Goal: Transaction & Acquisition: Purchase product/service

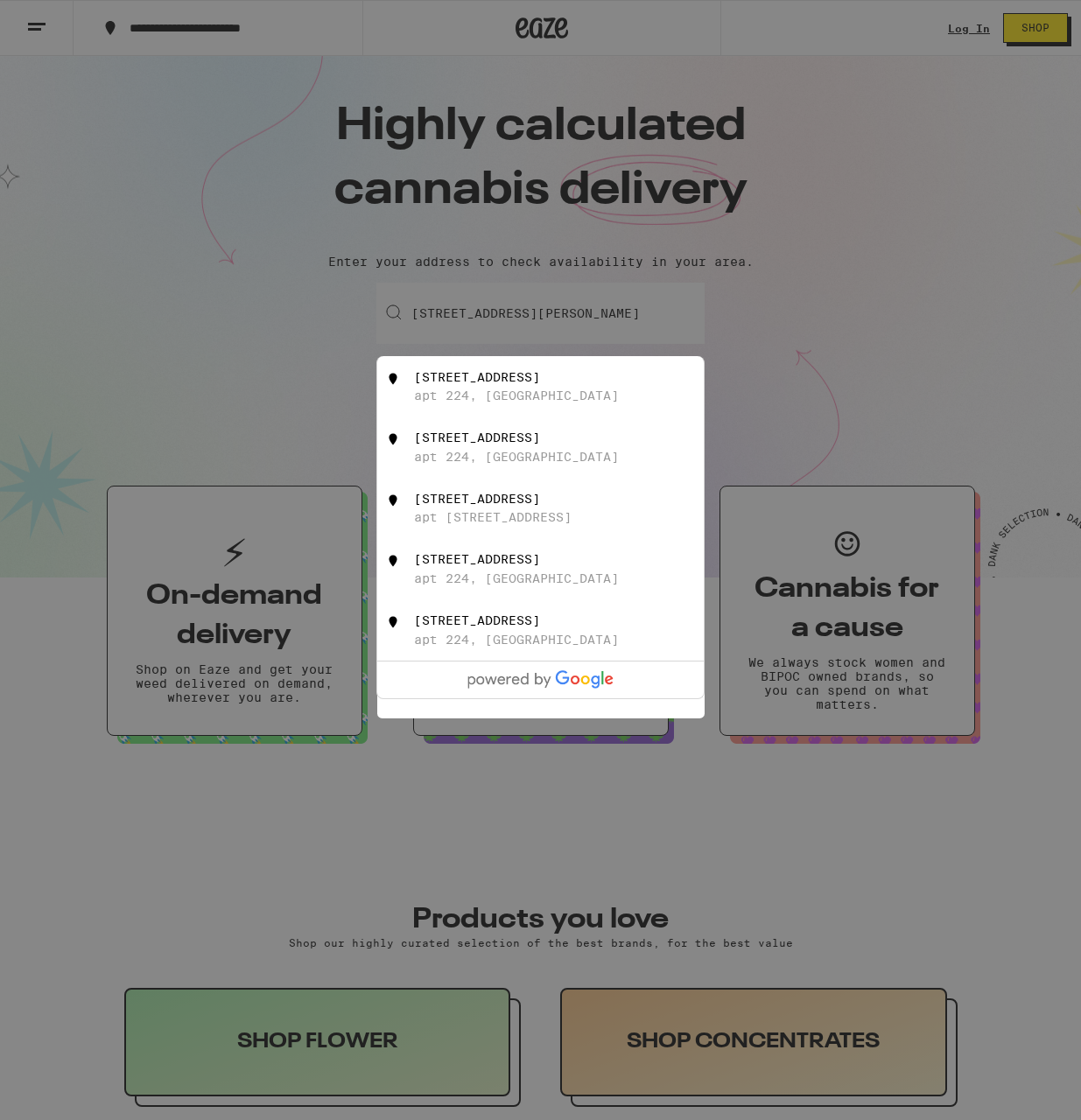
click at [536, 377] on div "2650 Stonecreek Dr" at bounding box center [476, 377] width 126 height 14
type input "2650 Stonecreek Dr apt 224, Sacramento, CA"
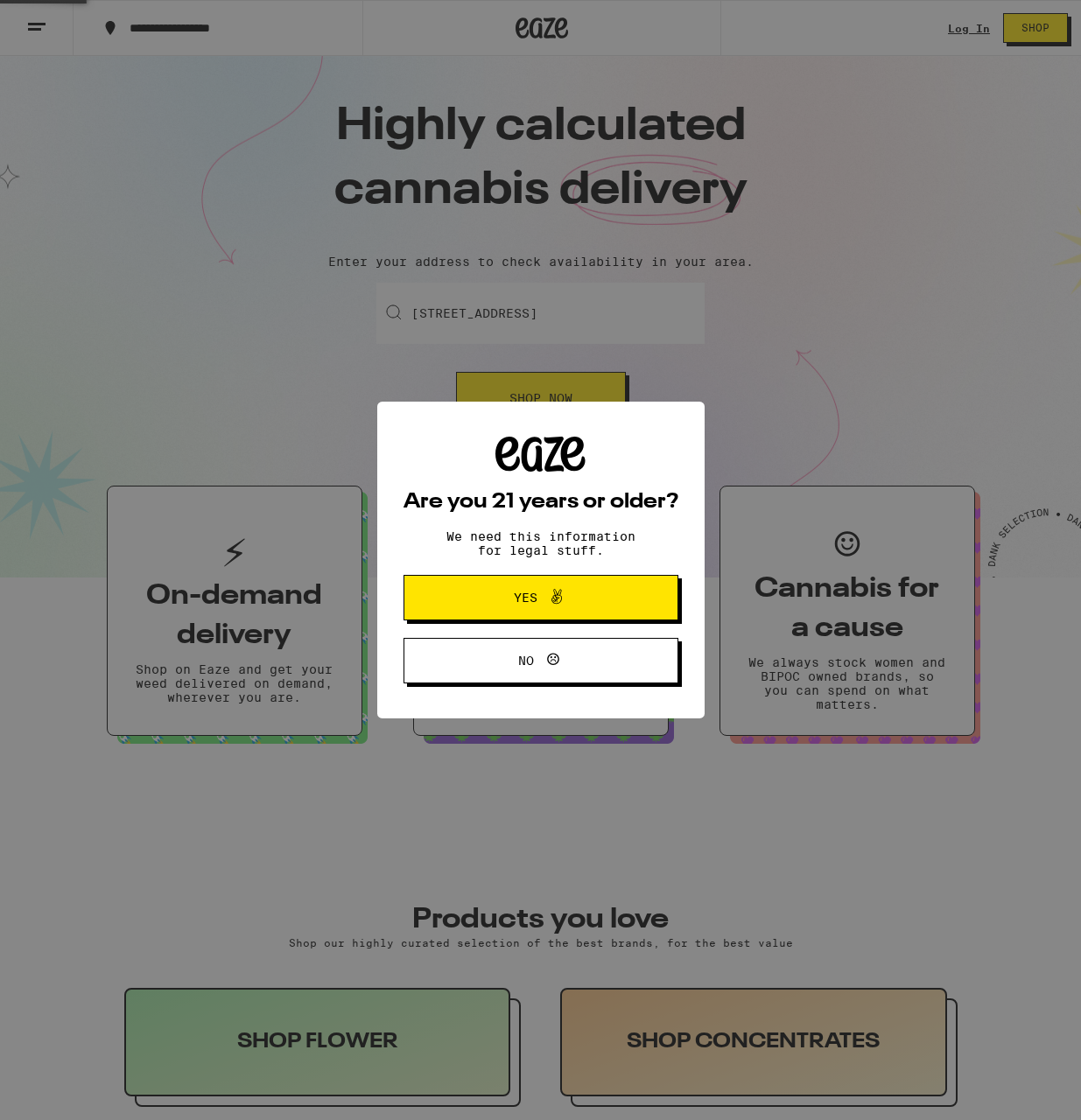
click at [532, 600] on span "Yes" at bounding box center [526, 597] width 23 height 13
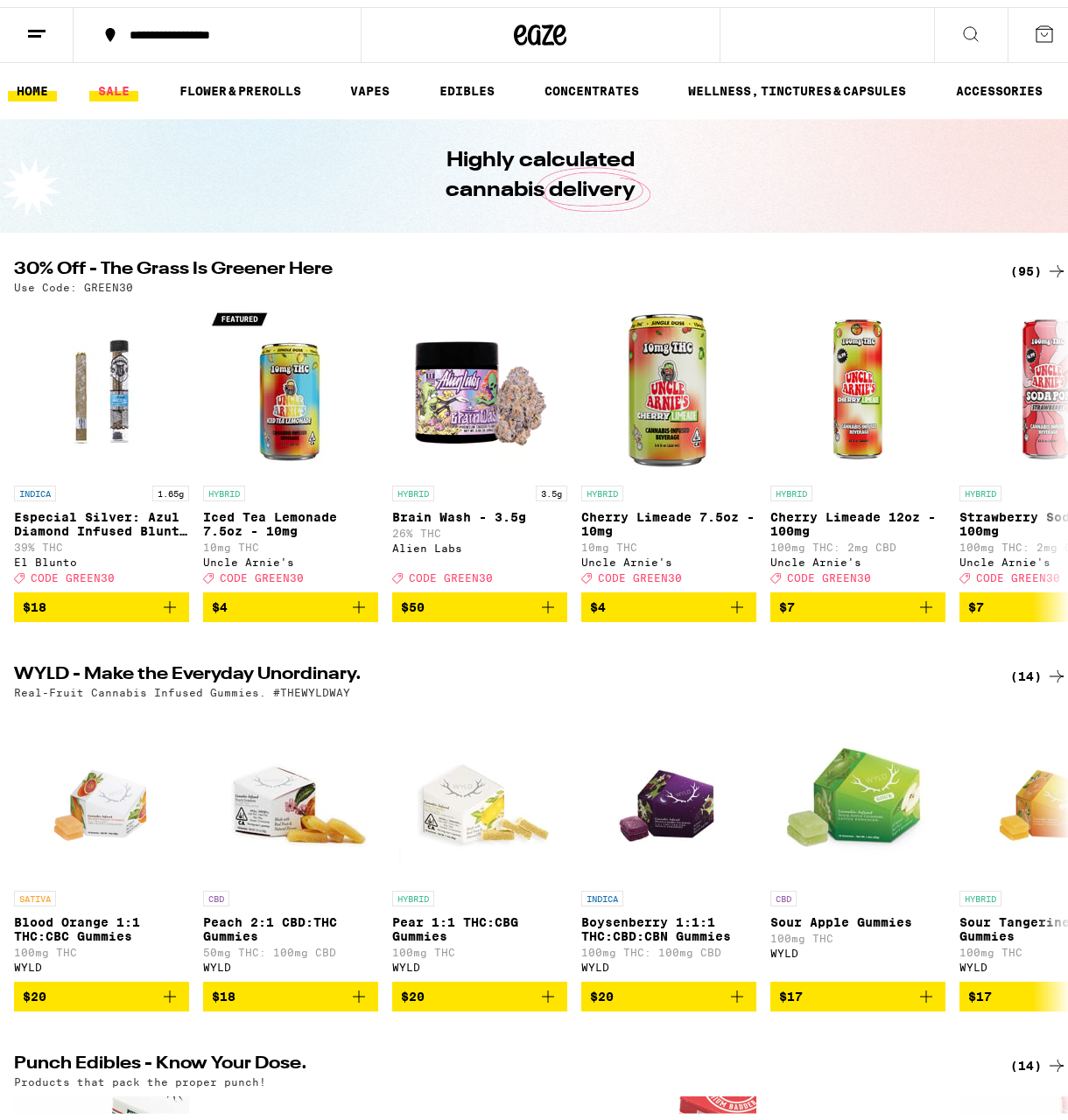
click at [117, 94] on link "SALE" at bounding box center [113, 84] width 49 height 21
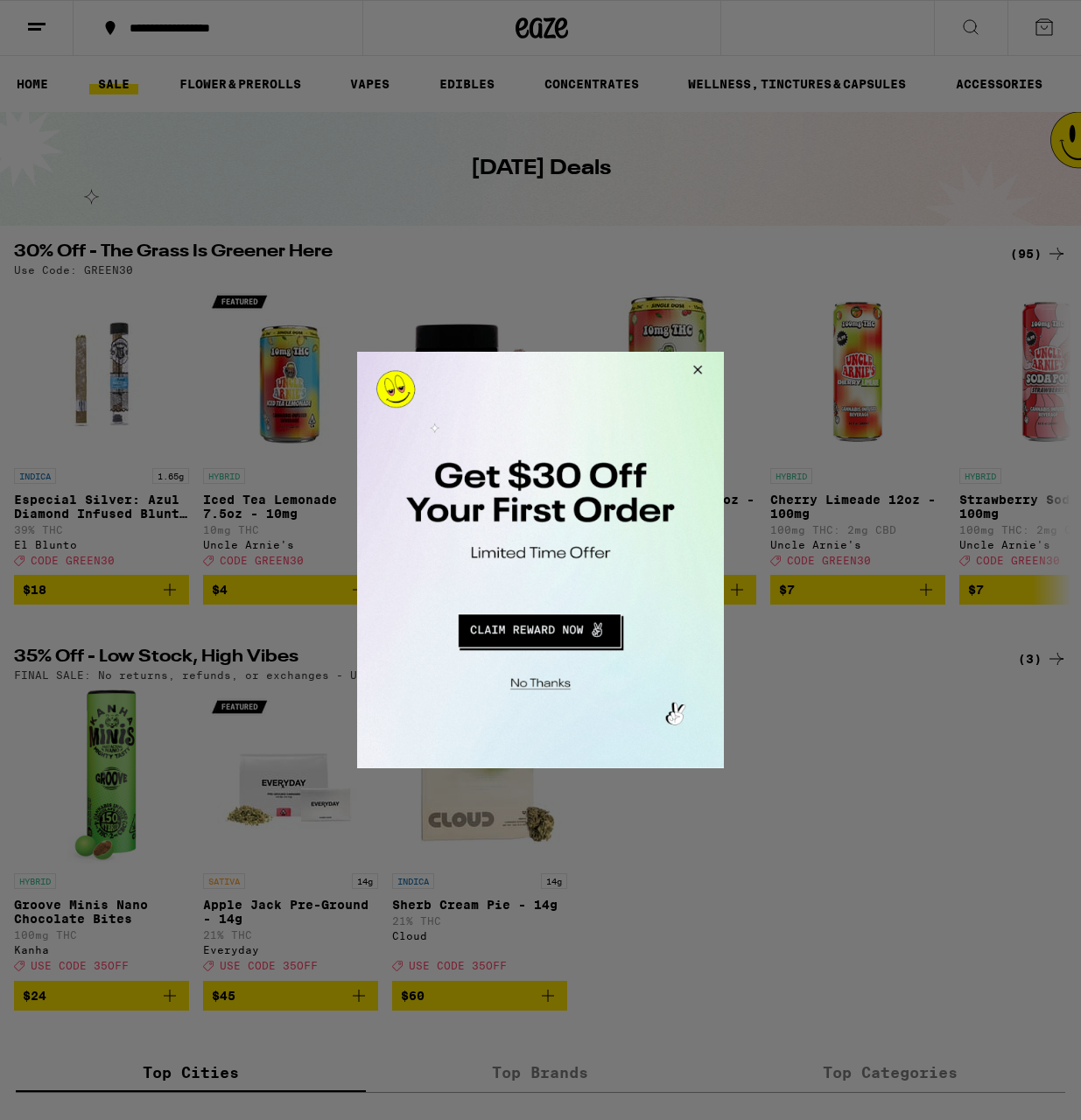
click at [568, 620] on button "Redirect to URL" at bounding box center [538, 628] width 304 height 42
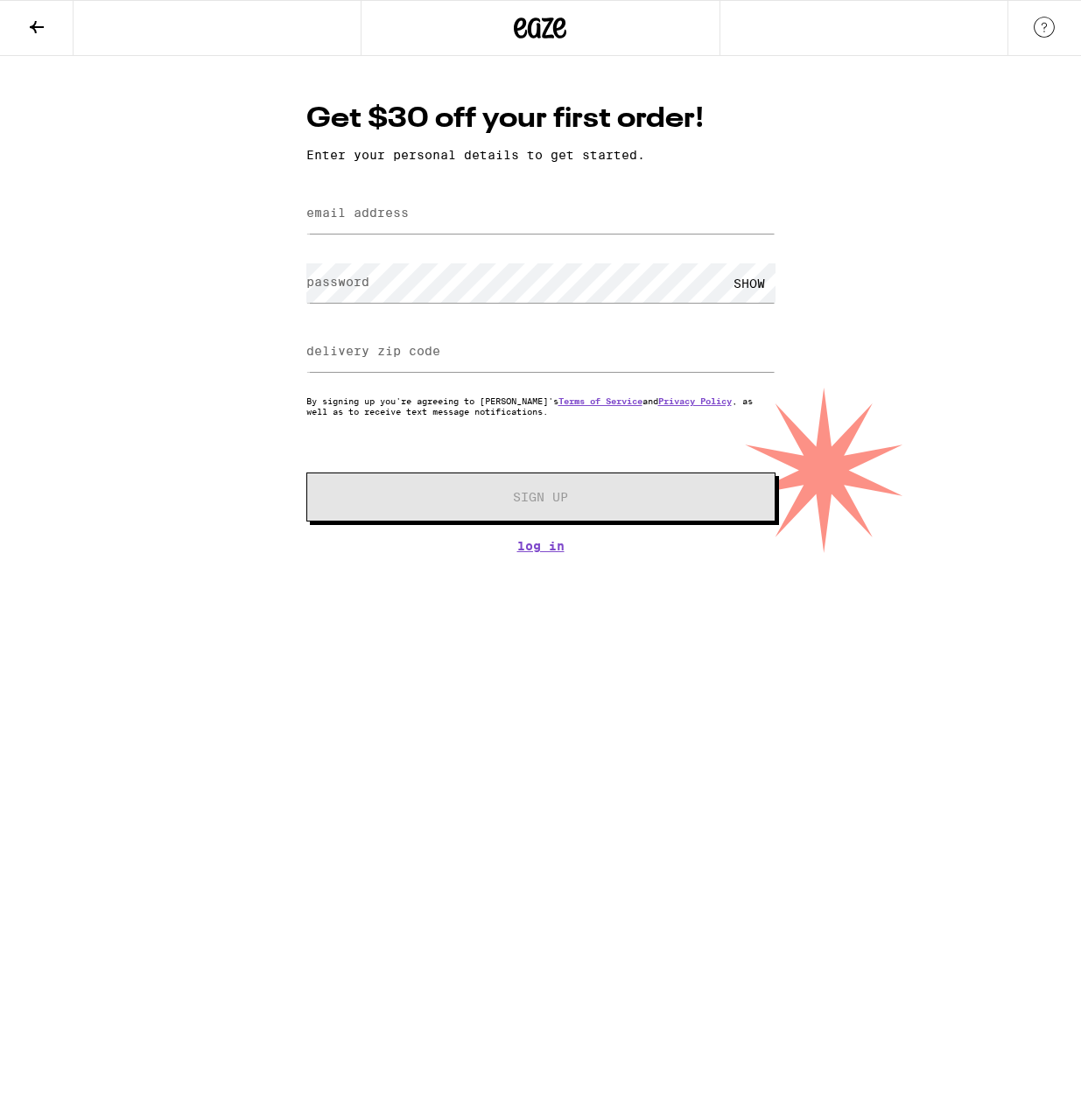
click at [41, 28] on icon at bounding box center [37, 27] width 21 height 21
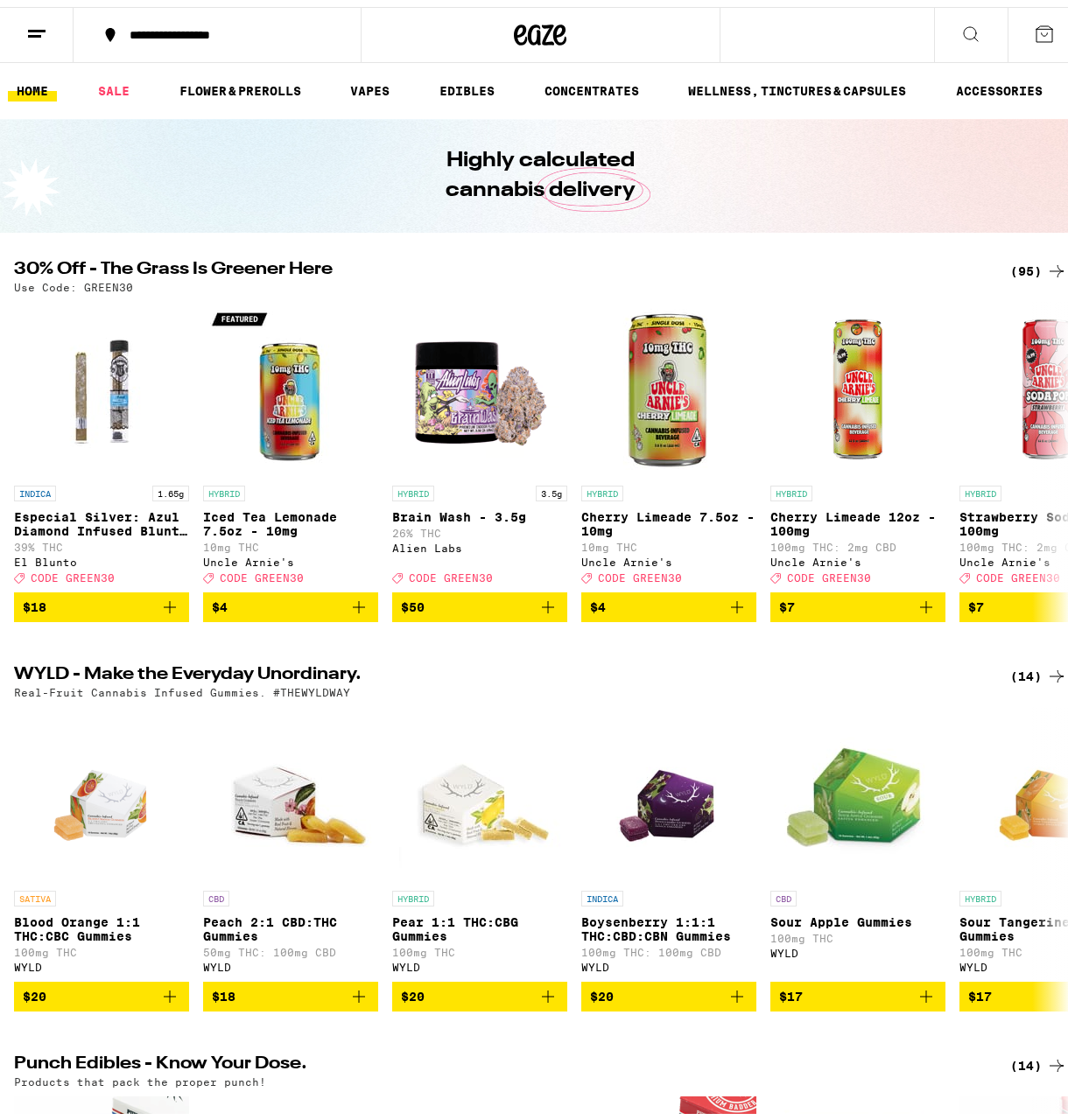
click at [60, 23] on button at bounding box center [37, 28] width 73 height 55
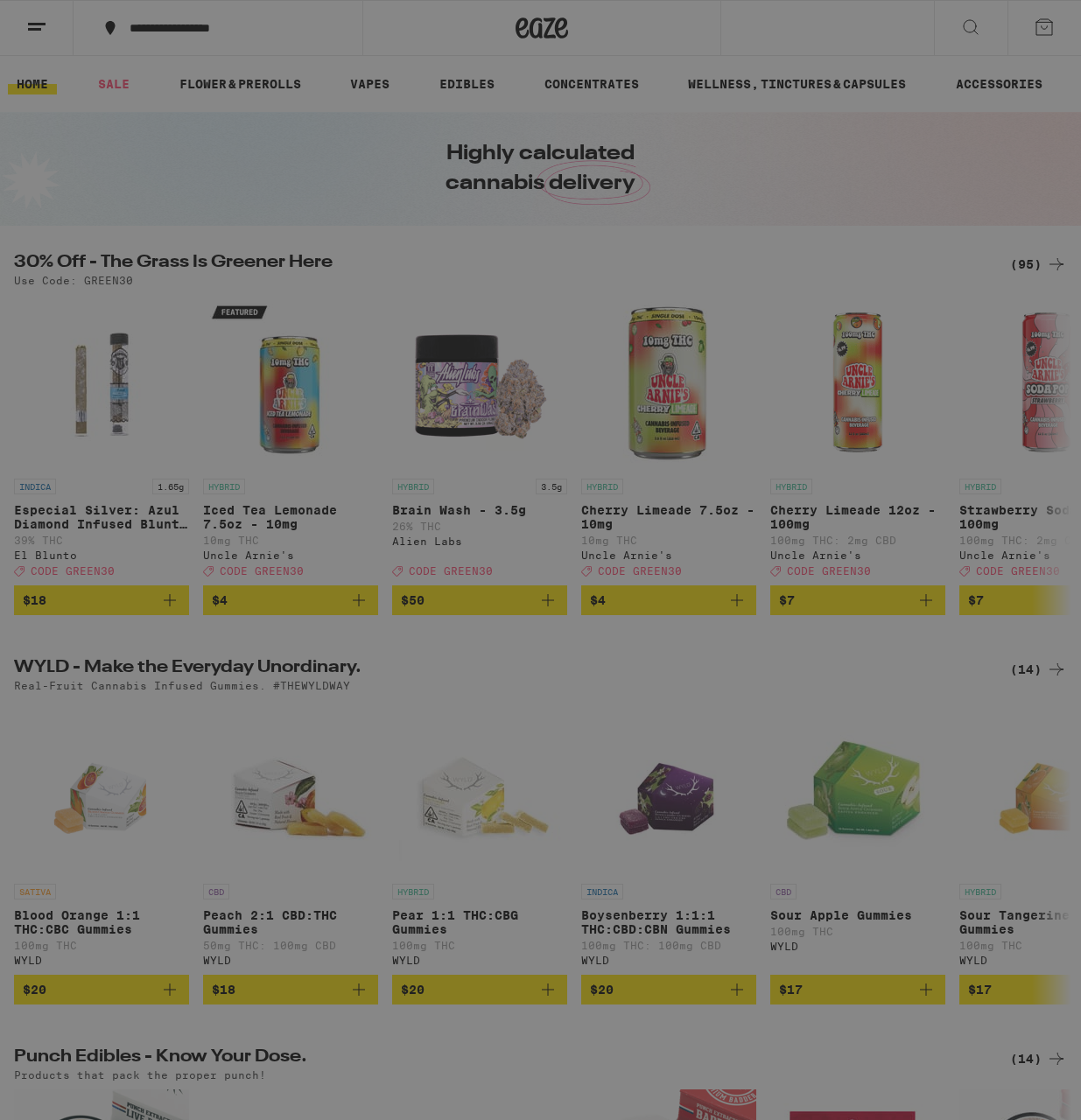
click at [227, 95] on span "Log In" at bounding box center [242, 93] width 47 height 13
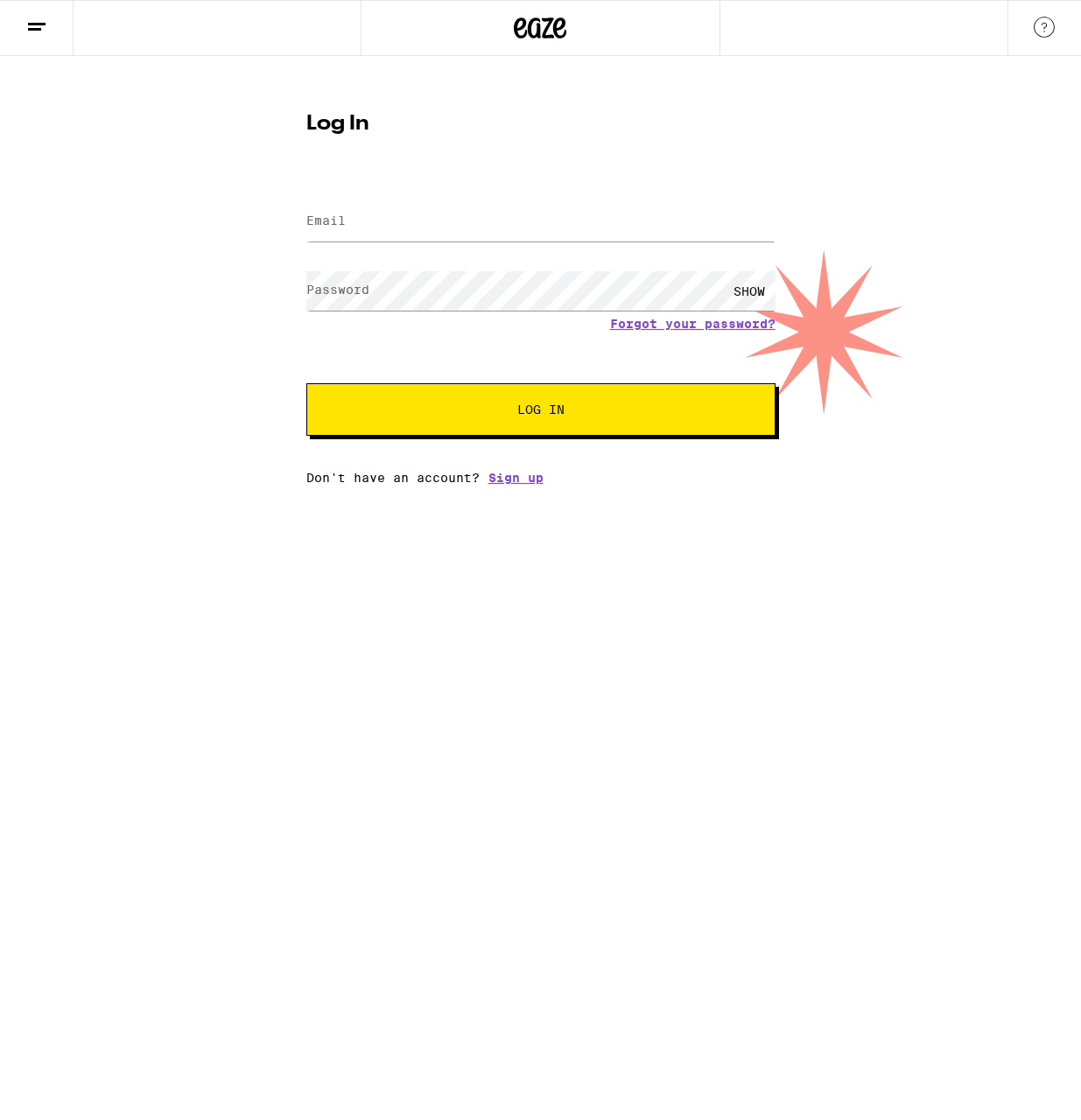
click at [326, 218] on label "Email" at bounding box center [326, 220] width 40 height 14
type input "megan.hamner99@gmail.com"
click at [306, 384] on button "Log In" at bounding box center [540, 410] width 469 height 52
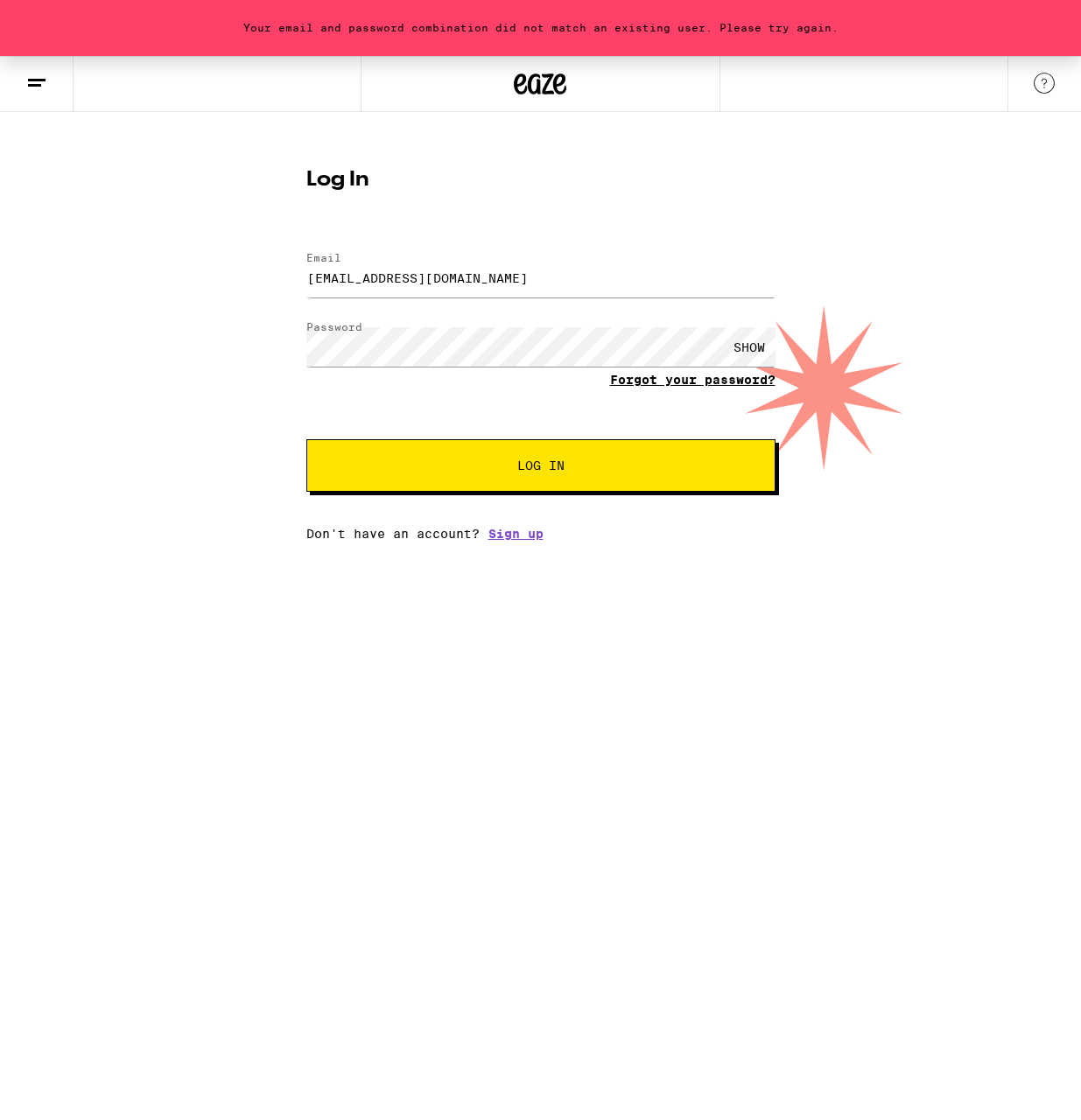
click at [670, 379] on link "Forgot your password?" at bounding box center [692, 380] width 165 height 14
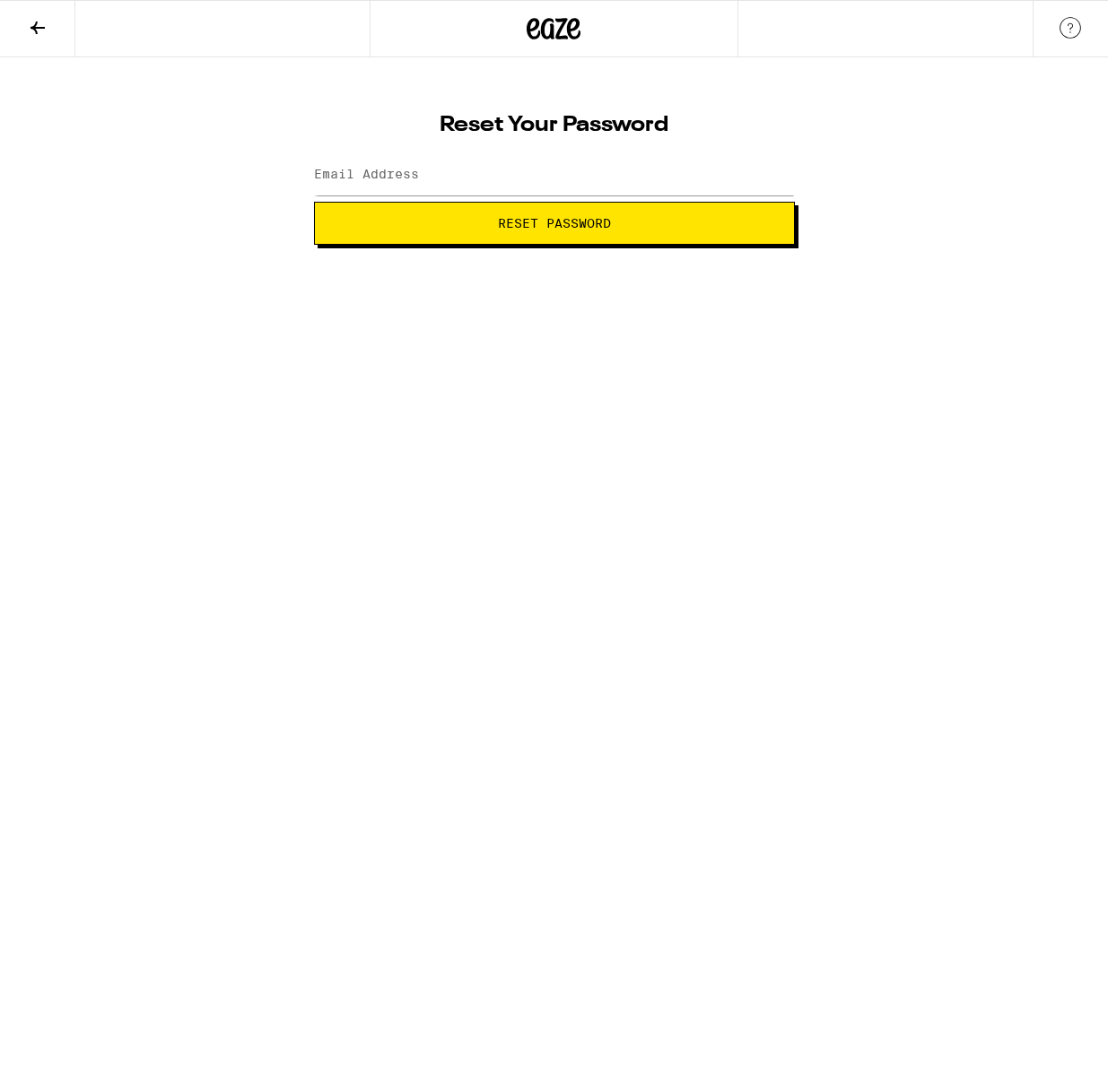
click at [407, 176] on label "Email Address" at bounding box center [366, 173] width 105 height 14
type input "megan.hamner99@gmail.com"
click at [314, 202] on button "Reset Password" at bounding box center [554, 223] width 480 height 43
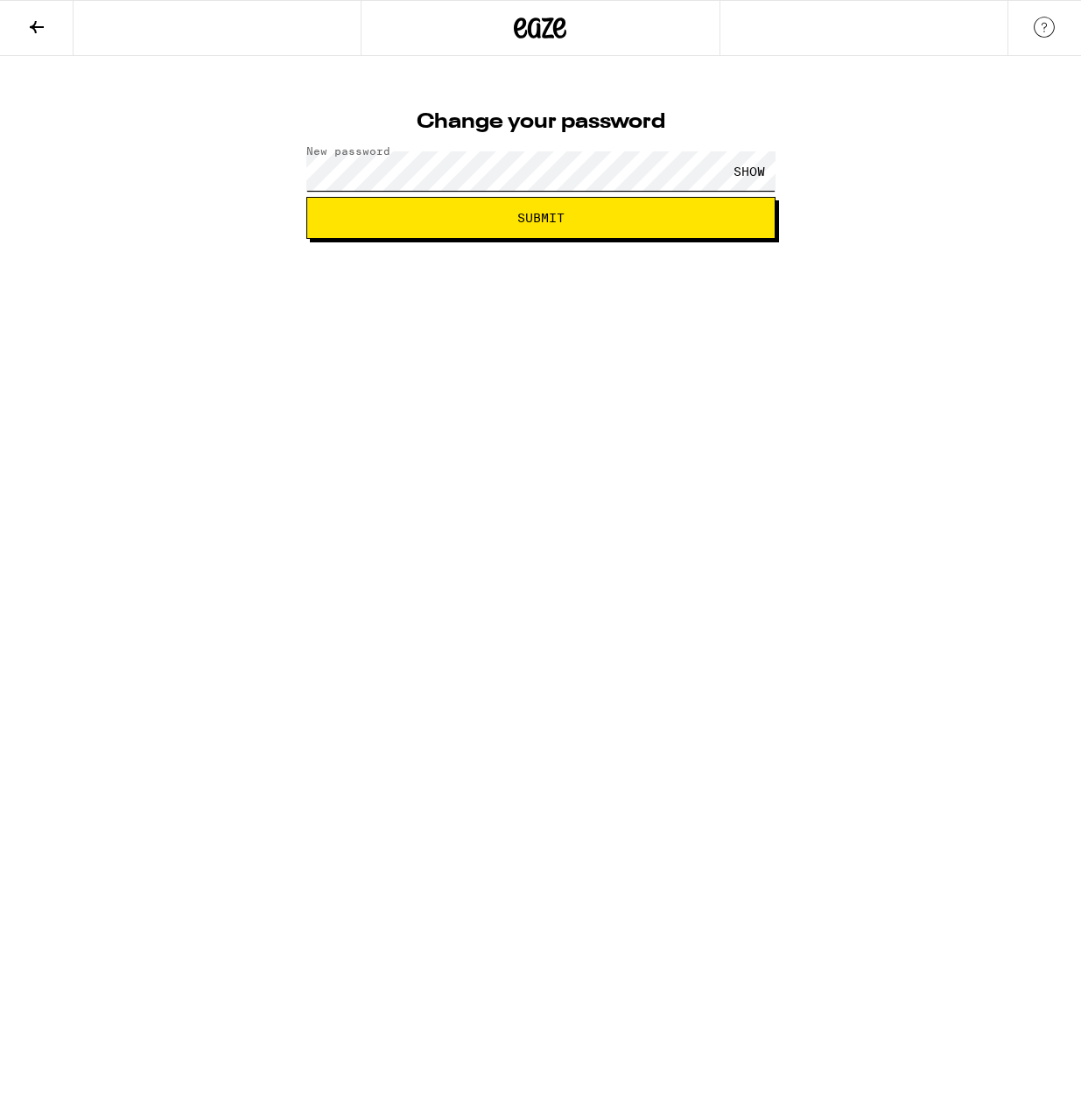
click at [306, 197] on button "Submit" at bounding box center [540, 217] width 469 height 42
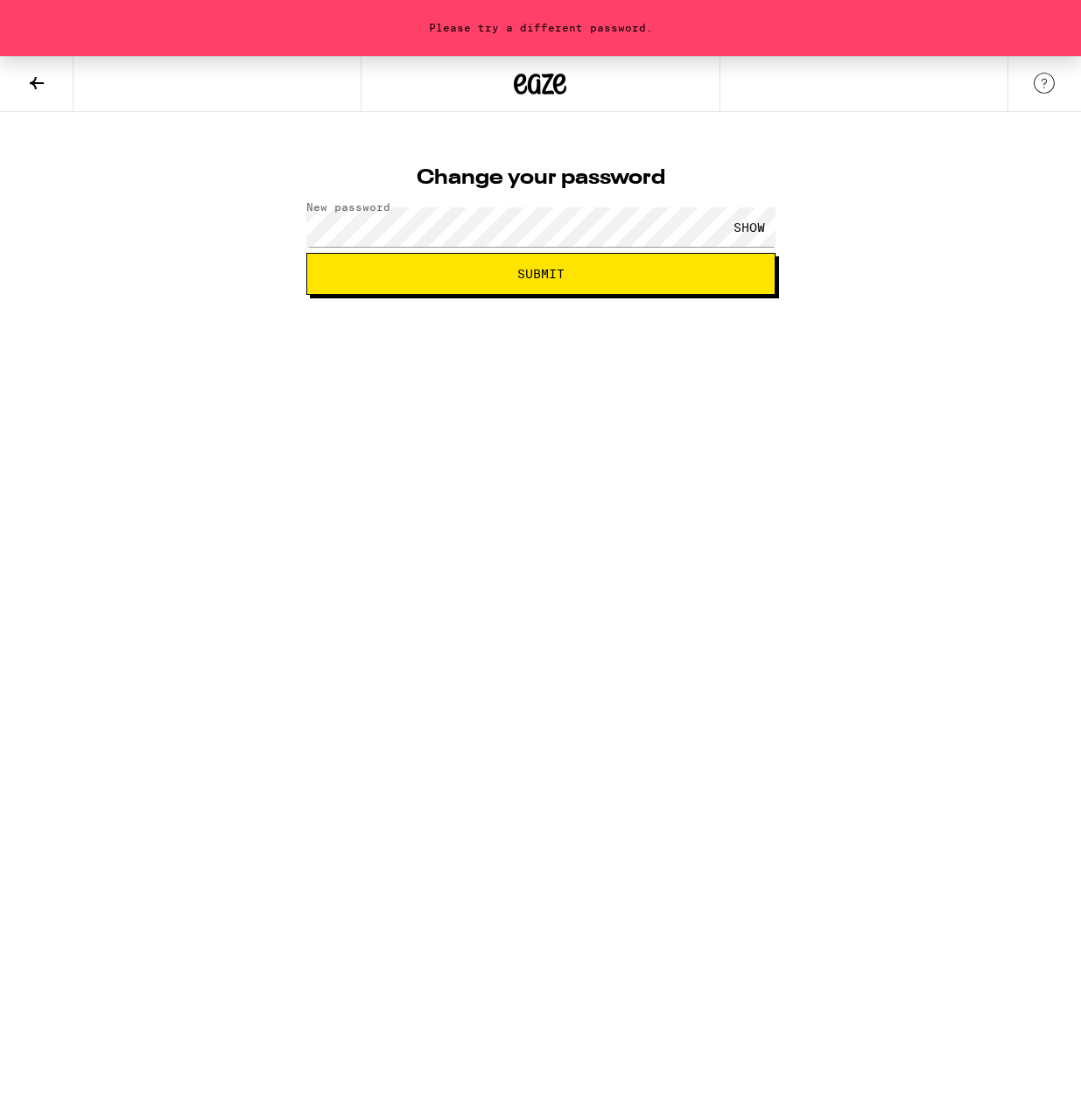
click at [742, 223] on div "SHOW" at bounding box center [749, 227] width 52 height 40
click at [306, 253] on button "Submit" at bounding box center [540, 273] width 469 height 42
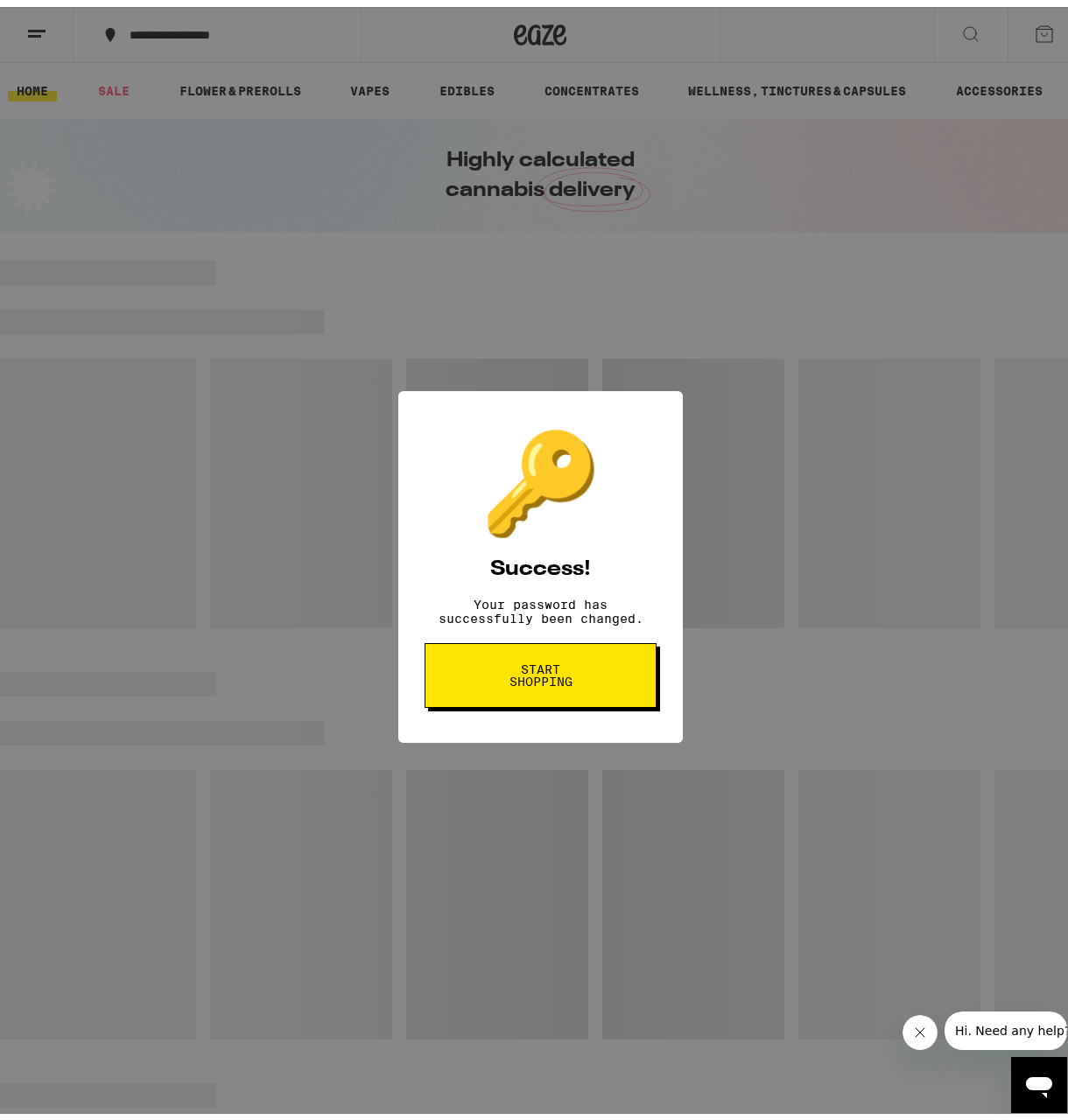
click at [610, 657] on button "Start shopping" at bounding box center [540, 668] width 232 height 65
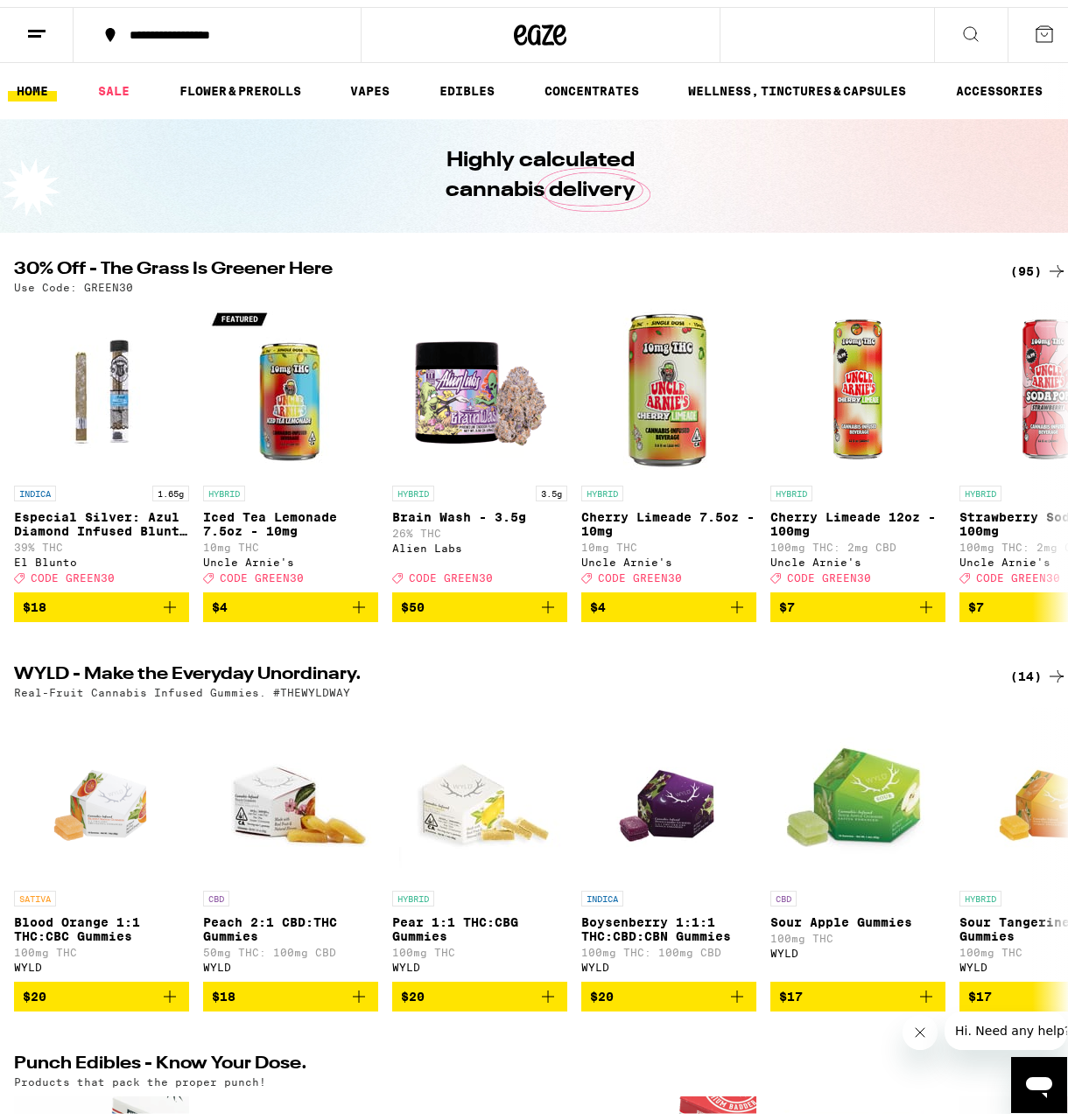
click at [58, 40] on button at bounding box center [37, 28] width 73 height 55
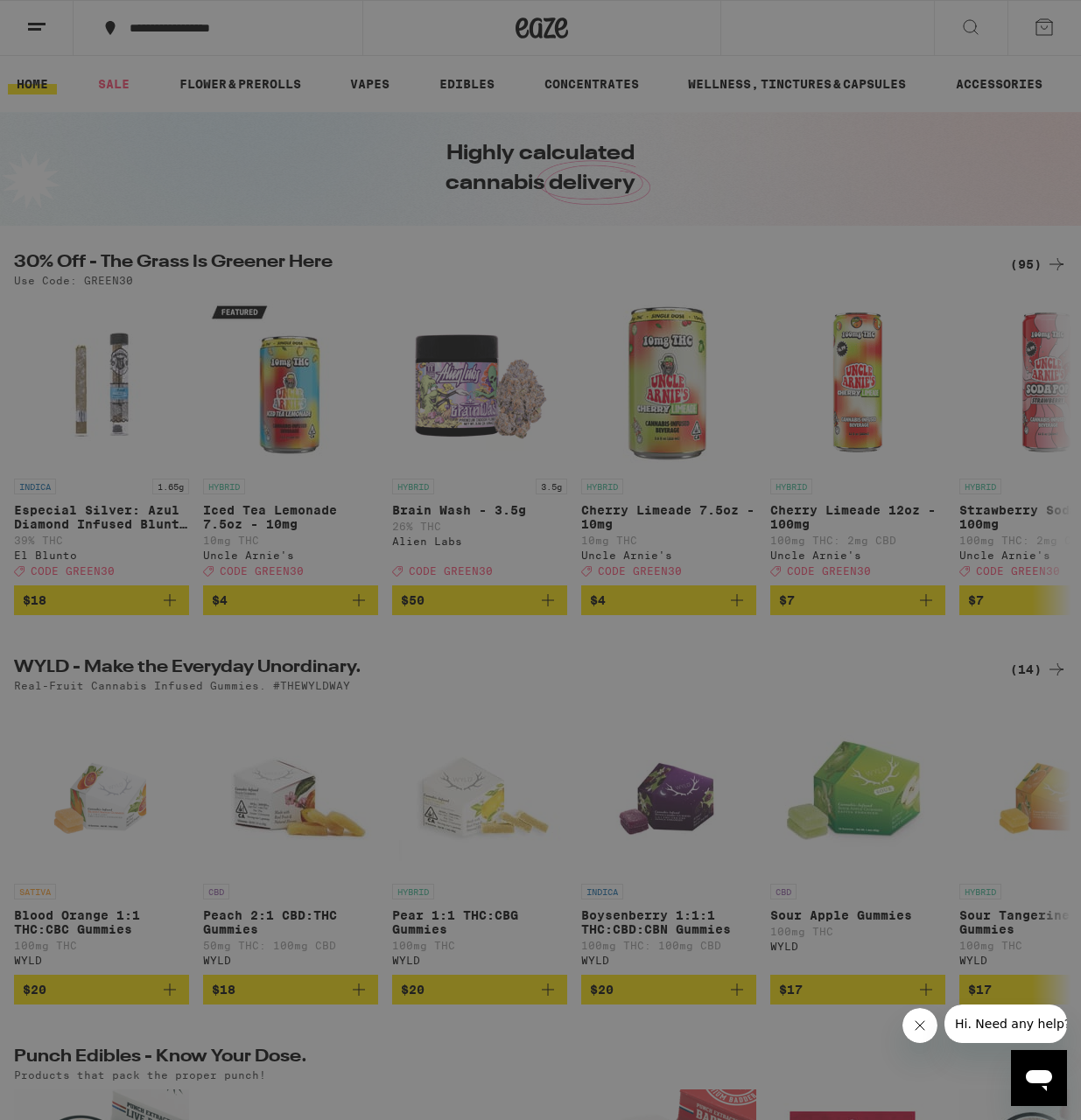
click at [130, 615] on link "Account" at bounding box center [242, 613] width 307 height 21
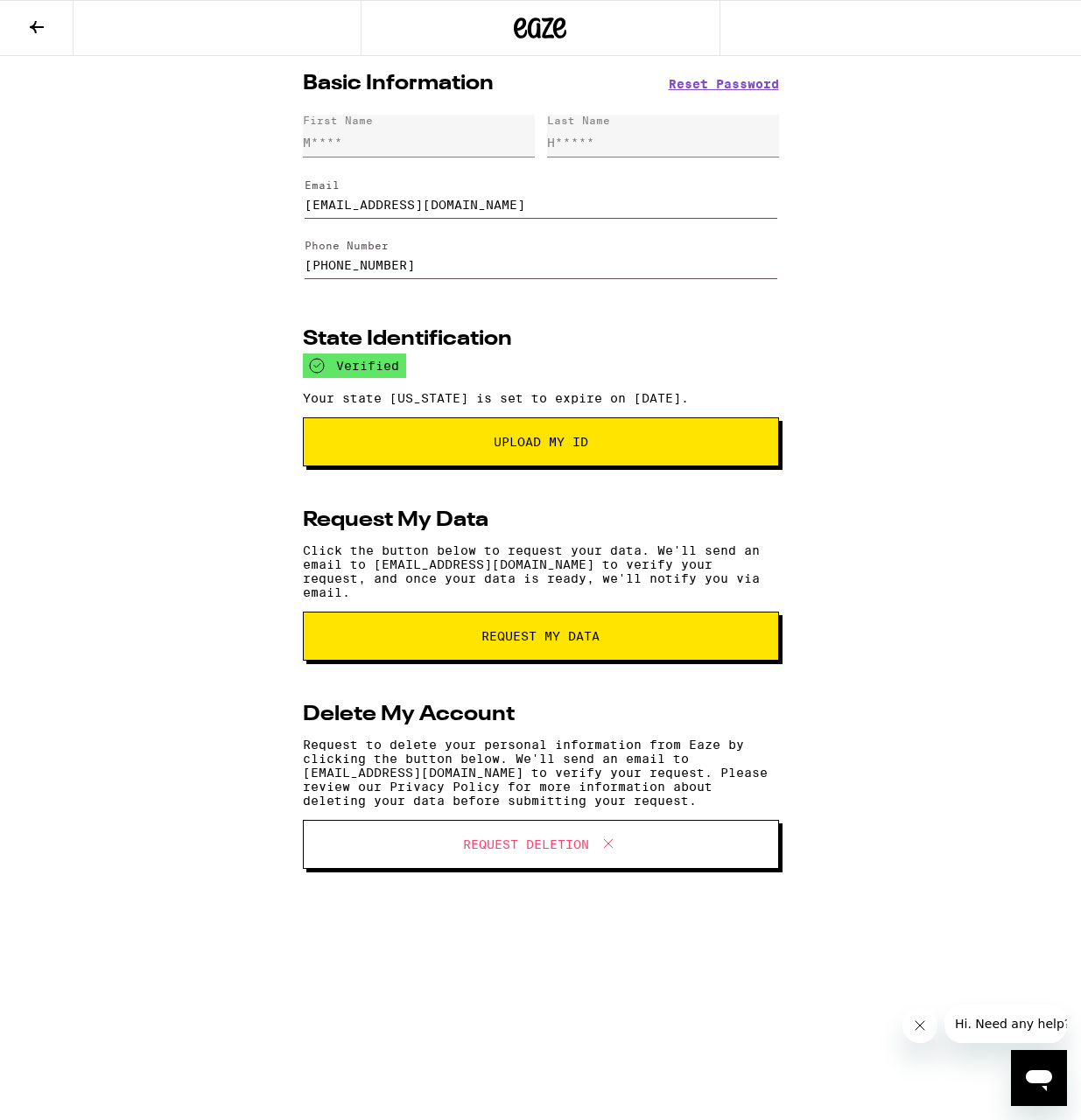
click at [39, 41] on button at bounding box center [37, 28] width 73 height 55
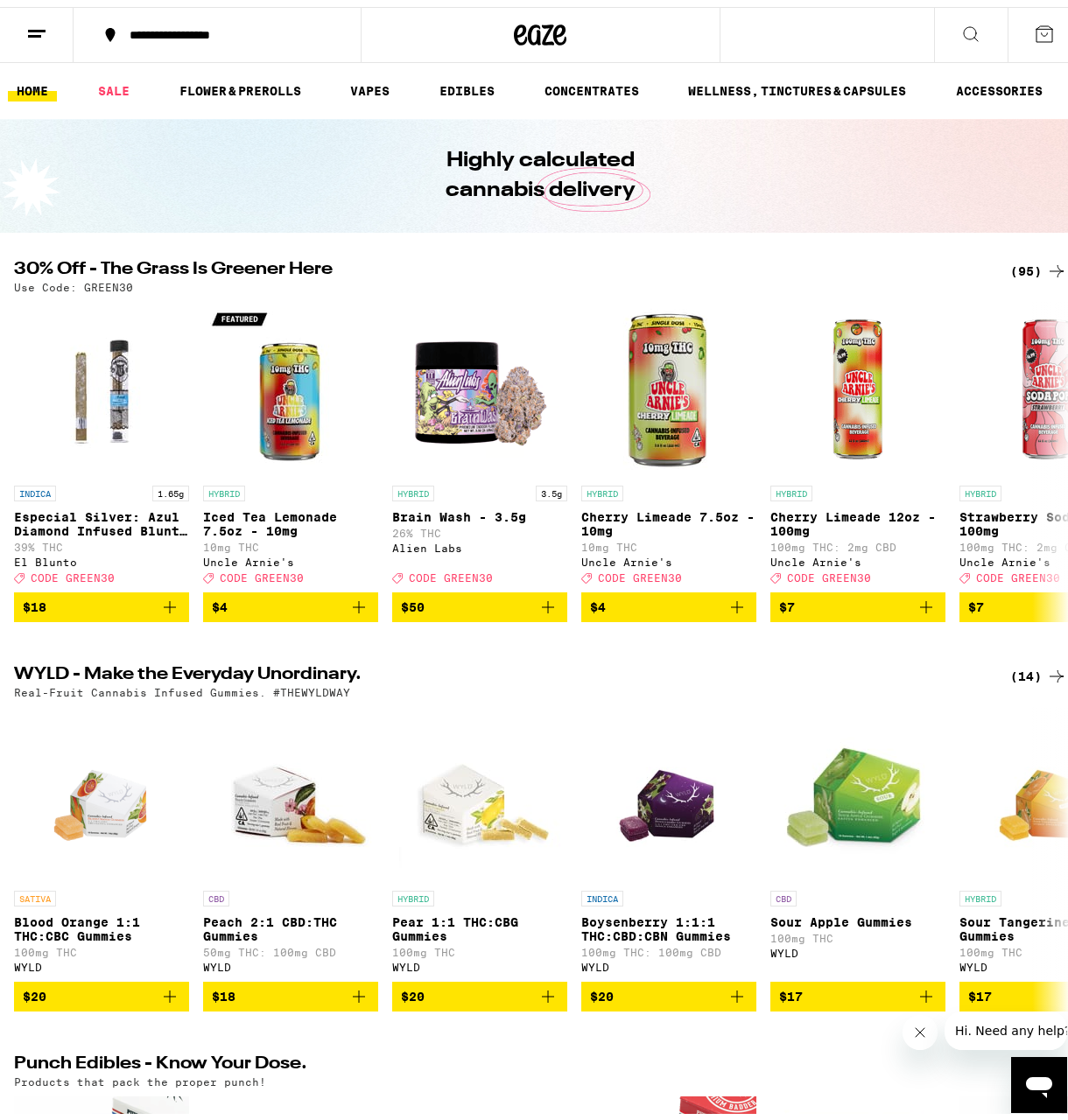
click at [33, 36] on icon at bounding box center [37, 27] width 21 height 21
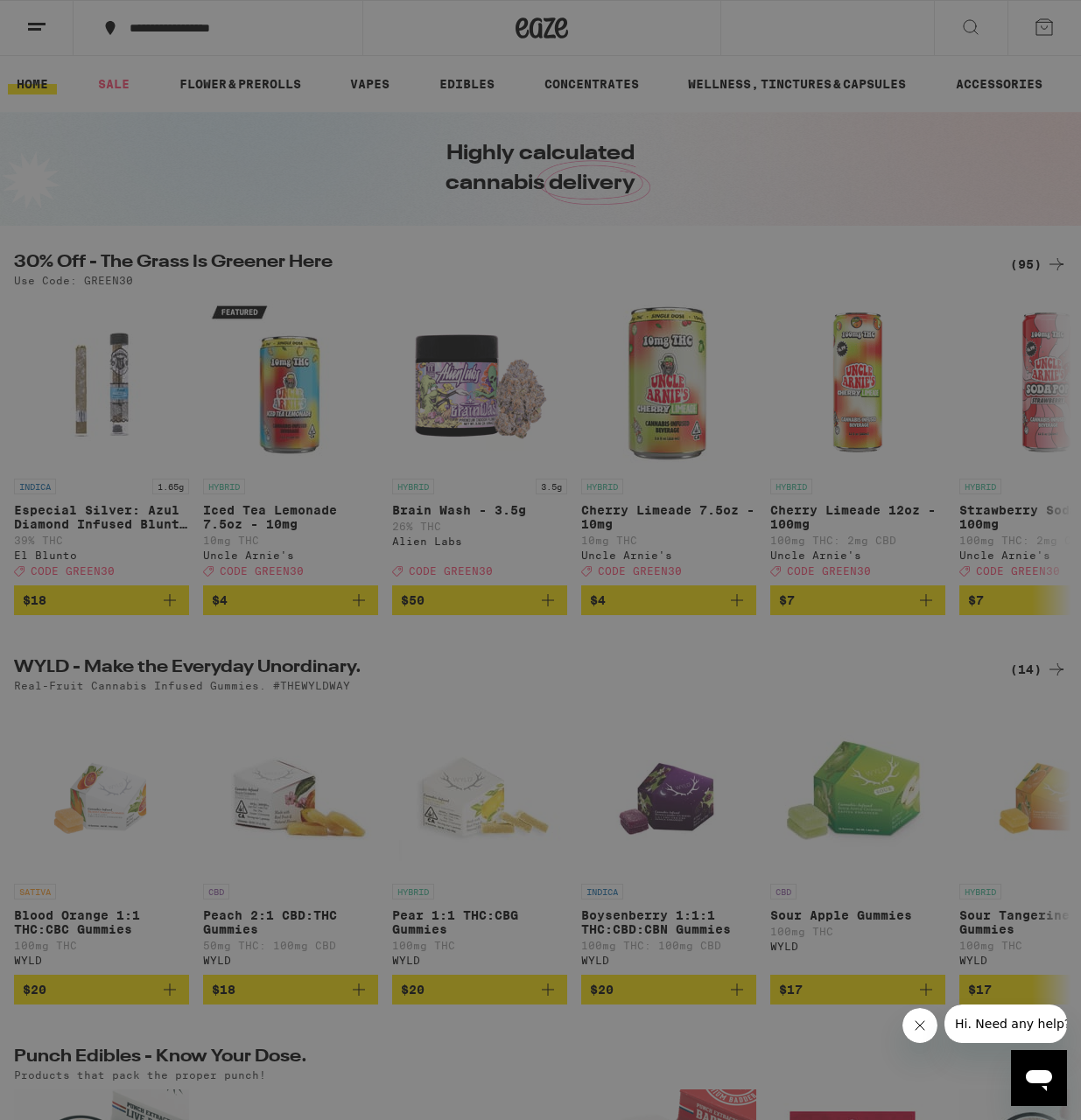
click at [42, 23] on icon at bounding box center [38, 29] width 35 height 35
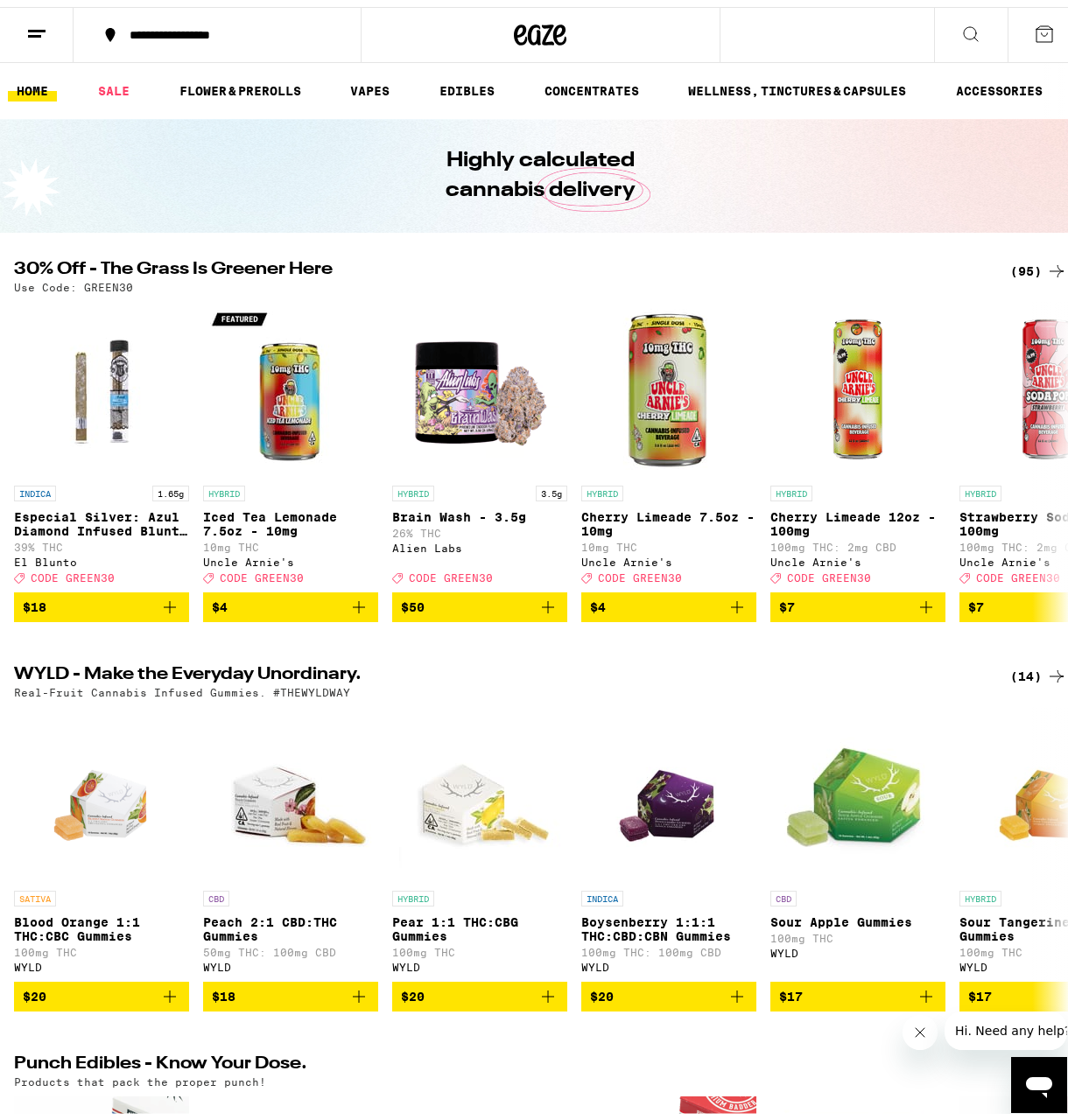
click at [42, 23] on line at bounding box center [37, 23] width 17 height 0
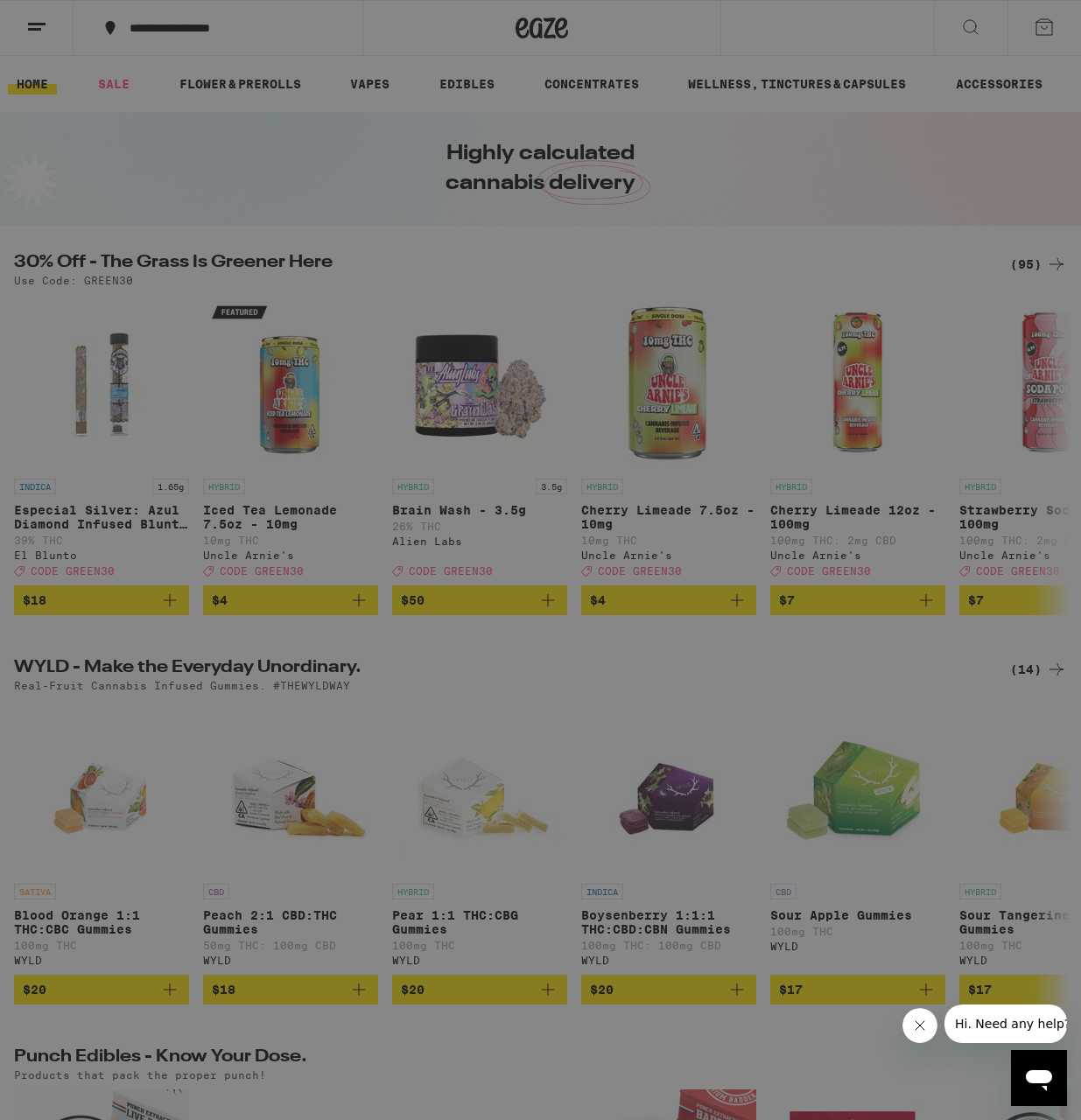
click at [126, 161] on div "Sale" at bounding box center [119, 155] width 61 height 21
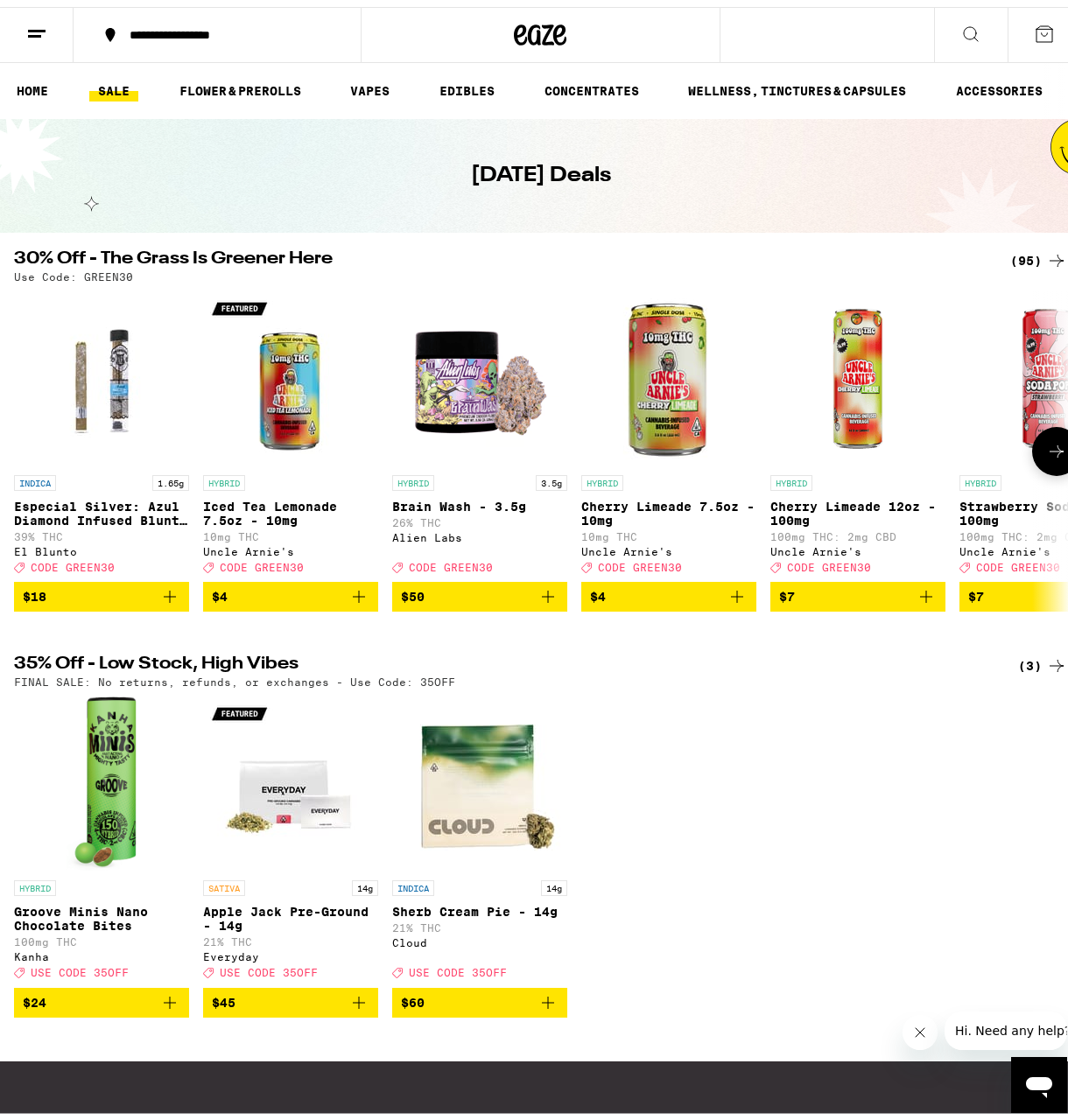
click at [1032, 450] on button at bounding box center [1056, 445] width 49 height 49
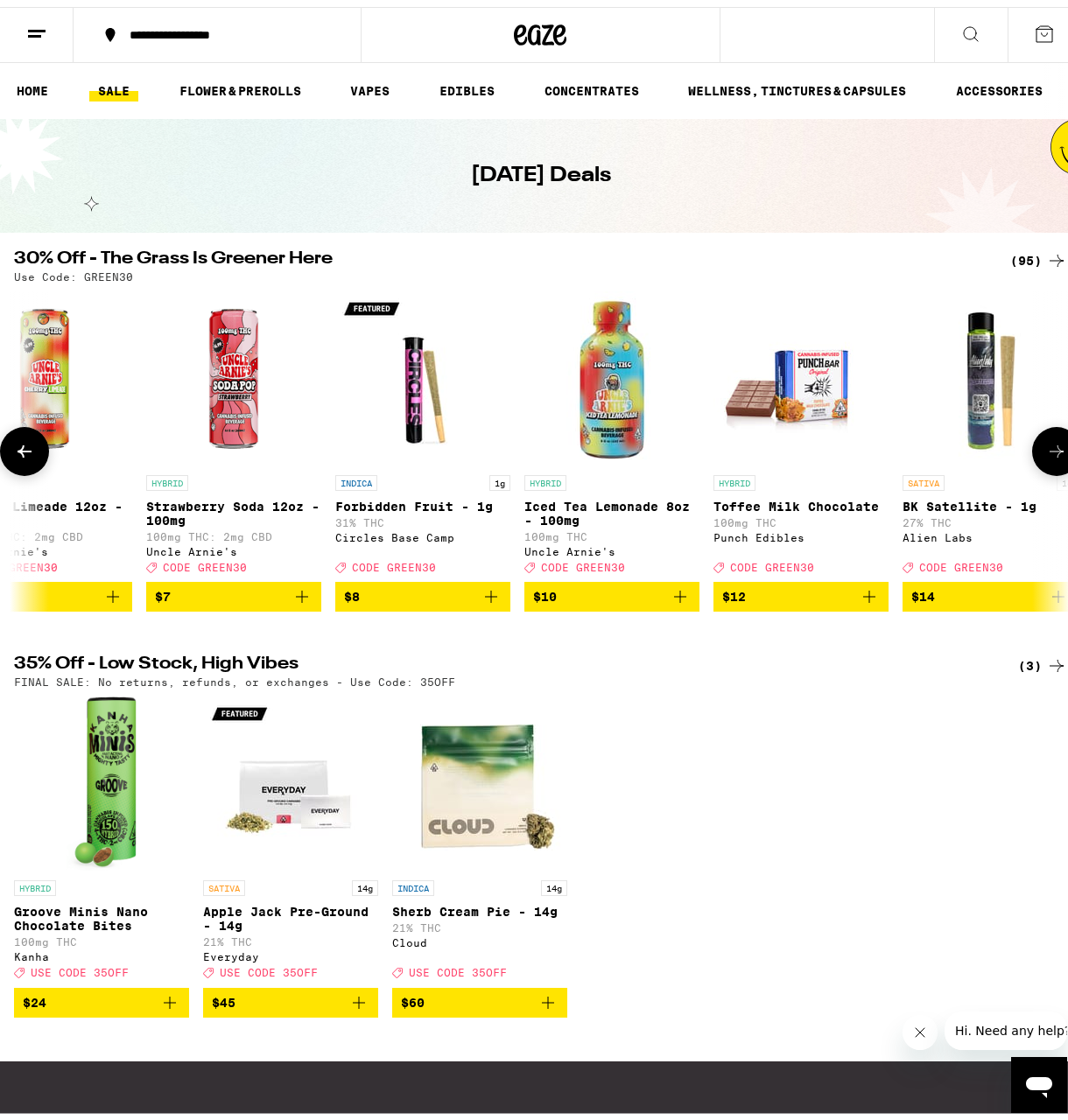
scroll to position [0, 850]
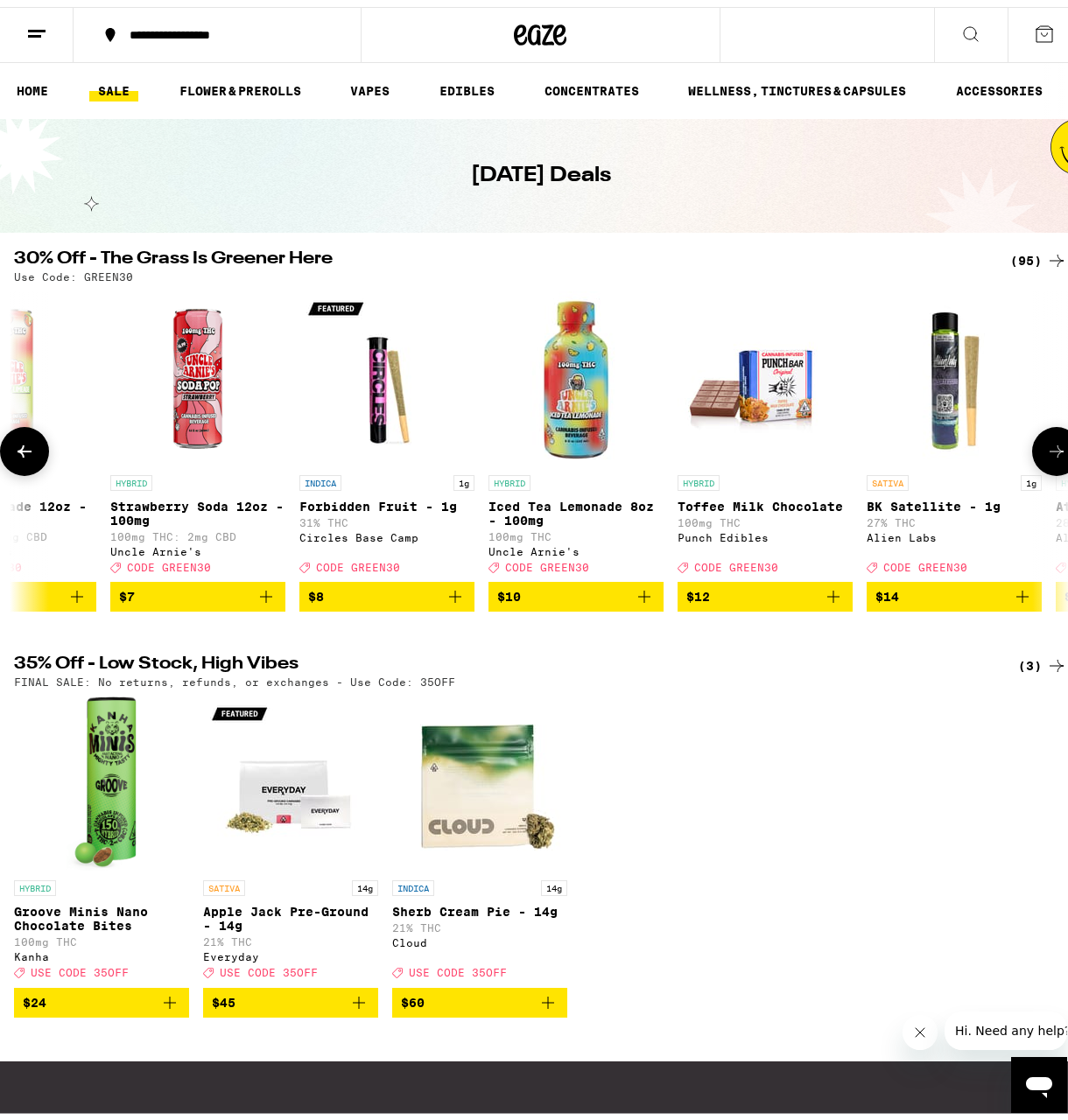
click at [1032, 450] on button at bounding box center [1056, 445] width 49 height 49
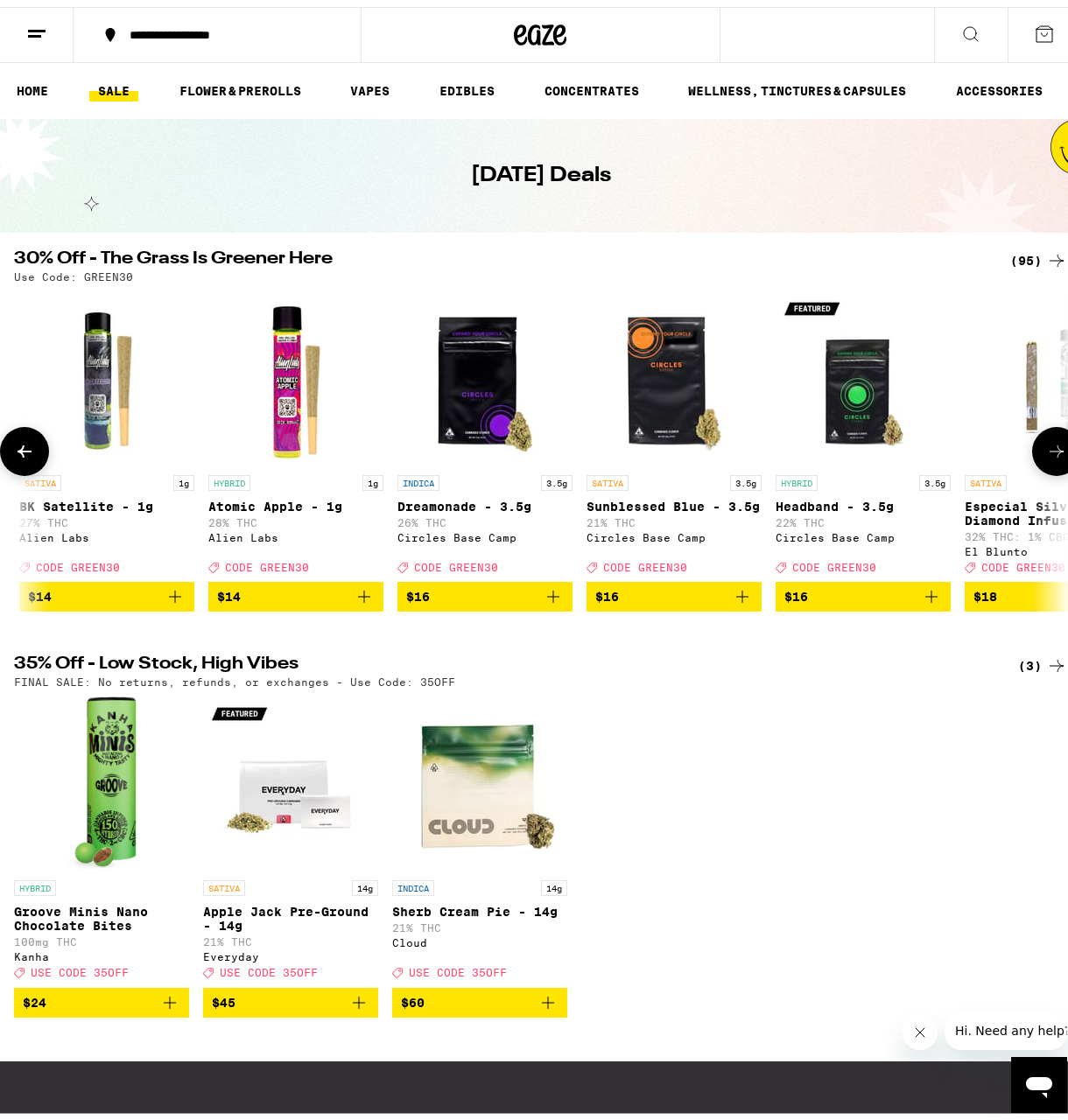
scroll to position [0, 1698]
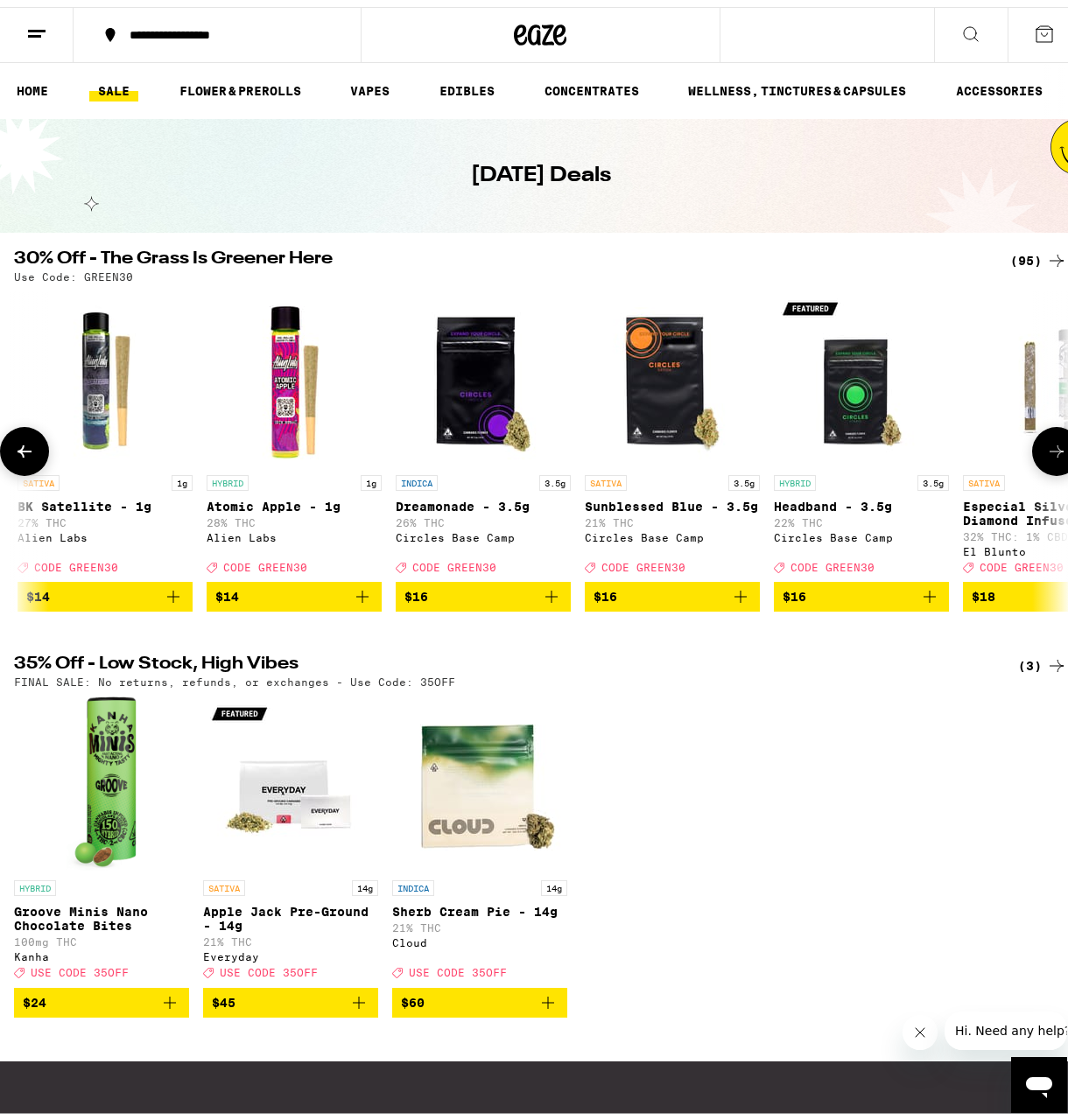
click at [1046, 451] on icon at bounding box center [1056, 445] width 21 height 21
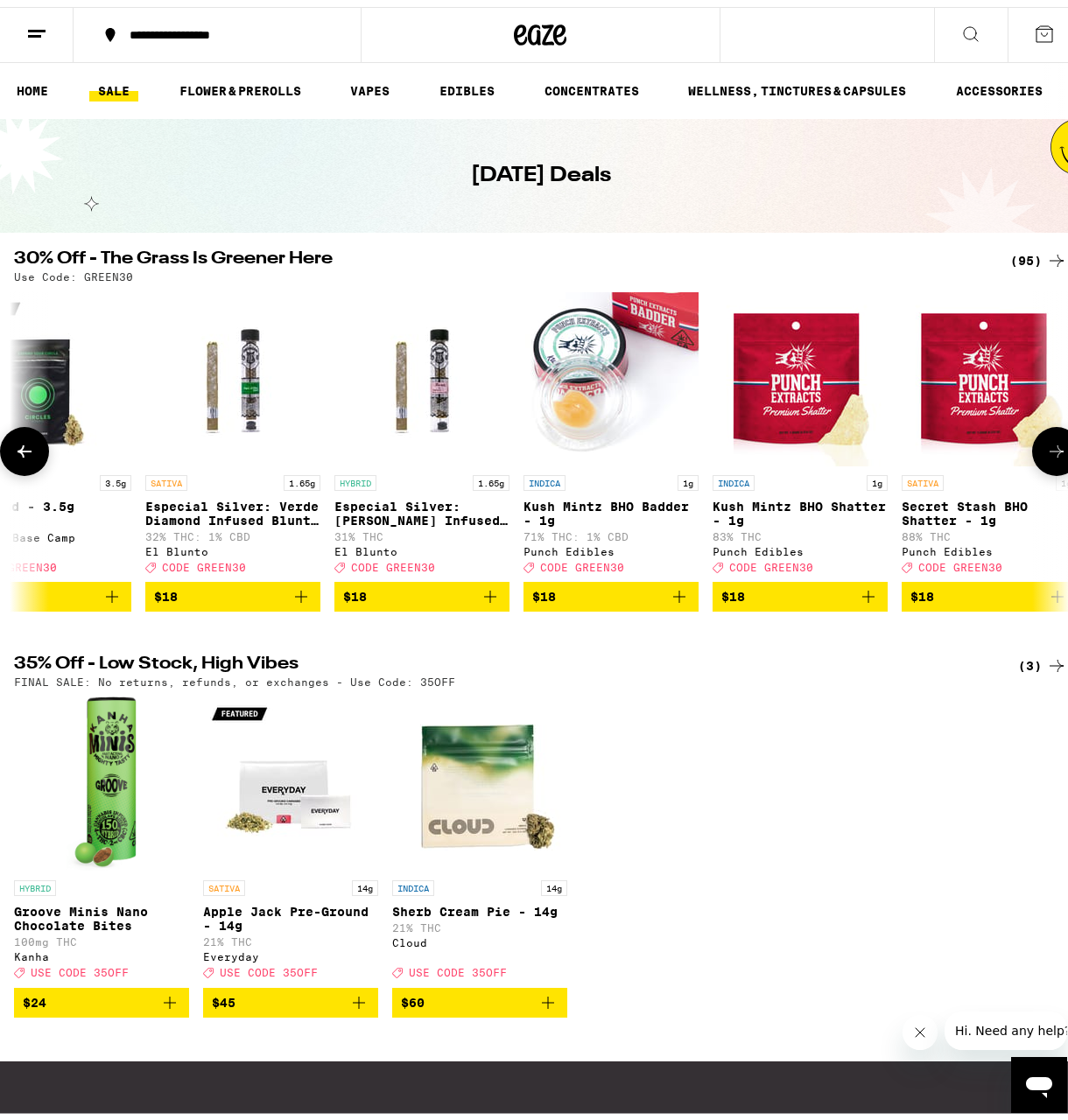
scroll to position [0, 2548]
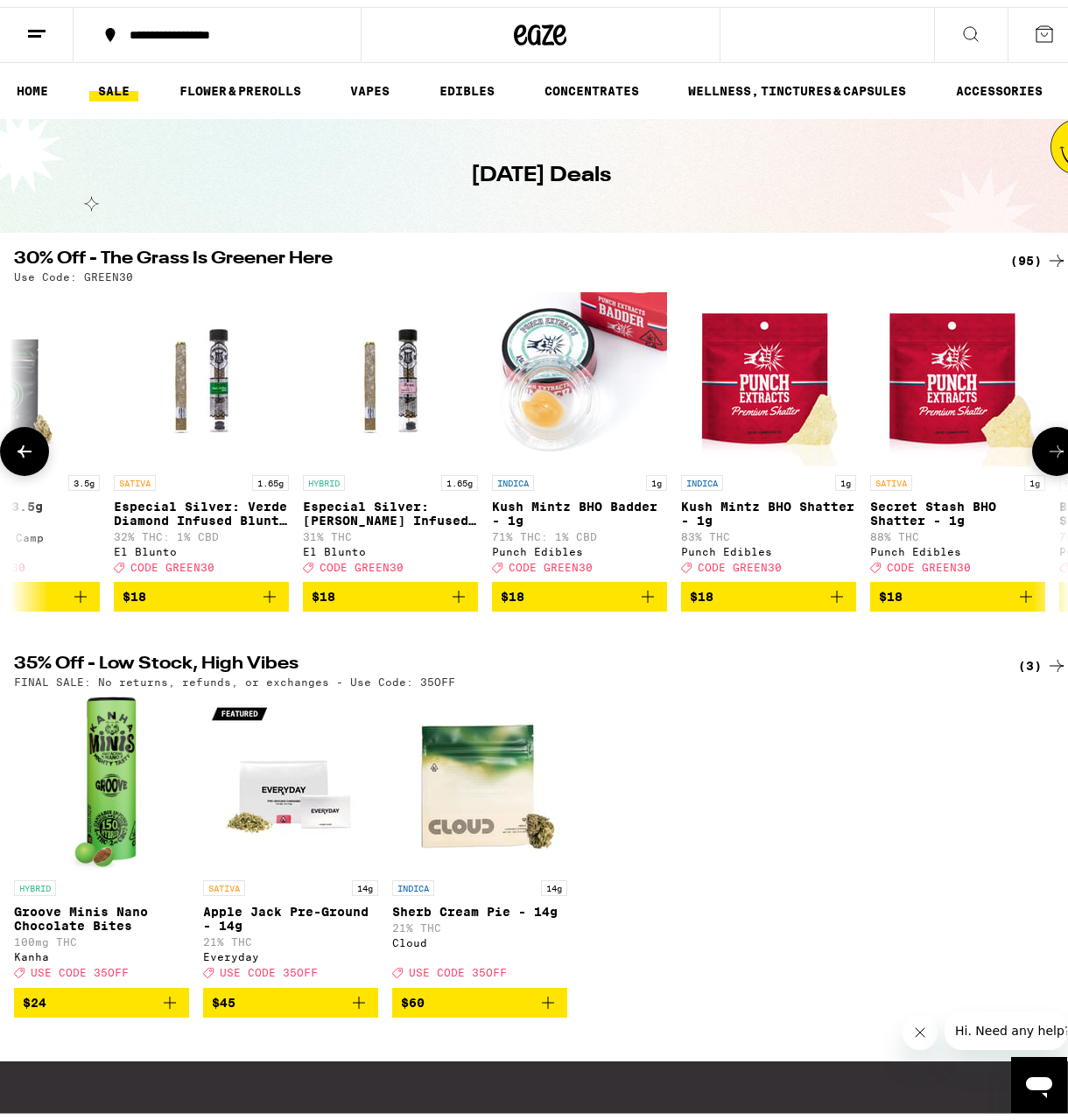
click at [1046, 451] on icon at bounding box center [1056, 445] width 21 height 21
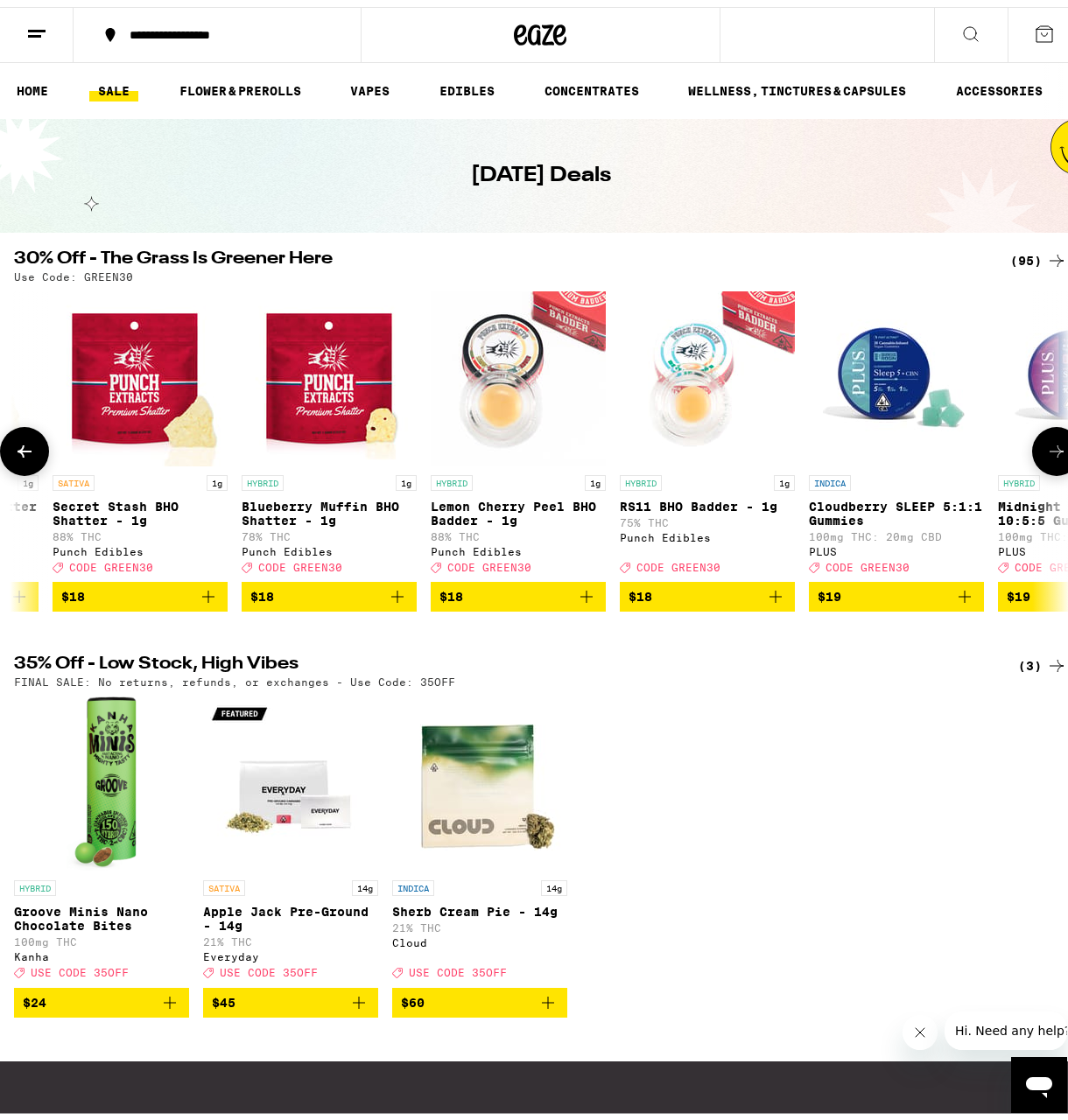
scroll to position [0, 3396]
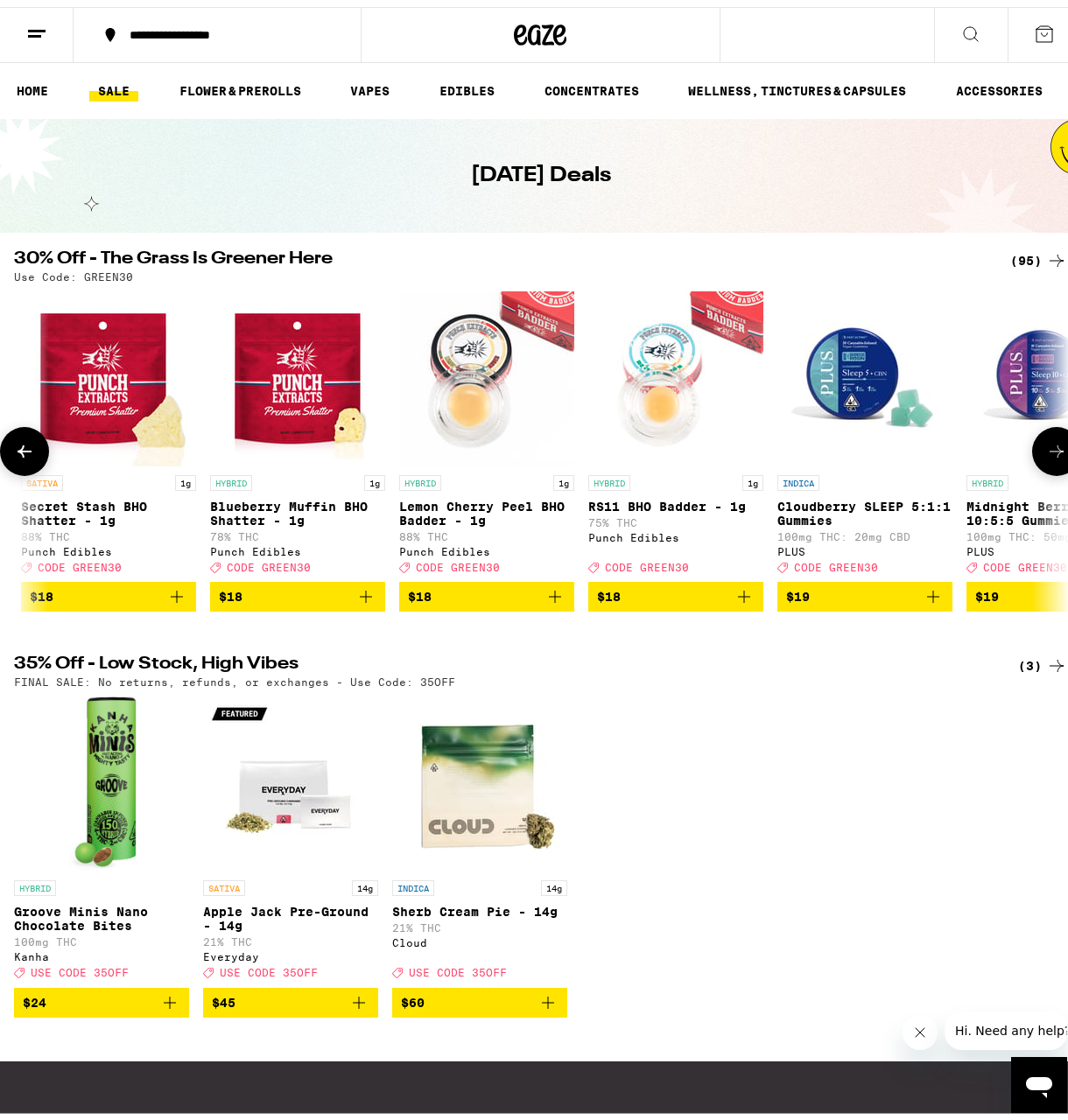
click at [1046, 451] on icon at bounding box center [1056, 445] width 21 height 21
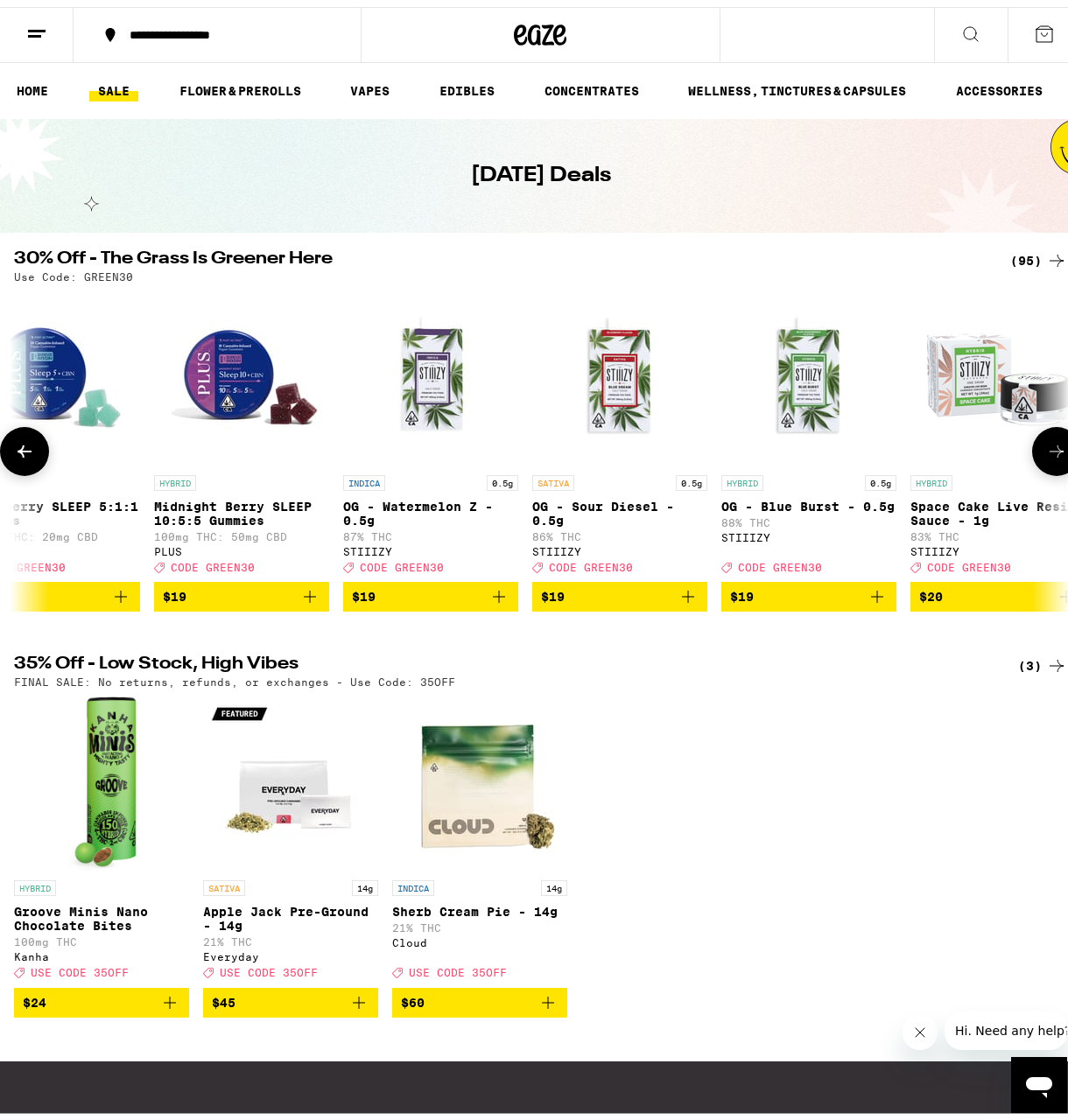
scroll to position [0, 4246]
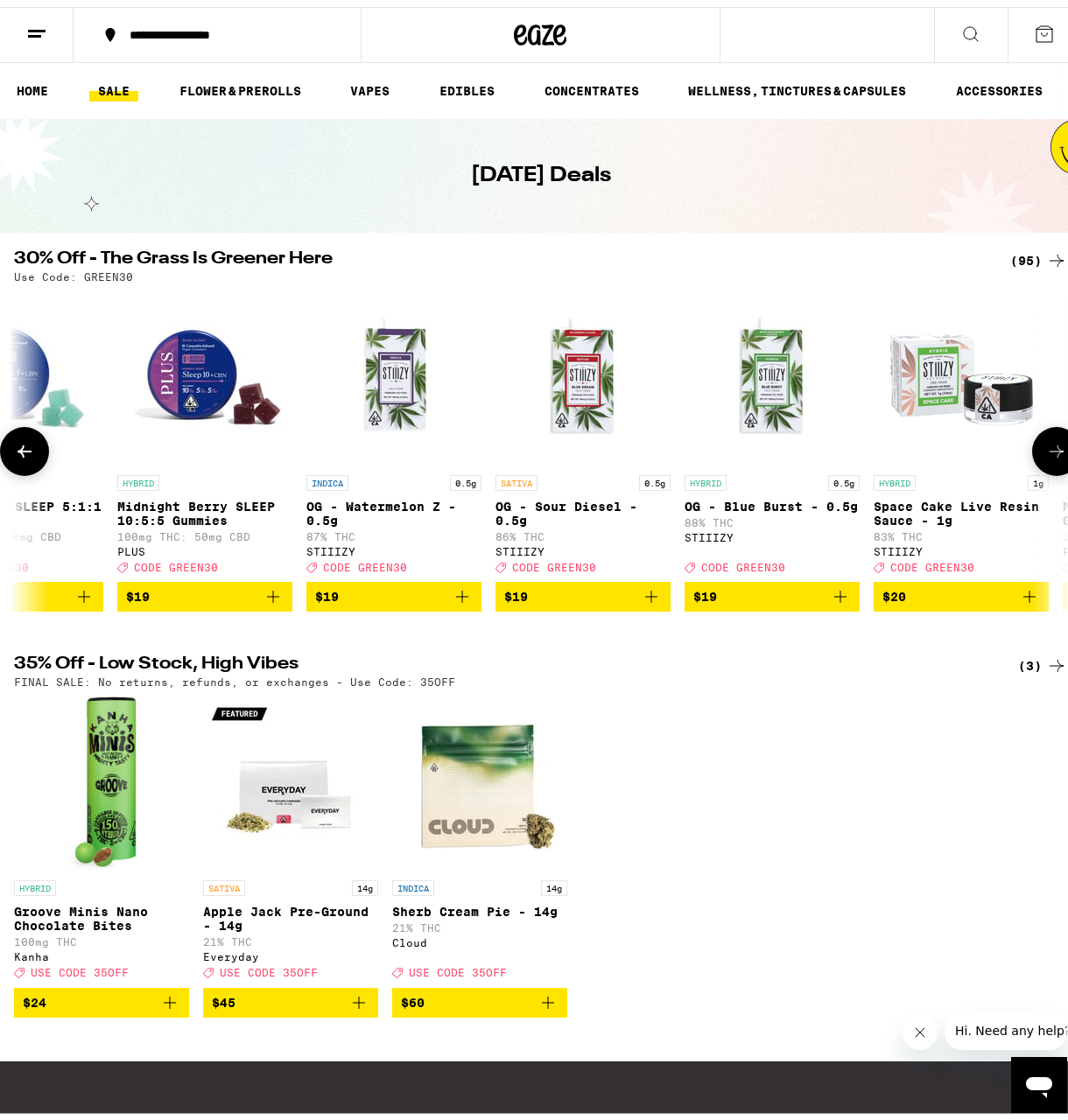
click at [1046, 455] on icon at bounding box center [1056, 445] width 21 height 21
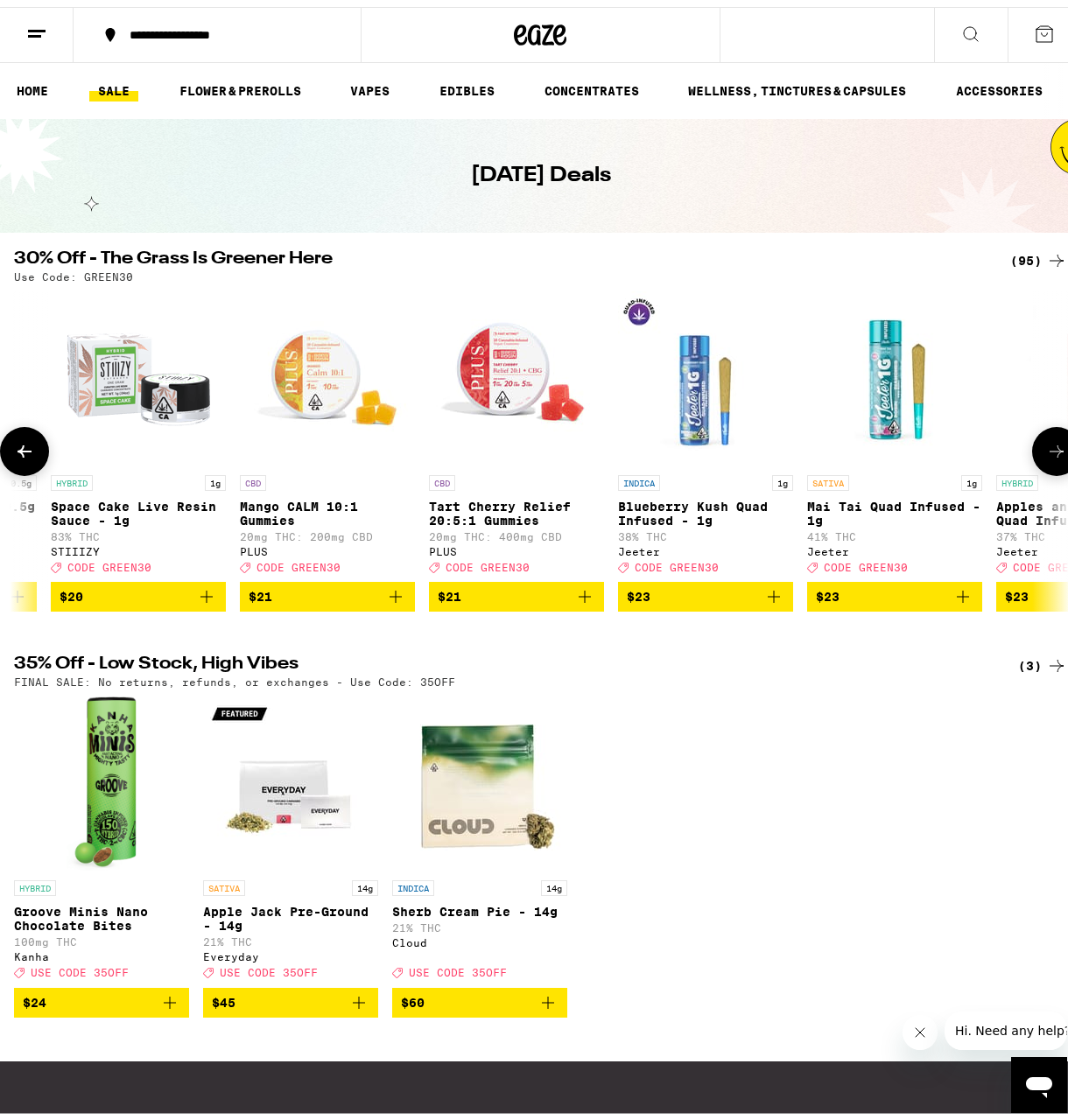
scroll to position [0, 5095]
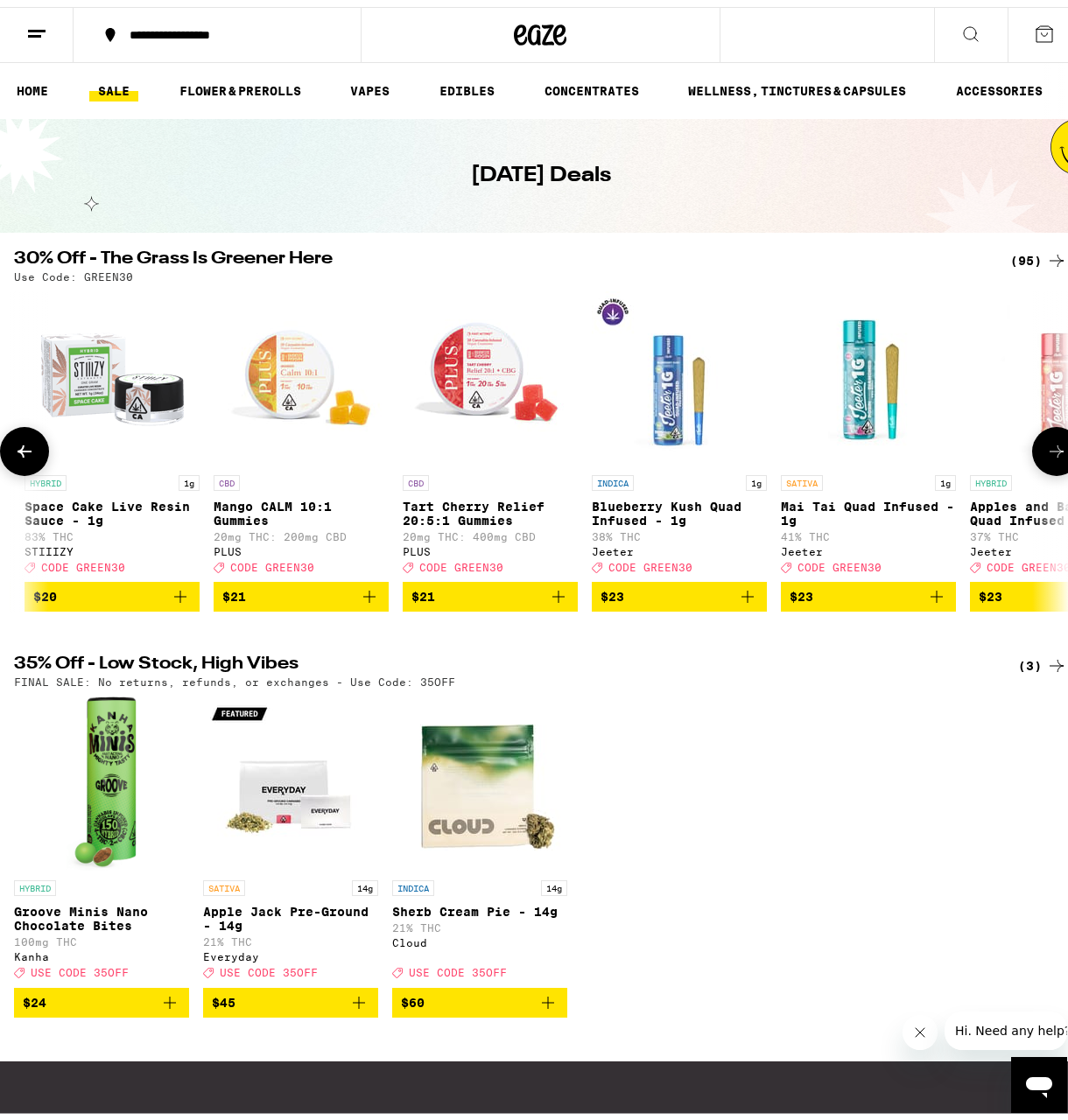
click at [555, 600] on icon "Add to bag" at bounding box center [559, 590] width 21 height 21
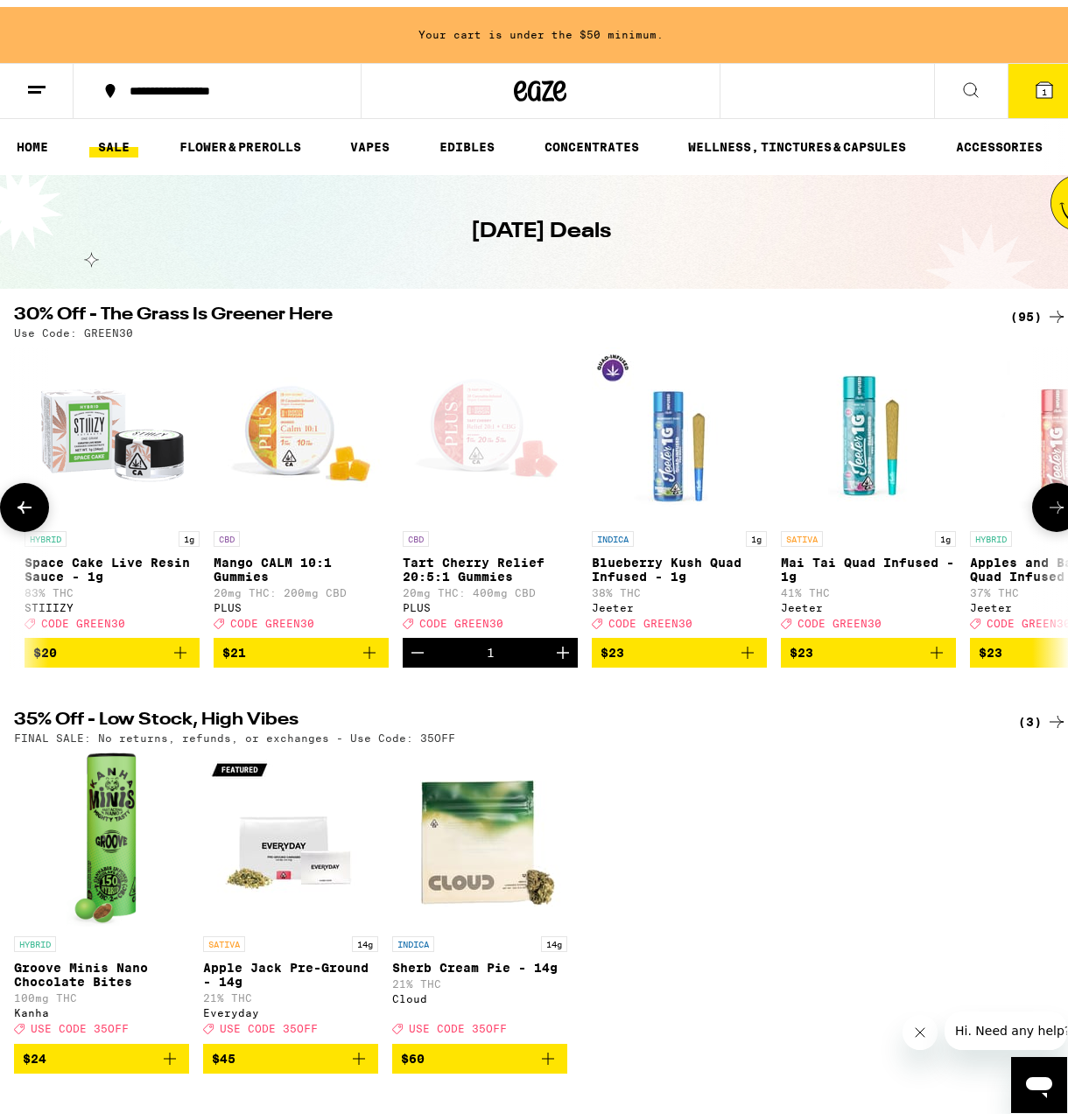
click at [1066, 511] on button at bounding box center [1056, 501] width 49 height 49
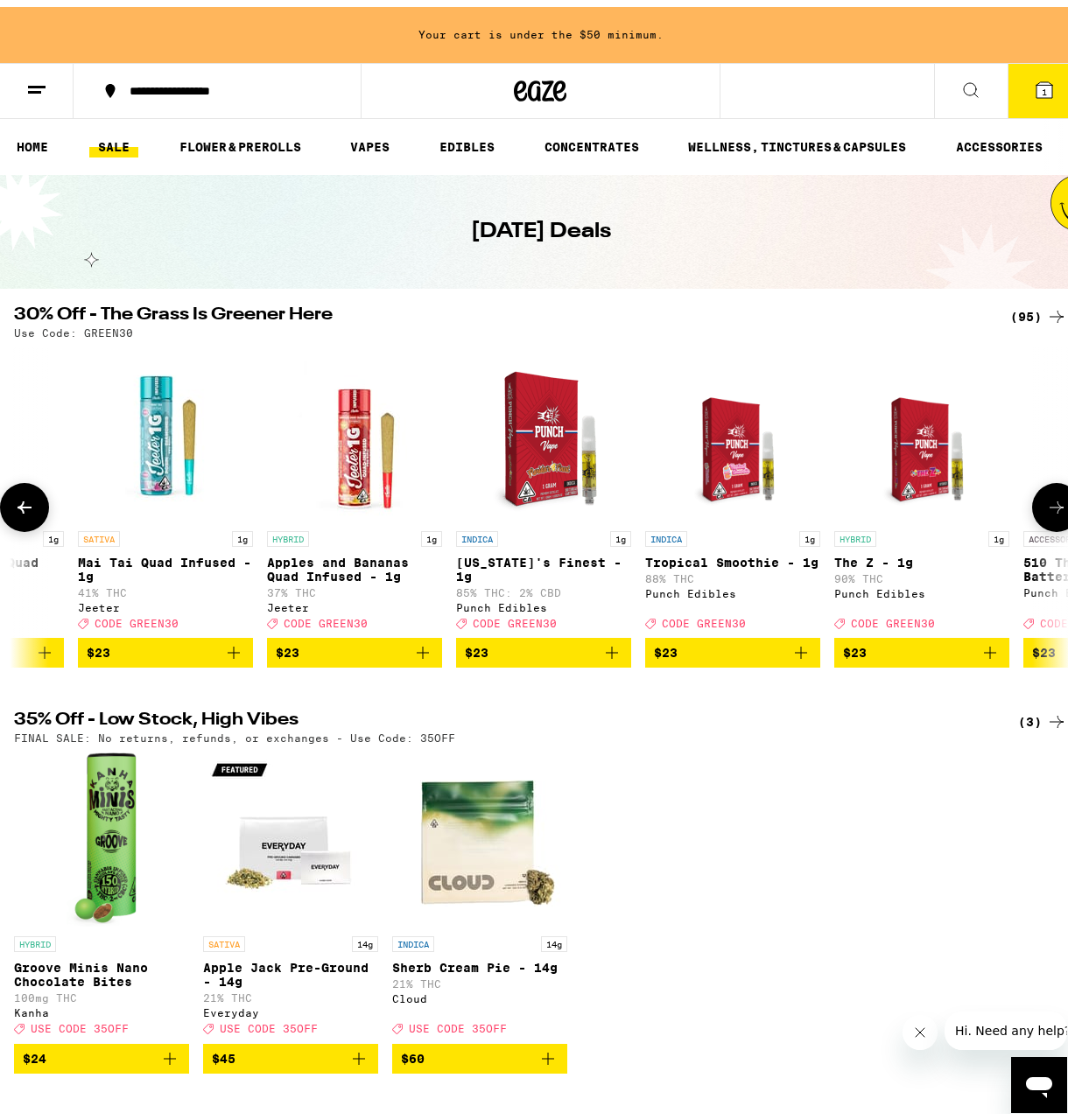
scroll to position [0, 5944]
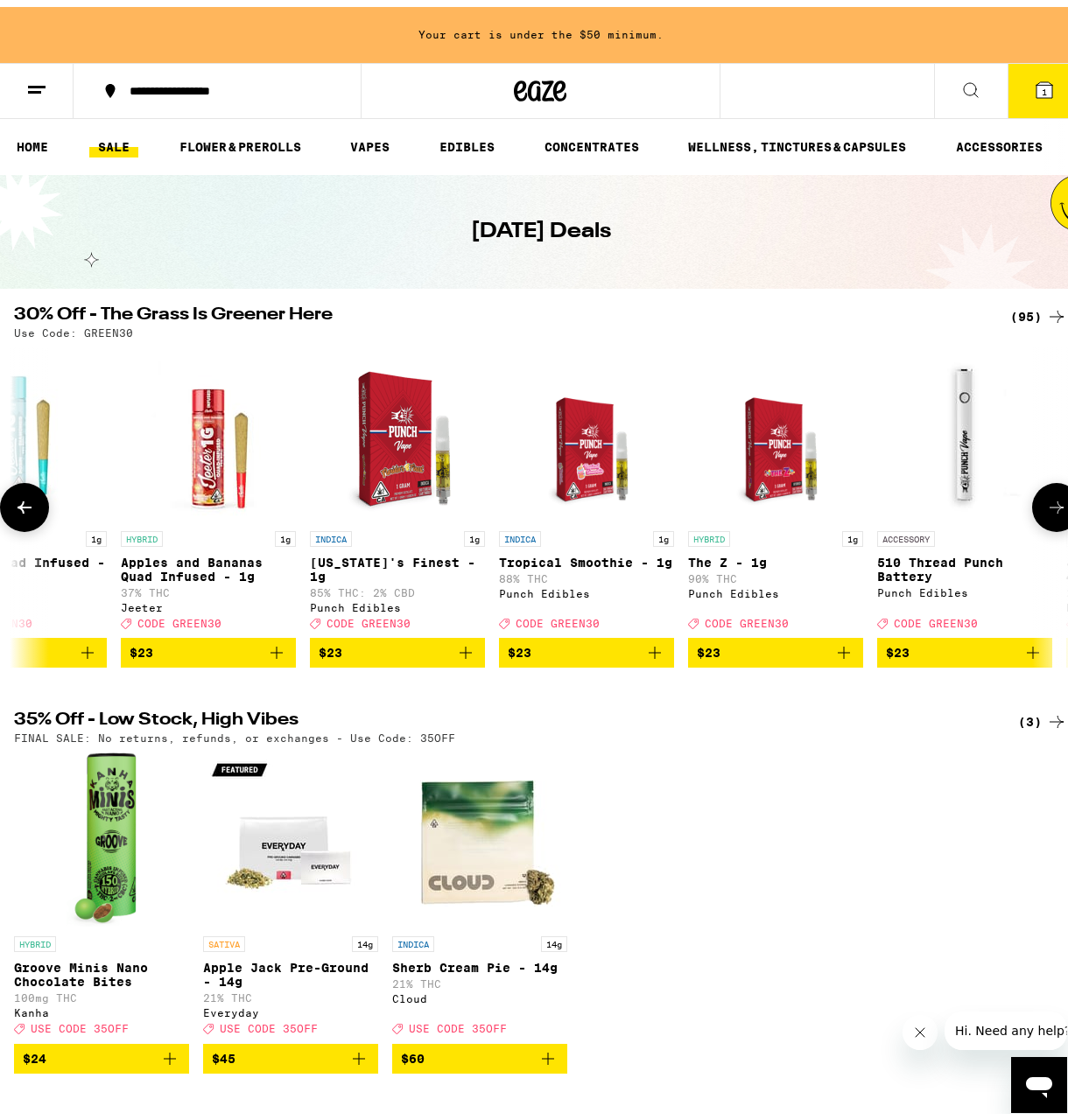
click at [1046, 502] on icon at bounding box center [1056, 501] width 21 height 21
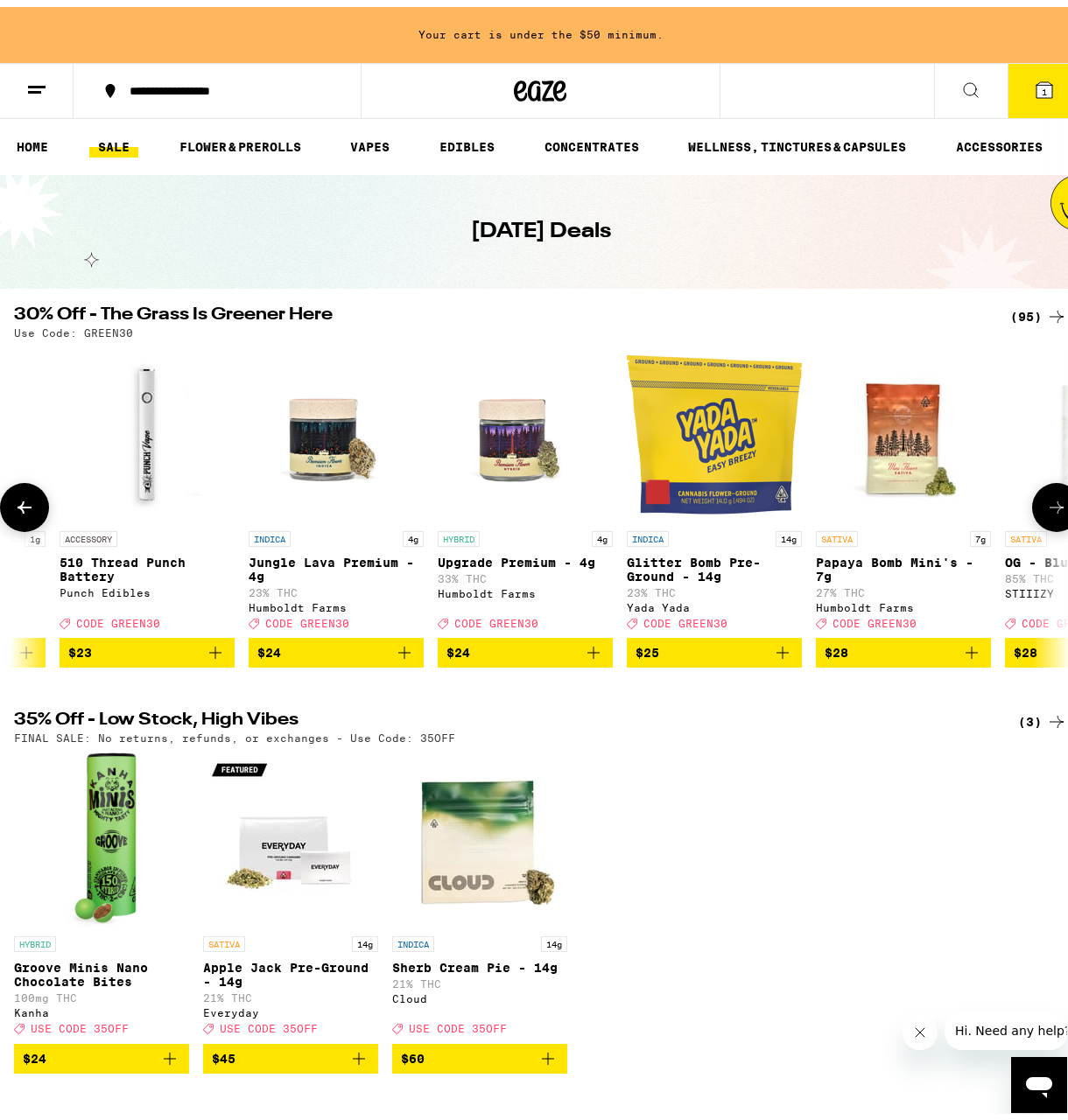
scroll to position [0, 6794]
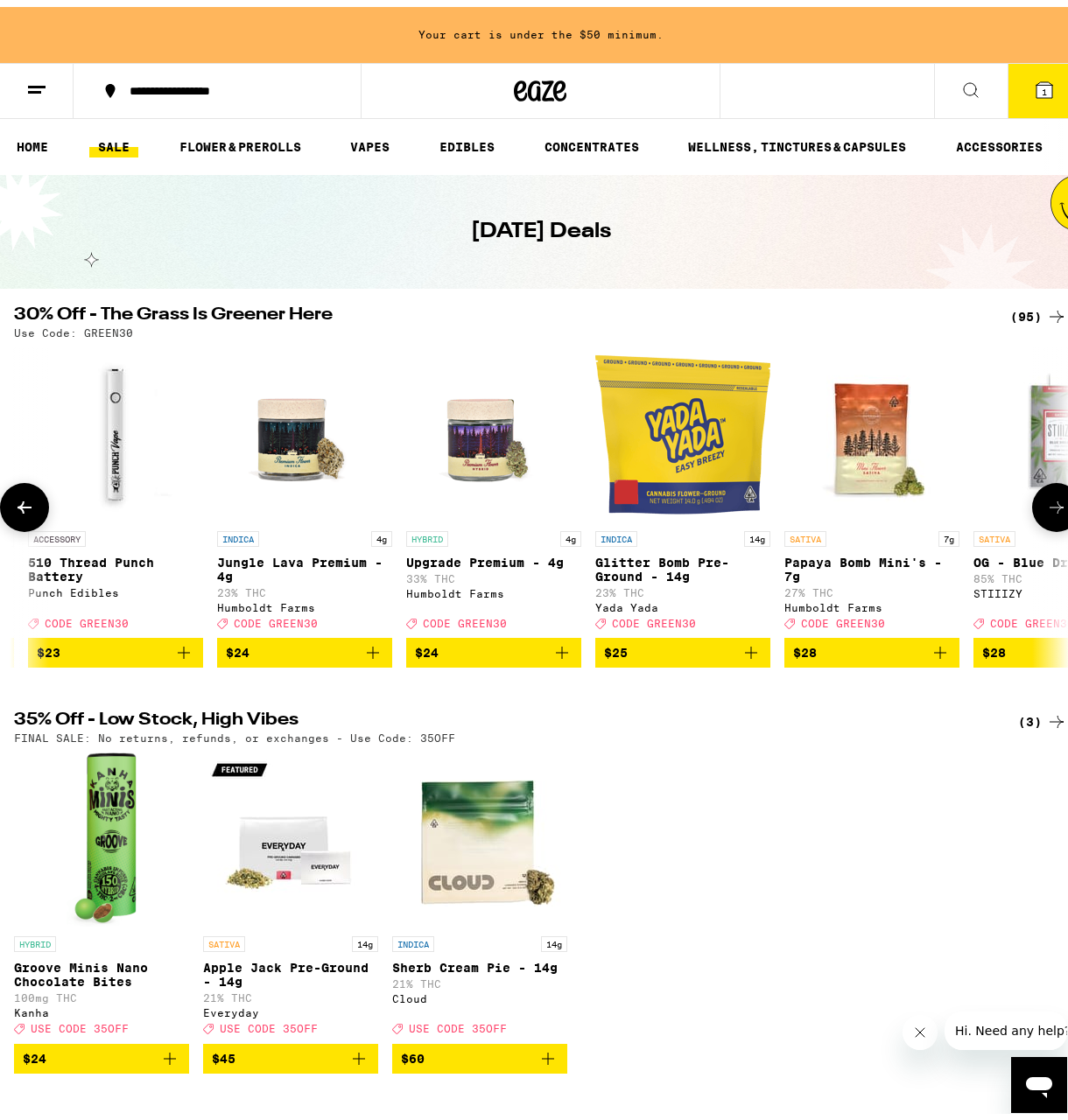
click at [1046, 502] on icon at bounding box center [1056, 501] width 21 height 21
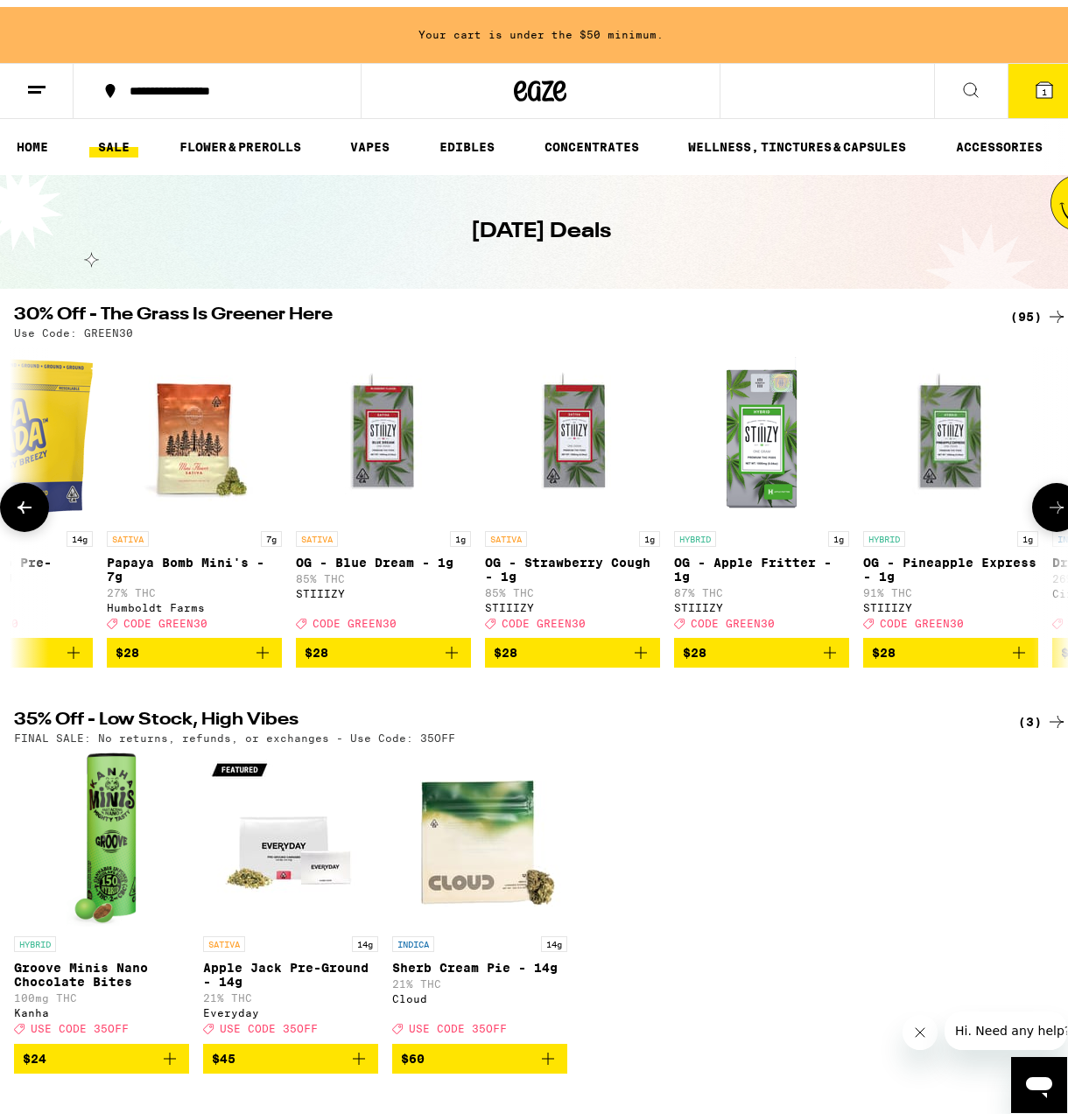
scroll to position [0, 7642]
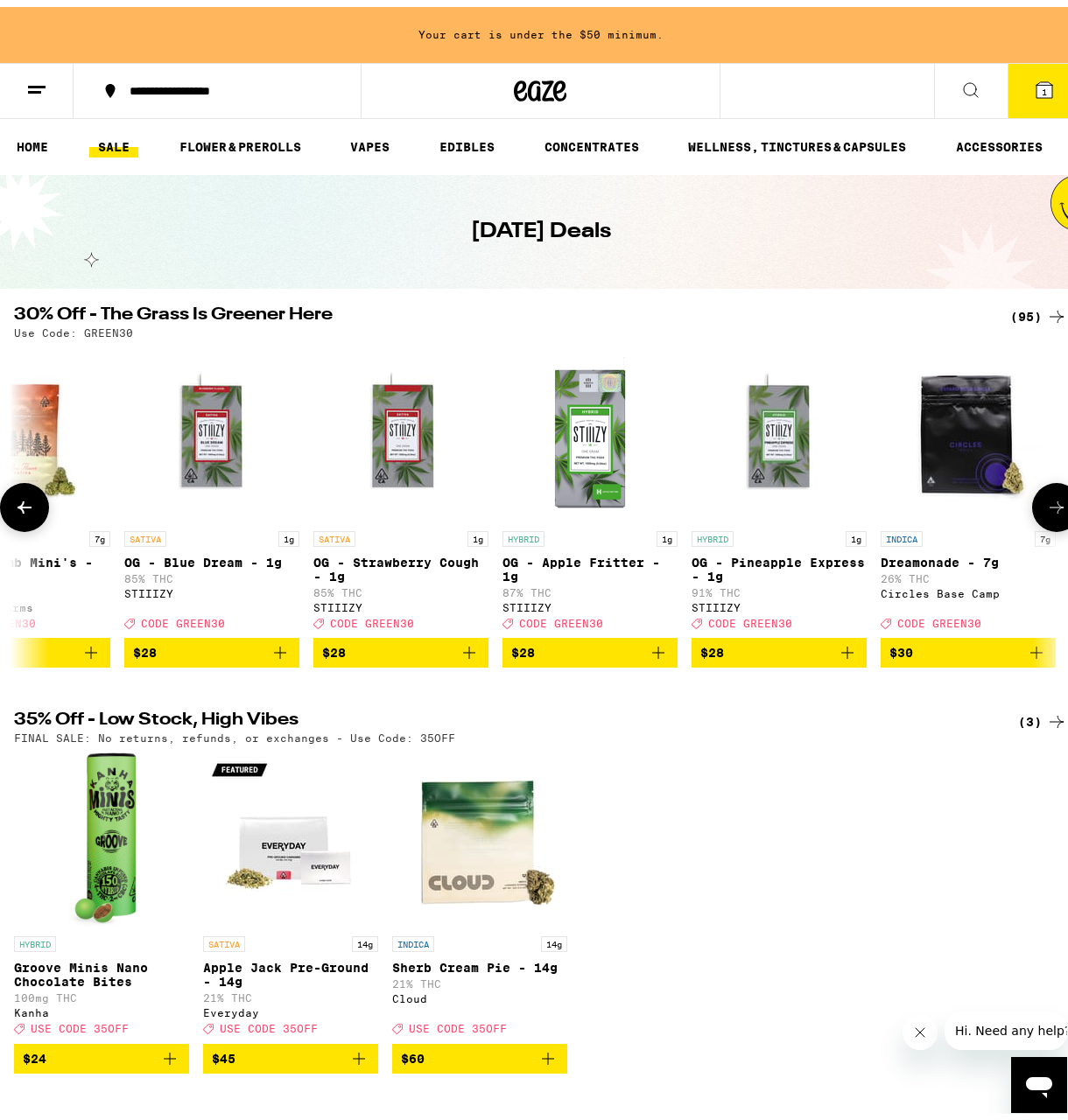
click at [41, 511] on button at bounding box center [24, 501] width 49 height 49
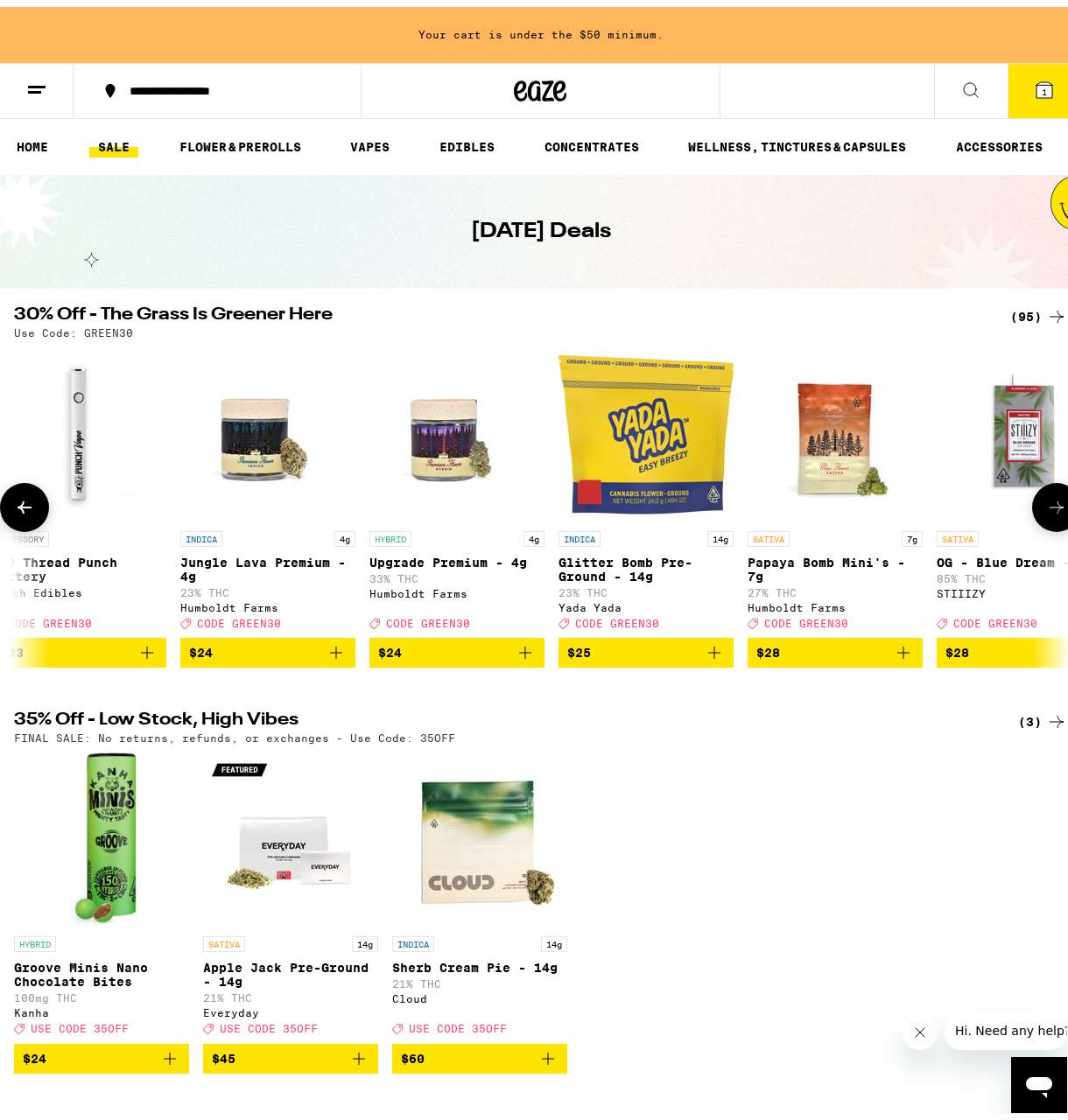
scroll to position [0, 6794]
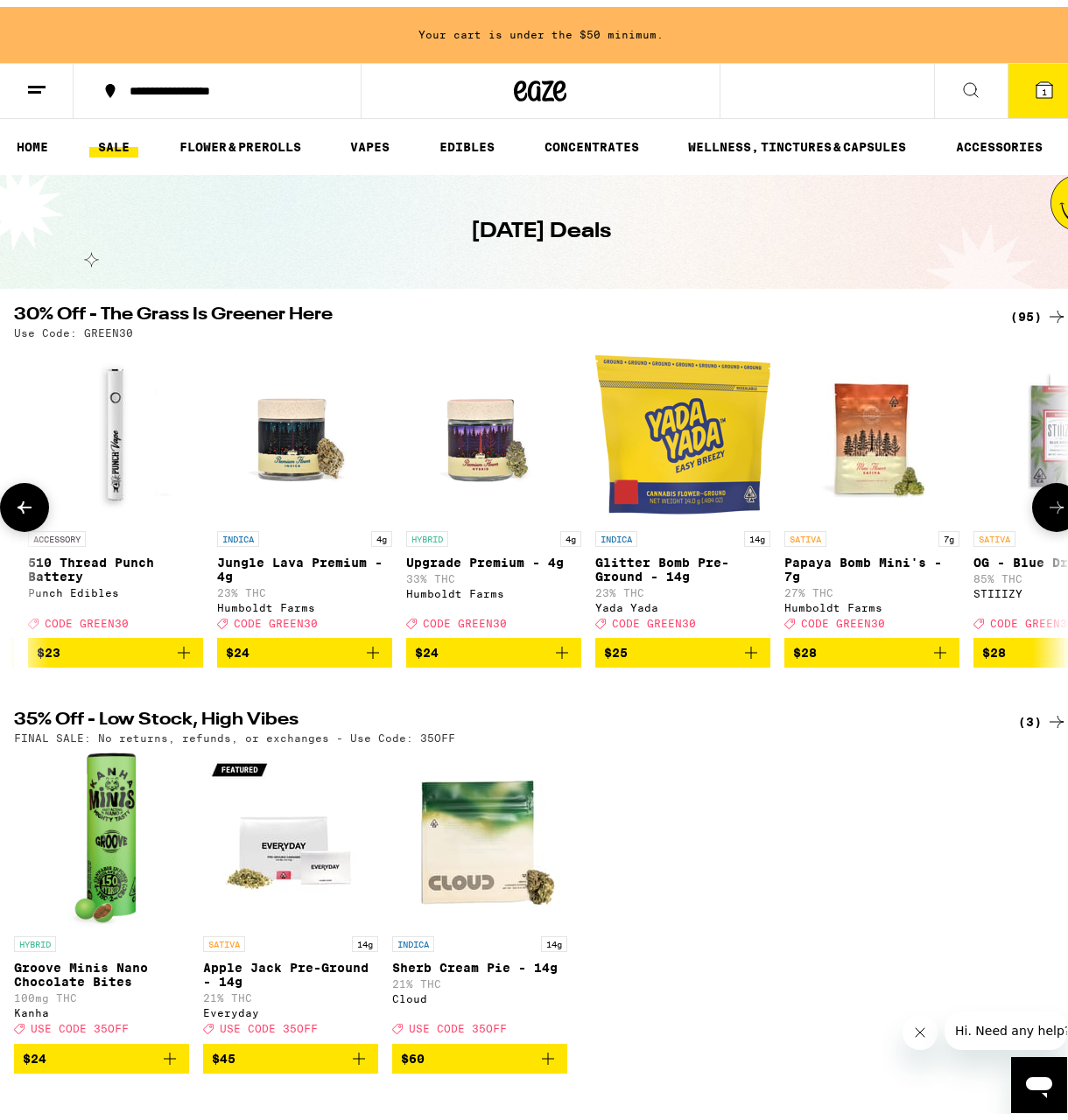
click at [41, 511] on button at bounding box center [24, 501] width 49 height 49
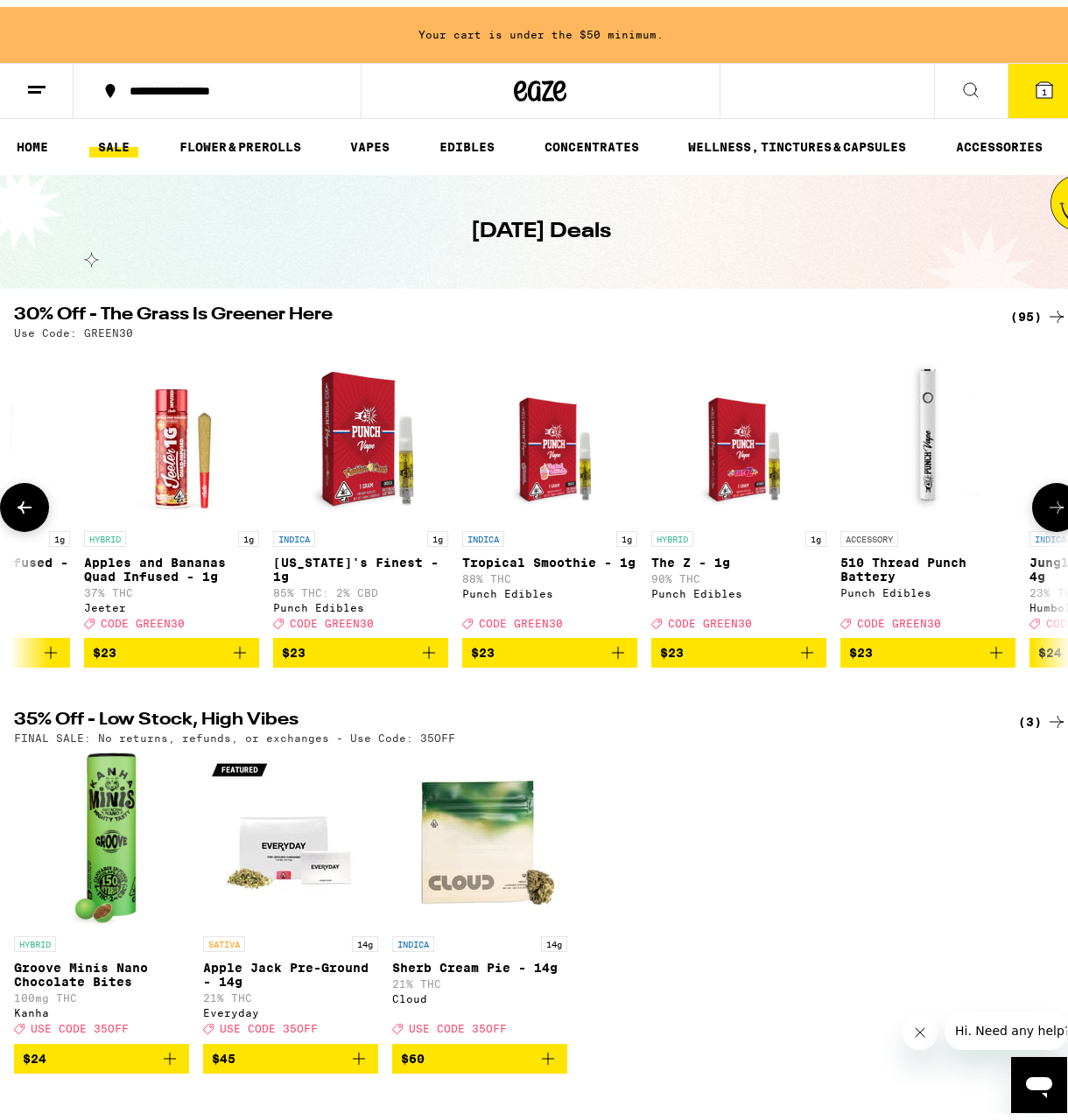
scroll to position [0, 5944]
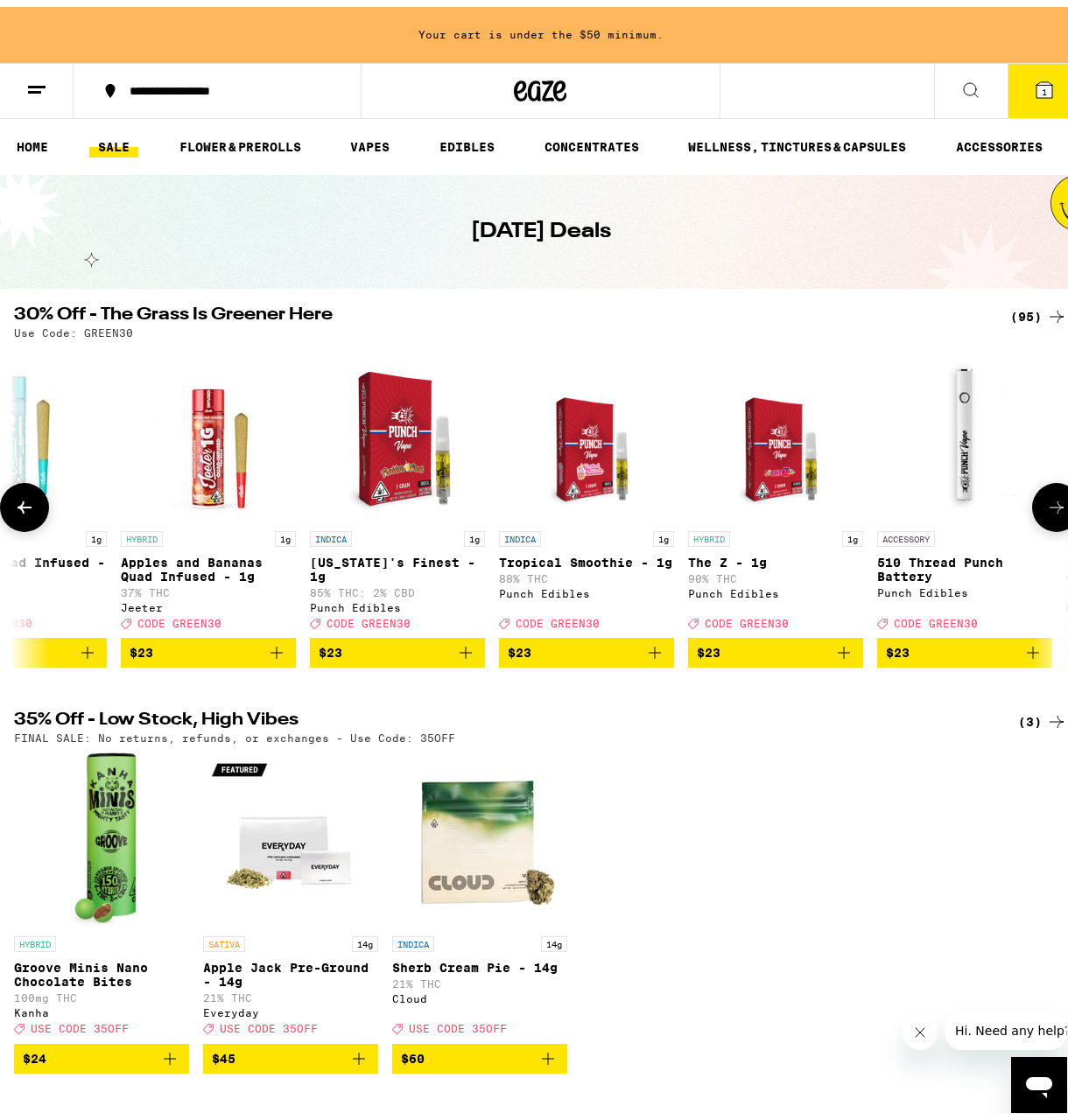
click at [41, 511] on button at bounding box center [24, 501] width 49 height 49
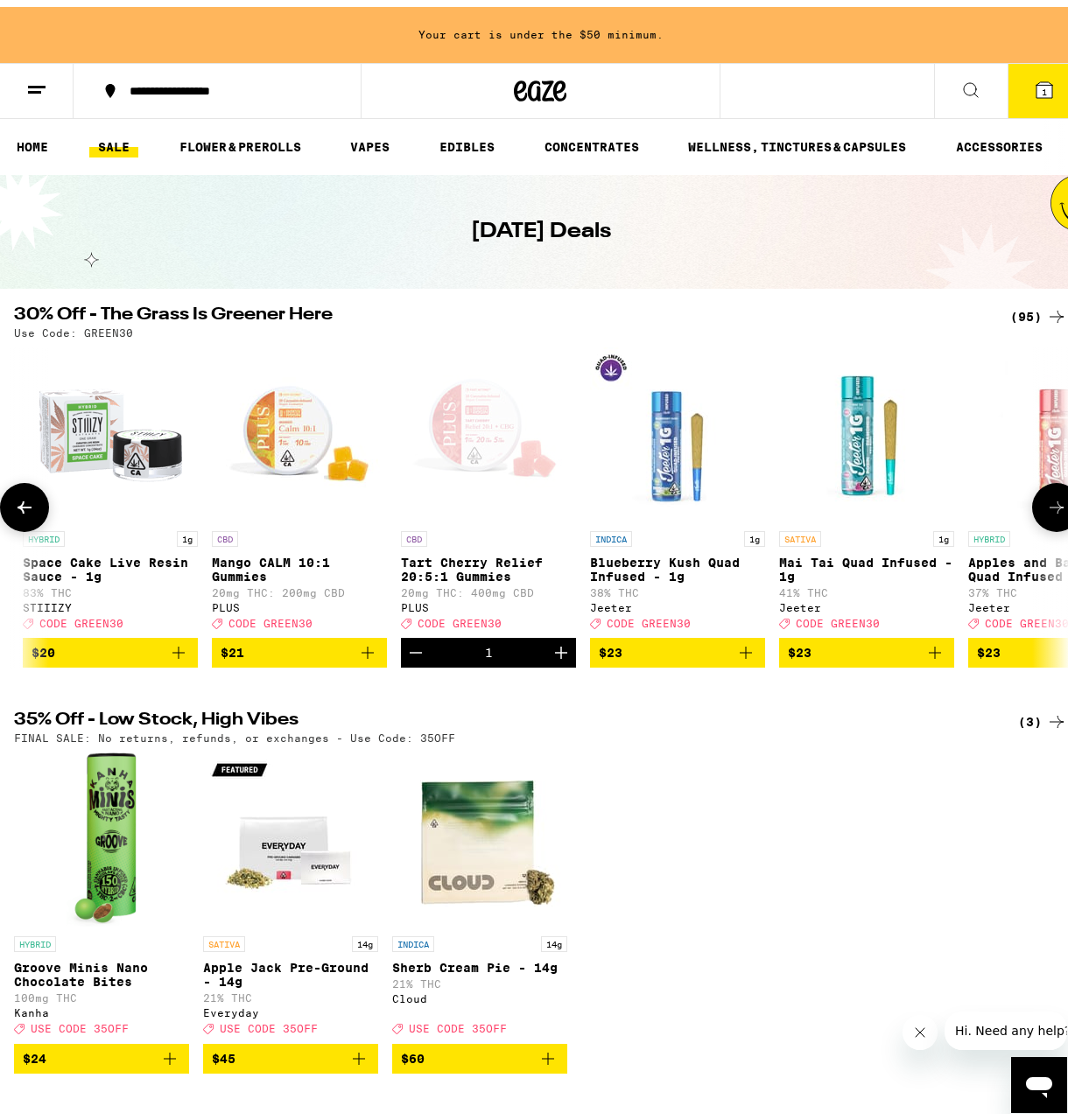
scroll to position [0, 5095]
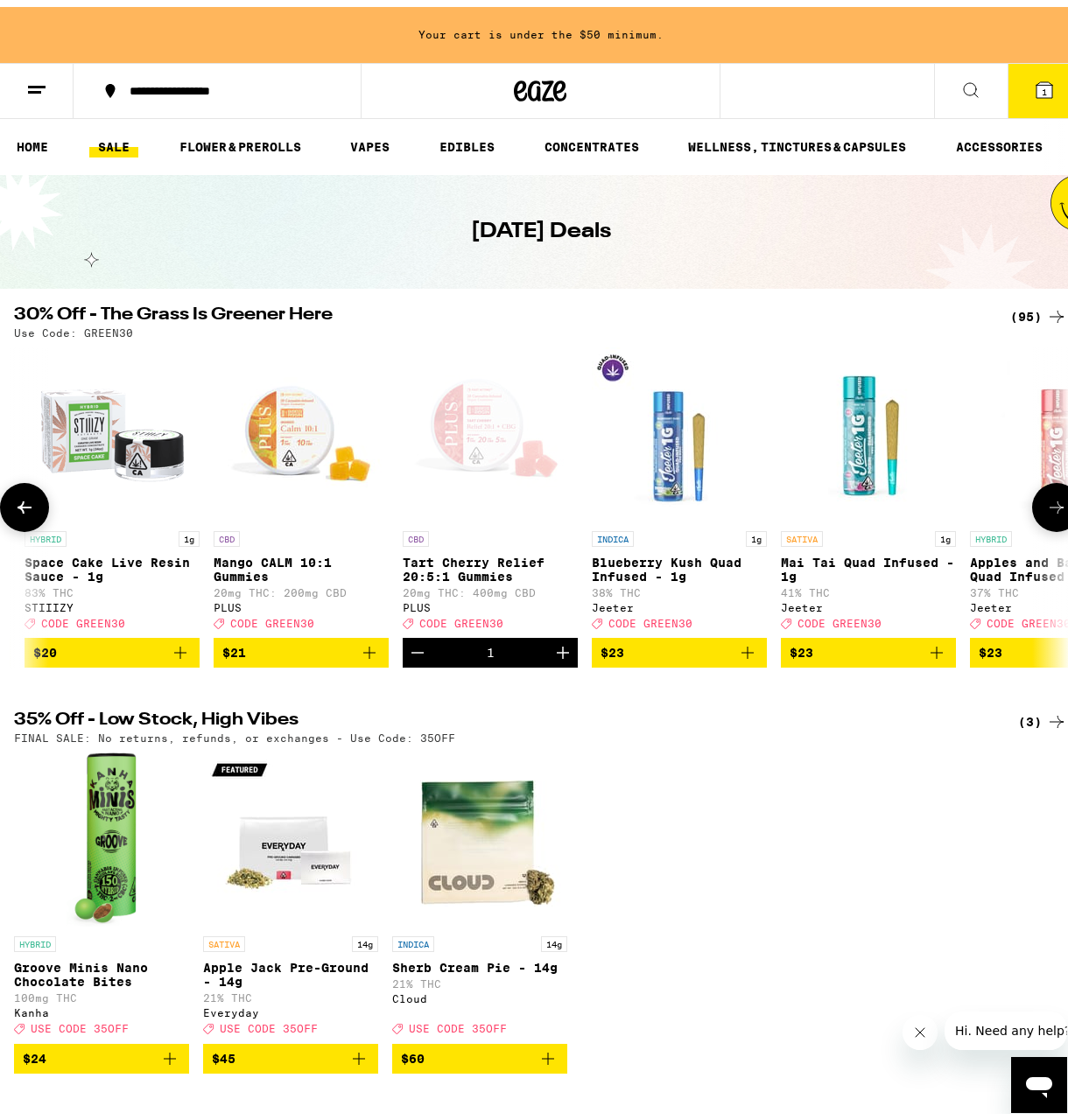
click at [1044, 525] on button at bounding box center [1056, 501] width 49 height 49
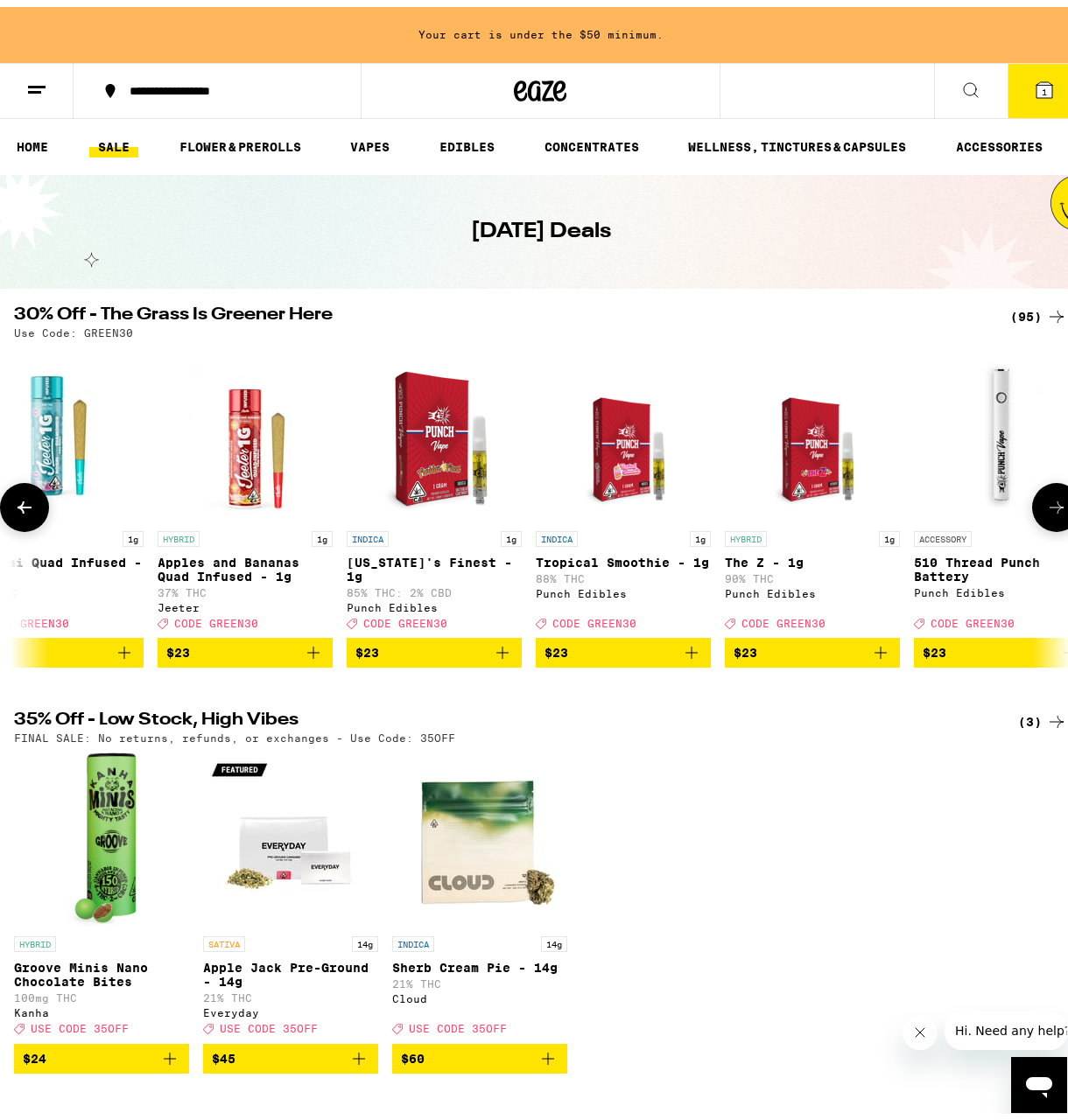
scroll to position [0, 5944]
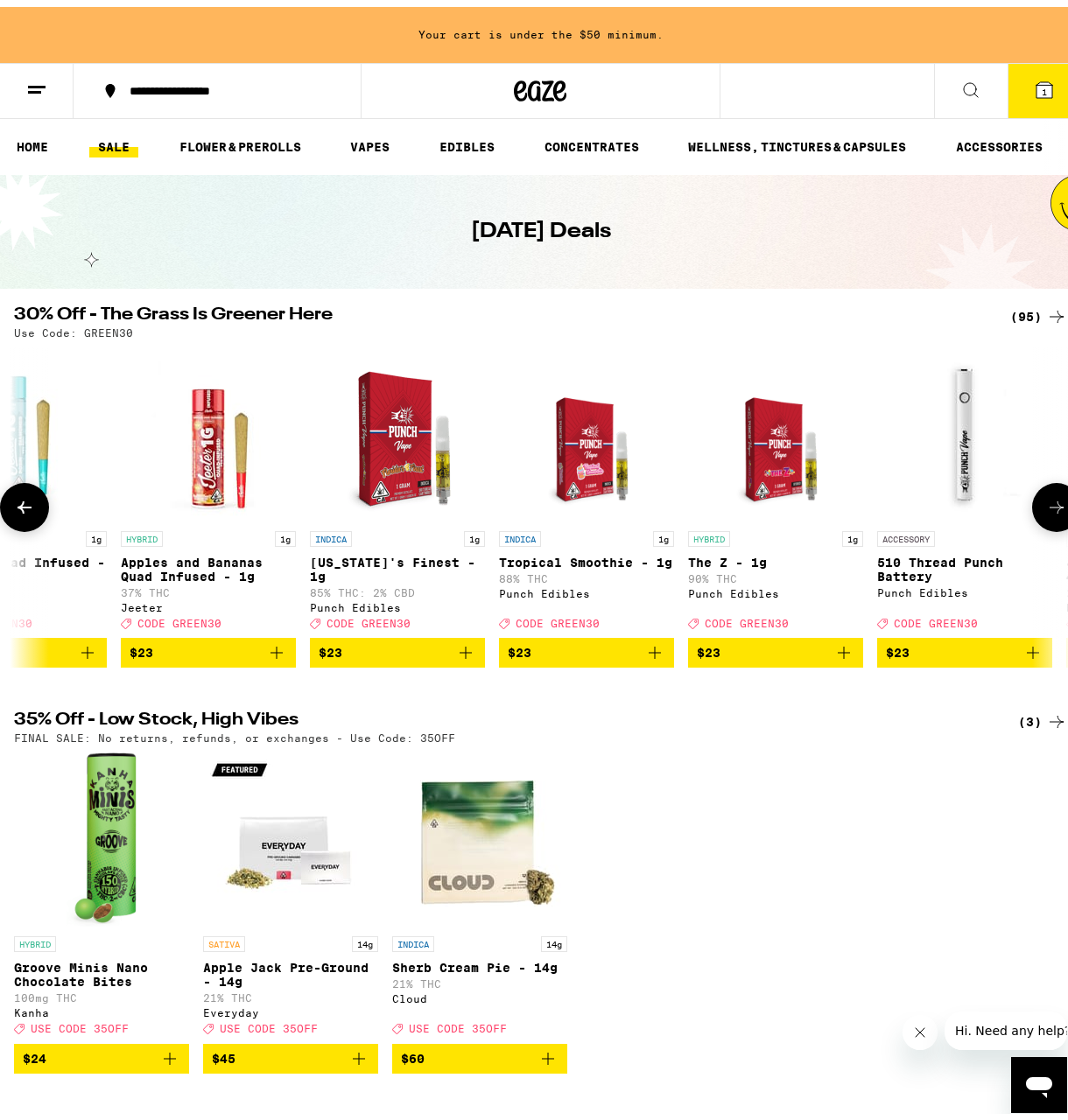
click at [1046, 510] on icon at bounding box center [1056, 501] width 21 height 21
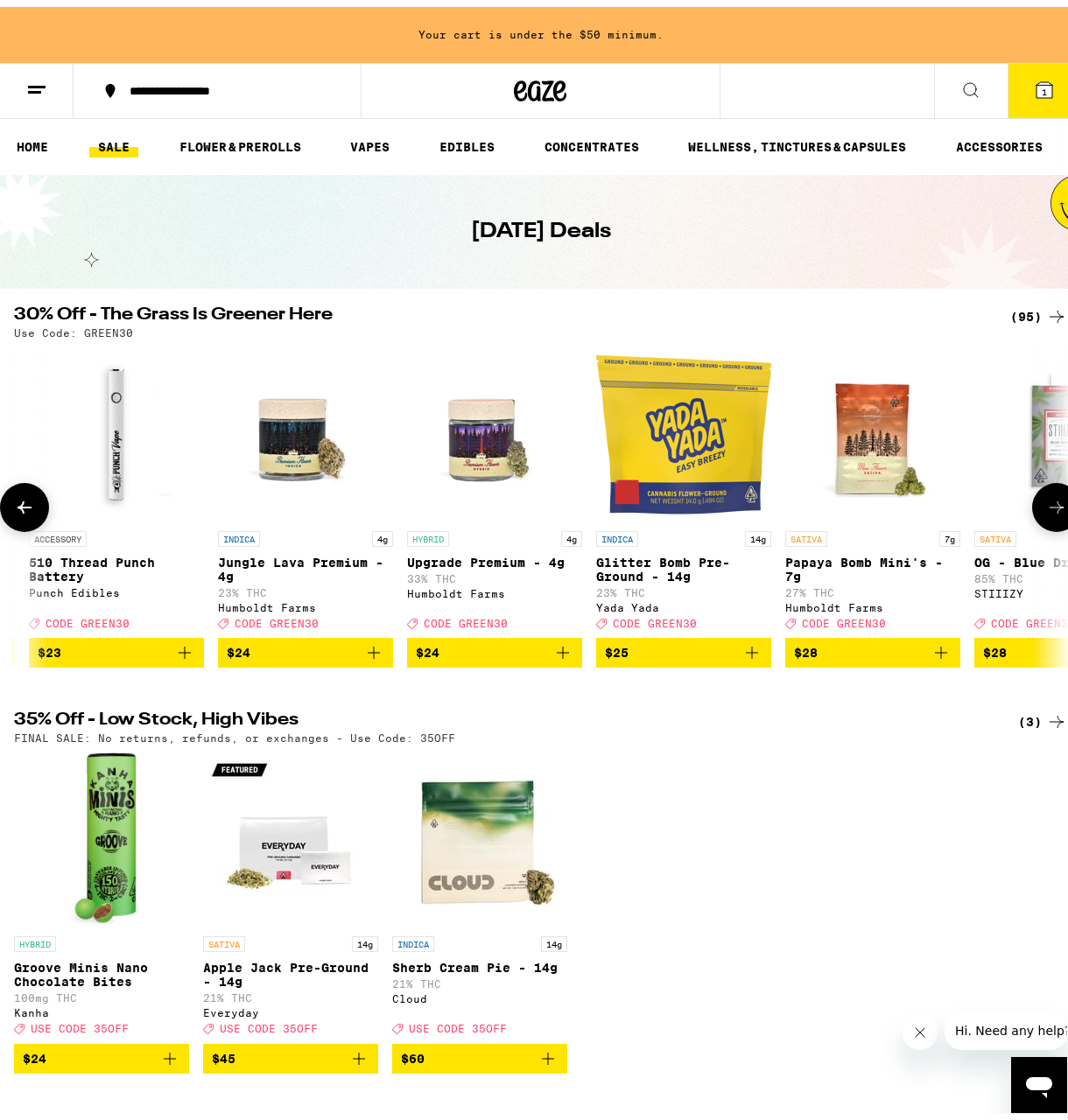
scroll to position [0, 6794]
click at [1046, 510] on icon at bounding box center [1056, 501] width 21 height 21
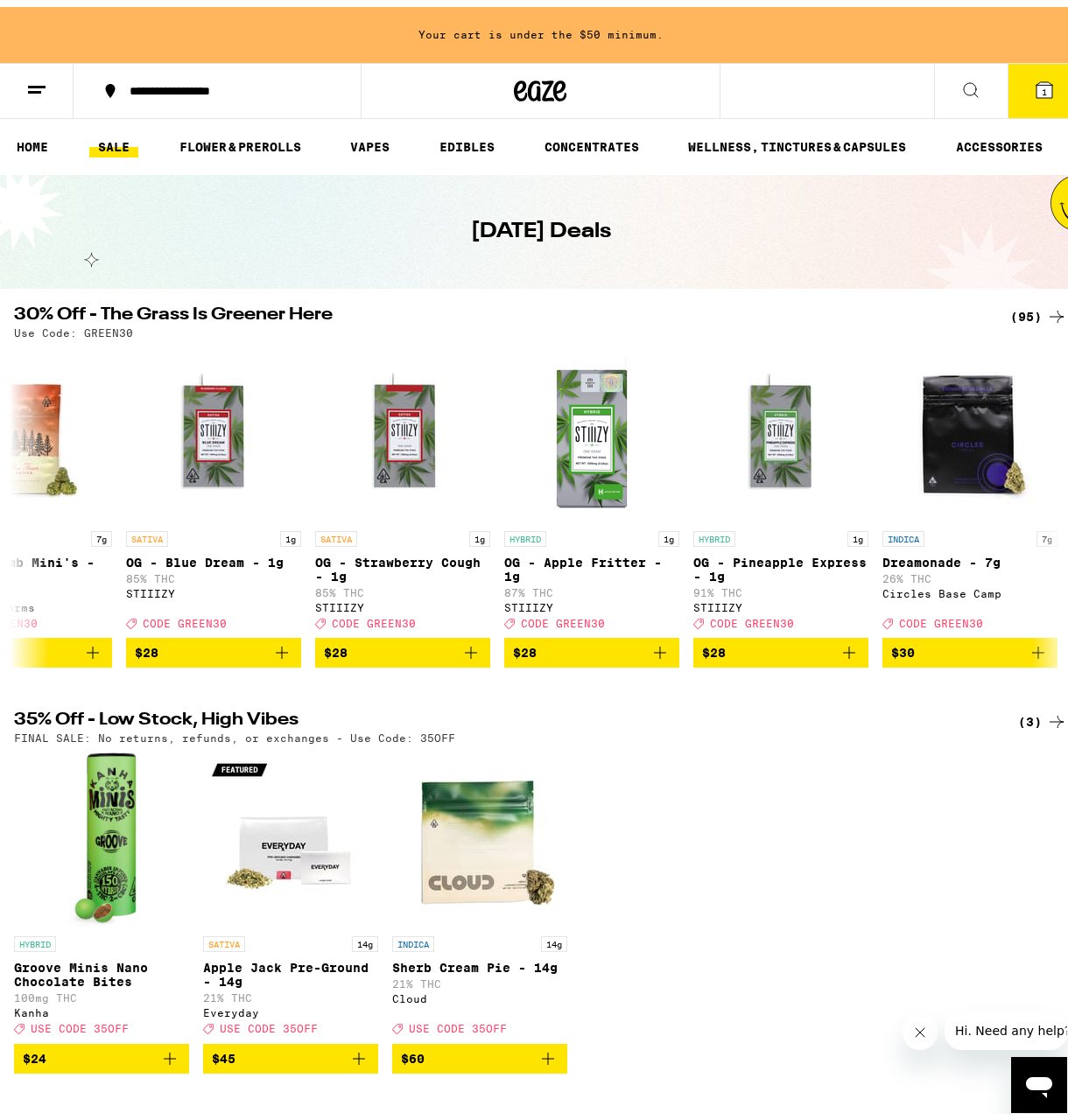
scroll to position [0, 7642]
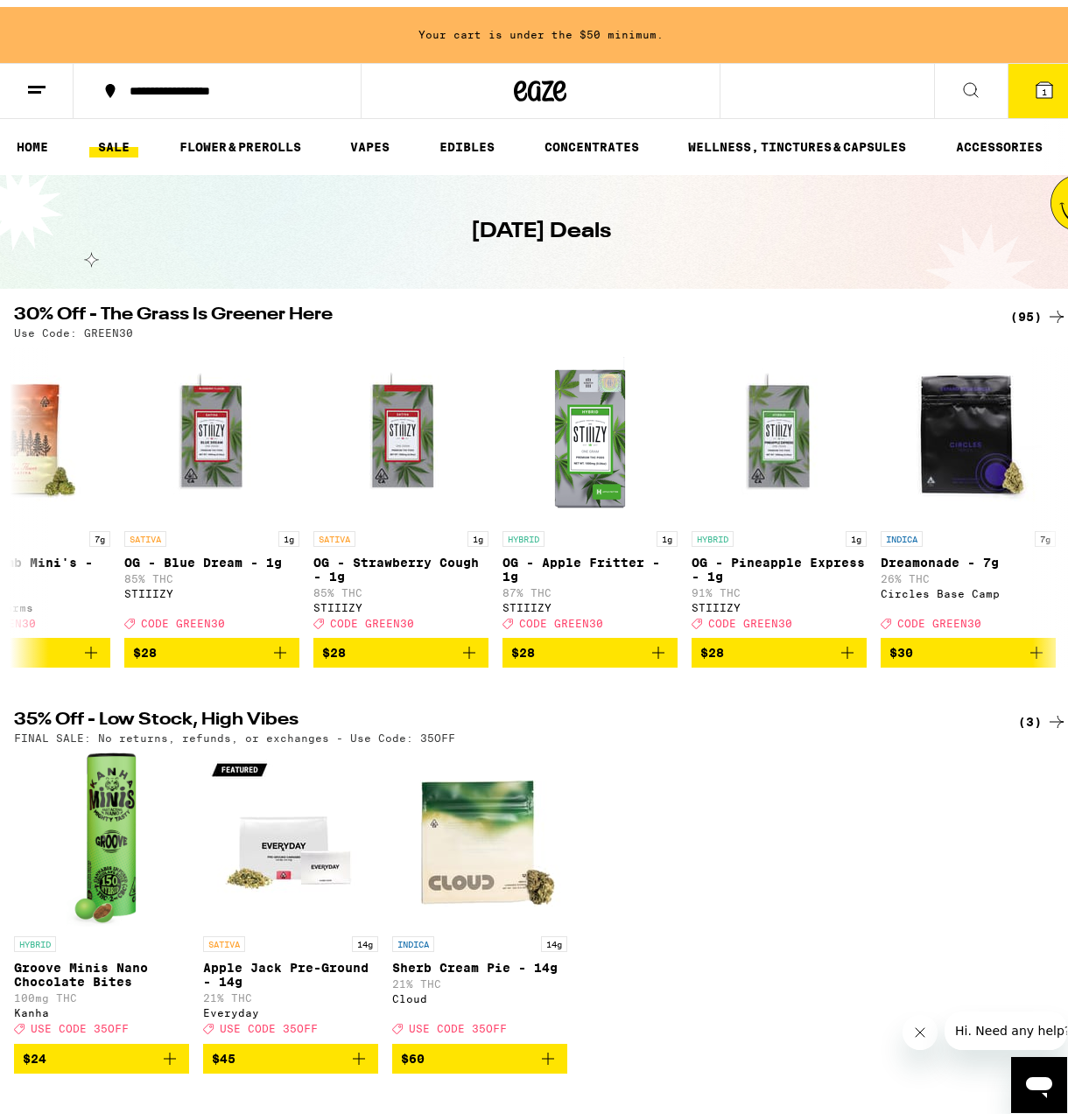
click at [1046, 309] on icon at bounding box center [1056, 310] width 21 height 21
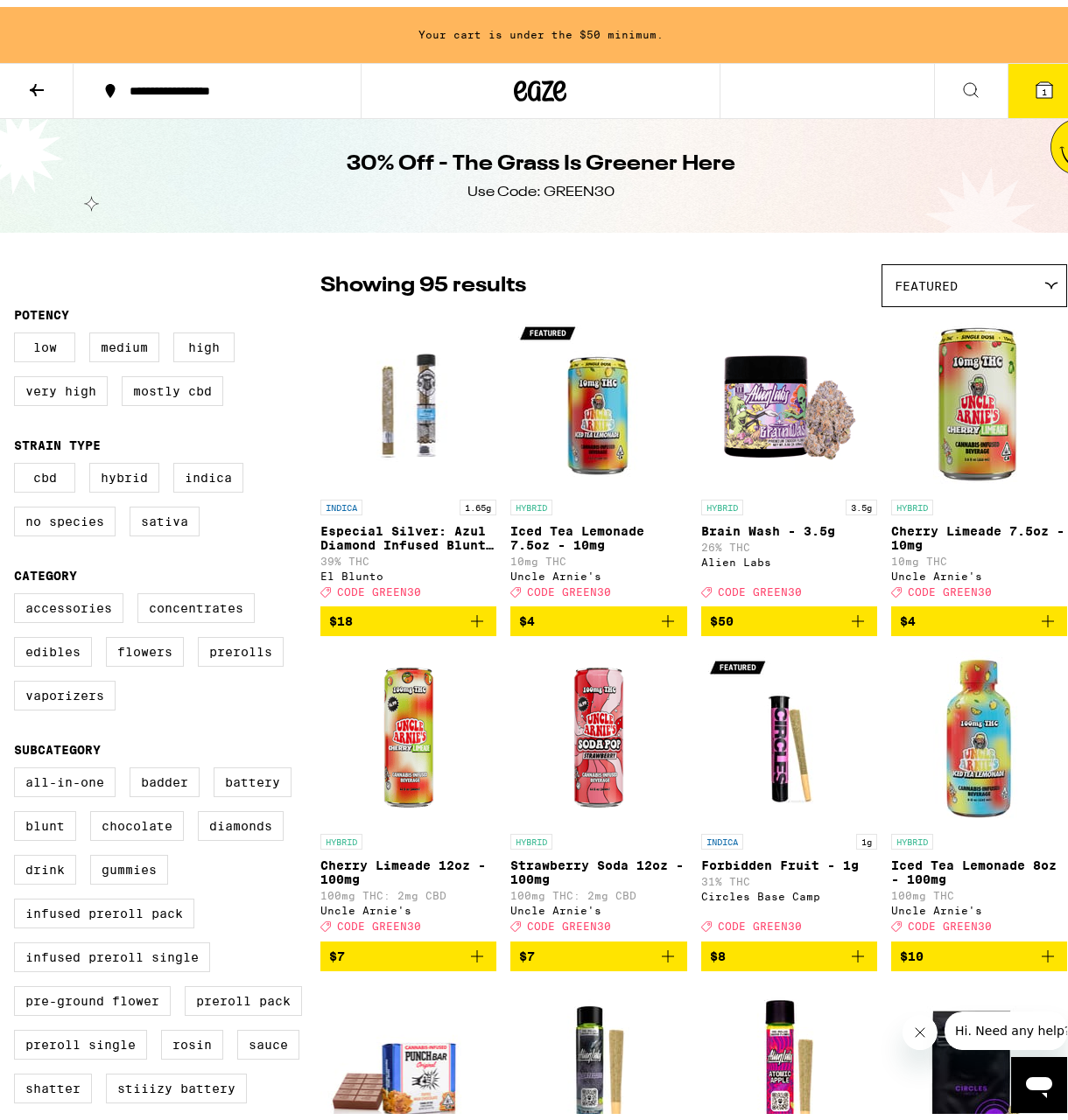
click at [34, 72] on icon at bounding box center [37, 83] width 21 height 21
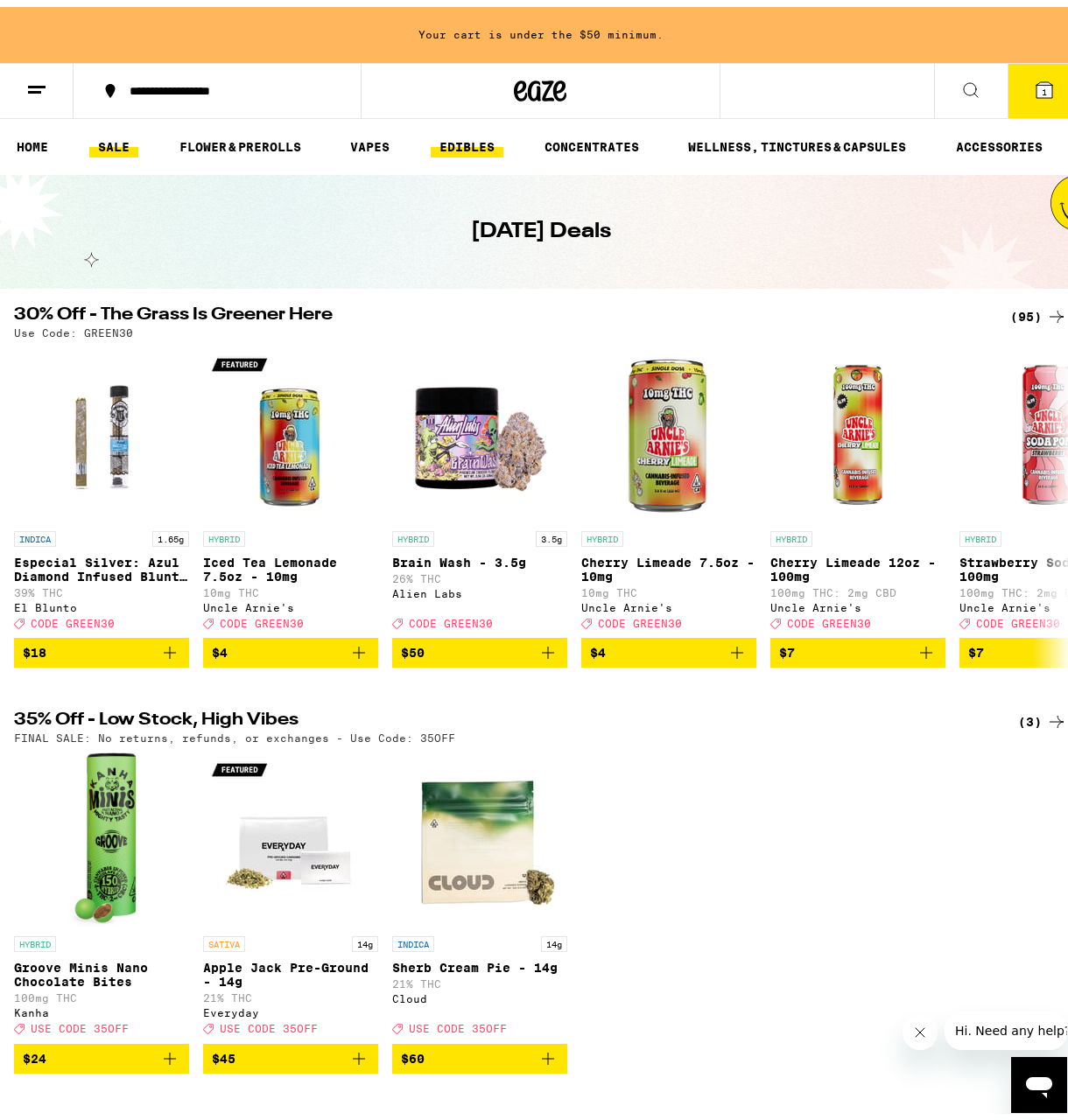
click at [479, 141] on link "EDIBLES" at bounding box center [467, 140] width 72 height 21
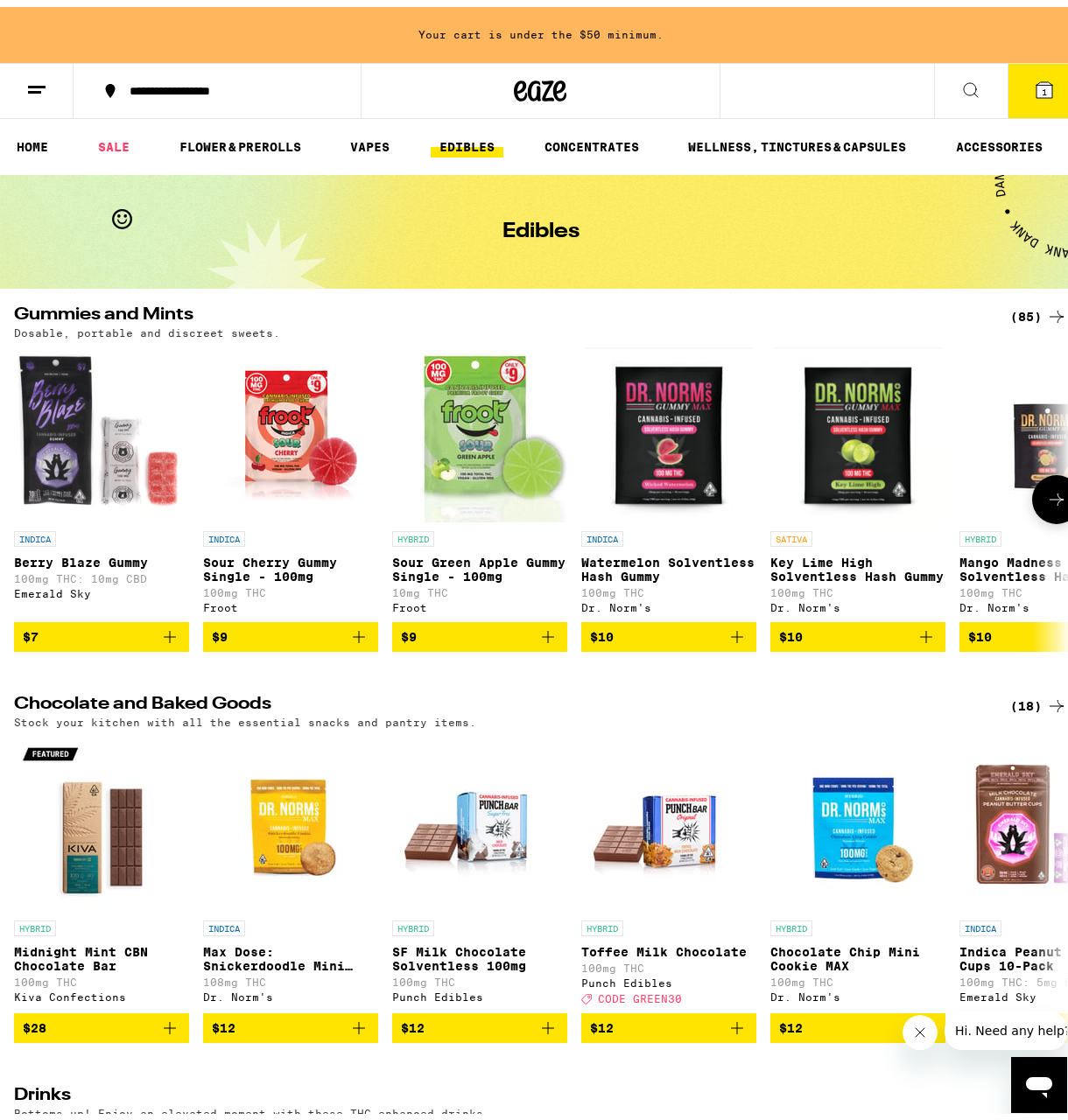
click at [1050, 499] on icon at bounding box center [1056, 493] width 14 height 13
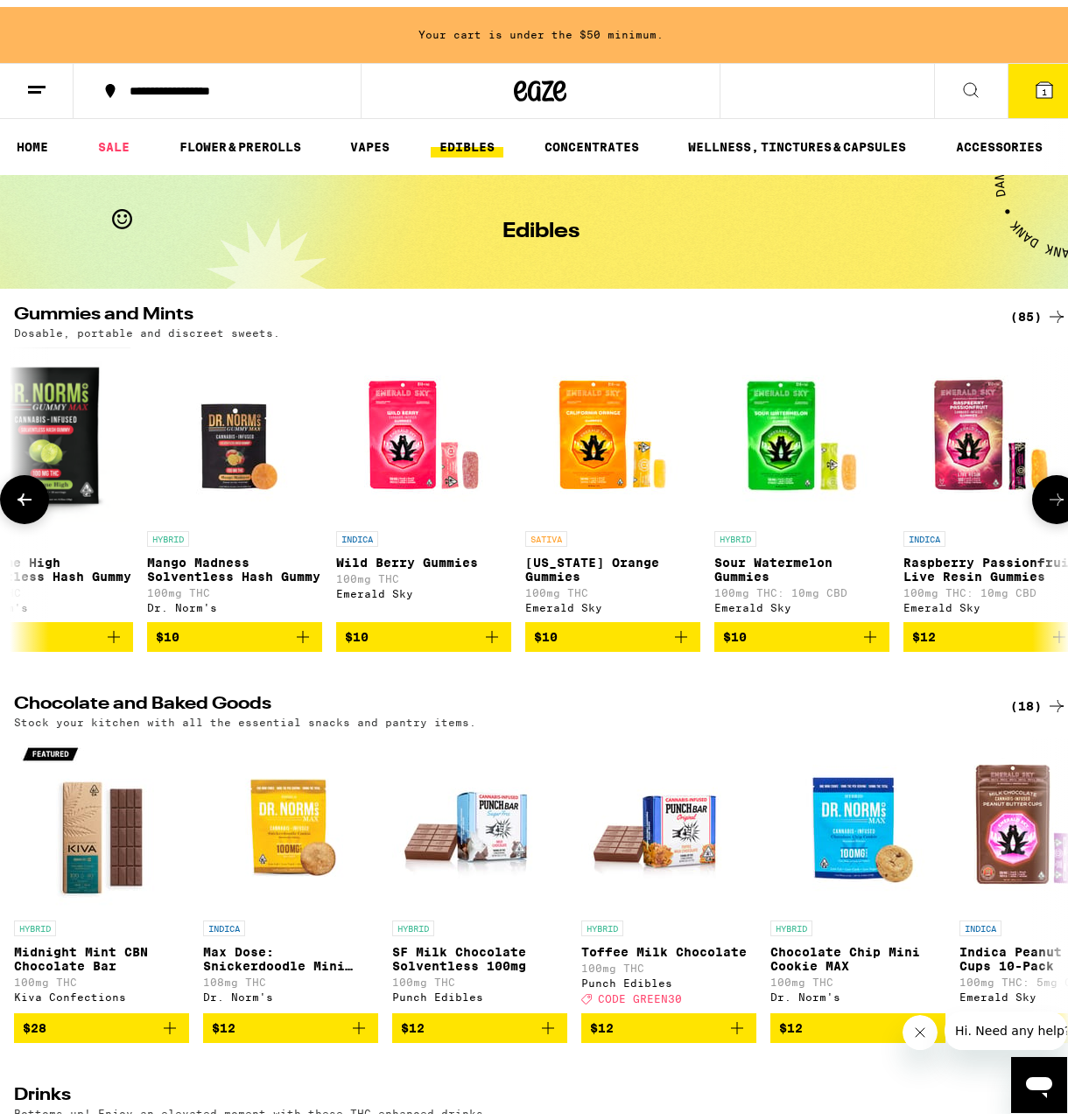
scroll to position [0, 850]
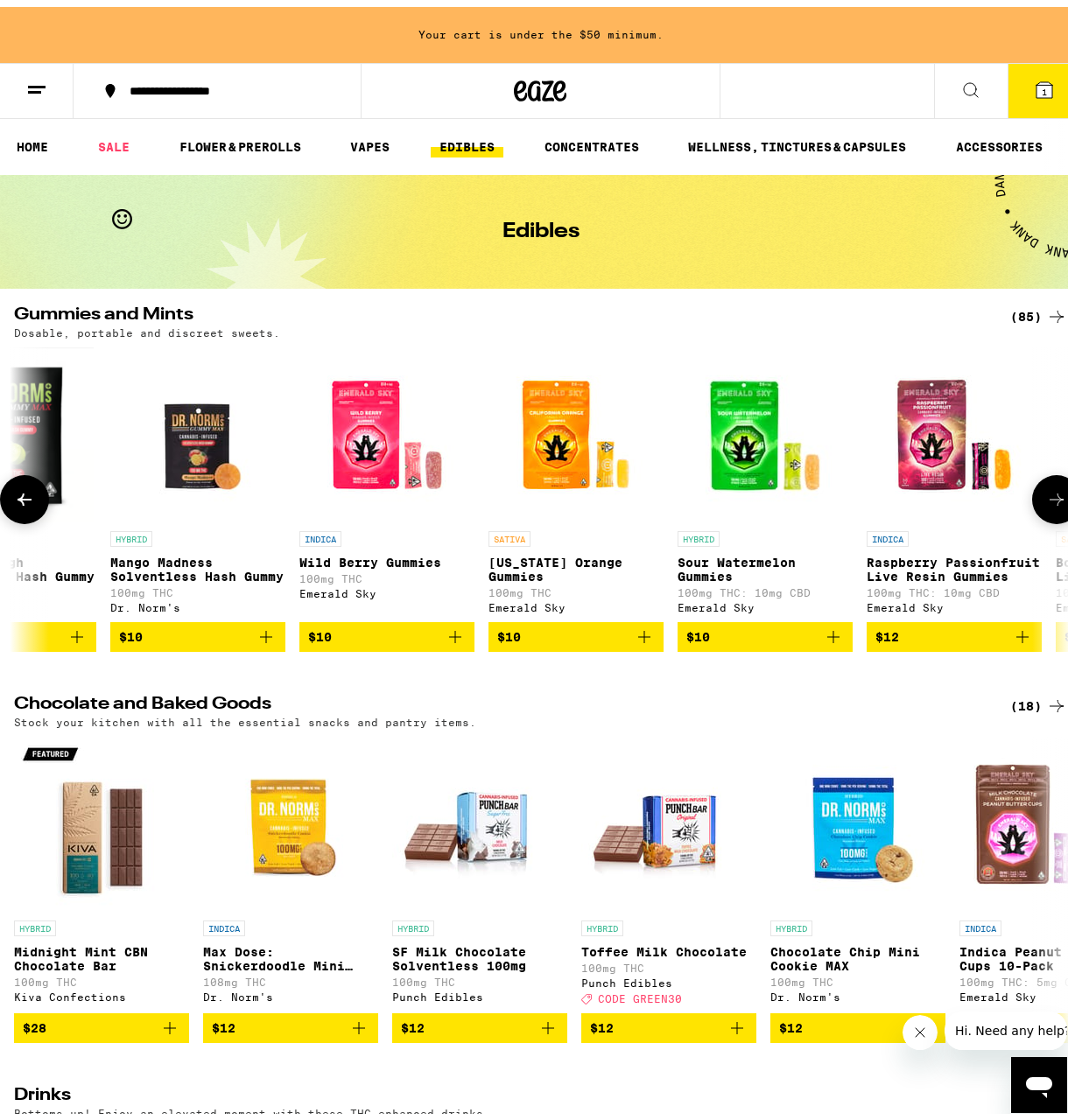
click at [19, 490] on icon at bounding box center [24, 493] width 21 height 21
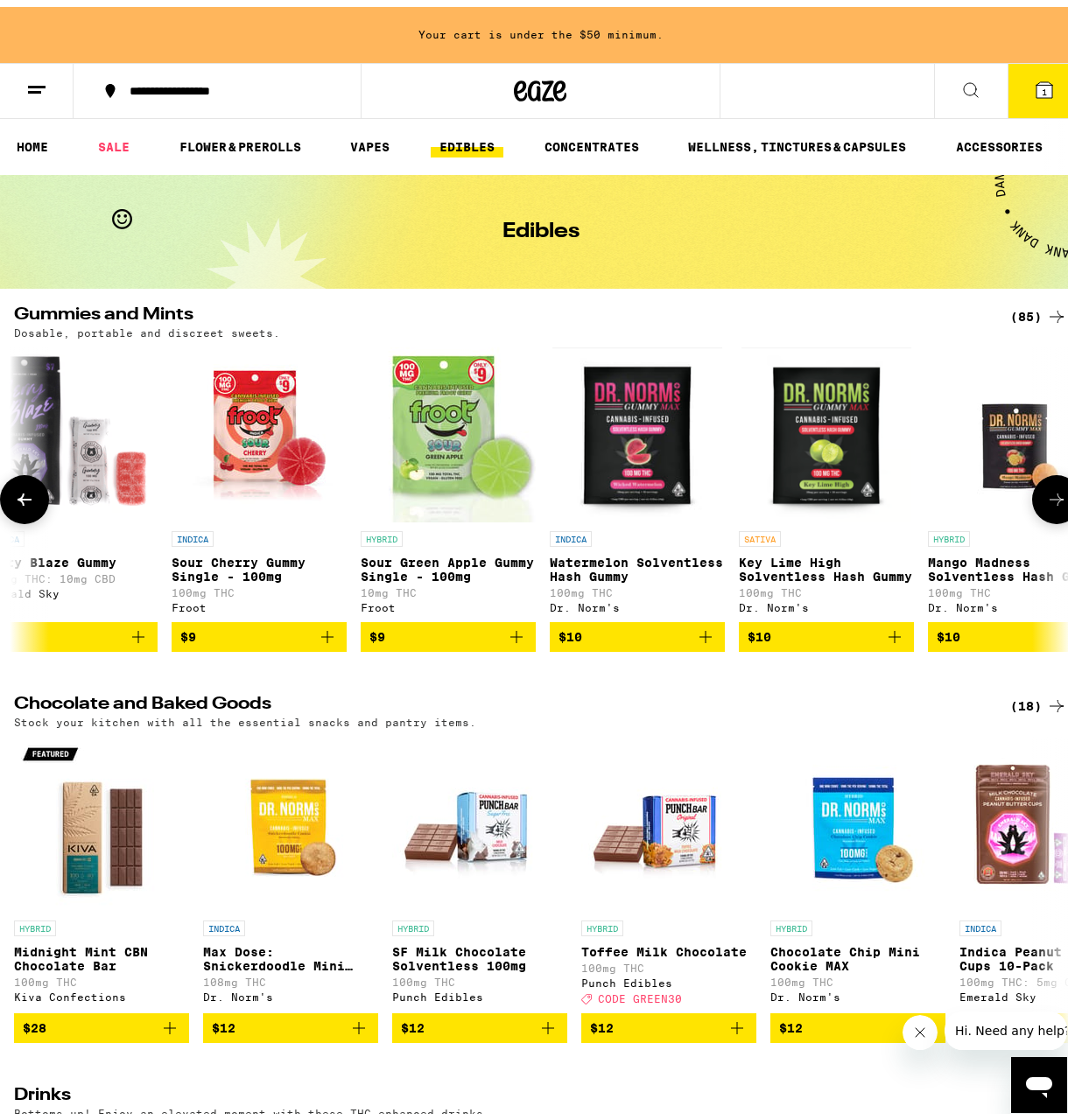
scroll to position [0, 0]
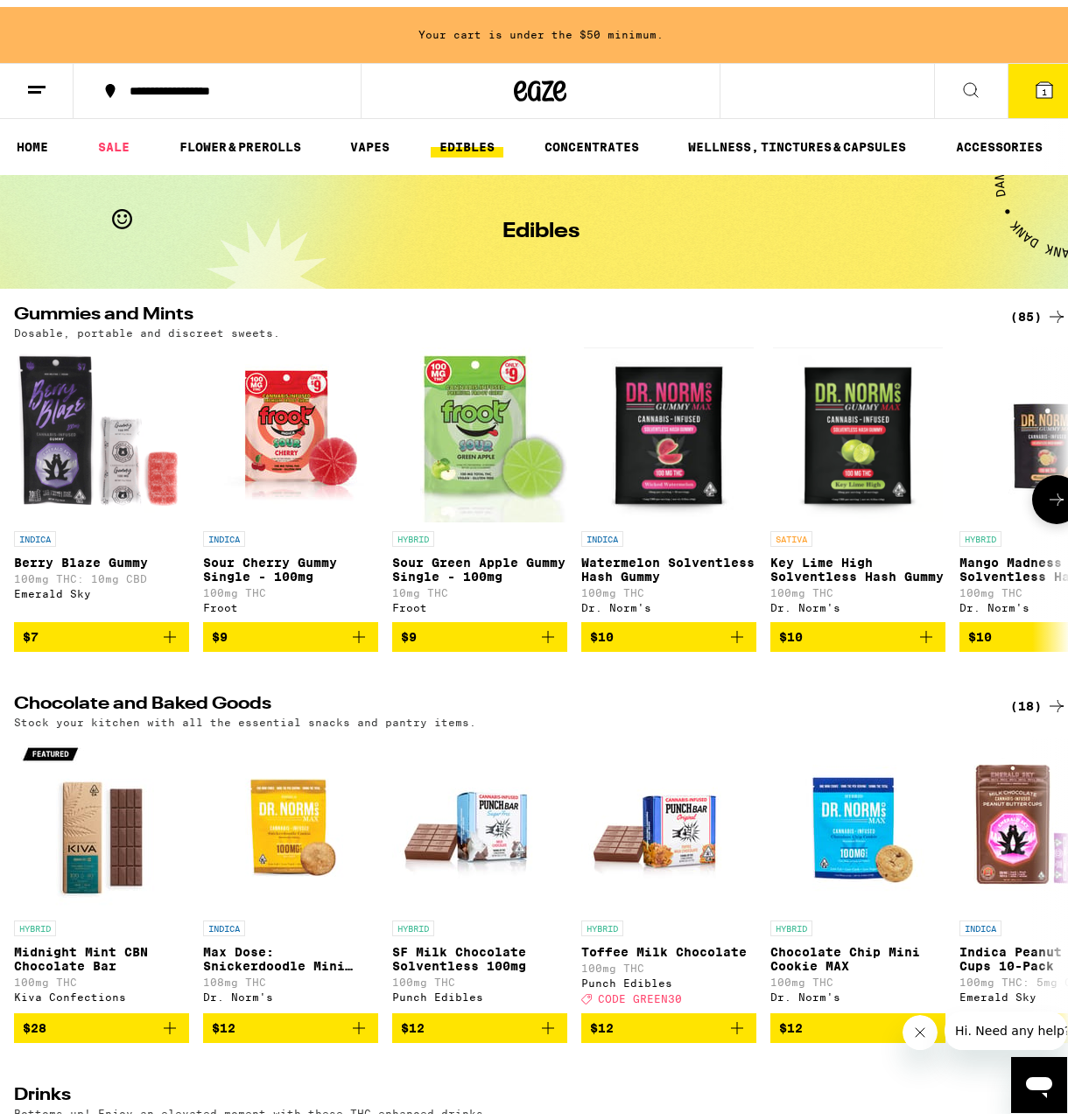
click at [1048, 496] on icon at bounding box center [1056, 493] width 21 height 21
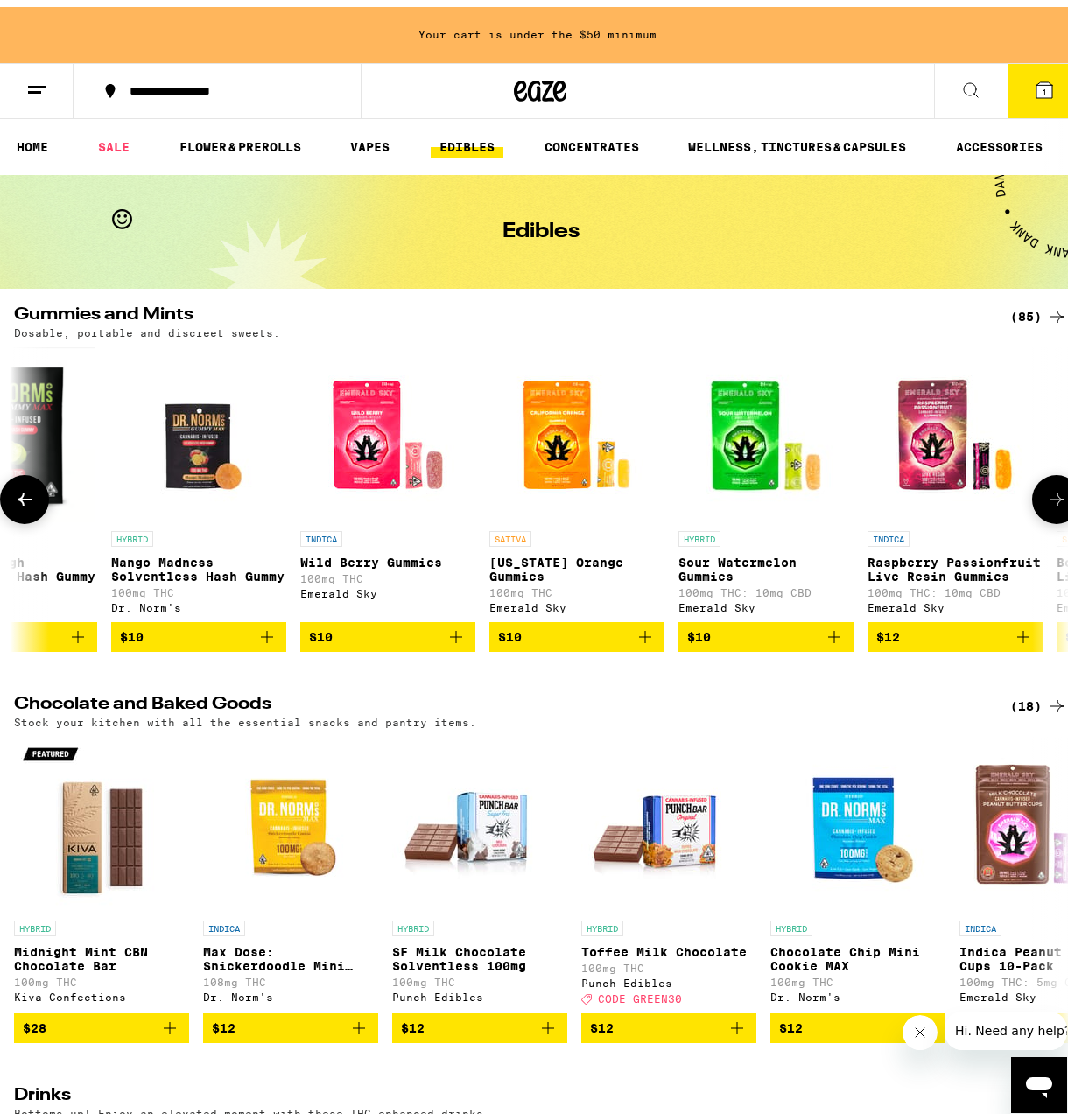
scroll to position [0, 850]
click at [1048, 496] on icon at bounding box center [1056, 493] width 21 height 21
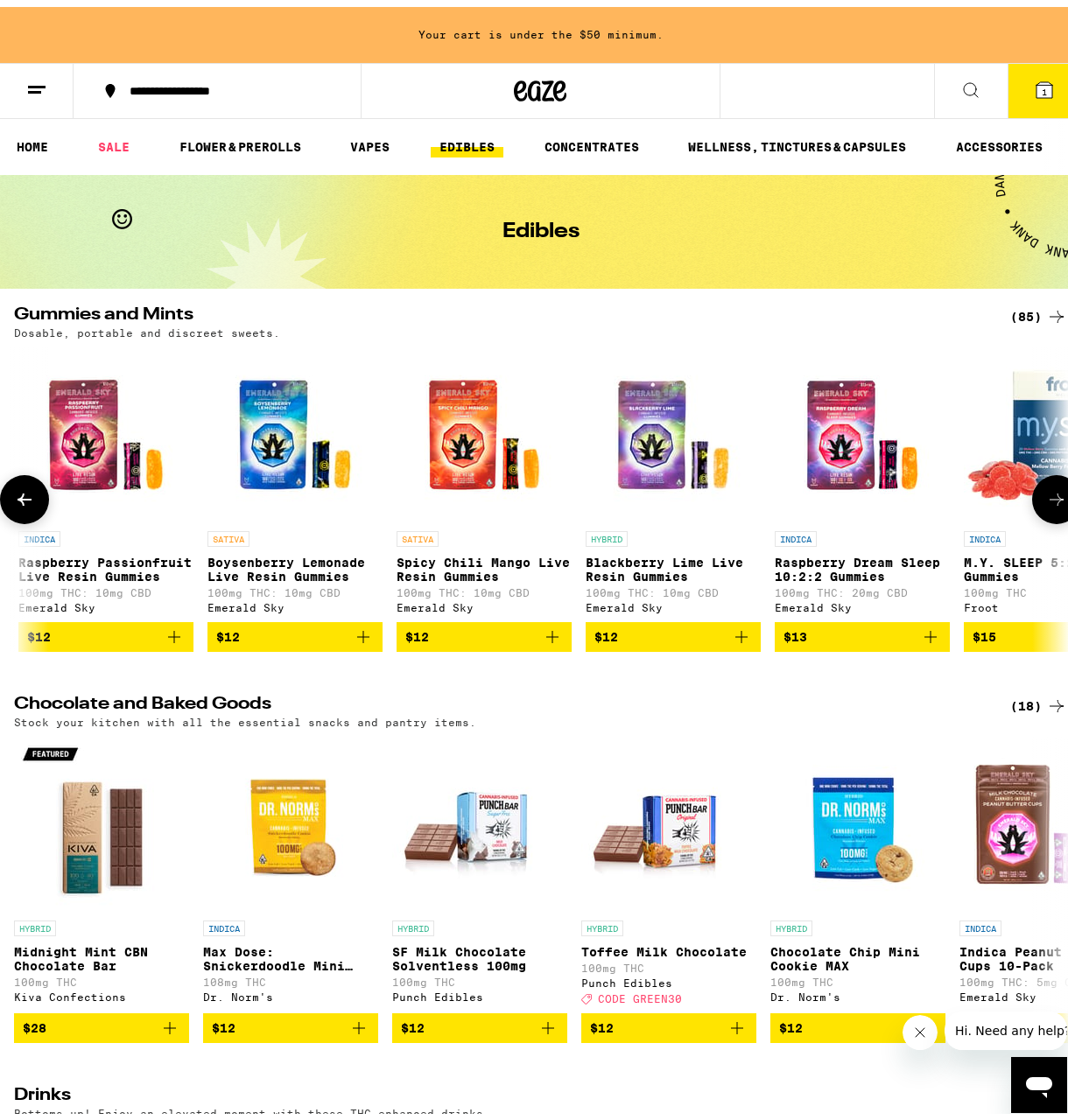
scroll to position [0, 1698]
click at [1048, 496] on icon at bounding box center [1056, 493] width 21 height 21
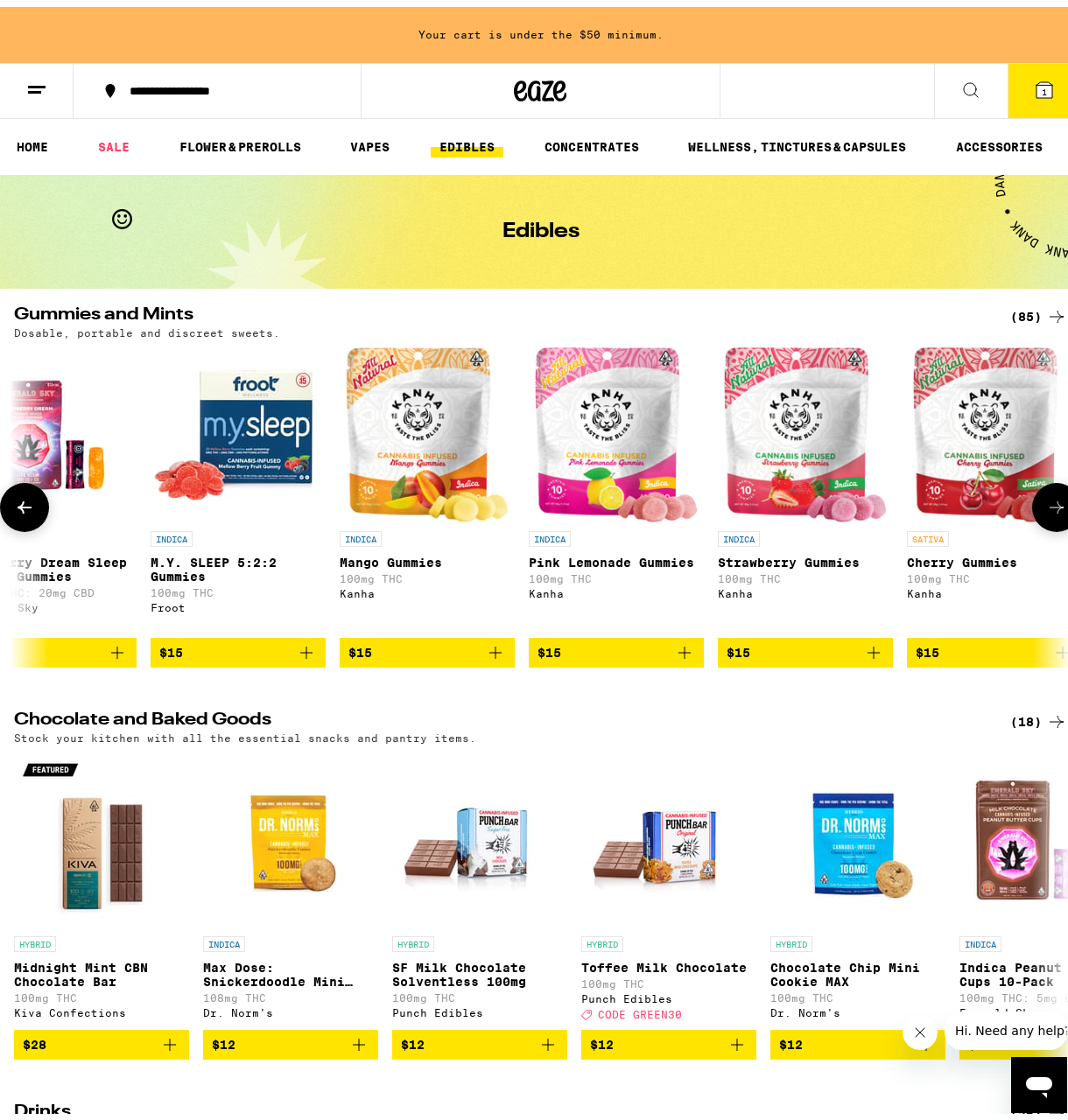
scroll to position [0, 2548]
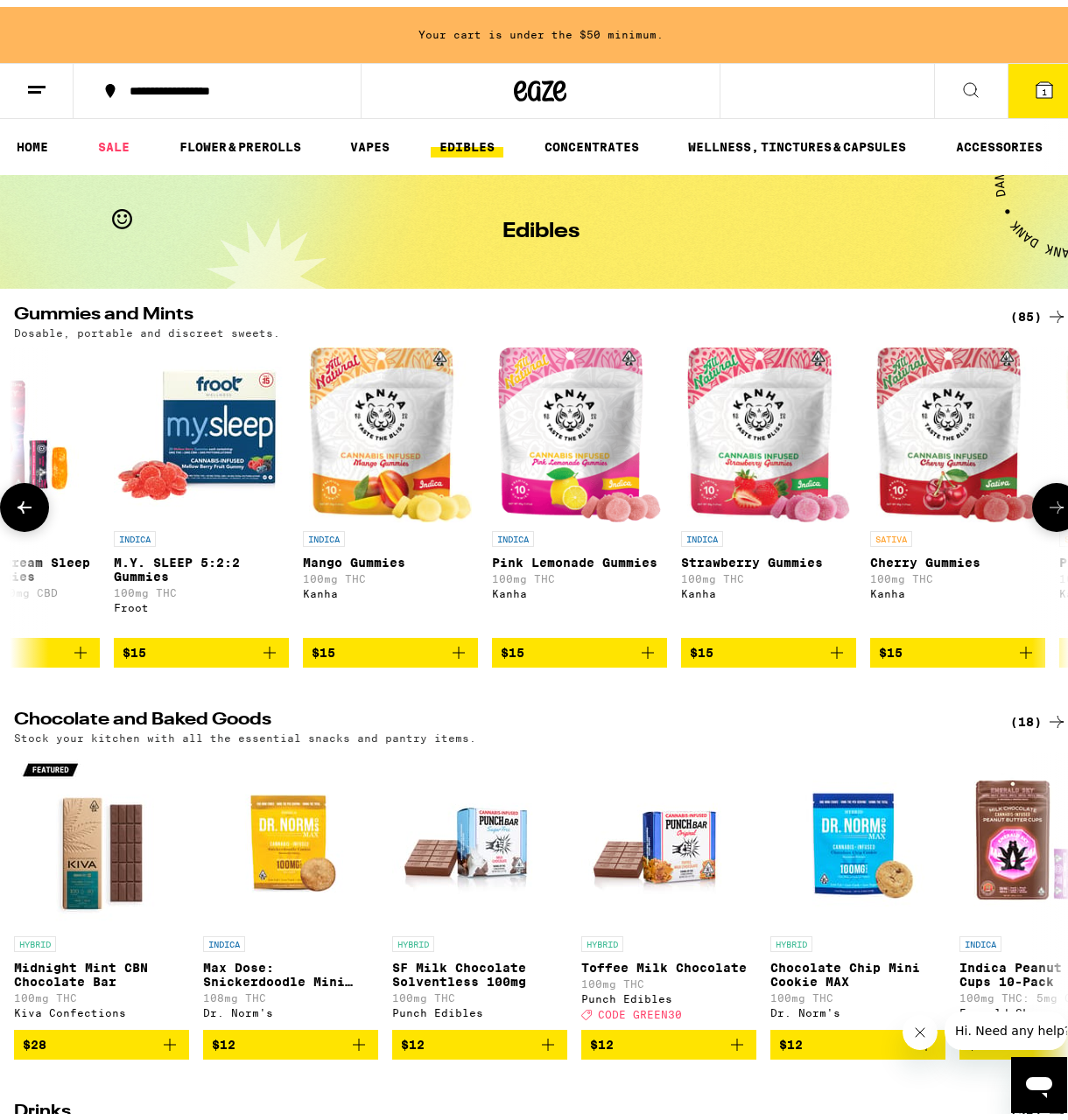
click at [1048, 496] on button at bounding box center [1056, 501] width 49 height 49
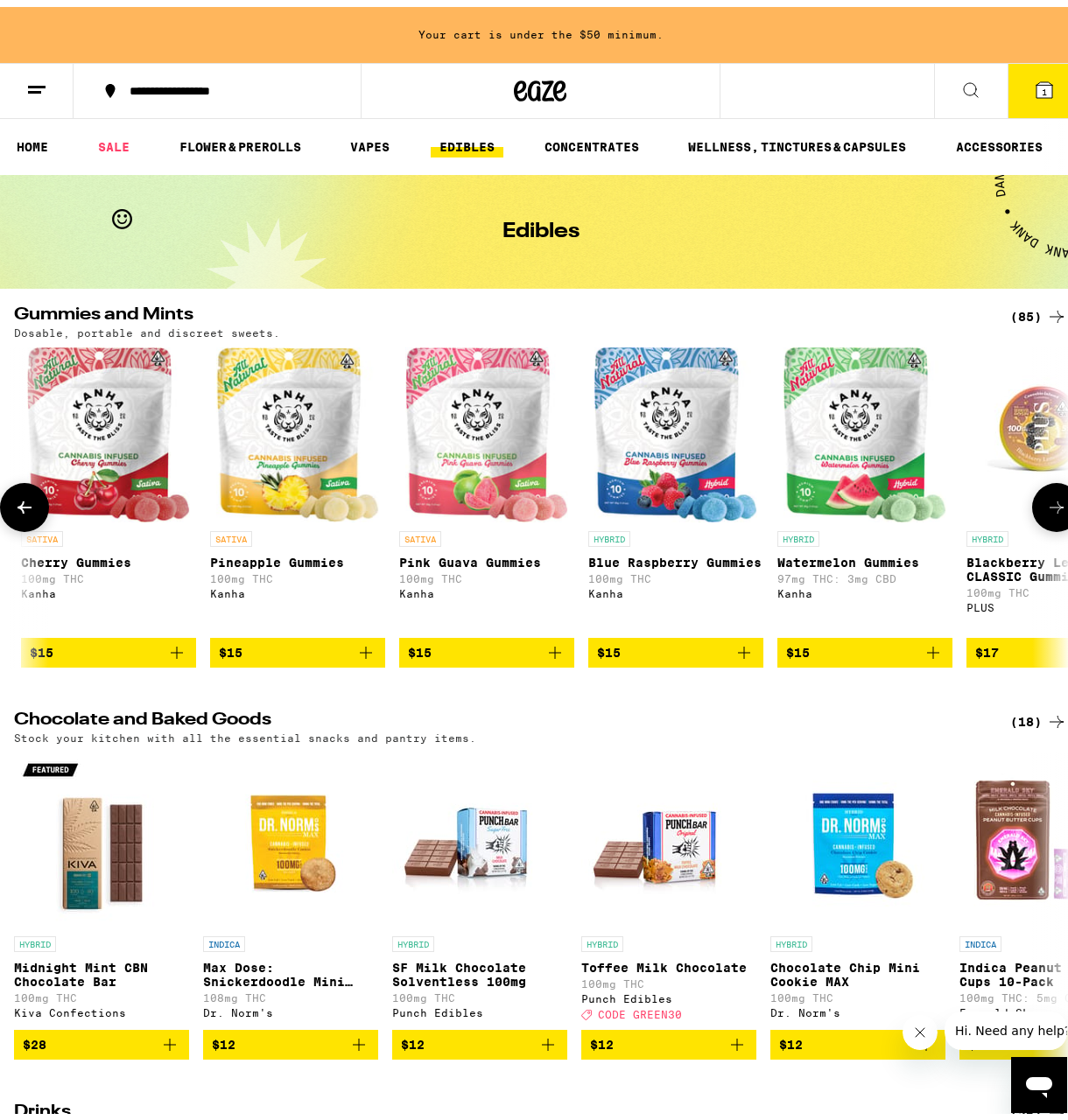
click at [1048, 496] on button at bounding box center [1056, 501] width 49 height 49
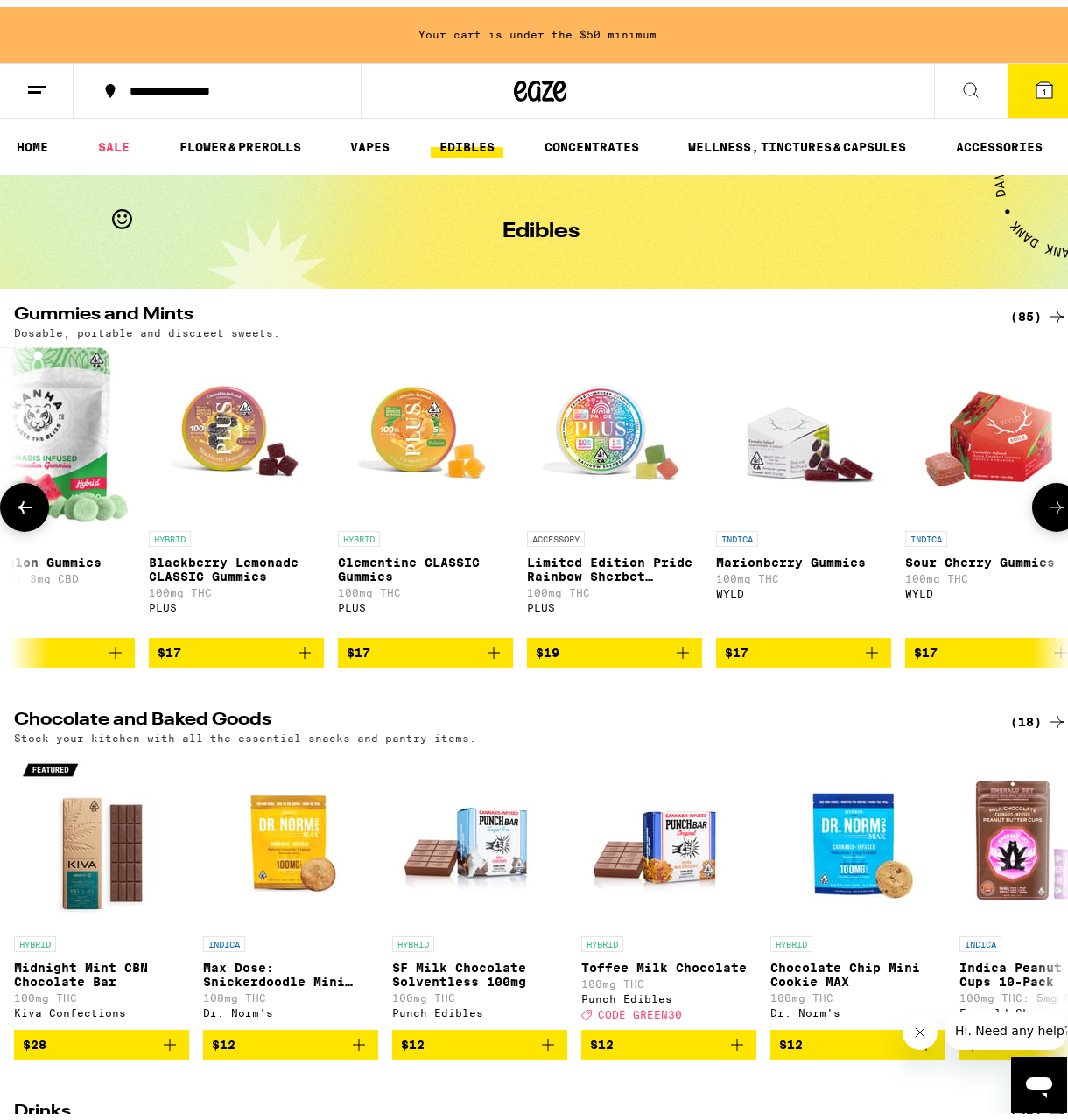
scroll to position [0, 4246]
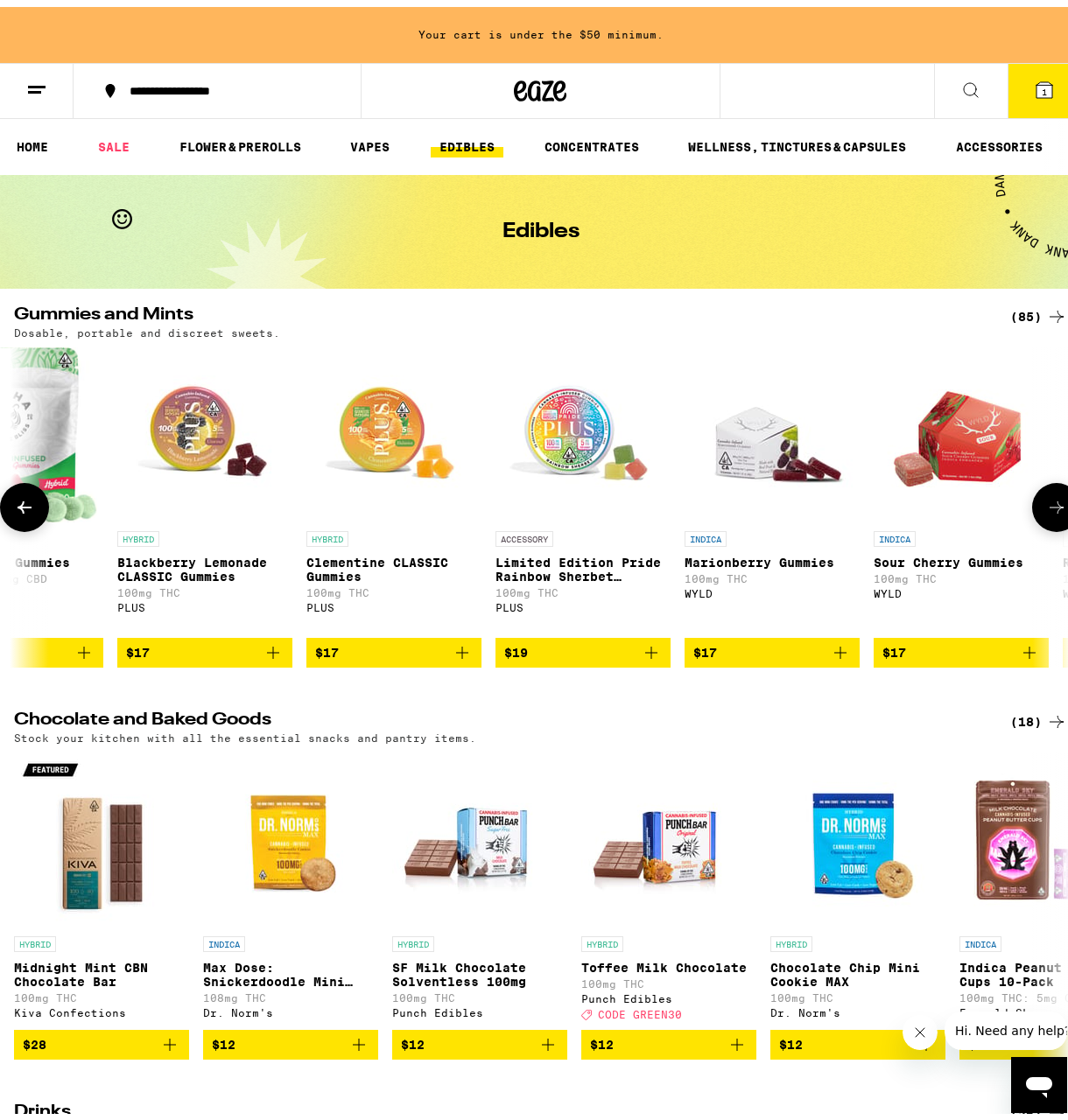
click at [572, 559] on p "Limited Edition Pride Rainbow Sherbet Gummies" at bounding box center [583, 562] width 175 height 28
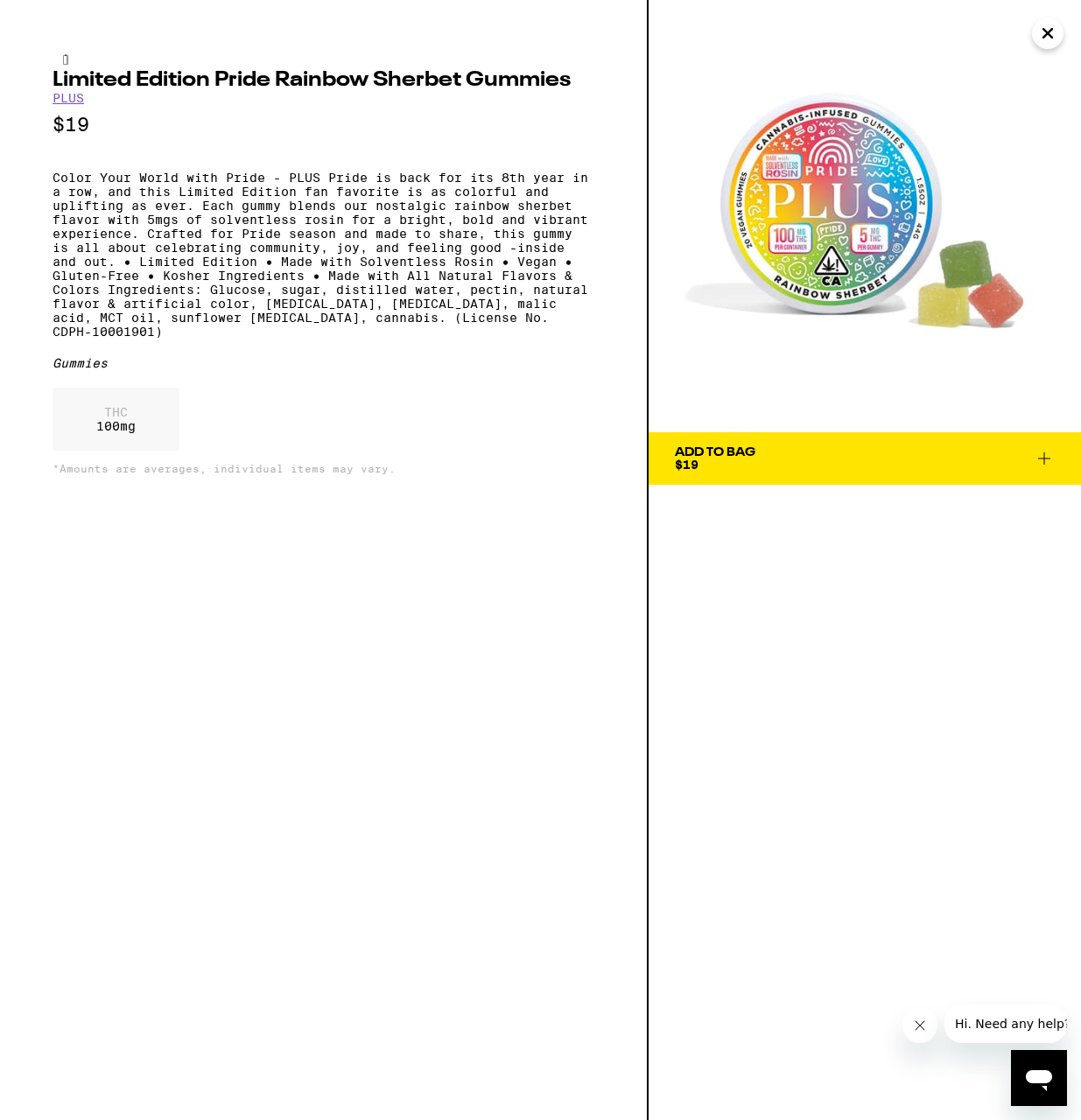
click at [843, 192] on img at bounding box center [864, 215] width 432 height 432
click at [1046, 42] on icon "Close" at bounding box center [1047, 33] width 21 height 26
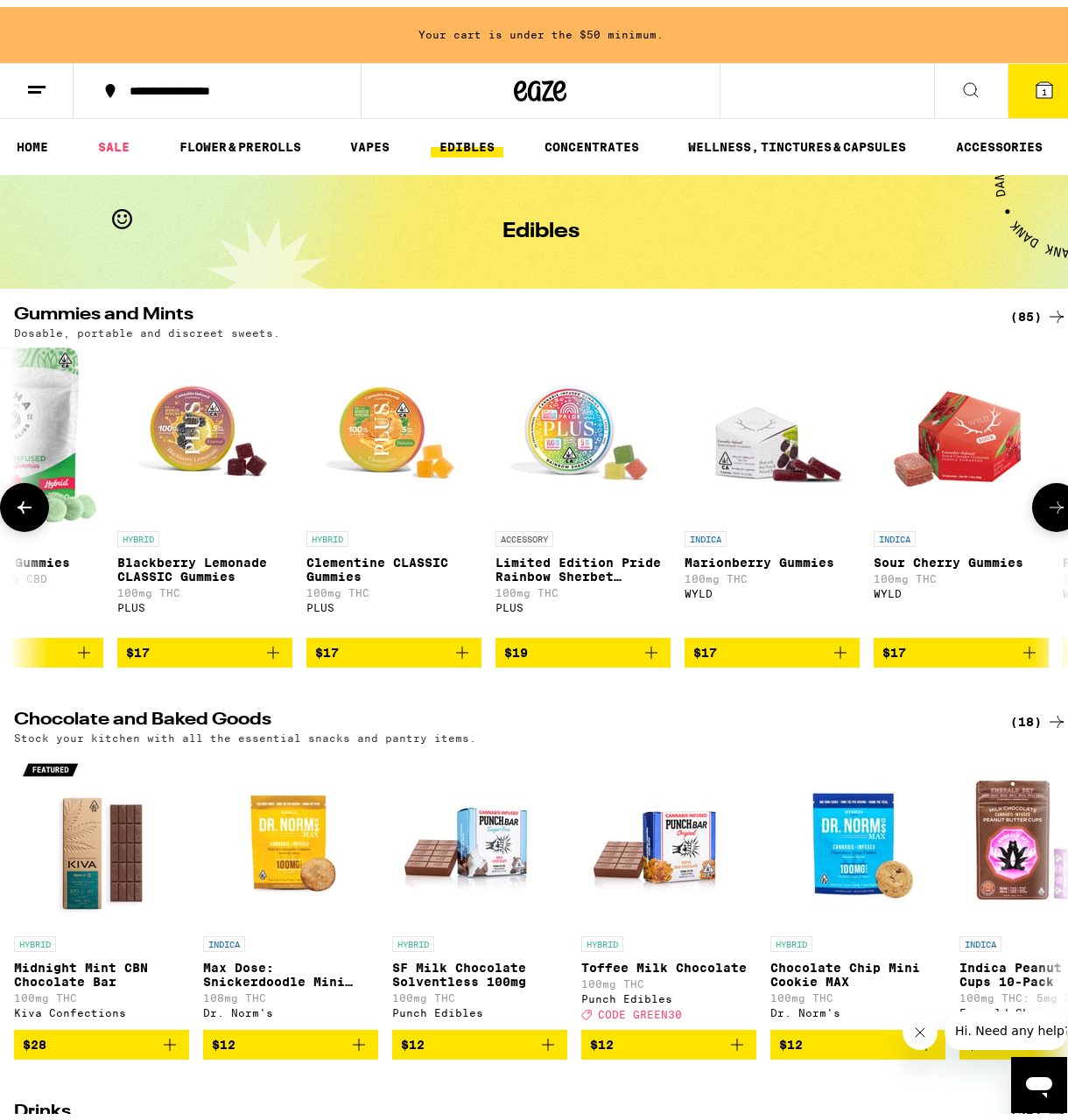
click at [1052, 501] on icon at bounding box center [1056, 501] width 21 height 21
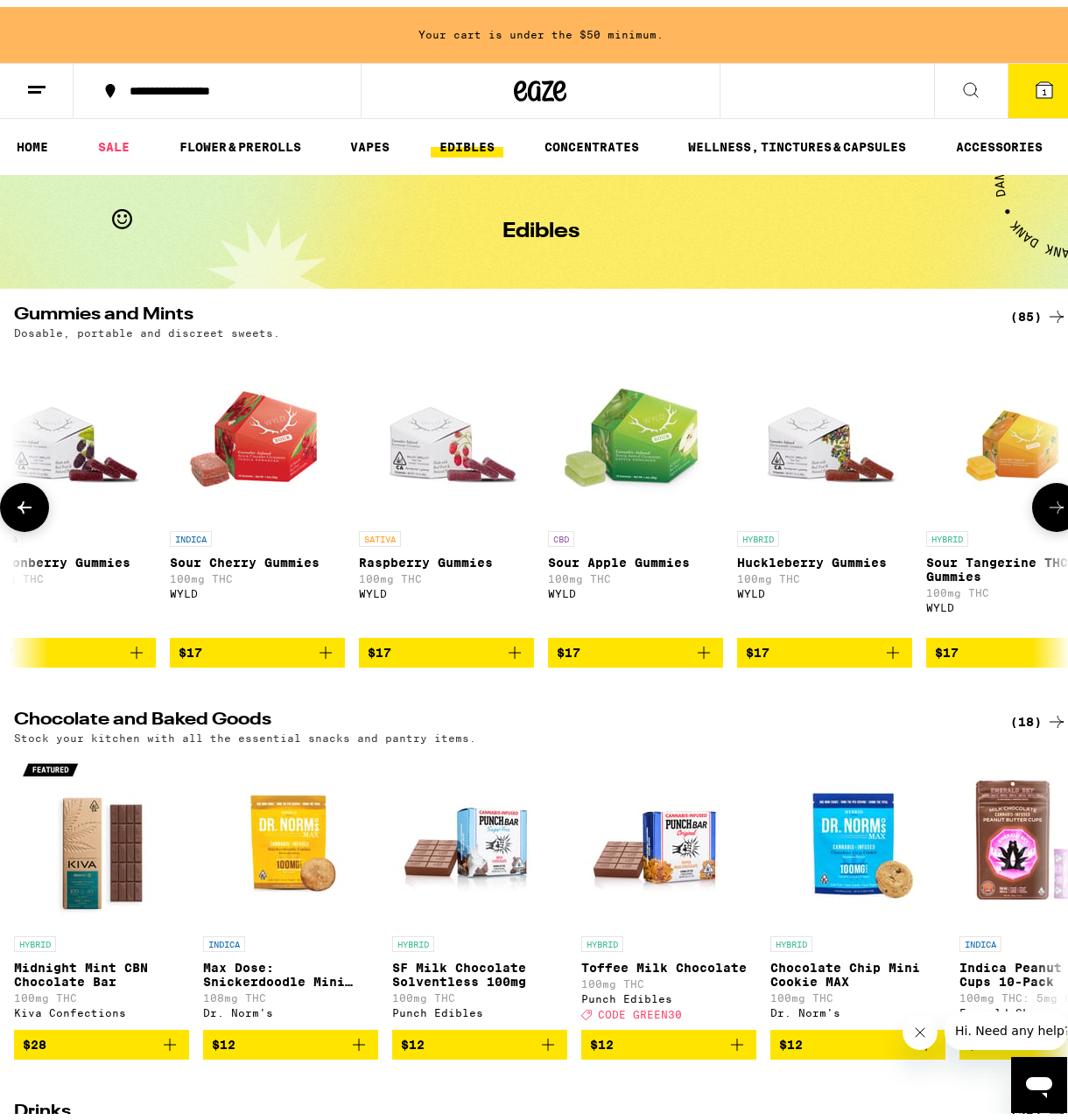
scroll to position [0, 5095]
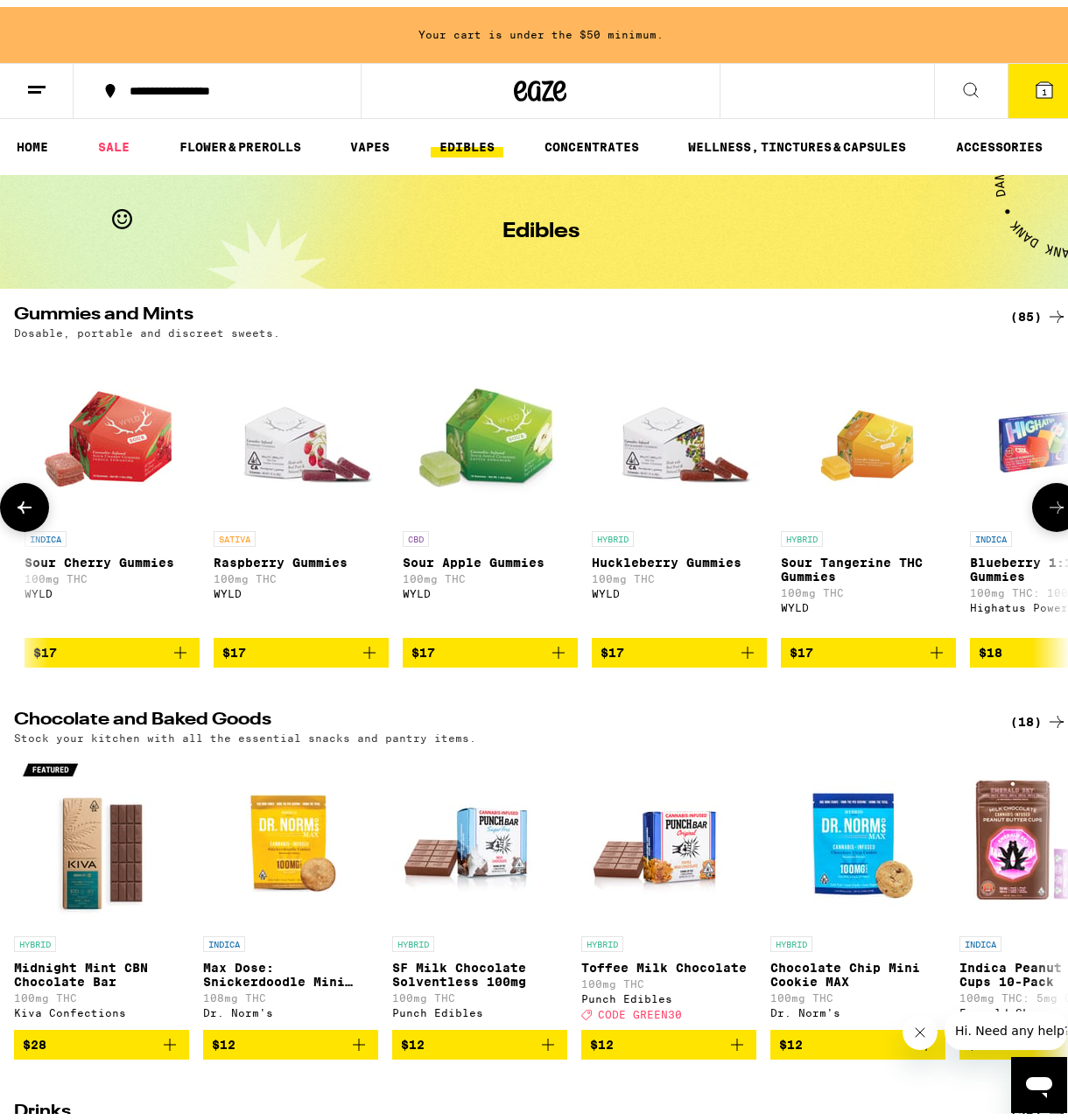
click at [1052, 501] on icon at bounding box center [1056, 501] width 21 height 21
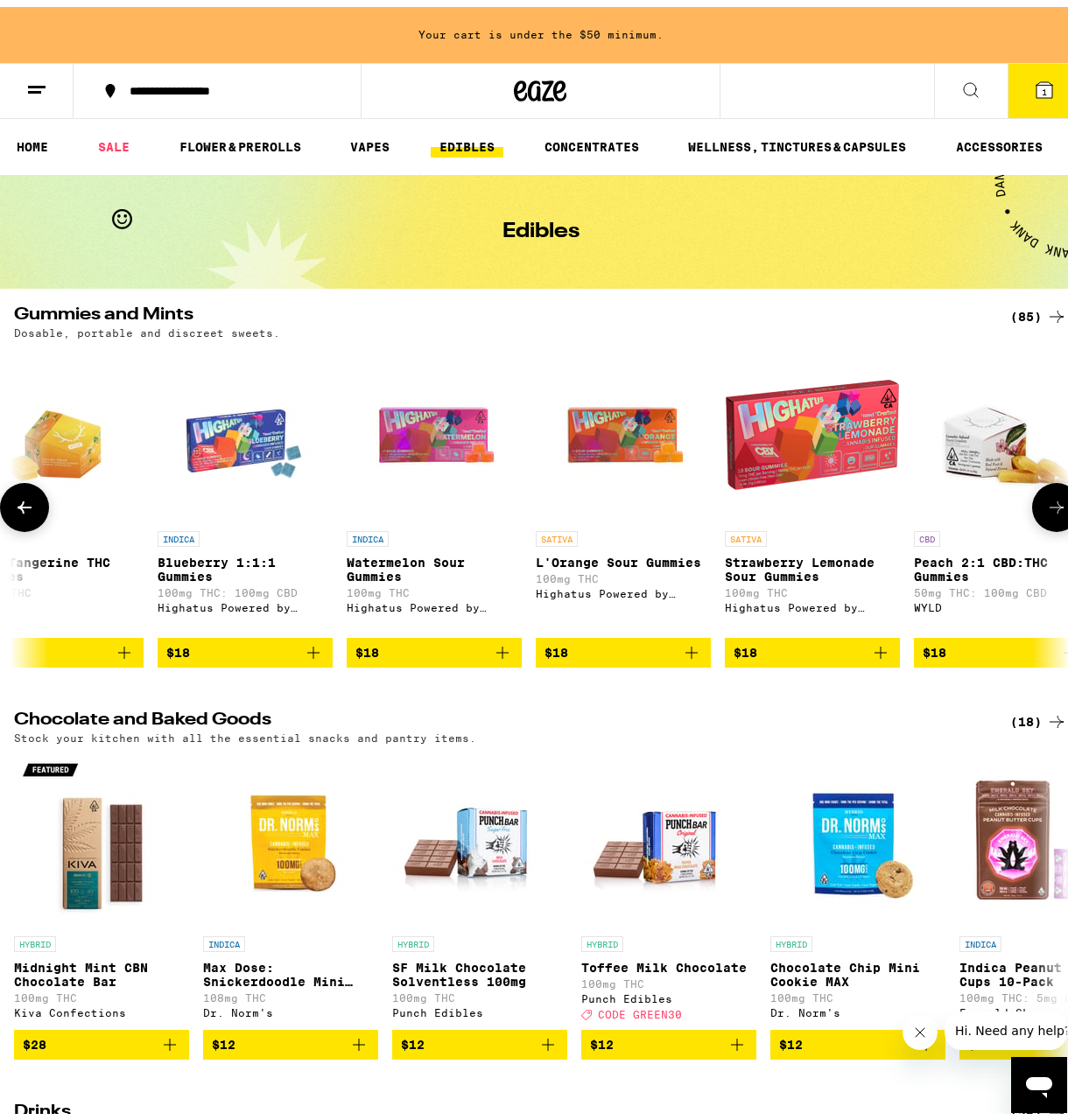
scroll to position [0, 5944]
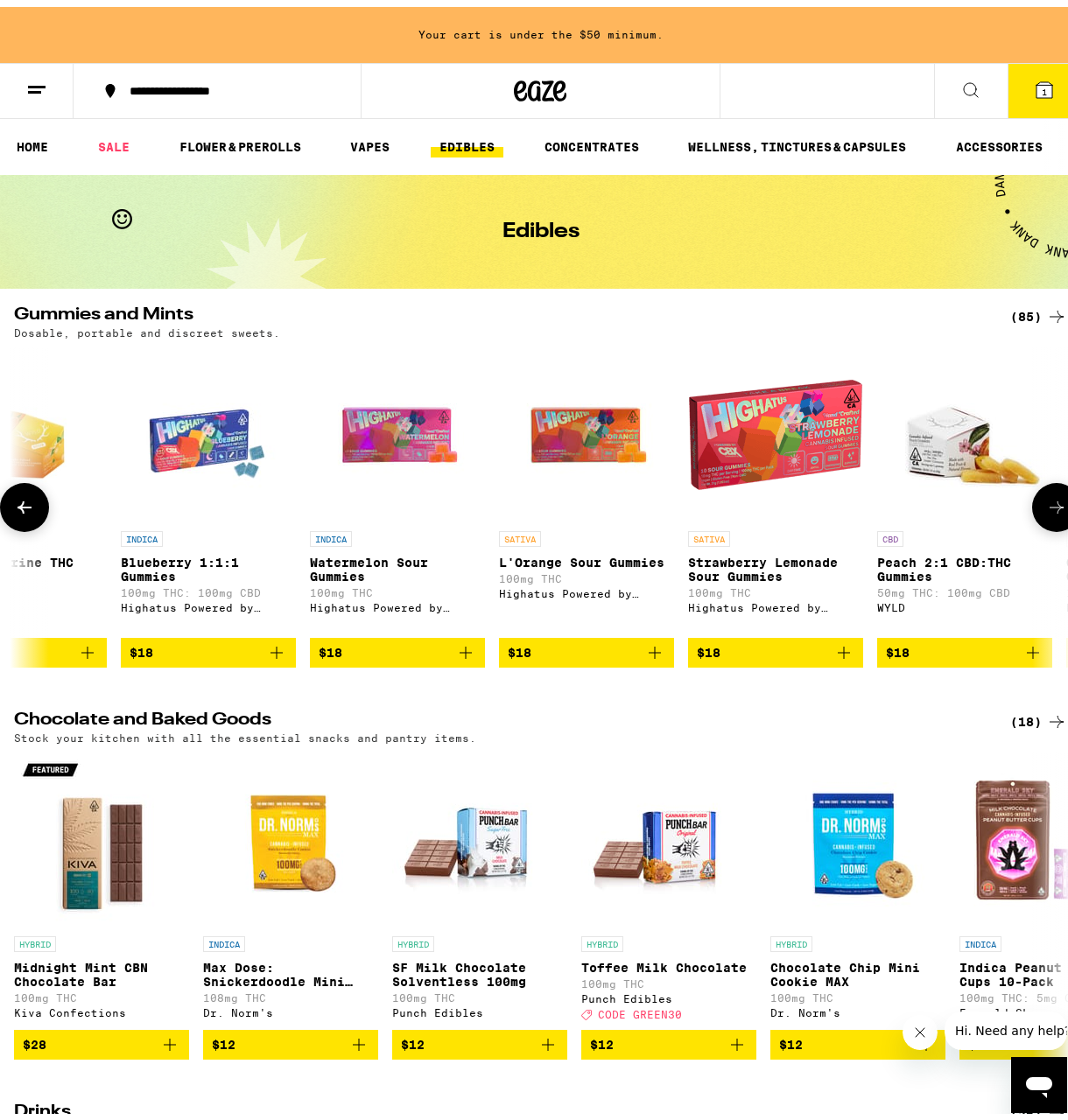
click at [1052, 501] on icon at bounding box center [1056, 501] width 21 height 21
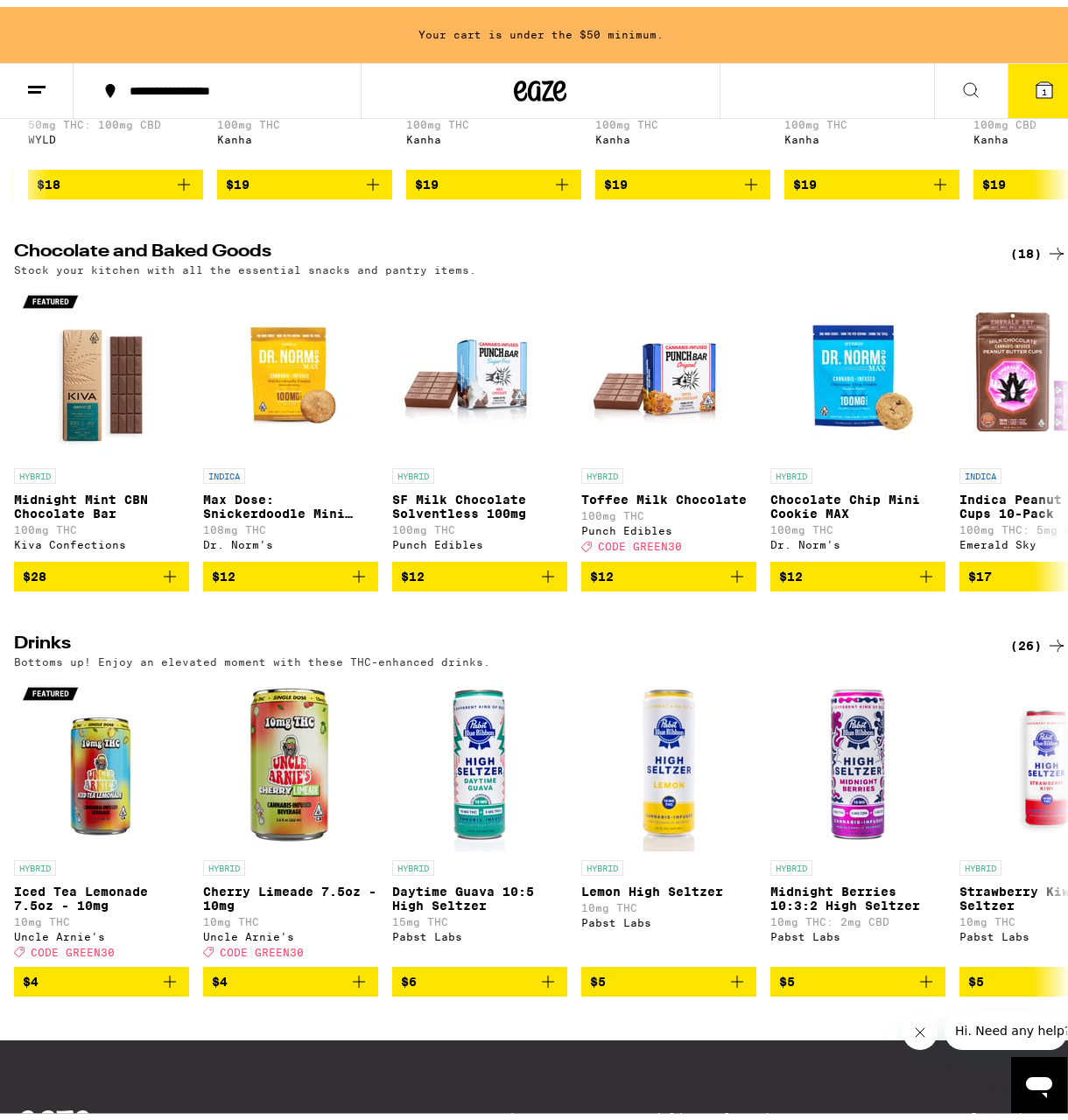
scroll to position [525, 0]
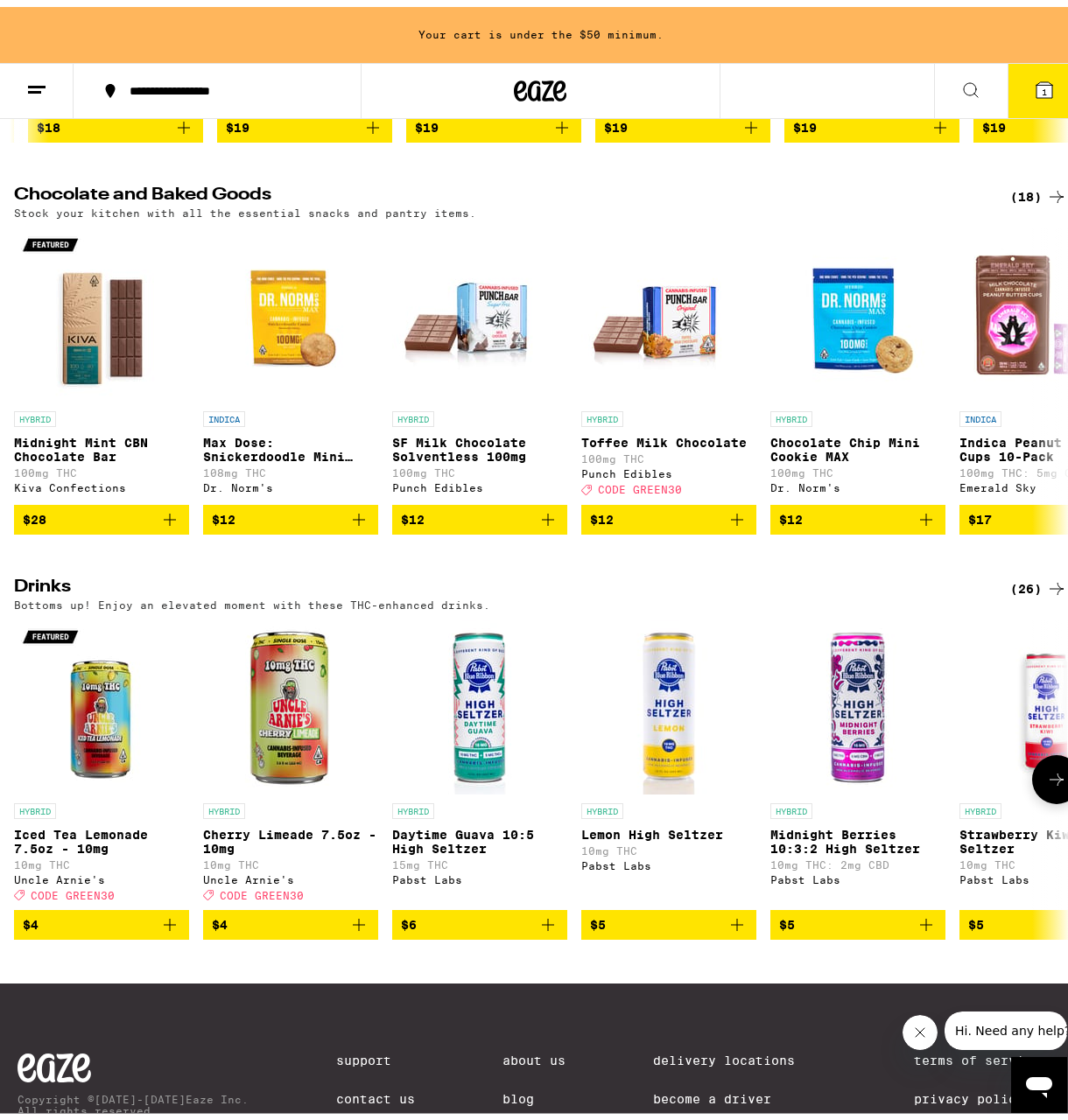
click at [1032, 797] on button at bounding box center [1056, 772] width 49 height 49
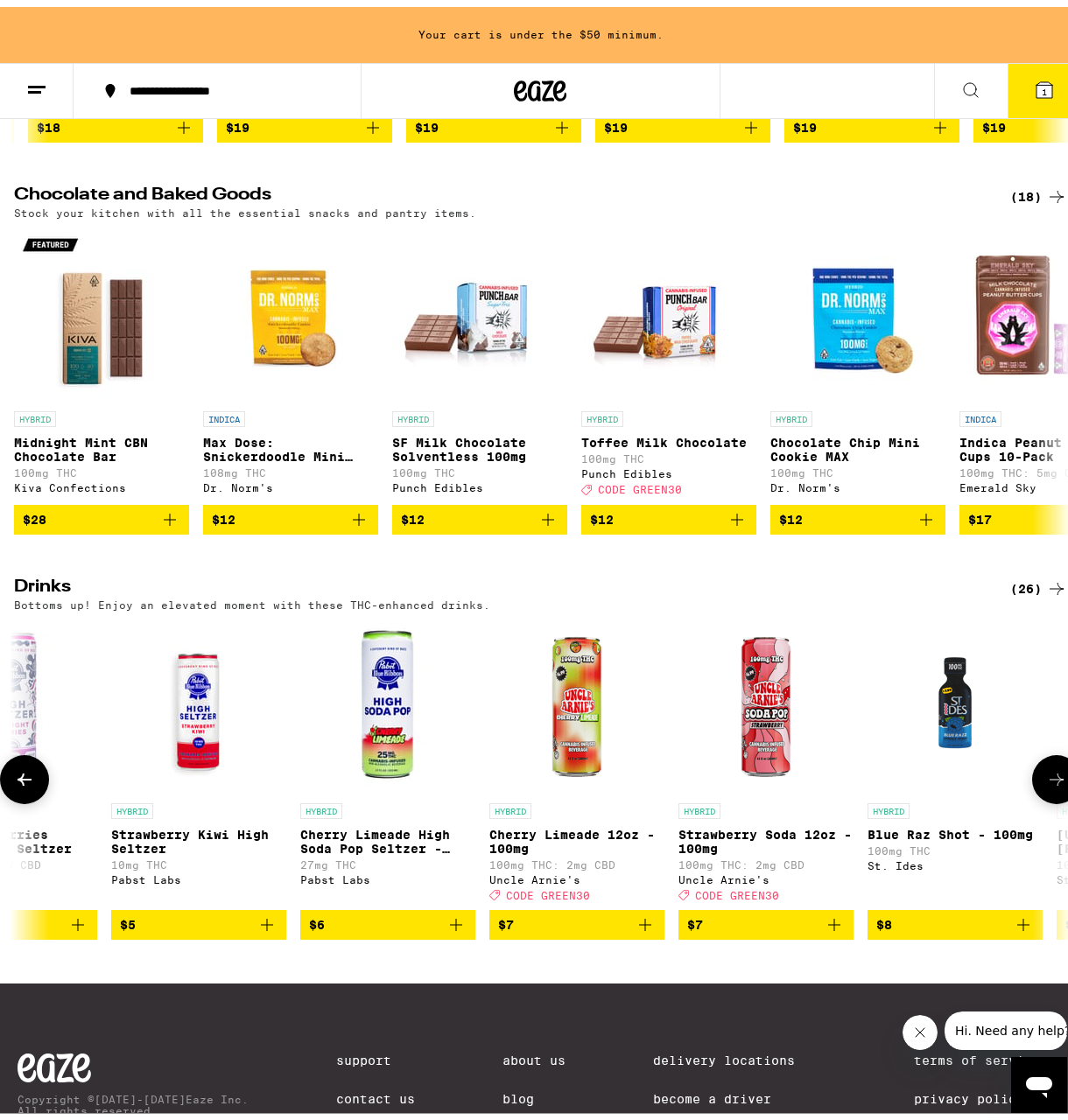
scroll to position [0, 850]
click at [1032, 797] on button at bounding box center [1056, 772] width 49 height 49
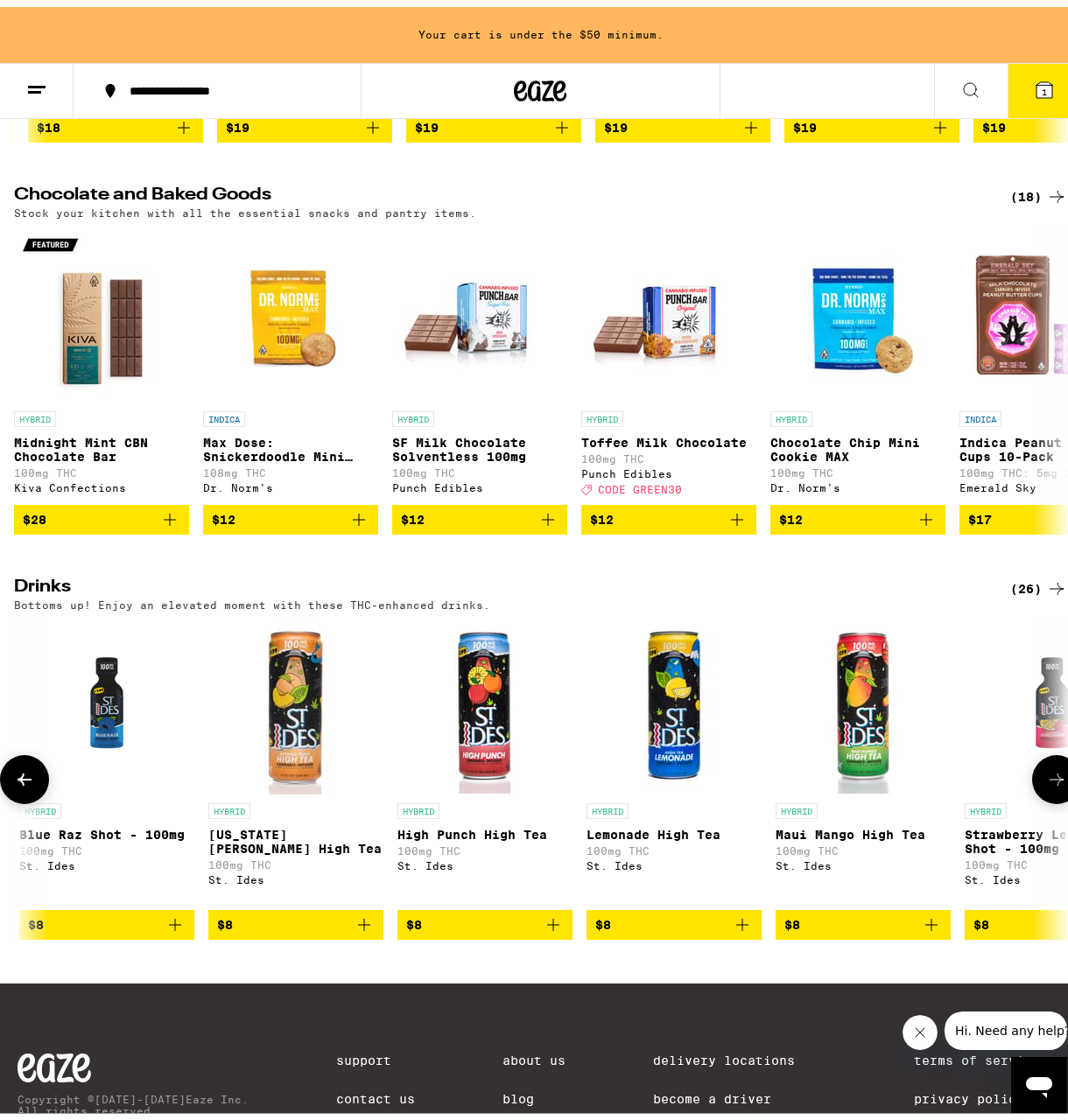
scroll to position [0, 1698]
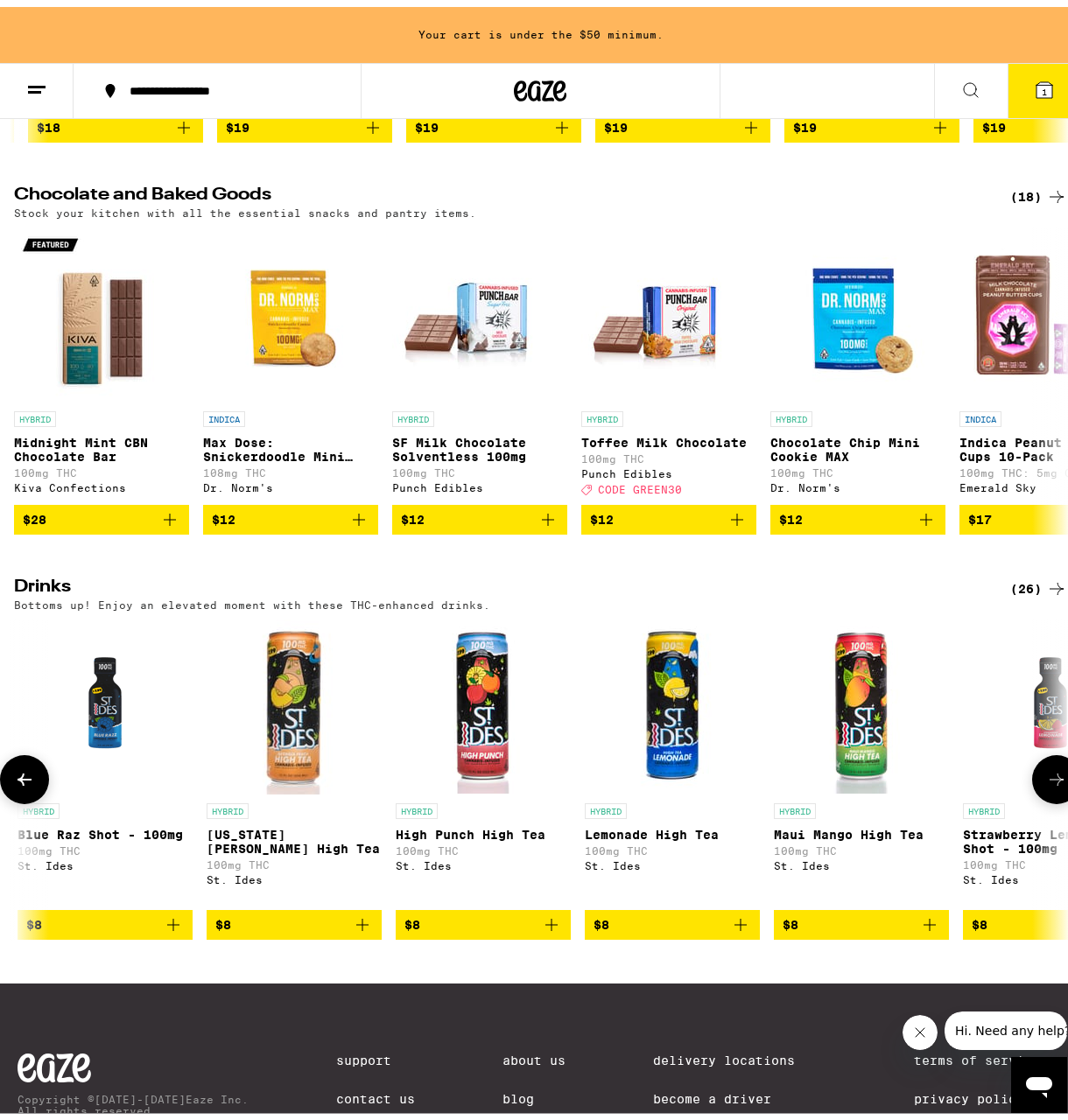
click at [1032, 797] on button at bounding box center [1056, 772] width 49 height 49
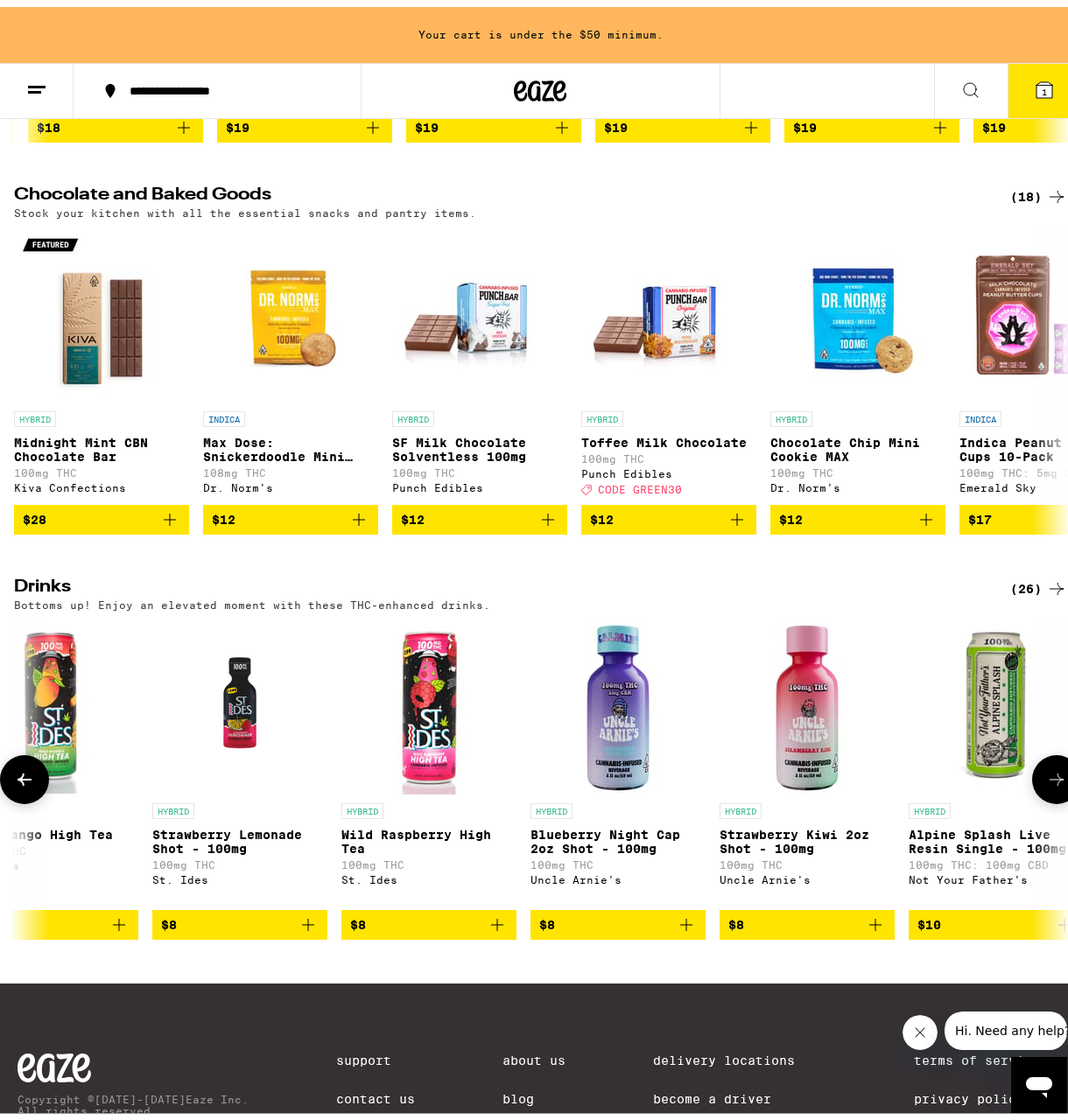
scroll to position [0, 2548]
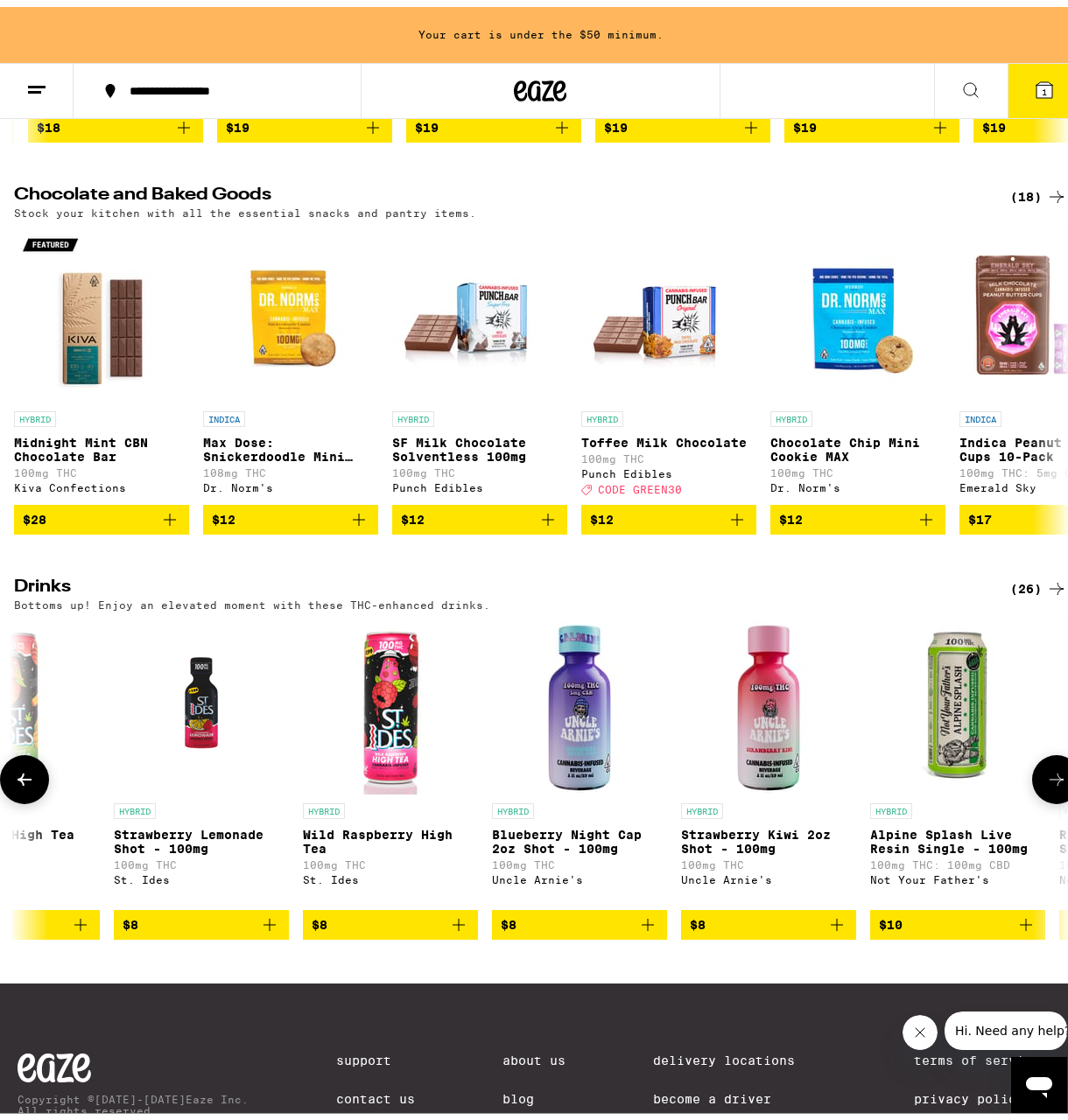
click at [1032, 797] on button at bounding box center [1056, 772] width 49 height 49
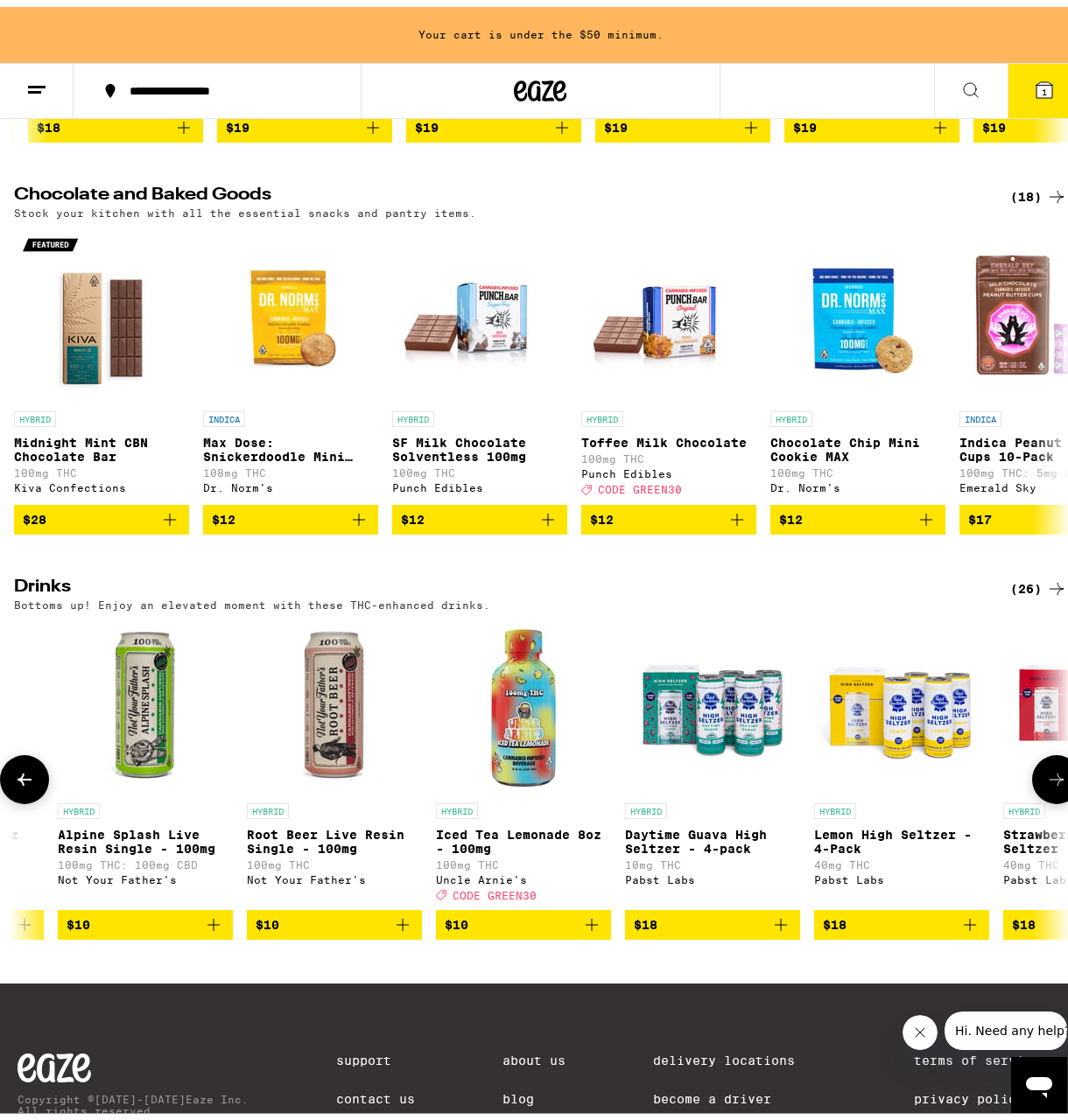
scroll to position [0, 3396]
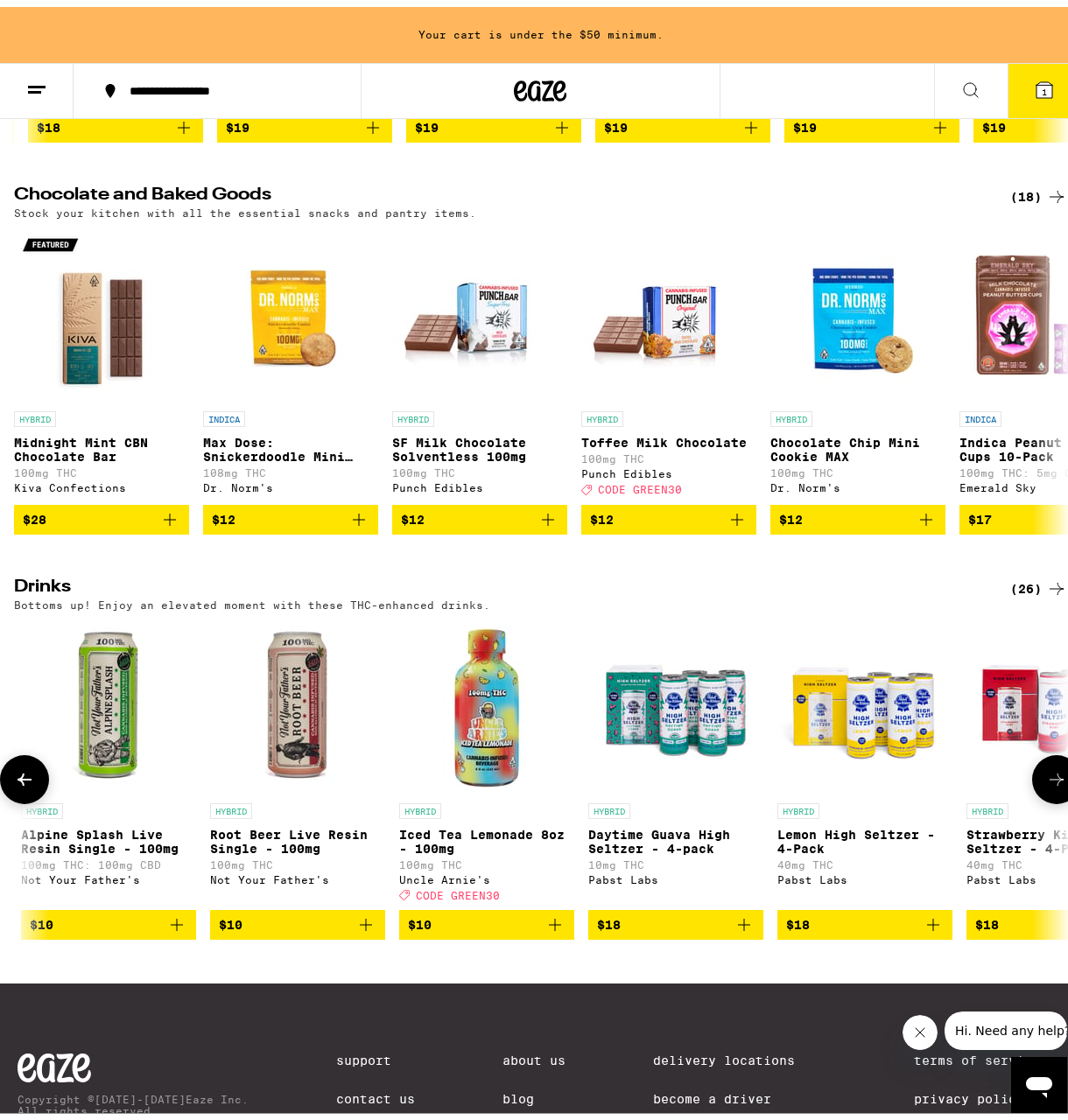
click at [1032, 797] on button at bounding box center [1056, 772] width 49 height 49
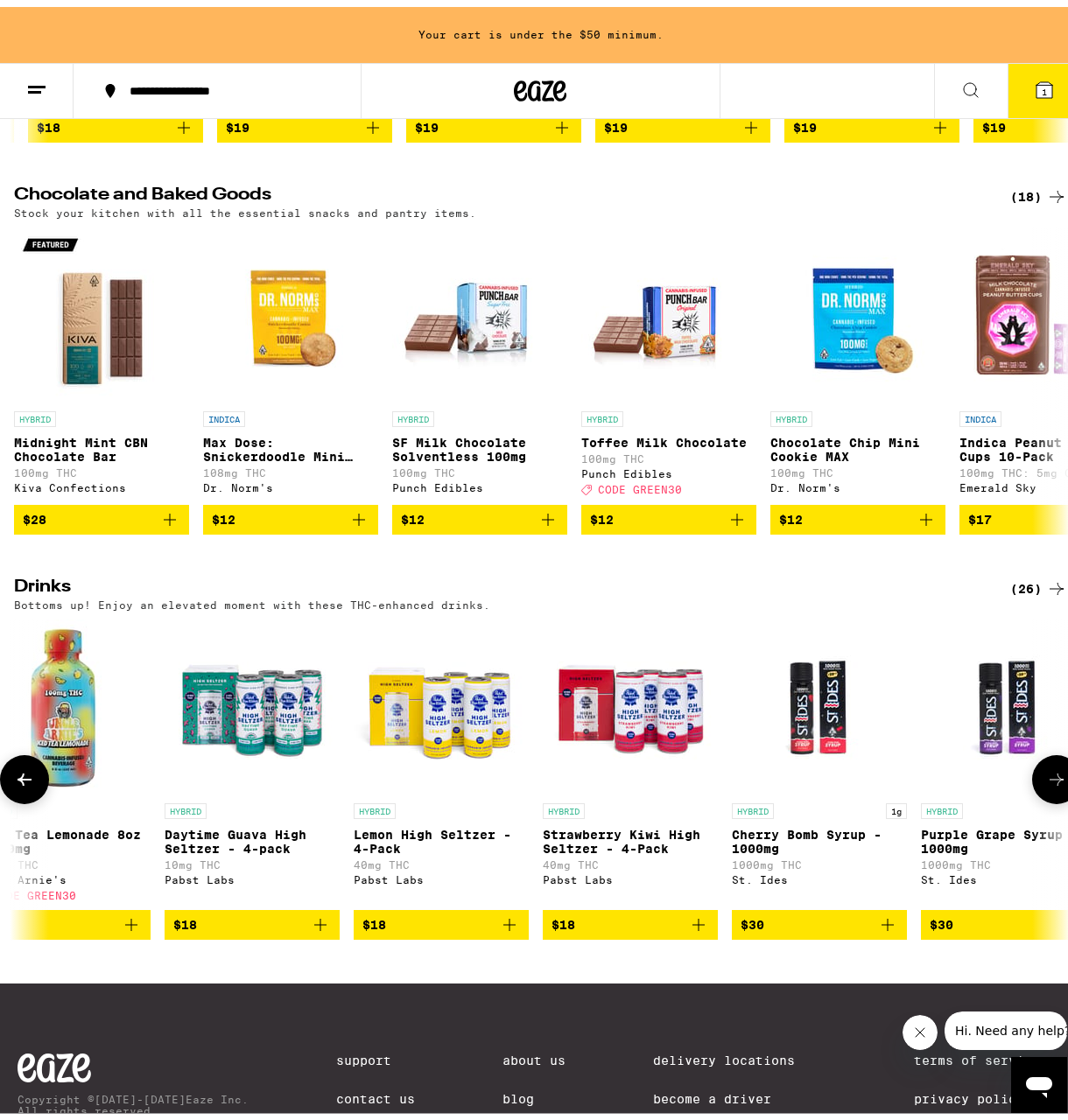
scroll to position [0, 3877]
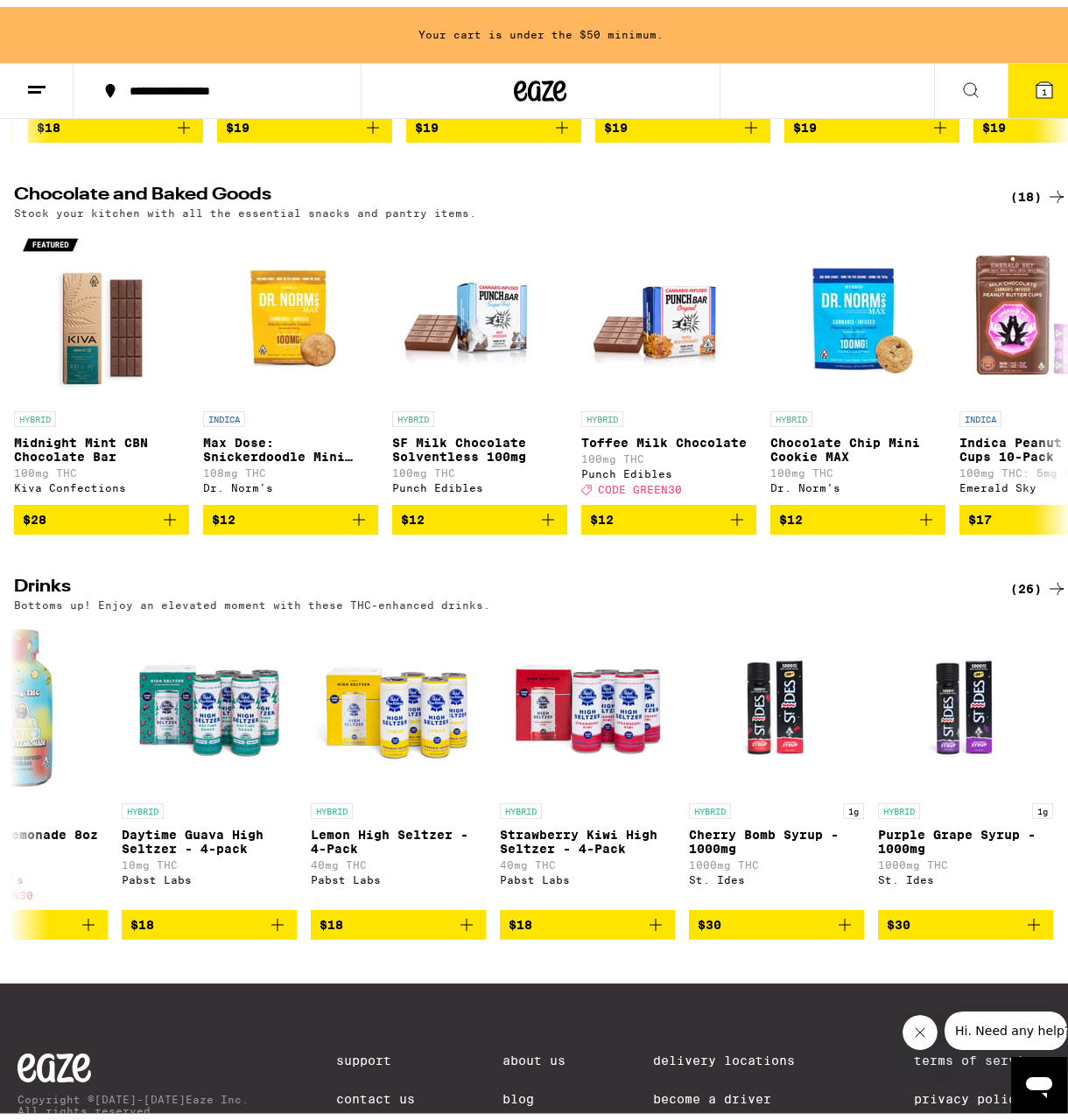
click at [1014, 592] on div "(26)" at bounding box center [1038, 582] width 57 height 21
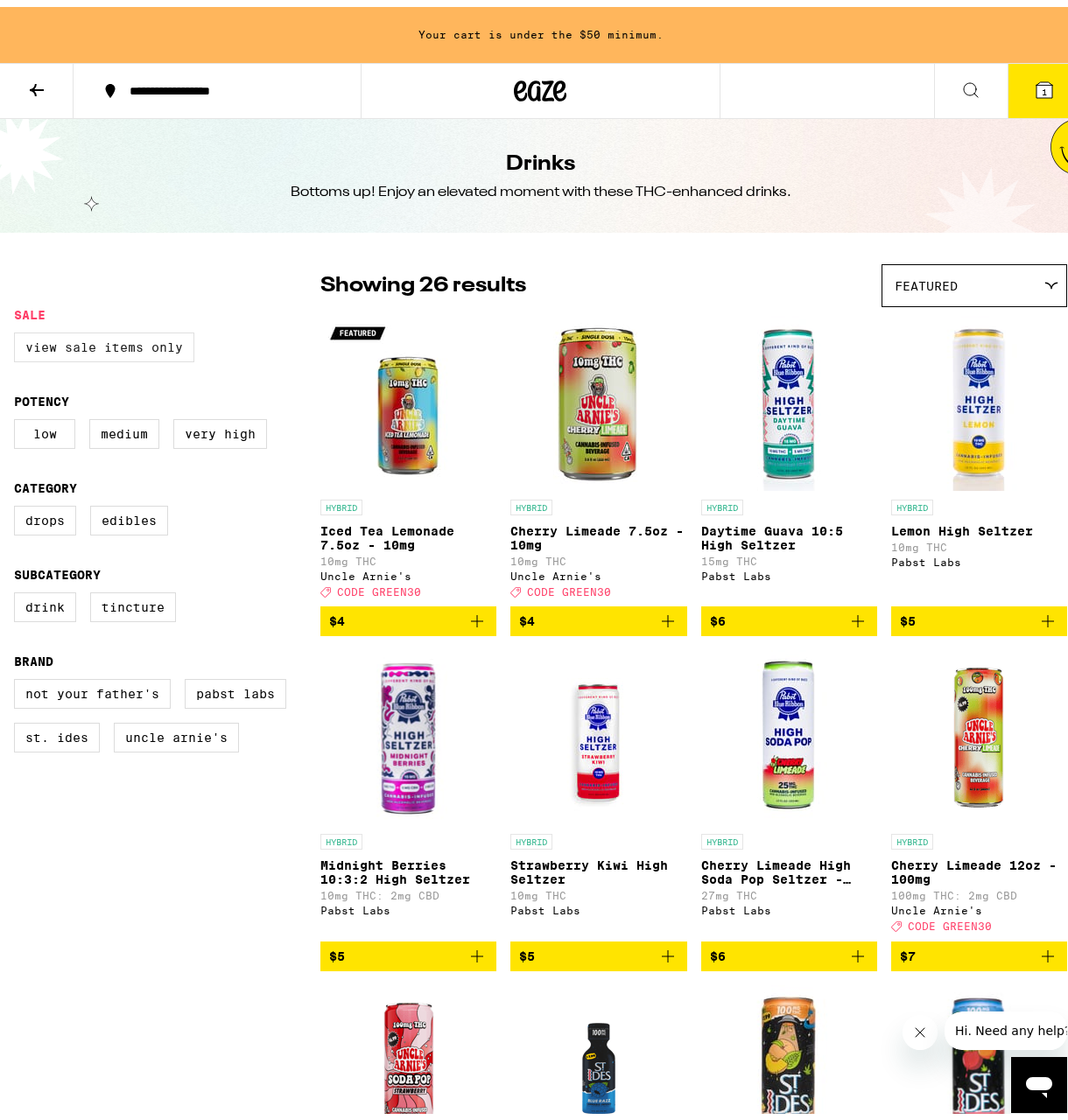
click at [88, 354] on label "View Sale Items Only" at bounding box center [103, 340] width 181 height 30
click at [18, 330] on input "View Sale Items Only" at bounding box center [17, 329] width 1 height 1
checkbox input "true"
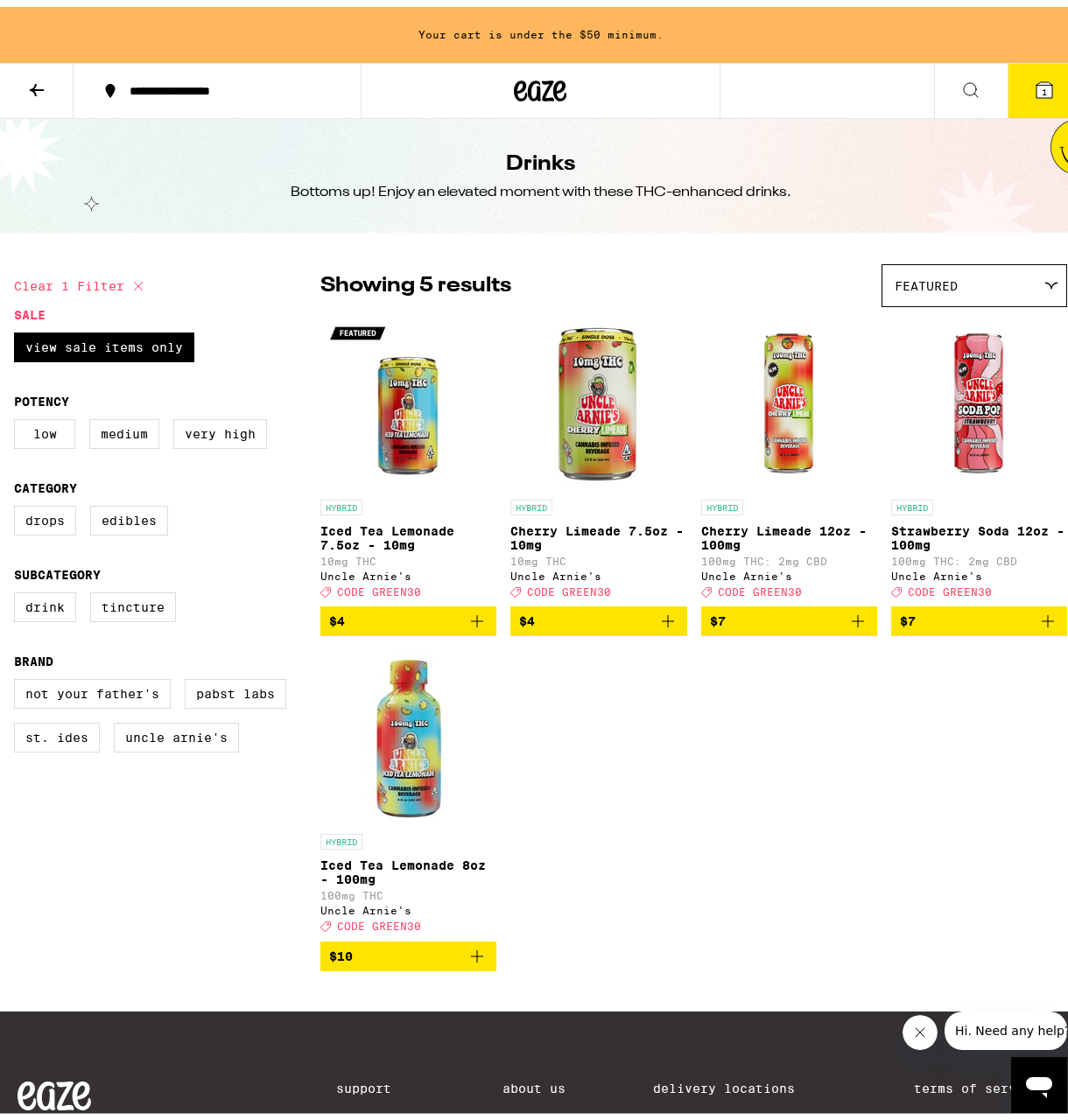
click at [1042, 90] on span "1" at bounding box center [1044, 84] width 5 height 11
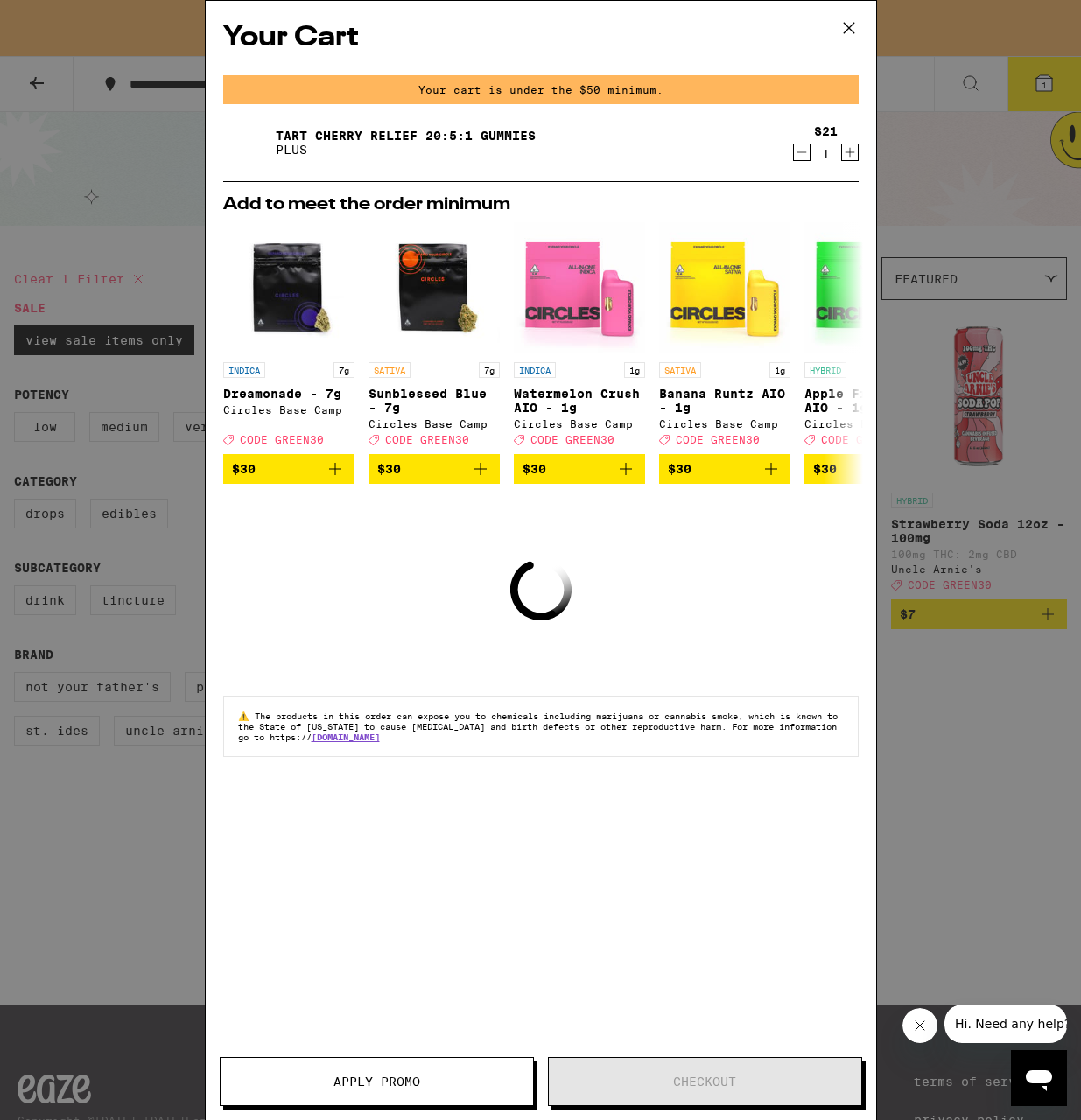
click at [842, 29] on icon at bounding box center [848, 27] width 26 height 26
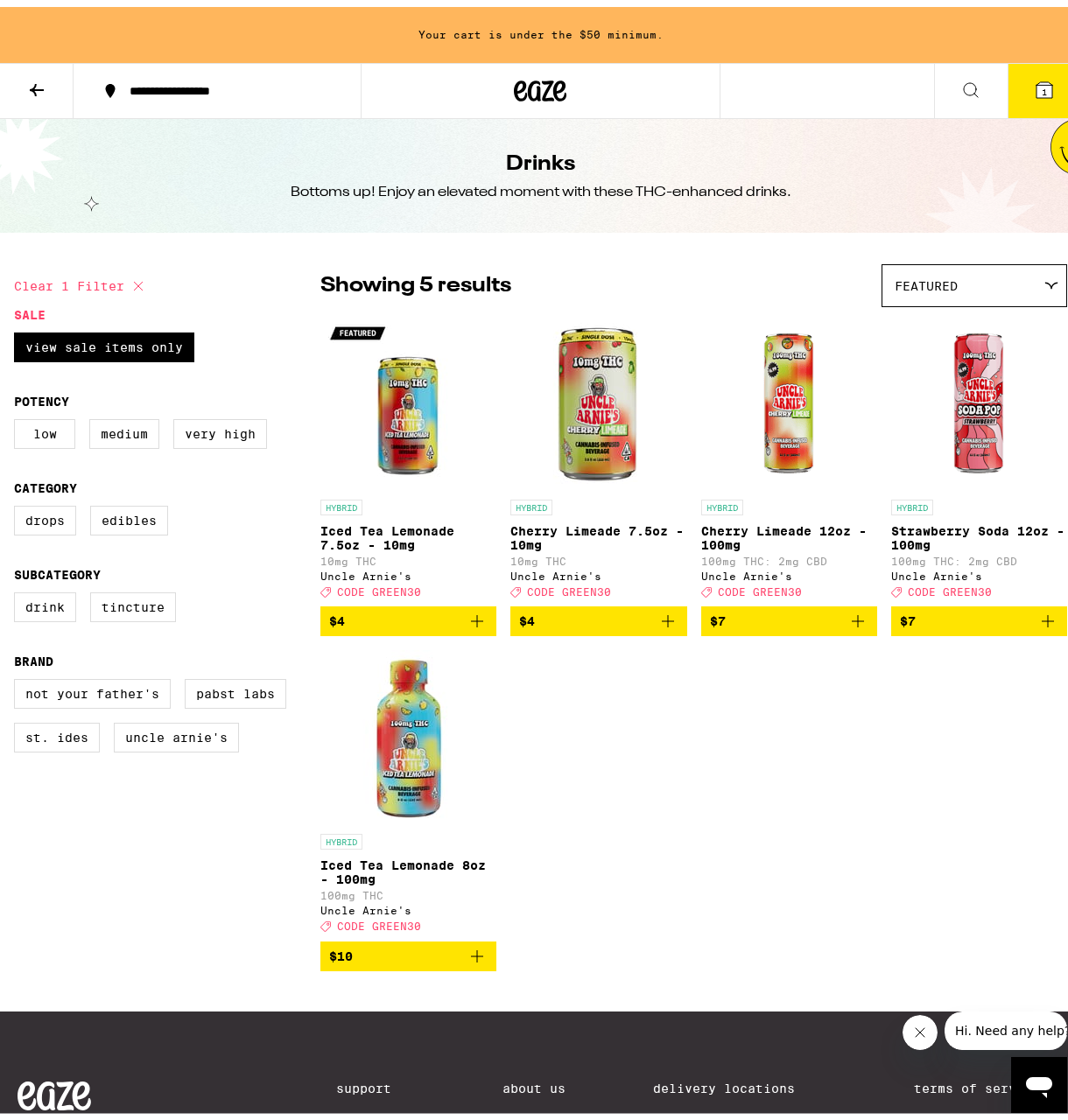
click at [555, 625] on span "$4" at bounding box center [598, 615] width 159 height 21
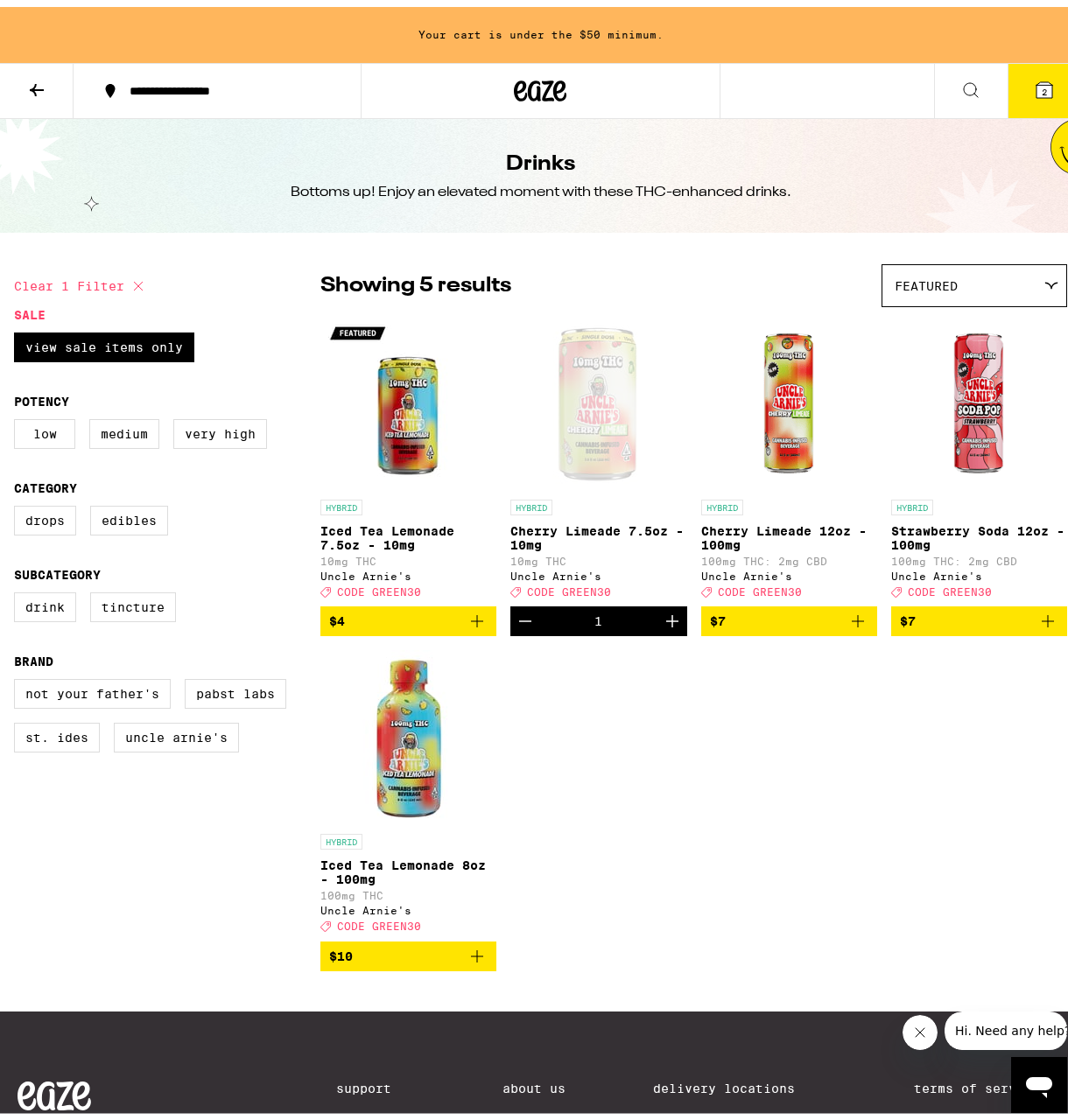
click at [44, 87] on icon at bounding box center [37, 83] width 21 height 21
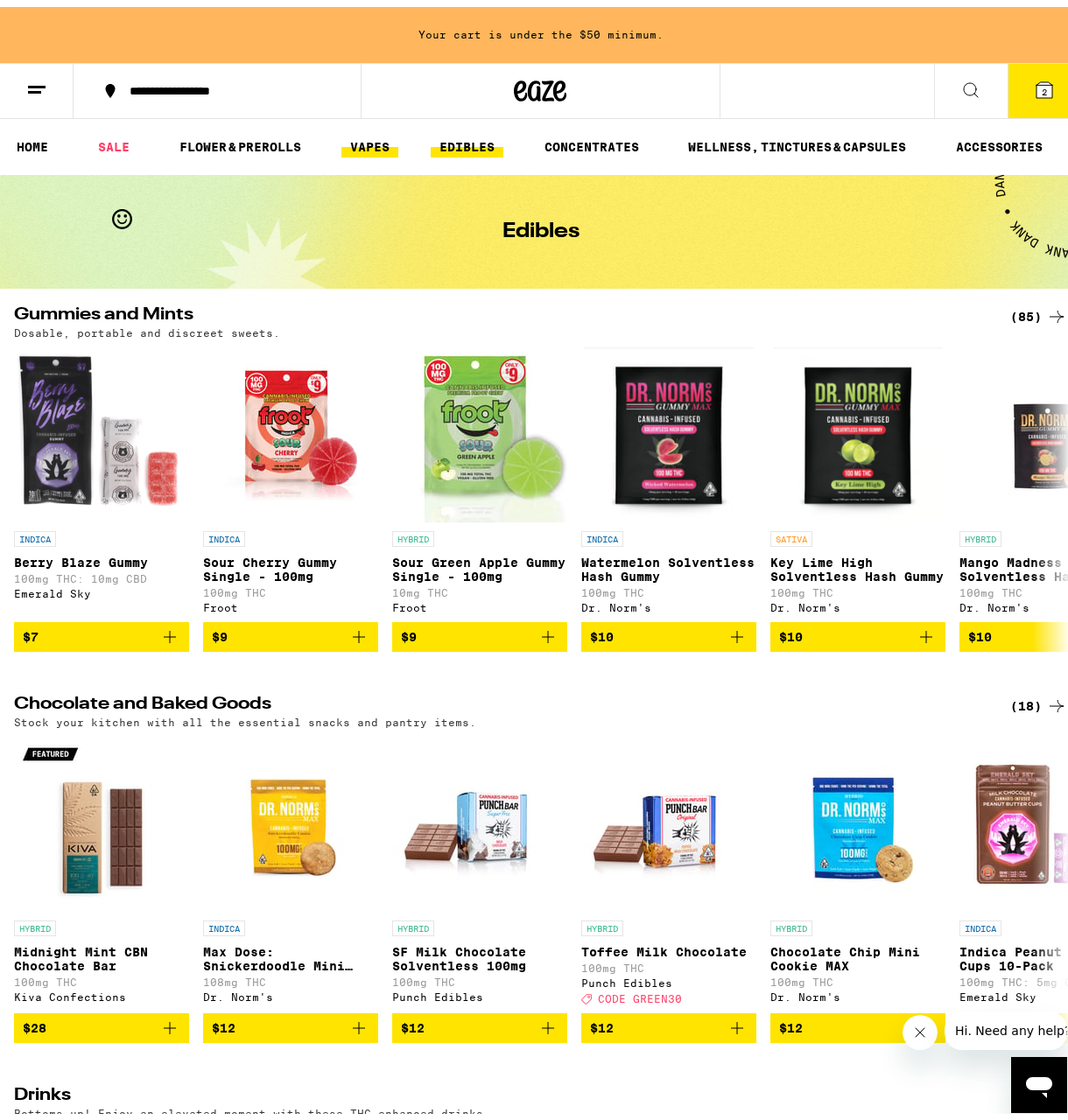
click at [361, 148] on link "VAPES" at bounding box center [369, 140] width 57 height 21
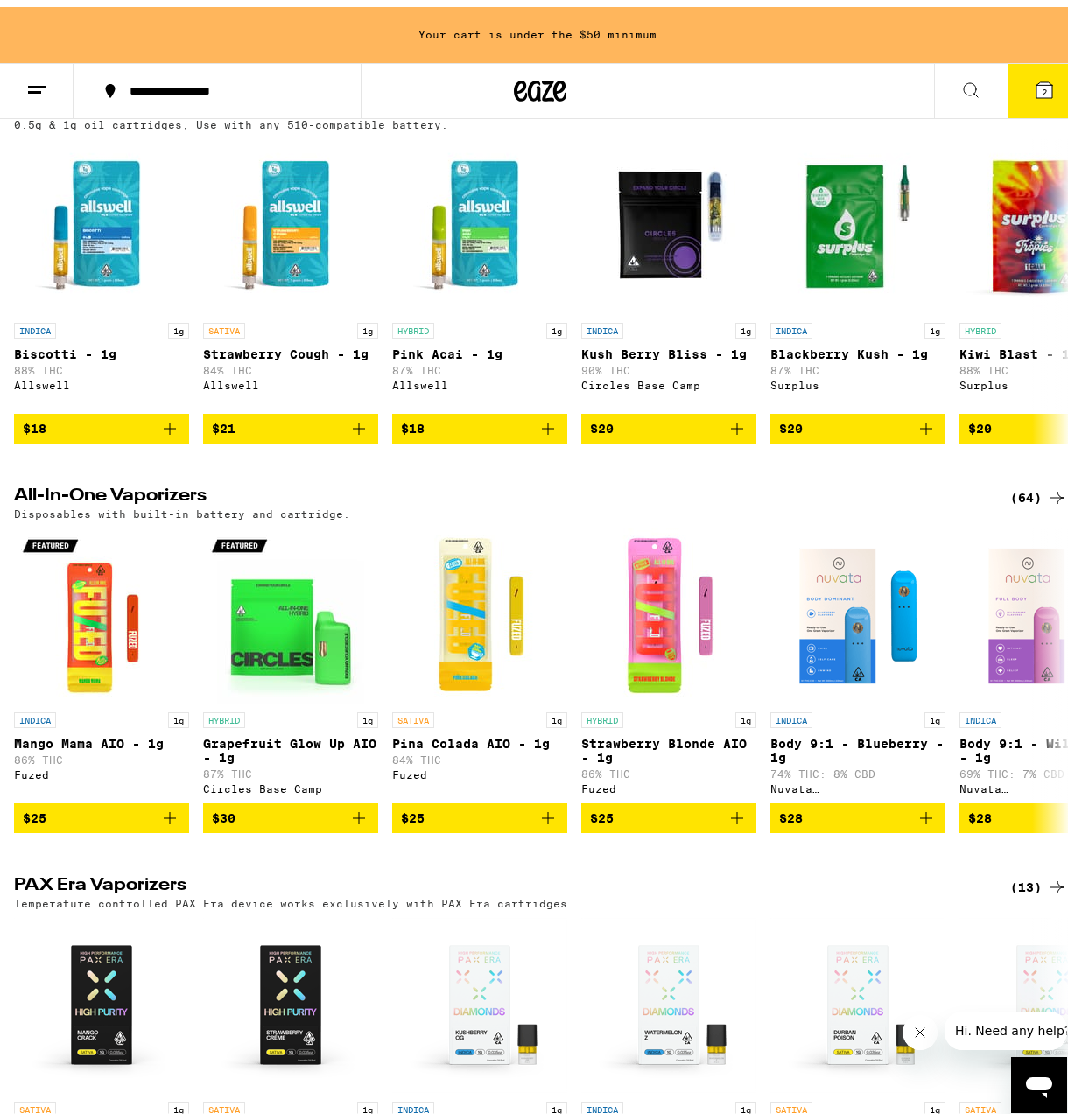
scroll to position [613, 0]
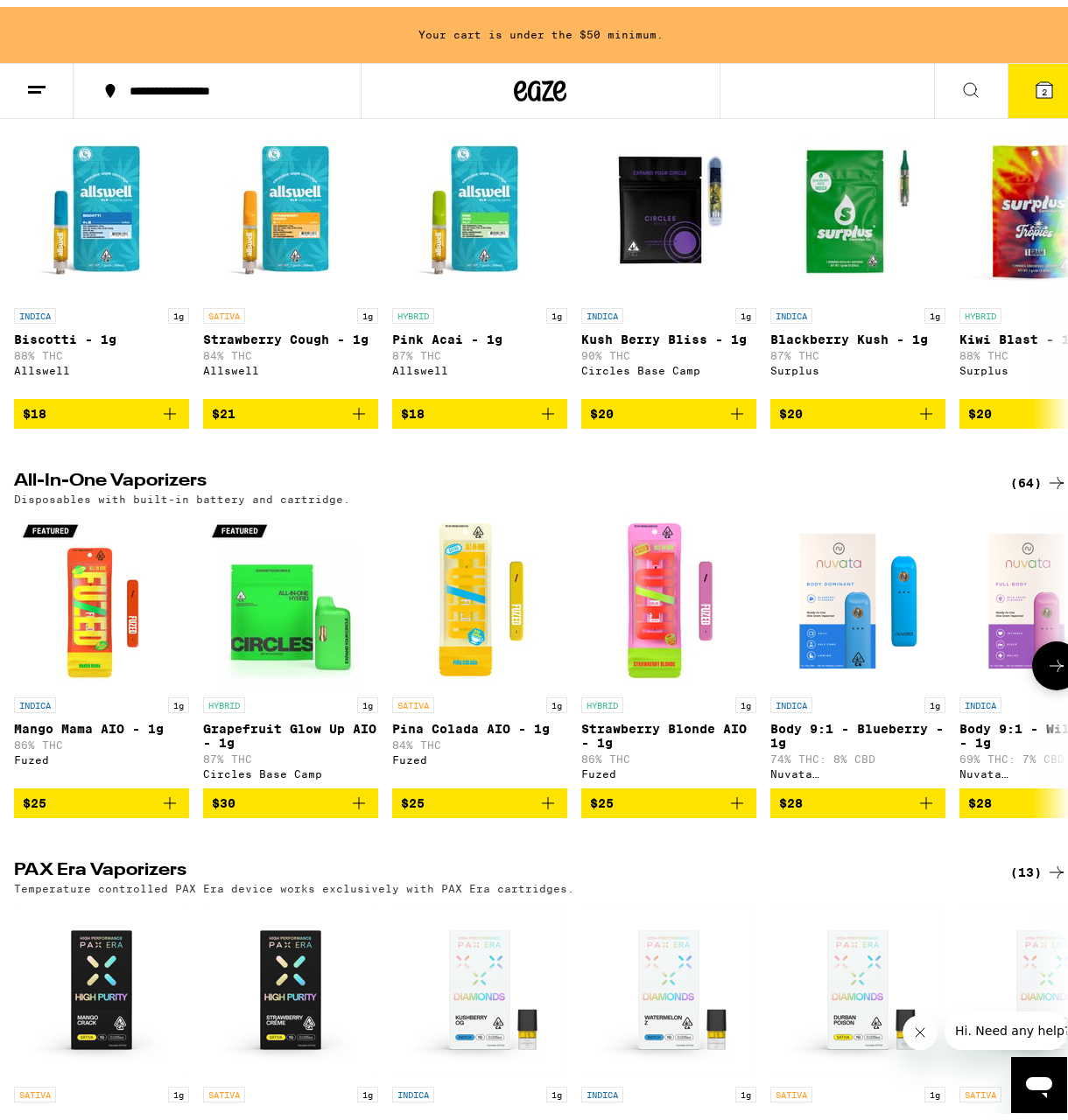
click at [1046, 670] on icon at bounding box center [1056, 659] width 21 height 21
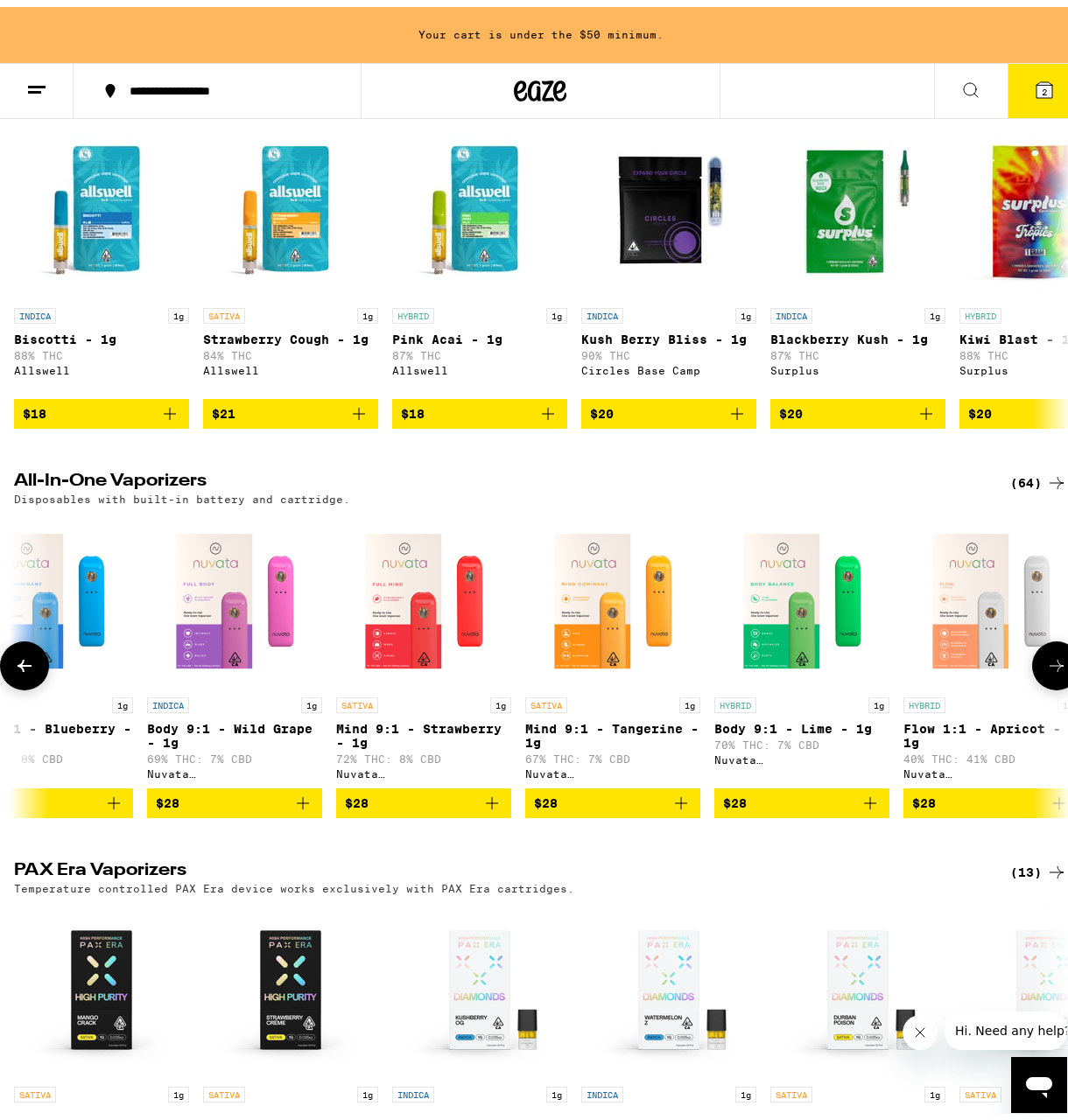
scroll to position [0, 850]
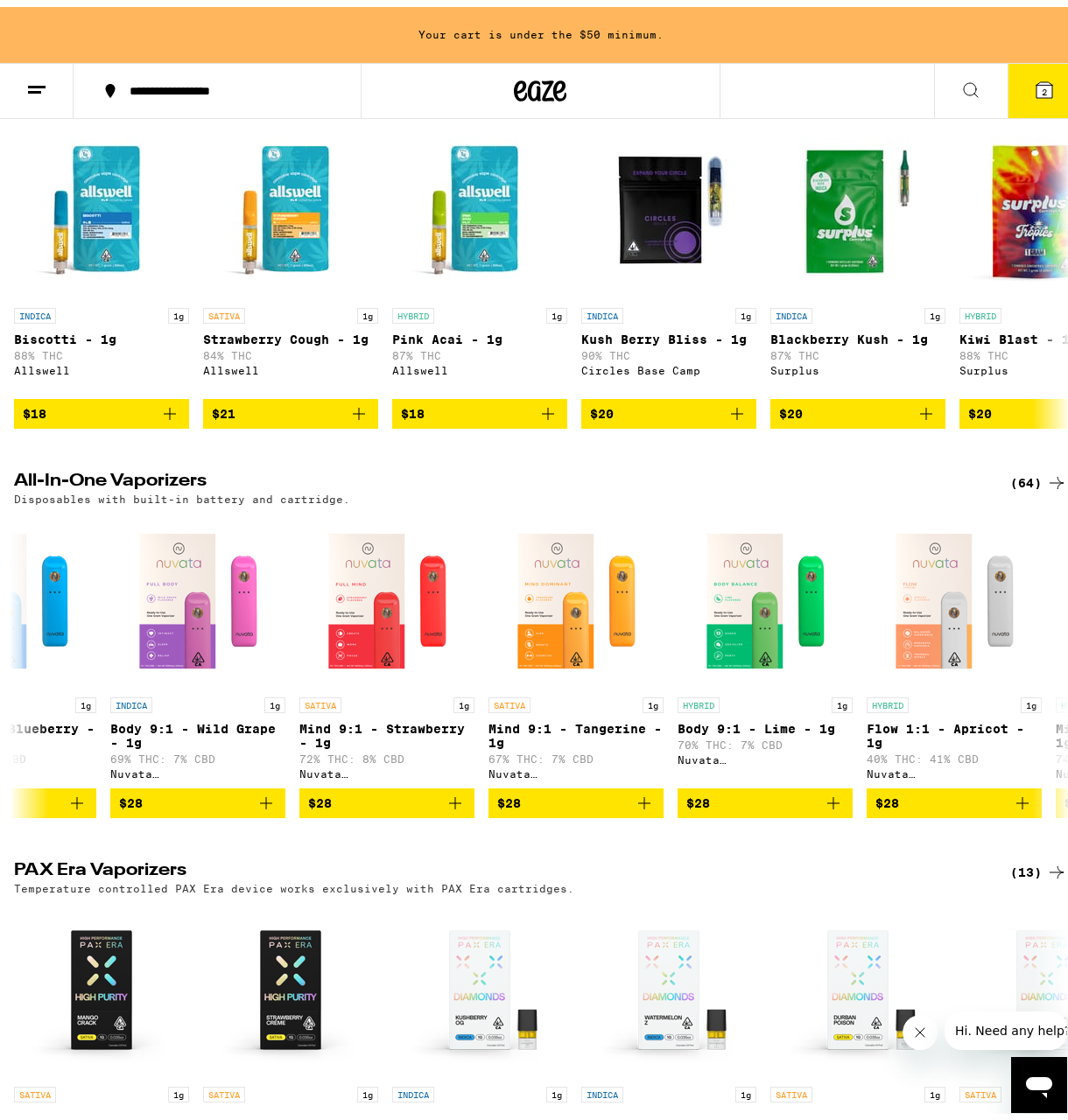
click at [1025, 487] on div "(64)" at bounding box center [1038, 476] width 57 height 21
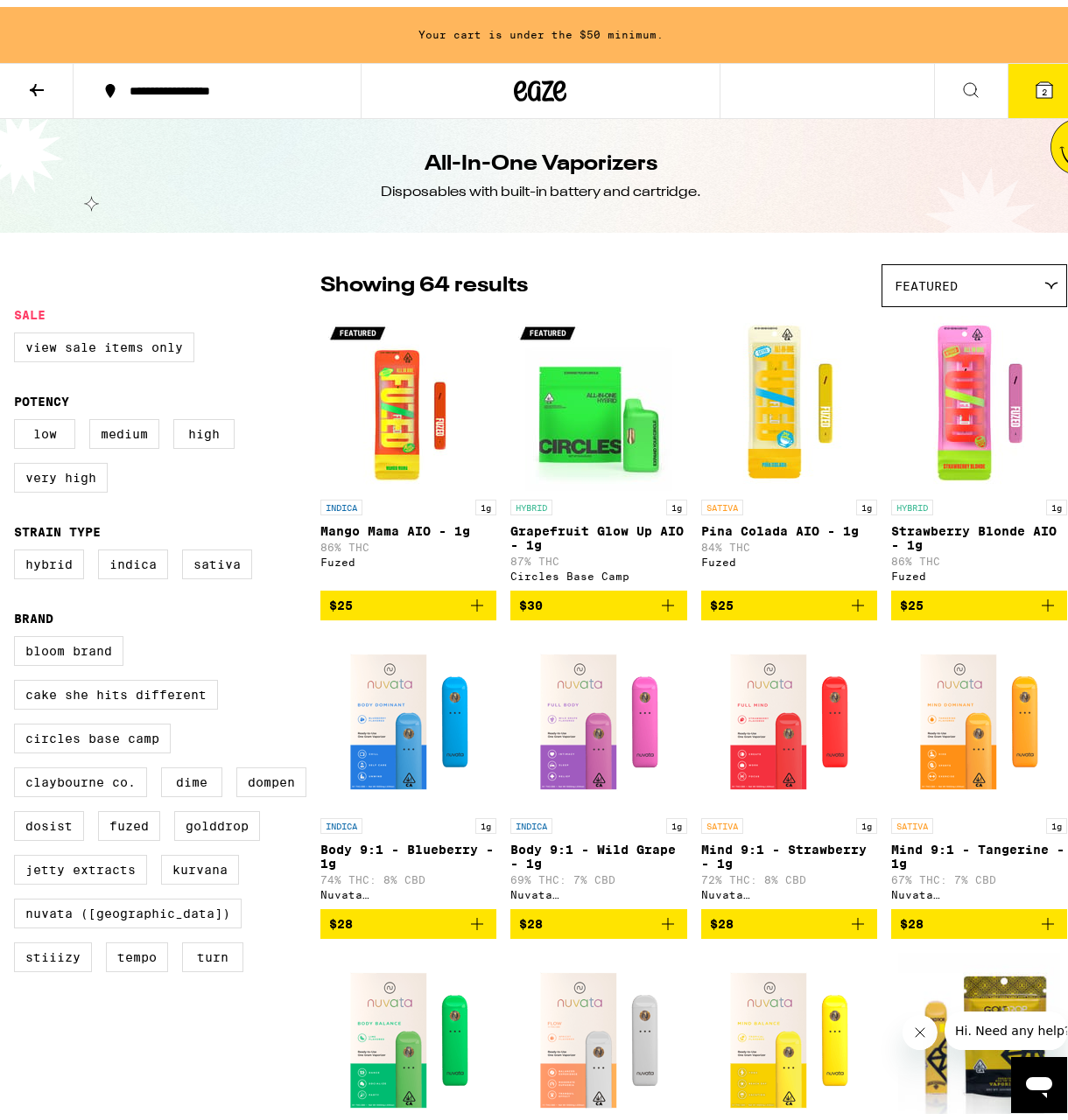
click at [952, 529] on p "Strawberry Blonde AIO - 1g" at bounding box center [979, 531] width 176 height 28
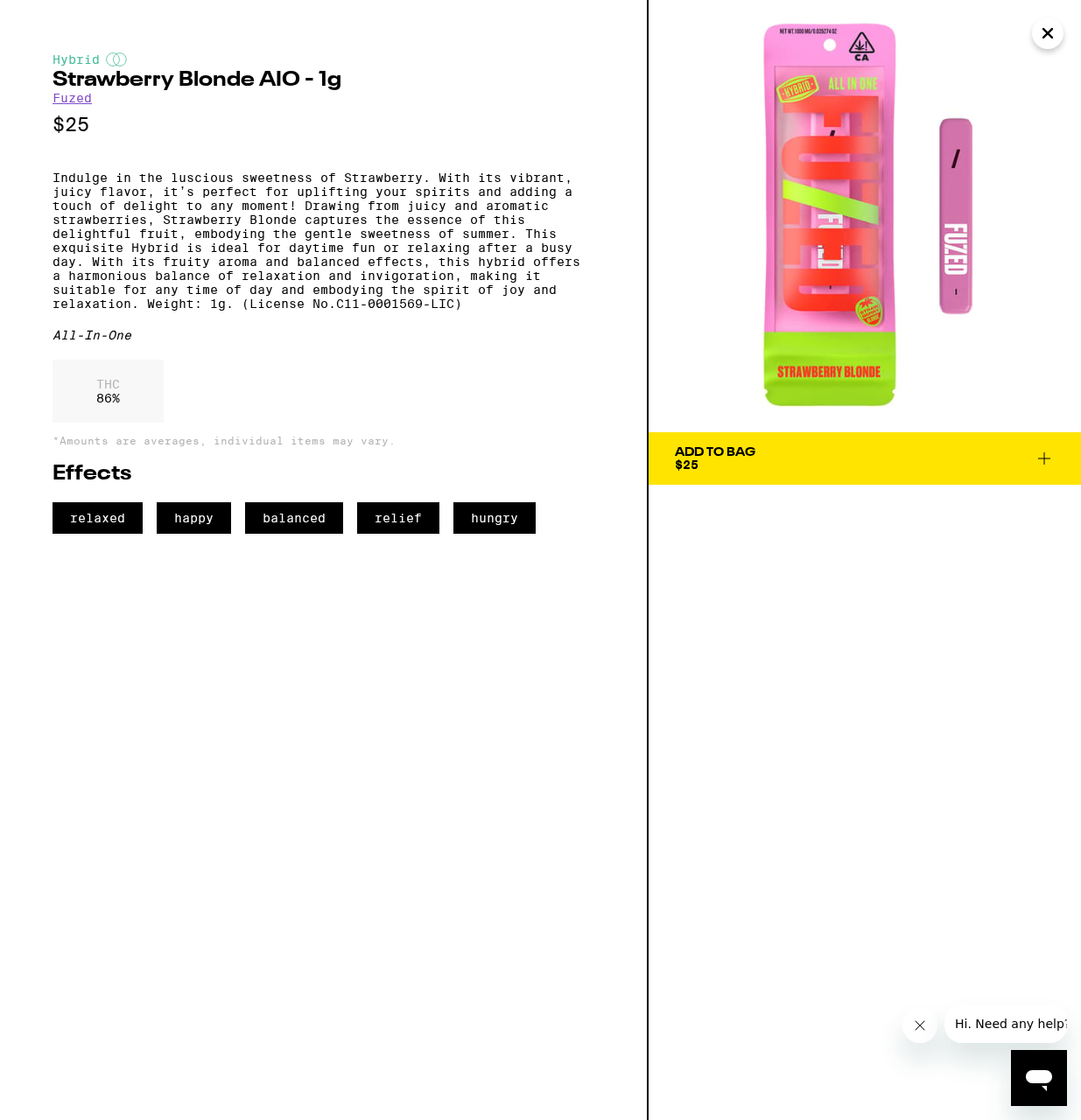
click at [817, 445] on button "Add To Bag $25" at bounding box center [864, 458] width 432 height 52
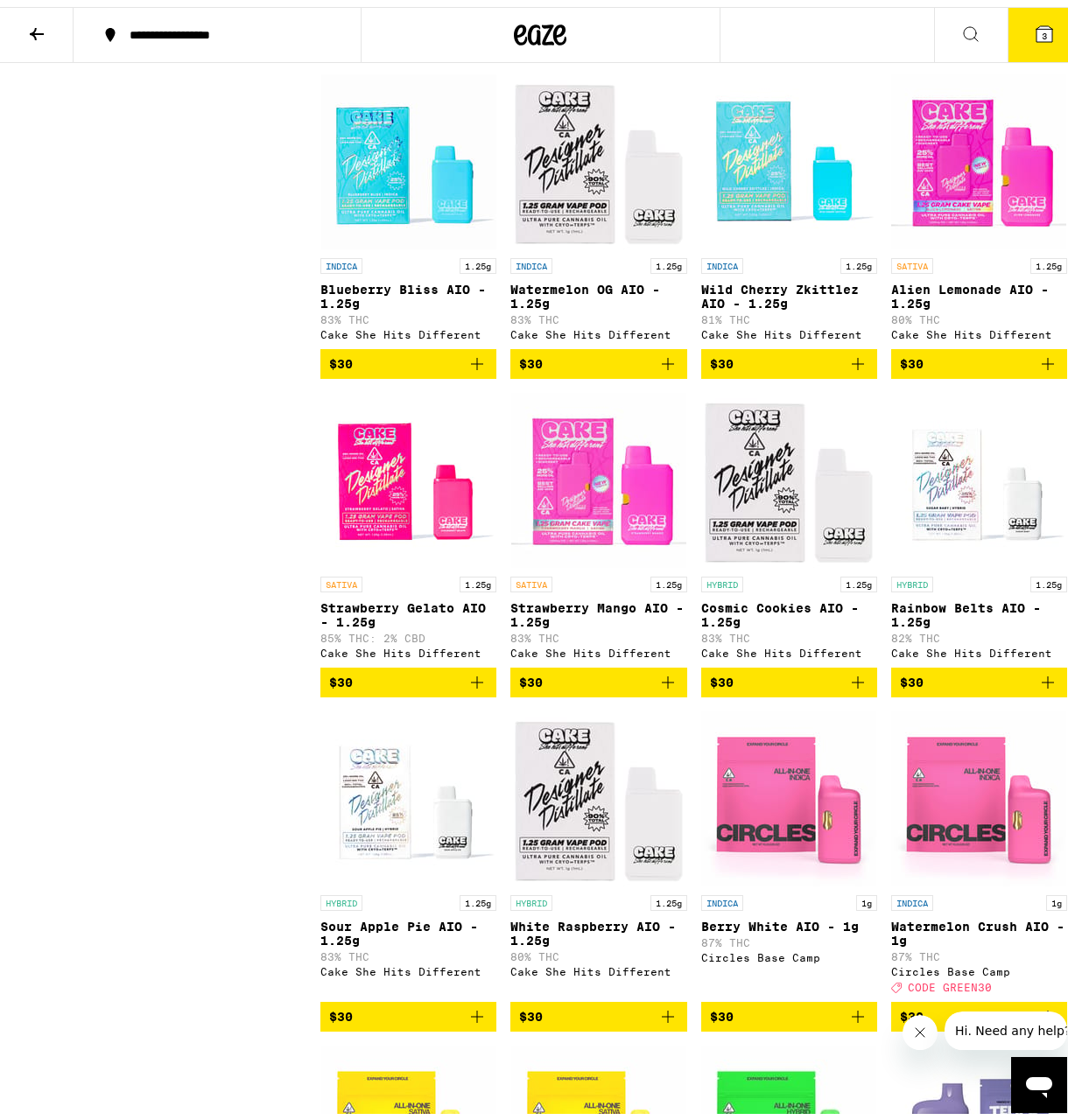
scroll to position [1488, 0]
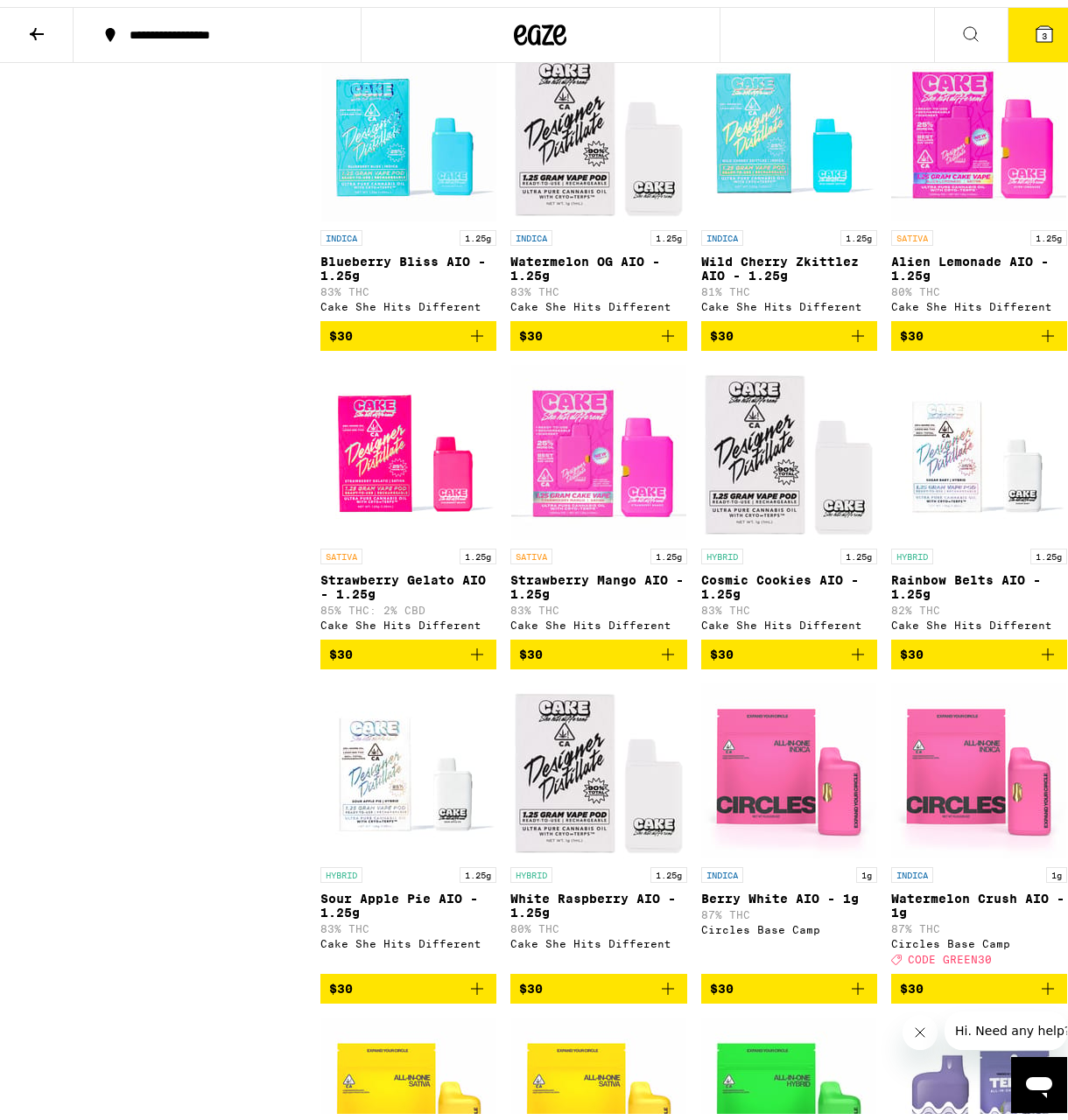
click at [55, 41] on button at bounding box center [37, 28] width 73 height 55
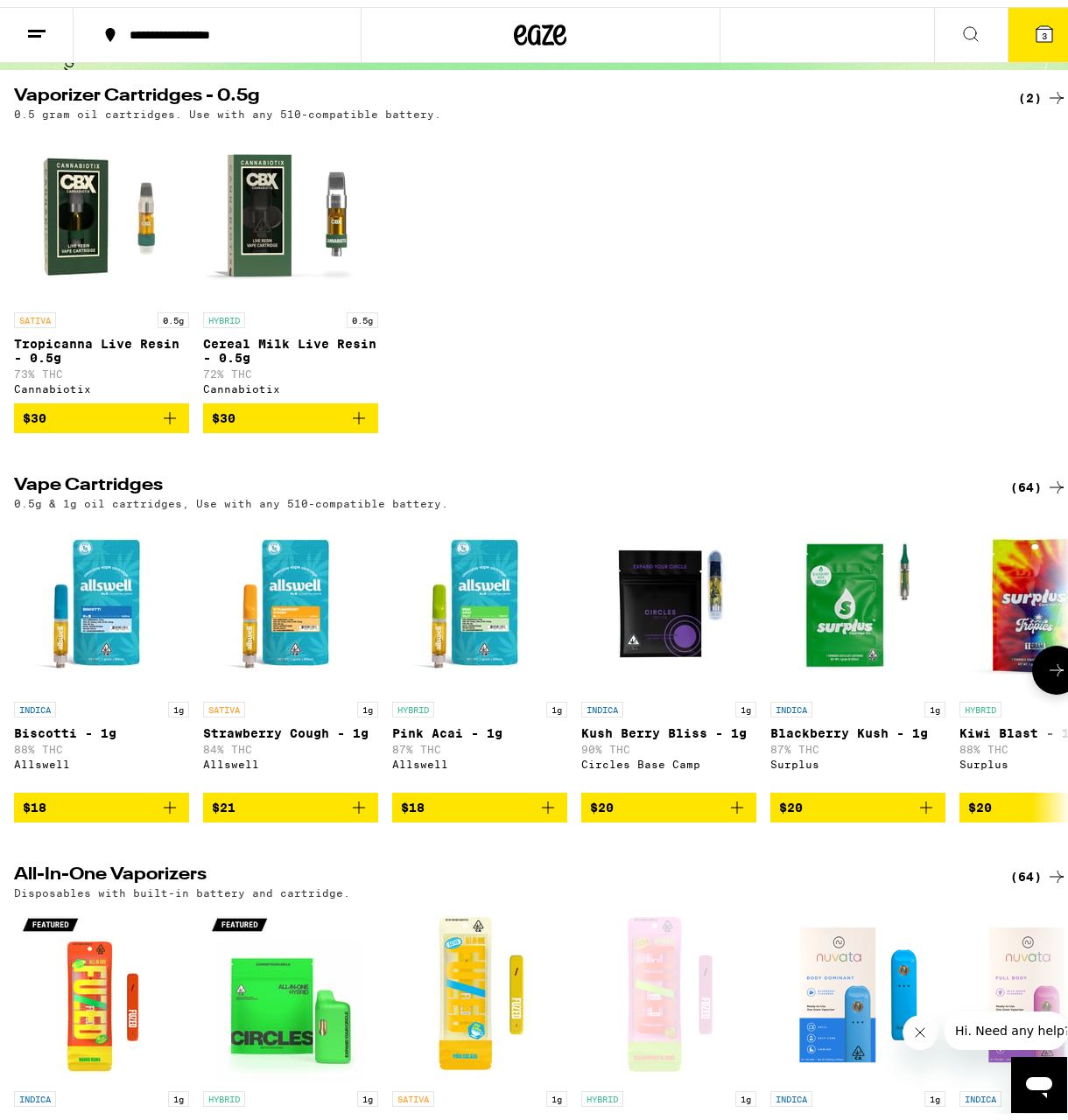
scroll to position [350, 0]
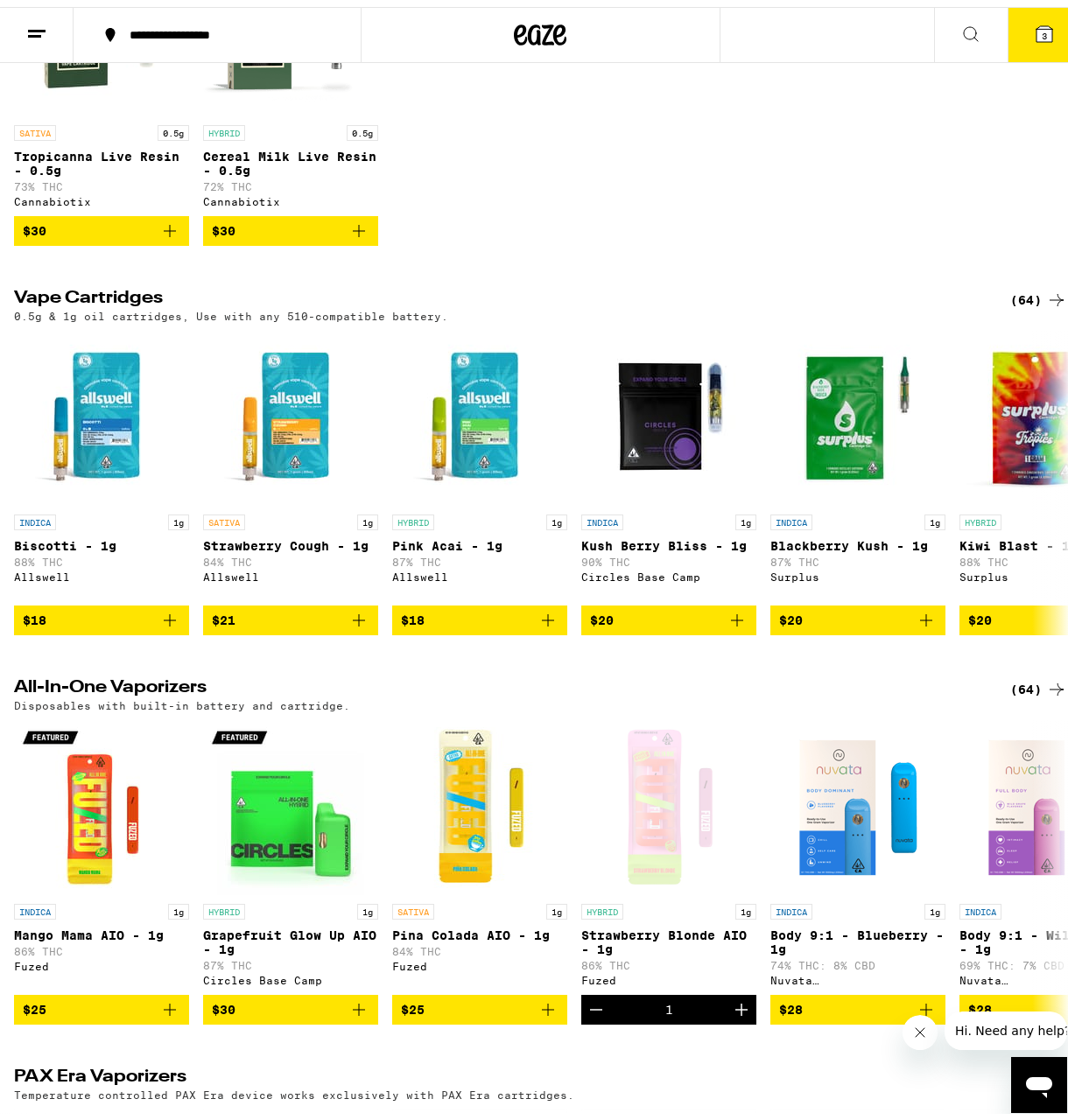
click at [1019, 303] on div "(64)" at bounding box center [1038, 294] width 57 height 21
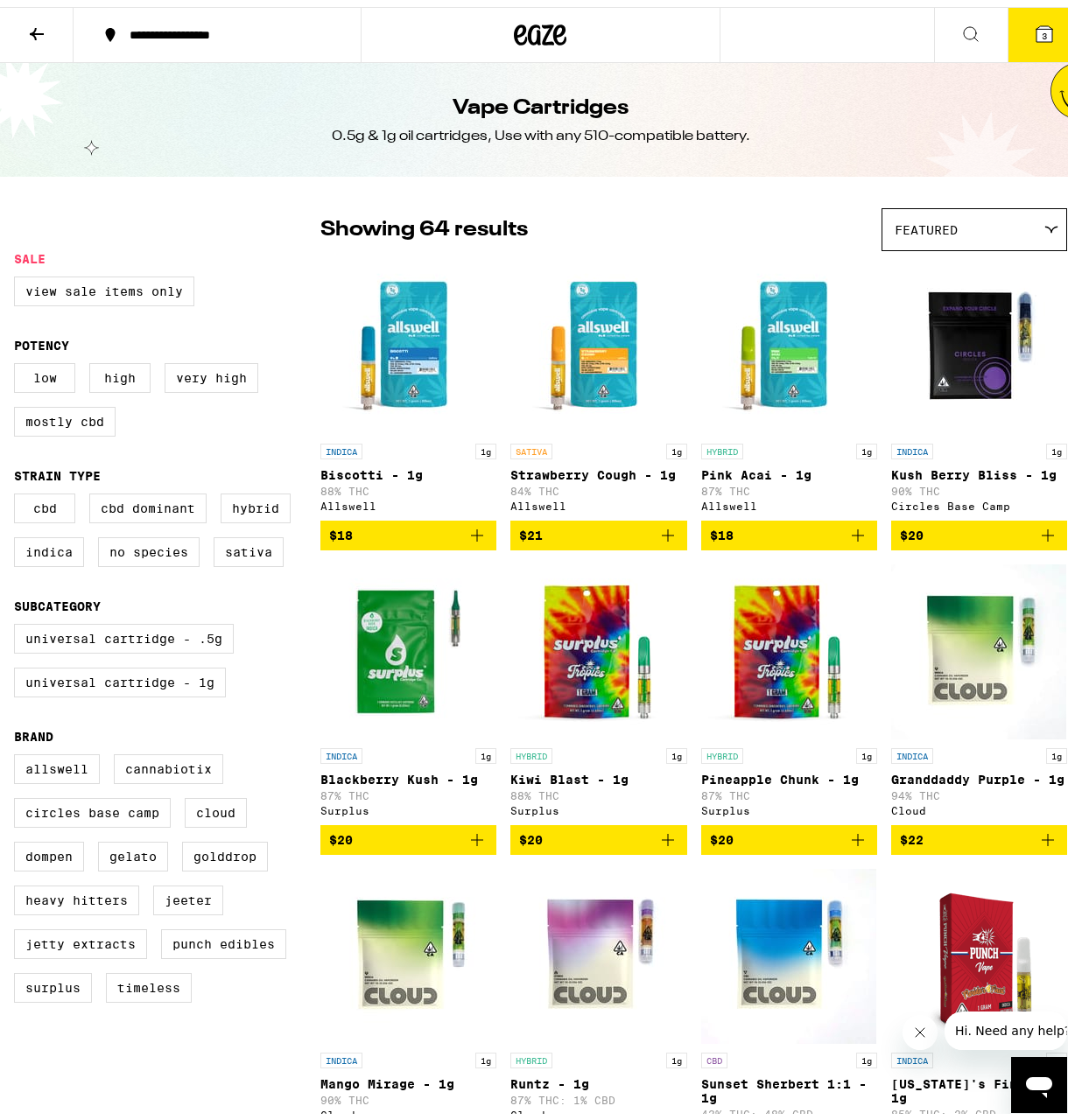
click at [887, 237] on div "Featured" at bounding box center [974, 222] width 184 height 42
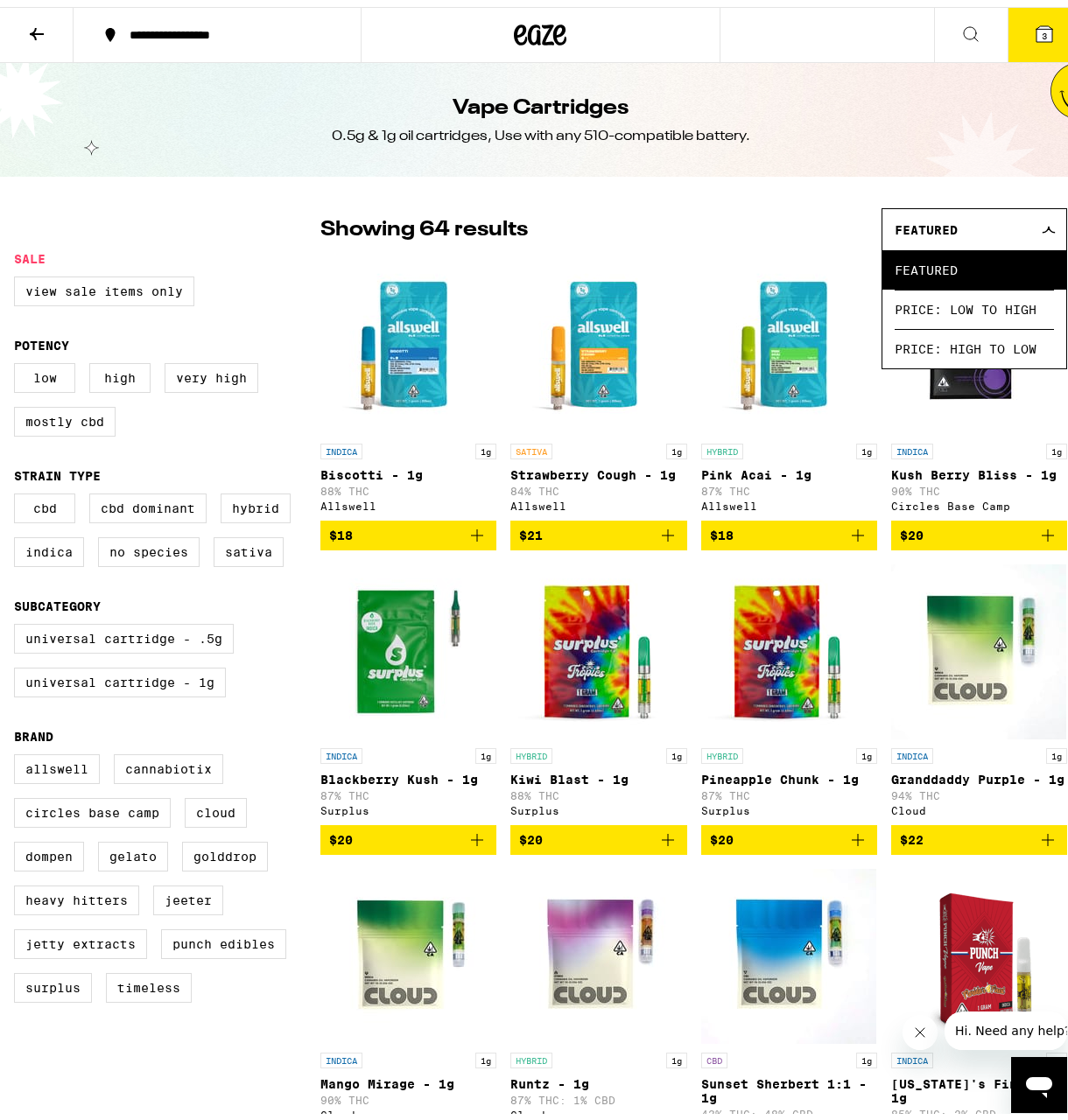
click at [887, 237] on div "Featured" at bounding box center [974, 222] width 184 height 42
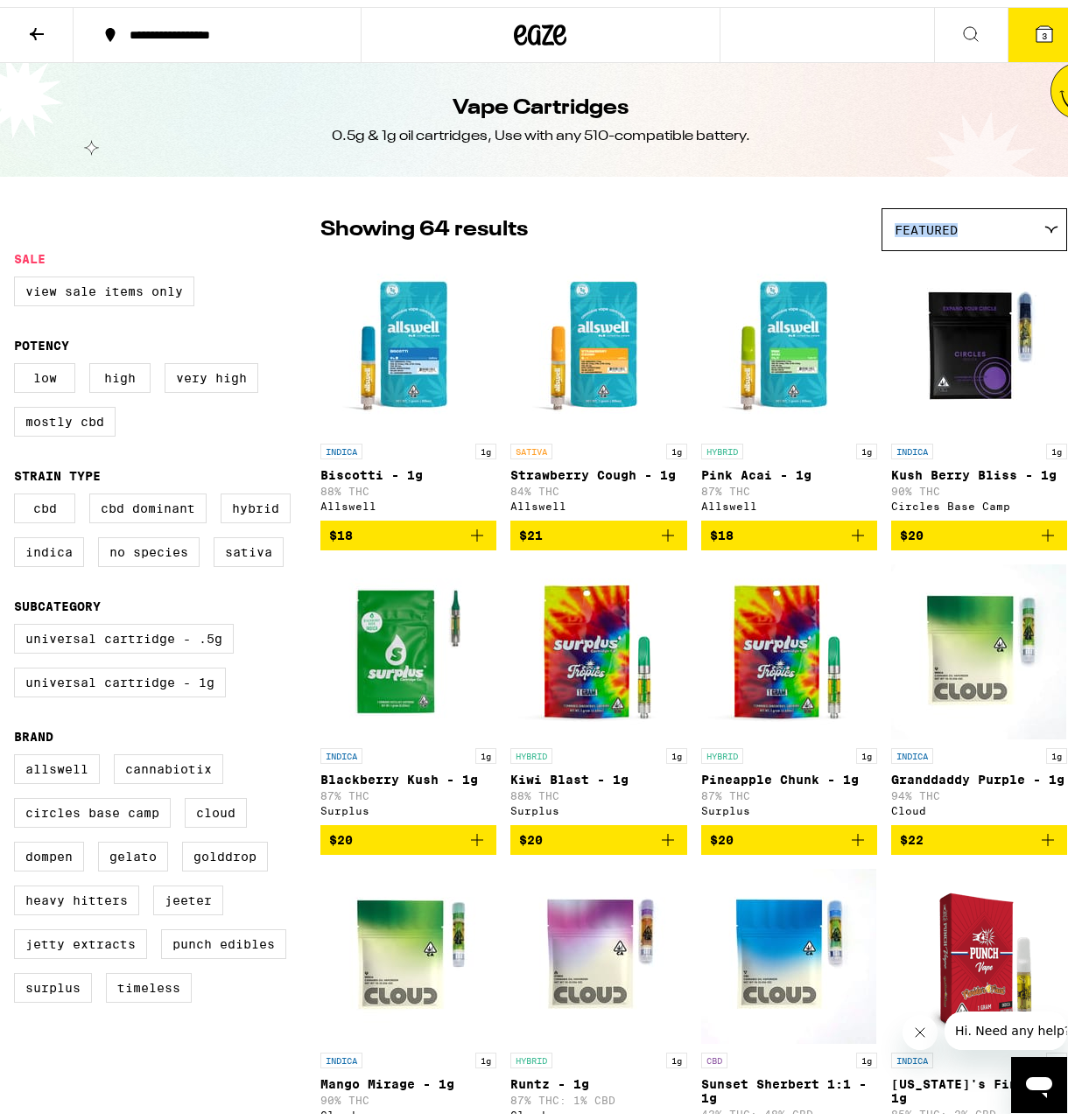
click at [887, 237] on div "Featured" at bounding box center [974, 222] width 184 height 42
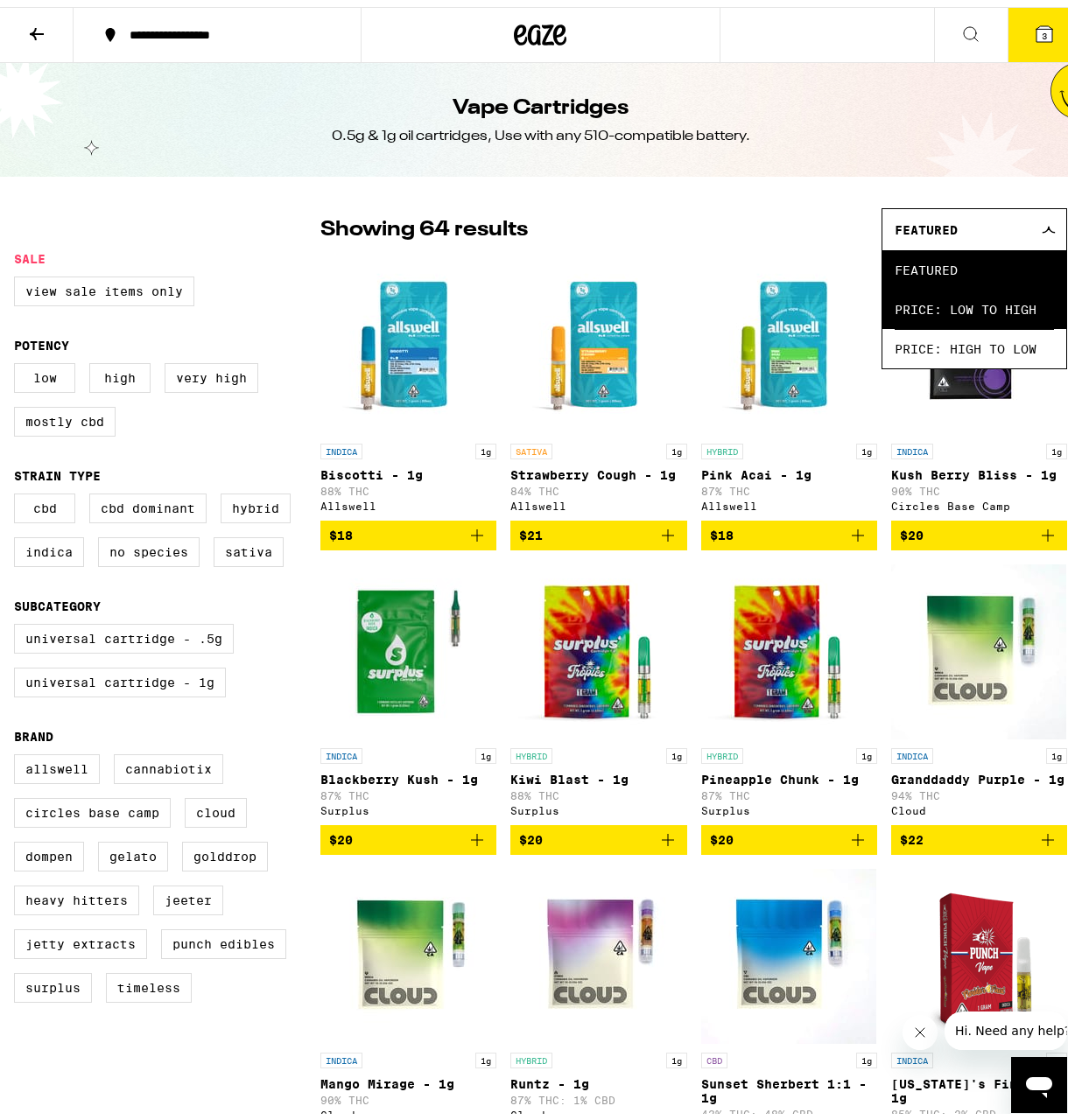
click at [895, 308] on span "Price: Low to High" at bounding box center [974, 302] width 159 height 40
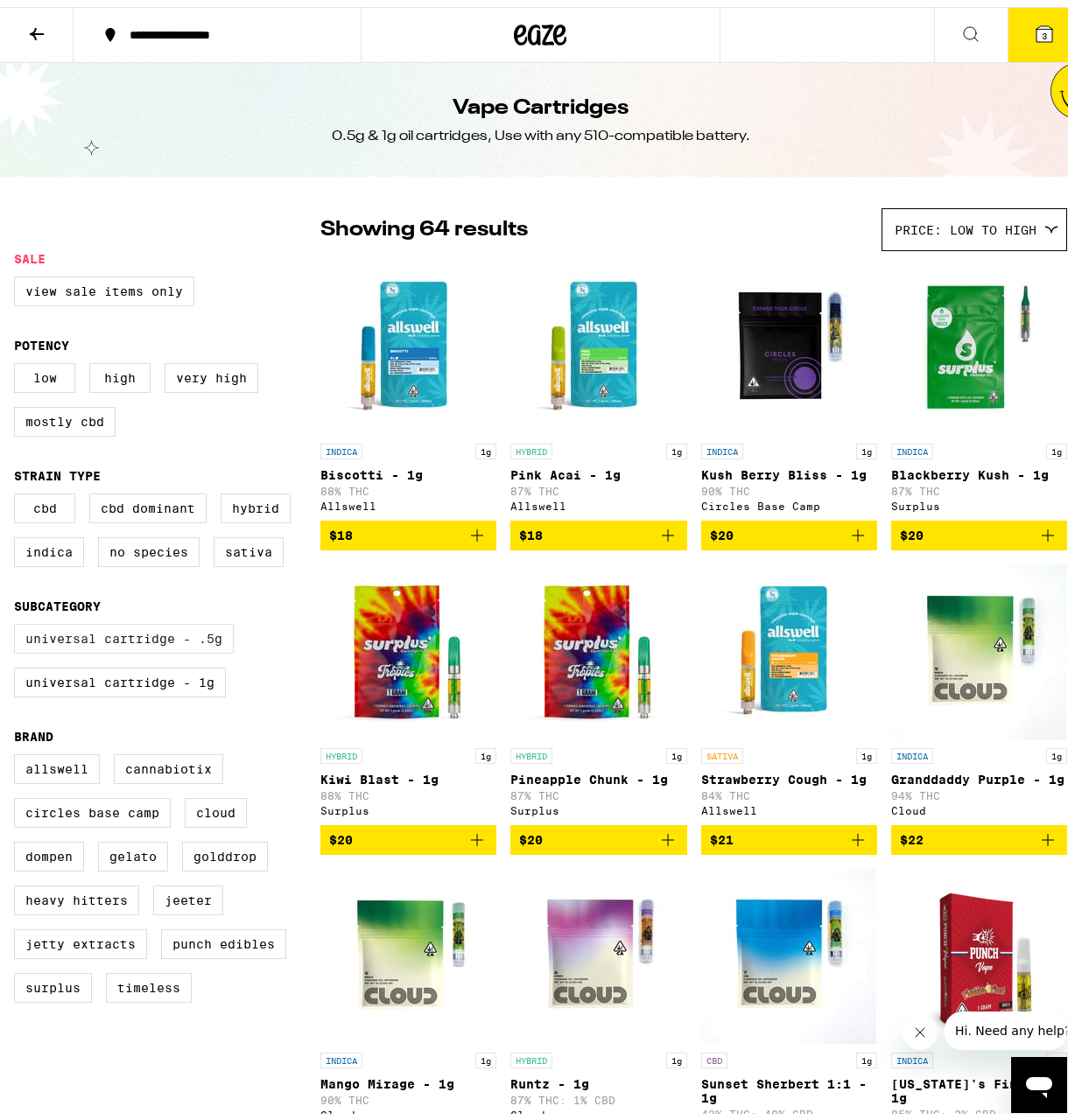
click at [206, 646] on label "Universal Cartridge - .5g" at bounding box center [123, 632] width 219 height 30
click at [18, 620] on input "Universal Cartridge - .5g" at bounding box center [17, 619] width 1 height 1
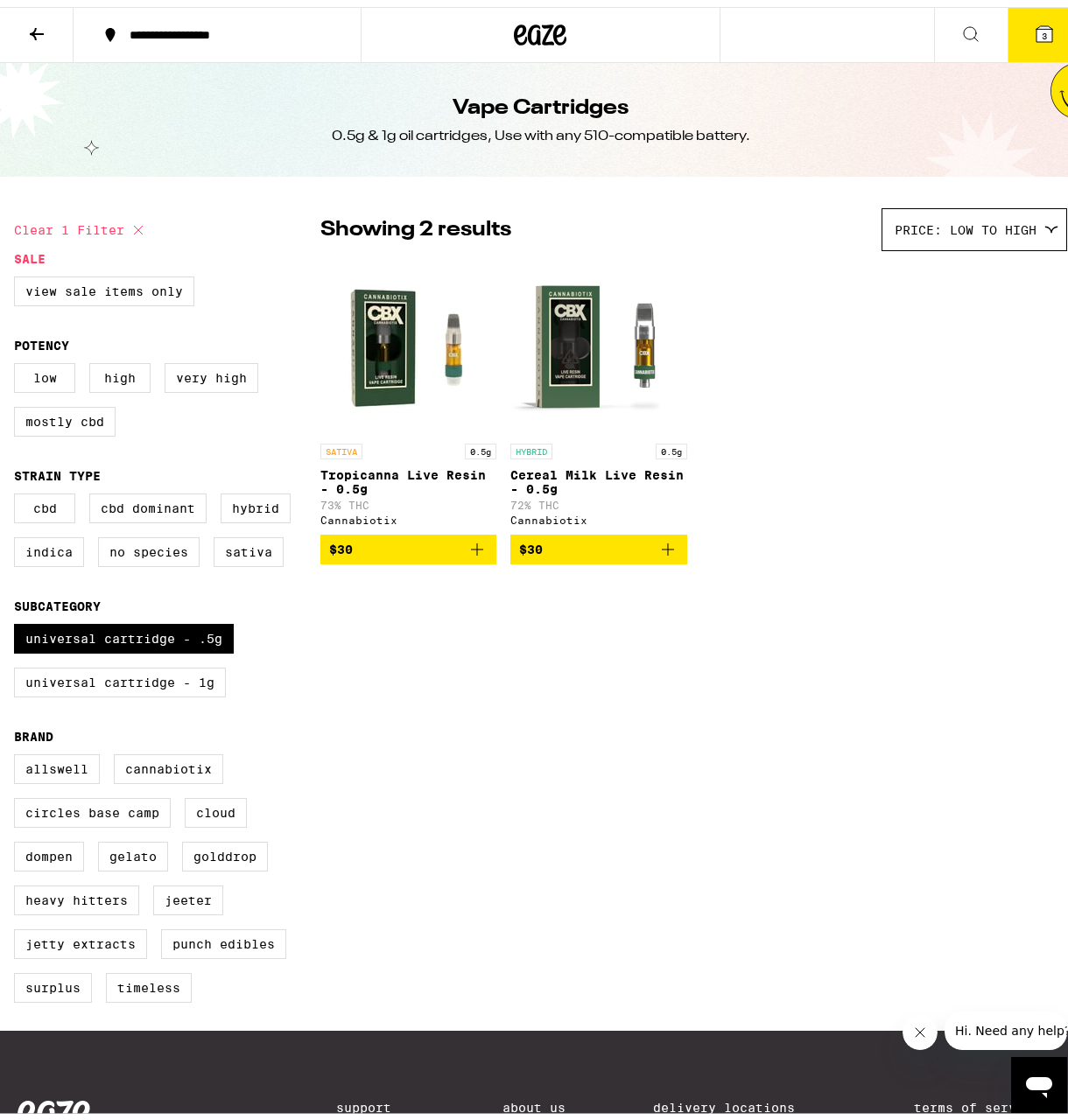
click at [401, 379] on img "Open page for Tropicanna Live Resin - 0.5g from Cannabiotix" at bounding box center [408, 340] width 175 height 175
click at [86, 646] on label "Universal Cartridge - .5g" at bounding box center [123, 632] width 219 height 30
click at [18, 620] on input "Universal Cartridge - .5g" at bounding box center [17, 619] width 1 height 1
checkbox input "false"
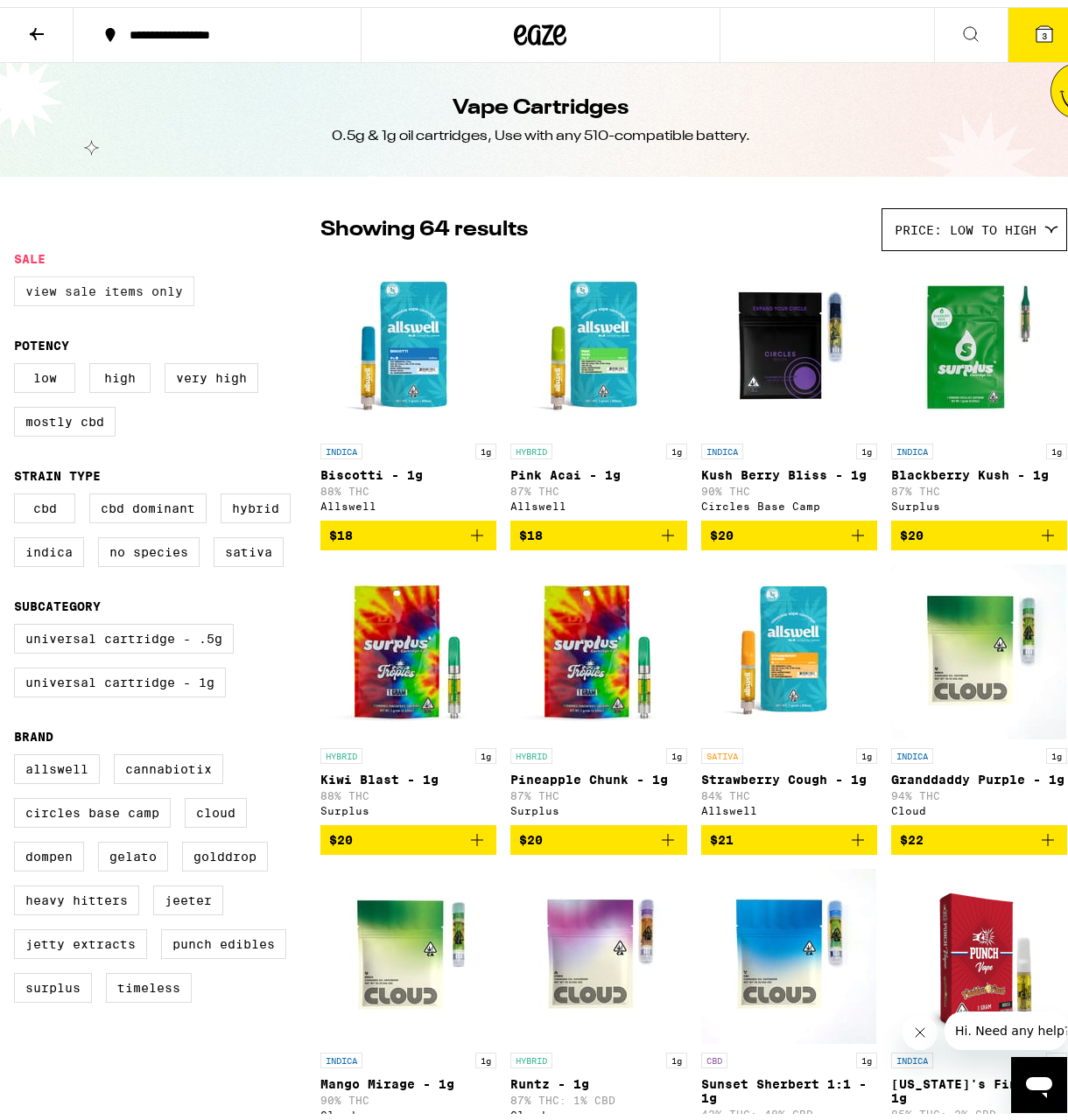
click at [164, 273] on label "View Sale Items Only" at bounding box center [103, 284] width 181 height 30
click at [18, 273] on input "View Sale Items Only" at bounding box center [17, 273] width 1 height 1
checkbox input "true"
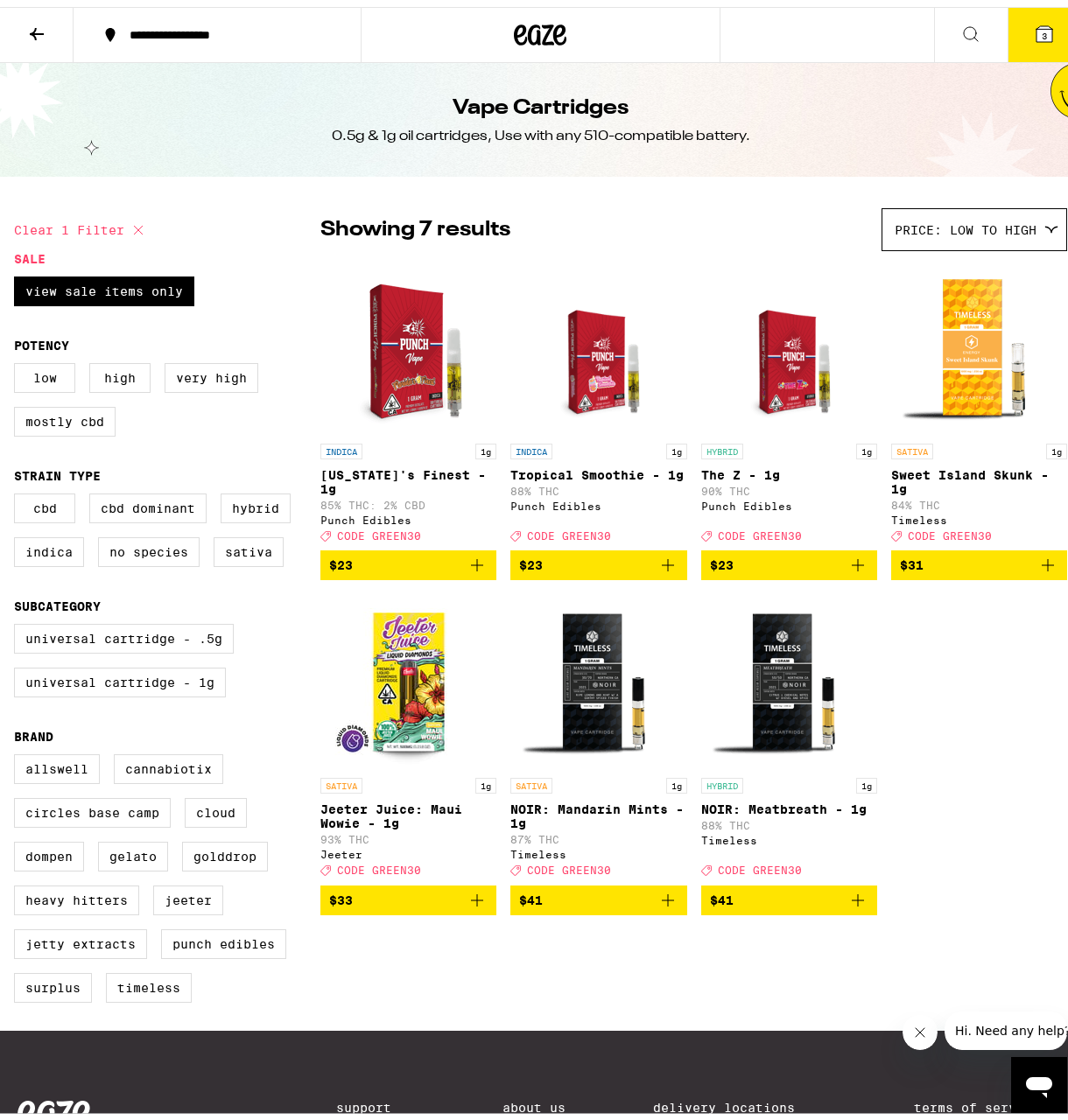
click at [428, 905] on span "$33" at bounding box center [409, 894] width 159 height 21
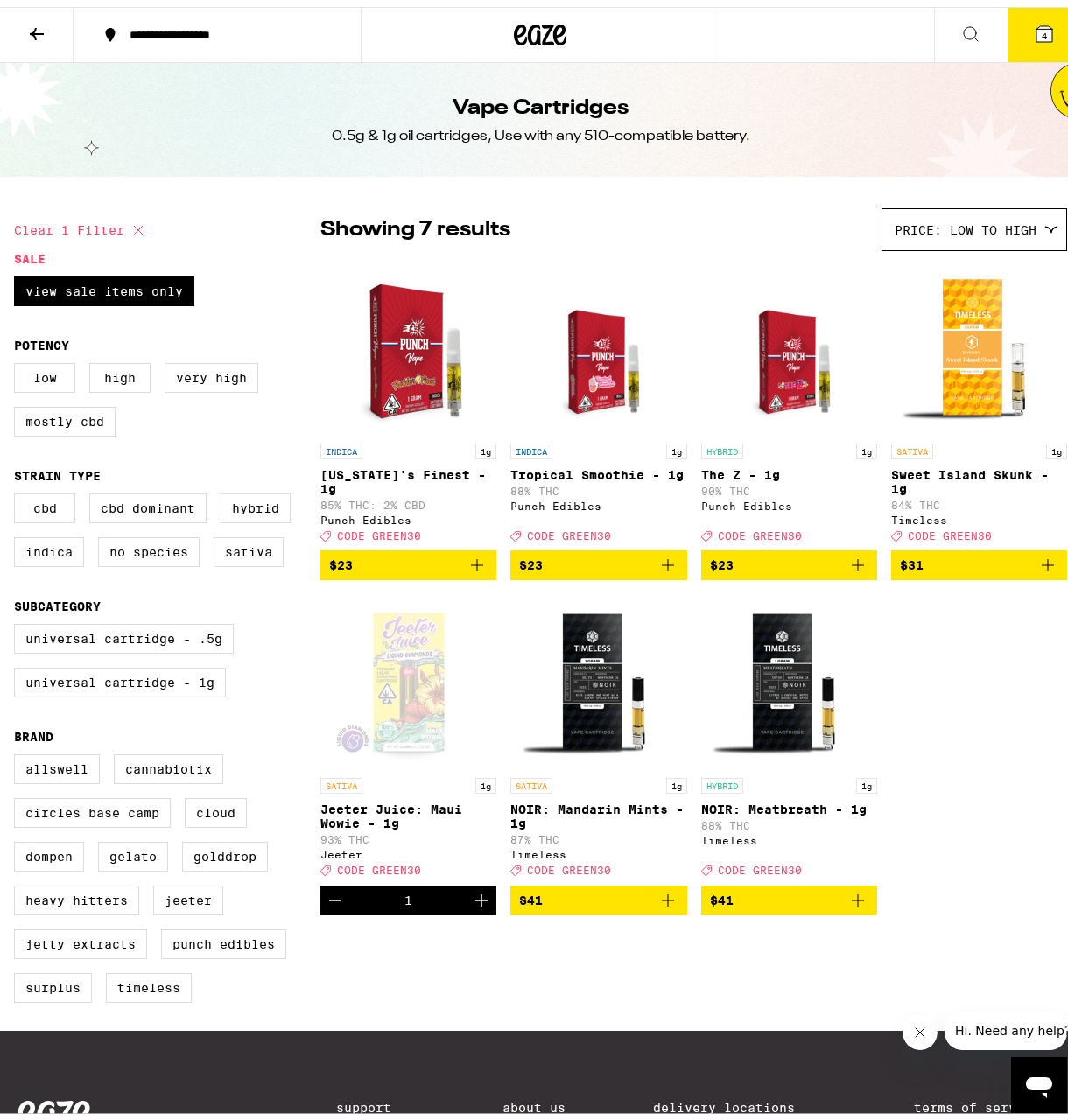
click at [1014, 42] on button "4" at bounding box center [1045, 28] width 73 height 54
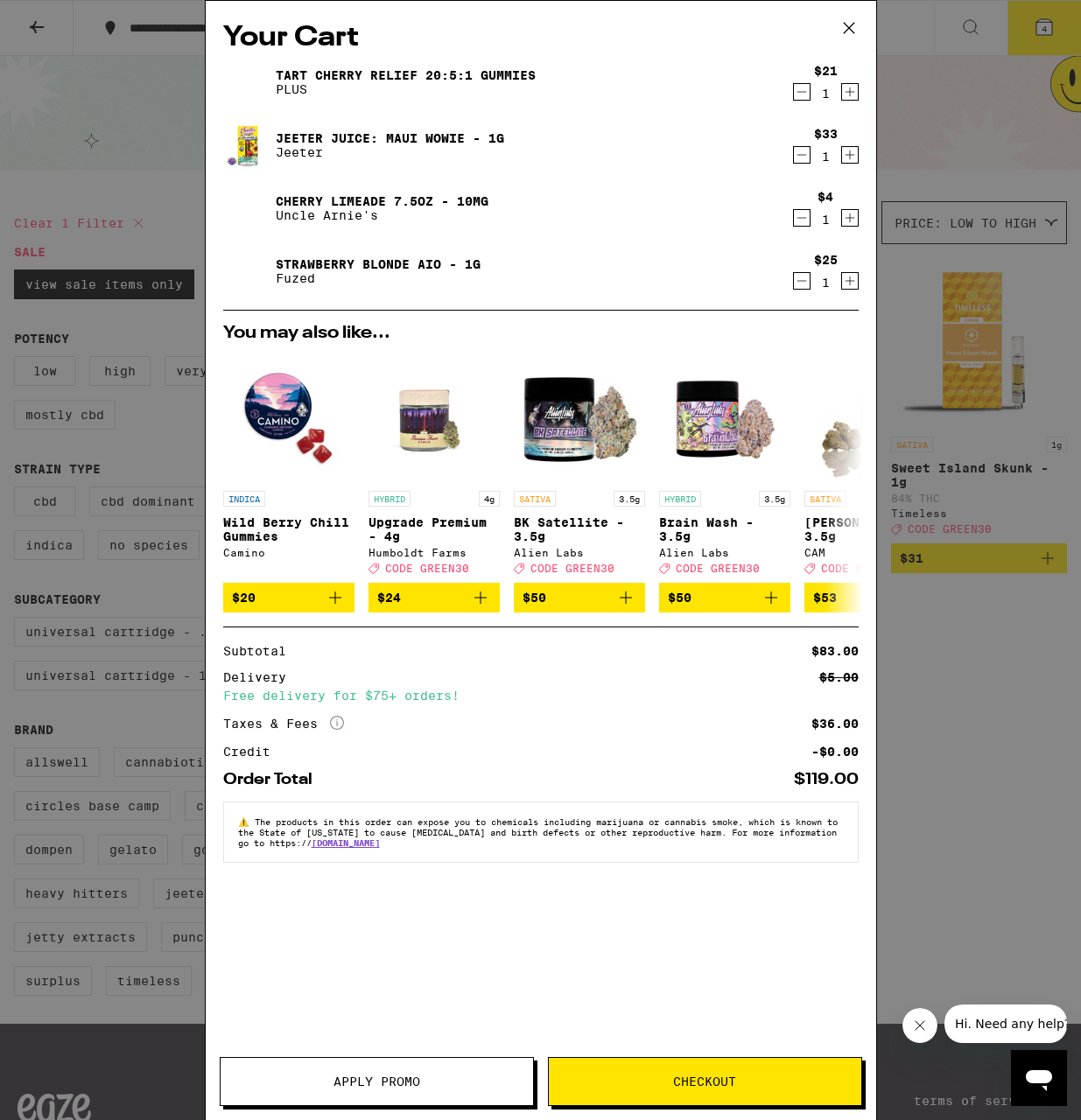
click at [404, 79] on link "Tart Cherry Relief 20:5:1 Gummies" at bounding box center [405, 75] width 260 height 14
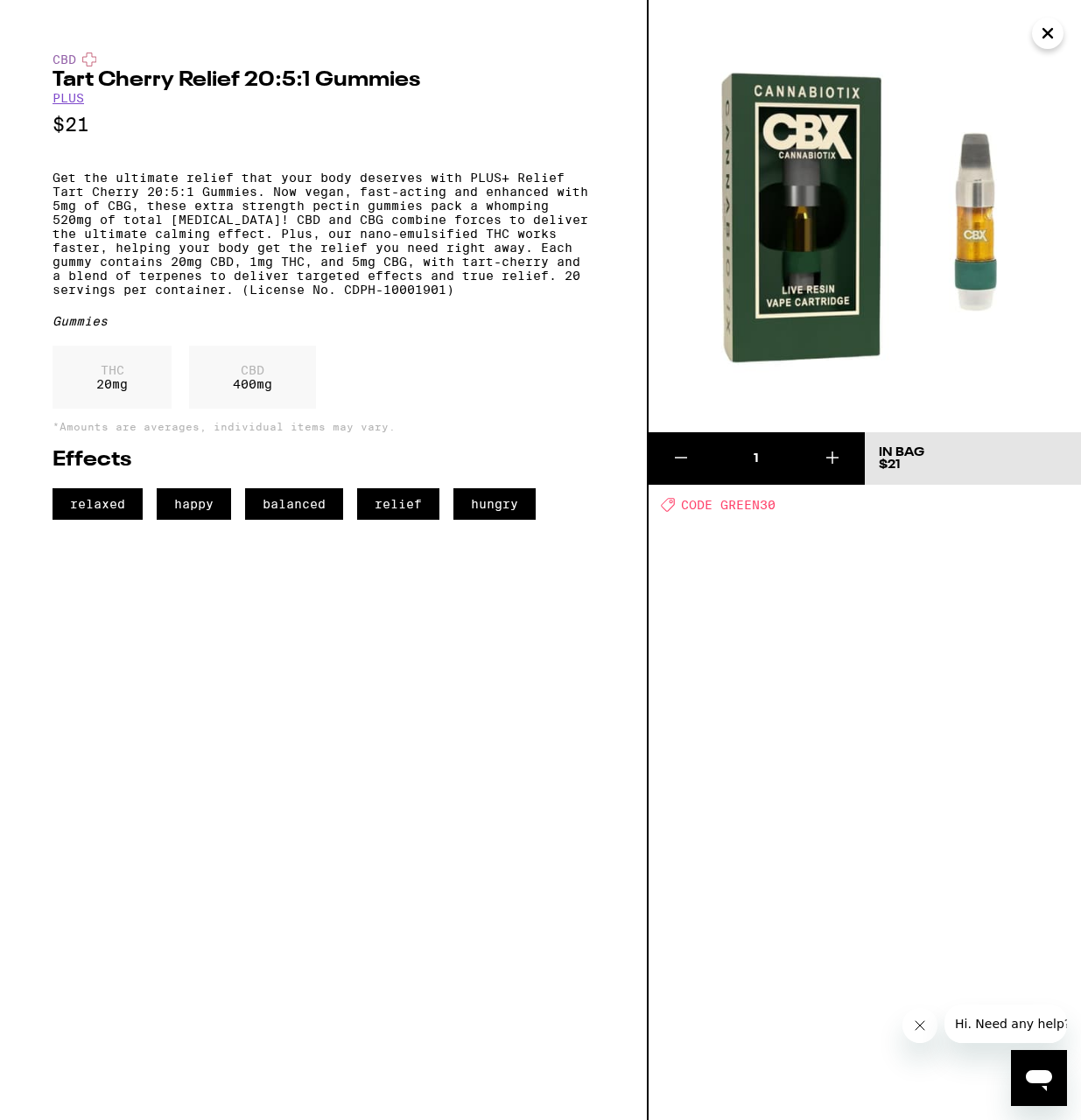
click at [1052, 42] on icon "Close" at bounding box center [1047, 33] width 21 height 26
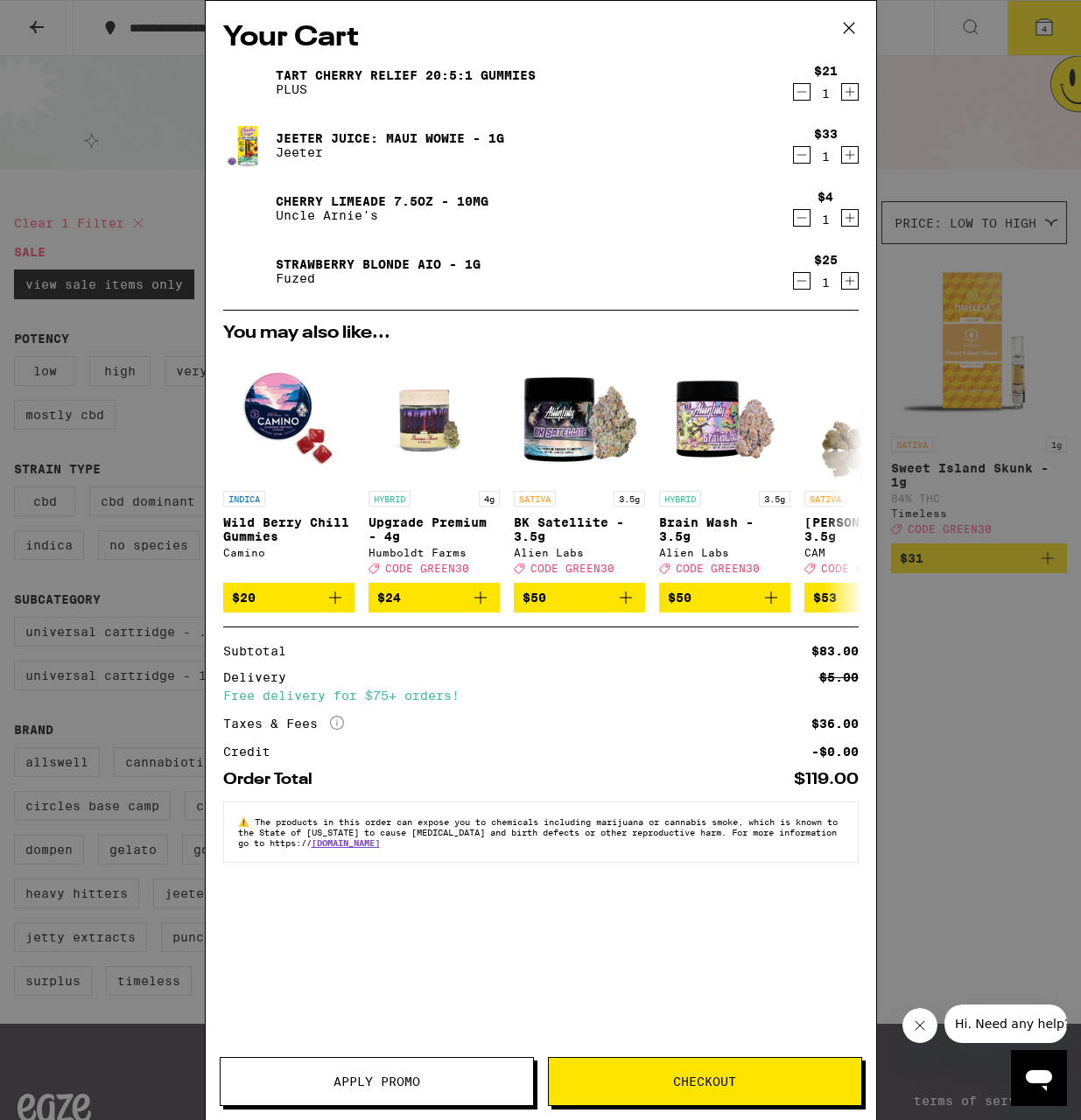
click at [849, 31] on icon at bounding box center [848, 27] width 26 height 26
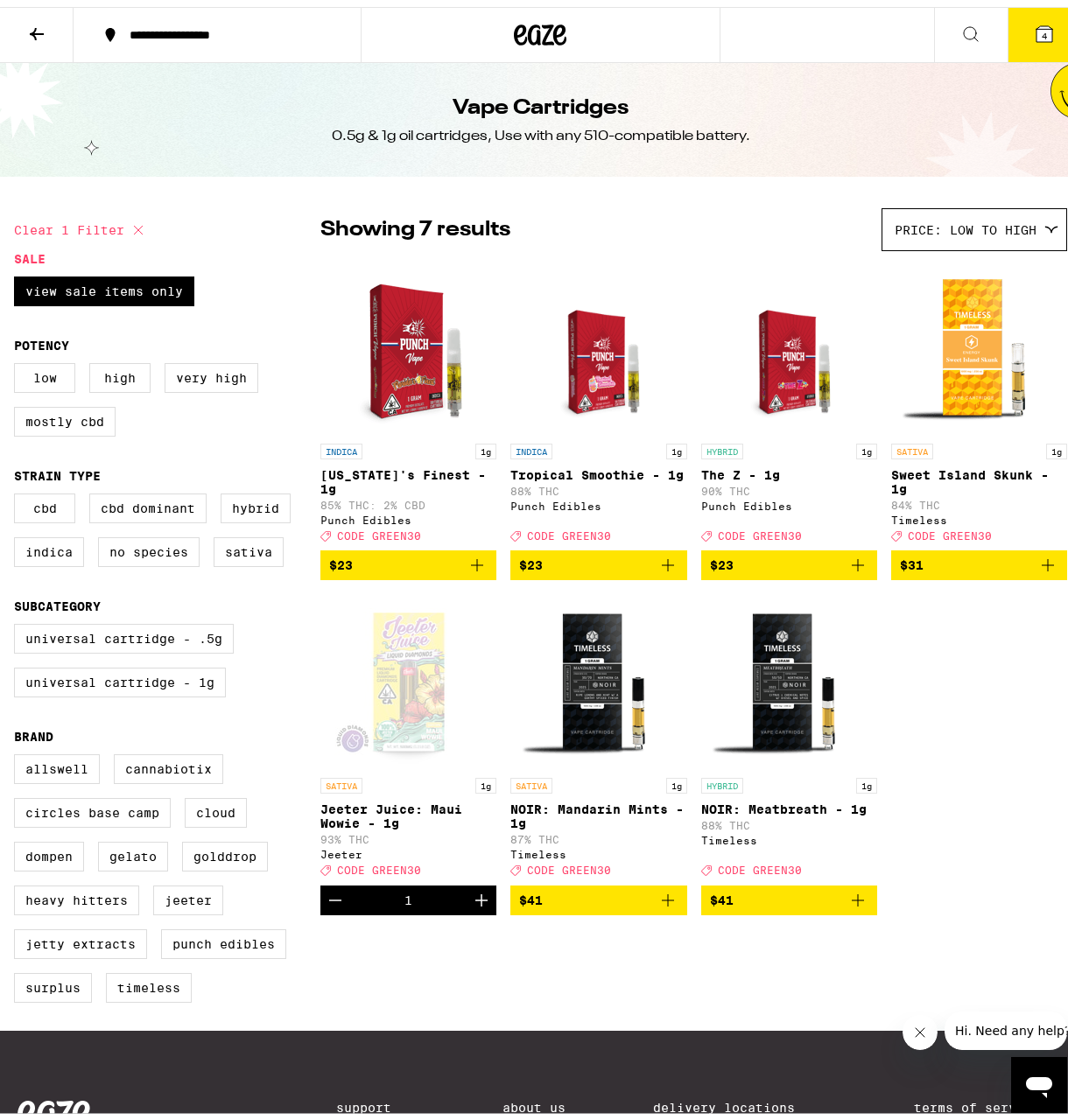
click at [62, 45] on button at bounding box center [37, 28] width 73 height 55
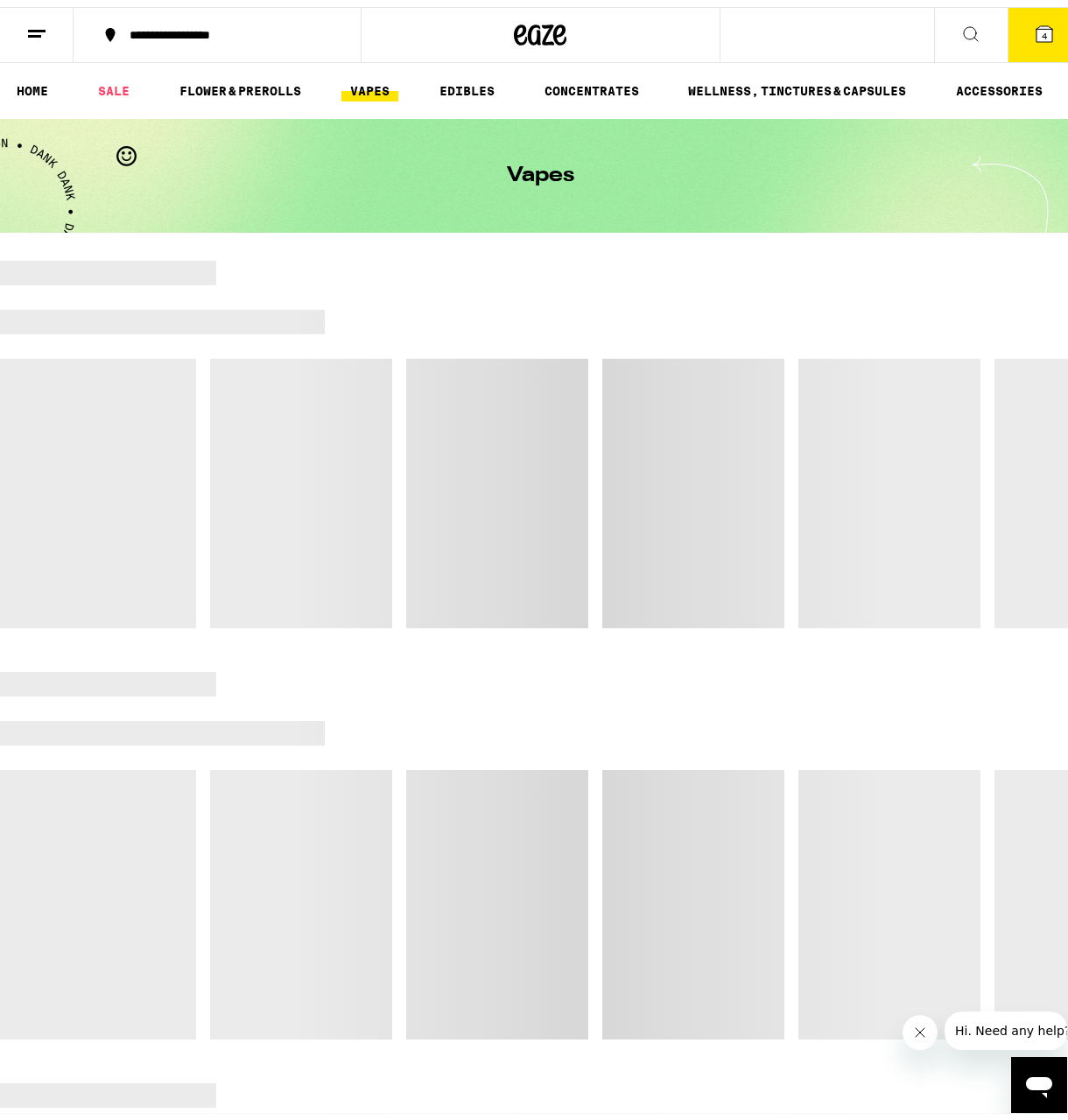
click at [41, 38] on button at bounding box center [37, 28] width 73 height 55
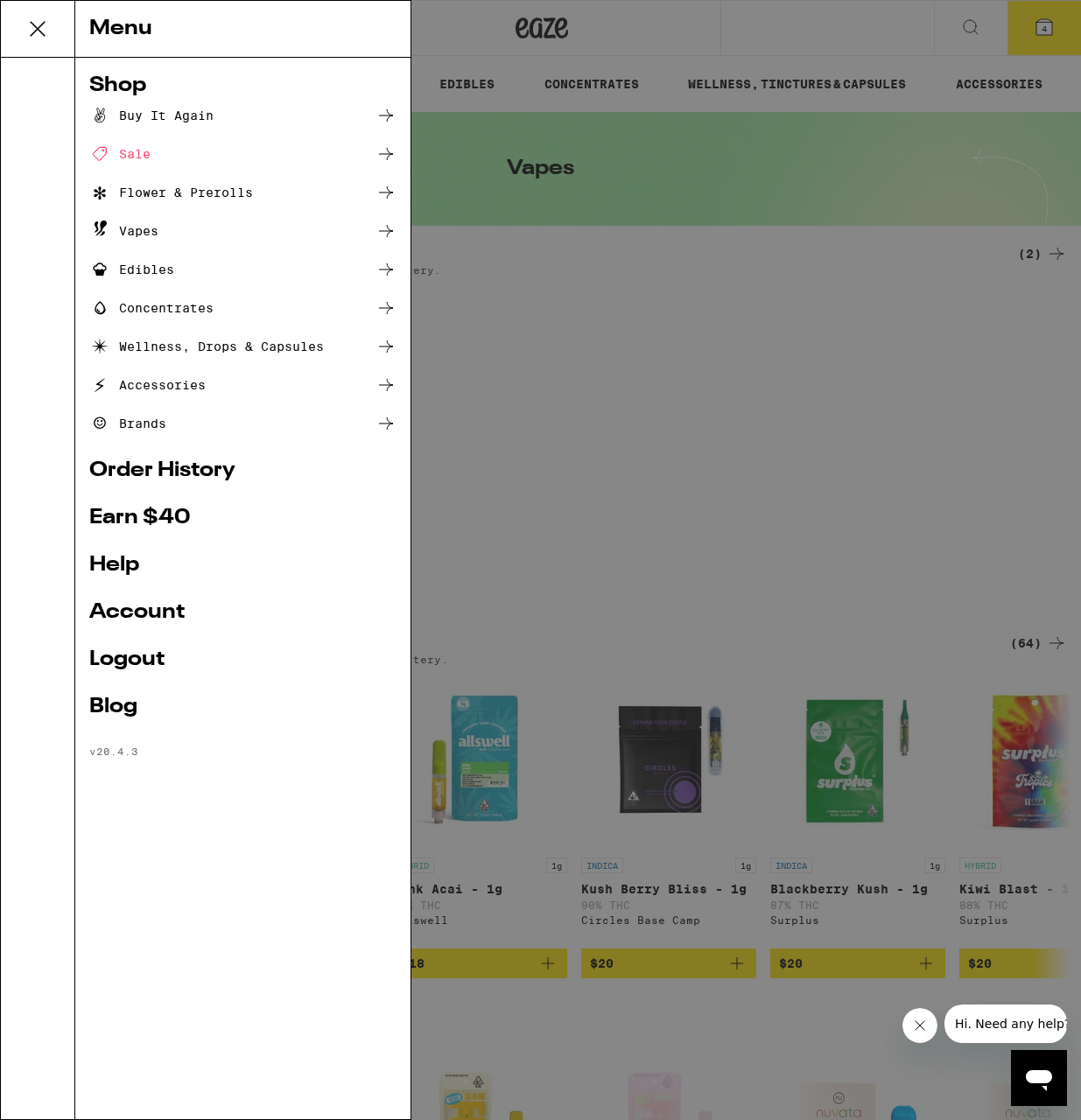
click at [39, 38] on icon at bounding box center [38, 29] width 35 height 35
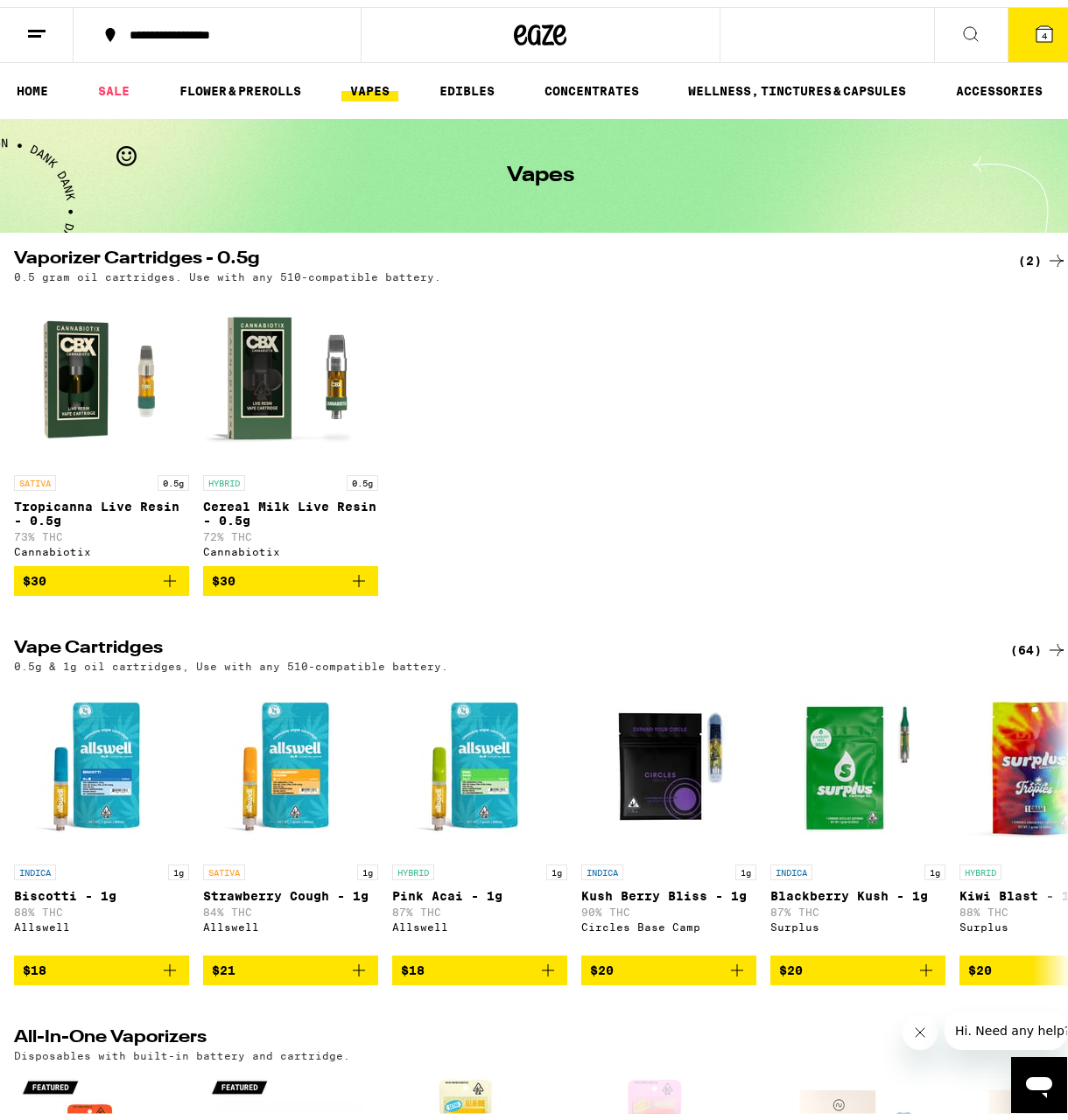
click at [39, 38] on button at bounding box center [37, 28] width 73 height 55
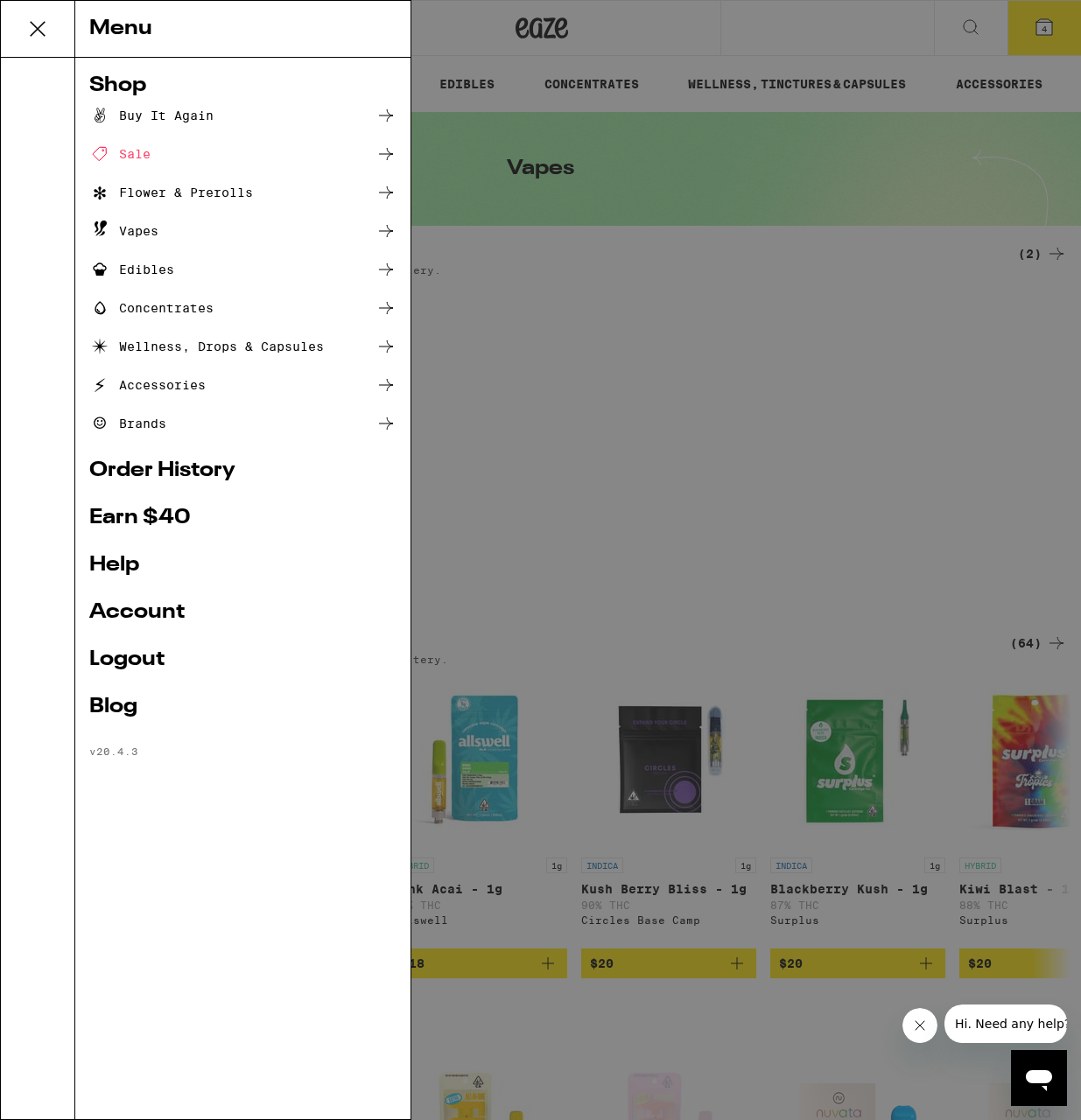
click at [113, 169] on ul "Buy It Again Sale Flower & Prerolls Vapes Edibles Concentrates Wellness, Drops …" at bounding box center [242, 270] width 307 height 330
click at [132, 158] on div "Sale" at bounding box center [119, 155] width 61 height 21
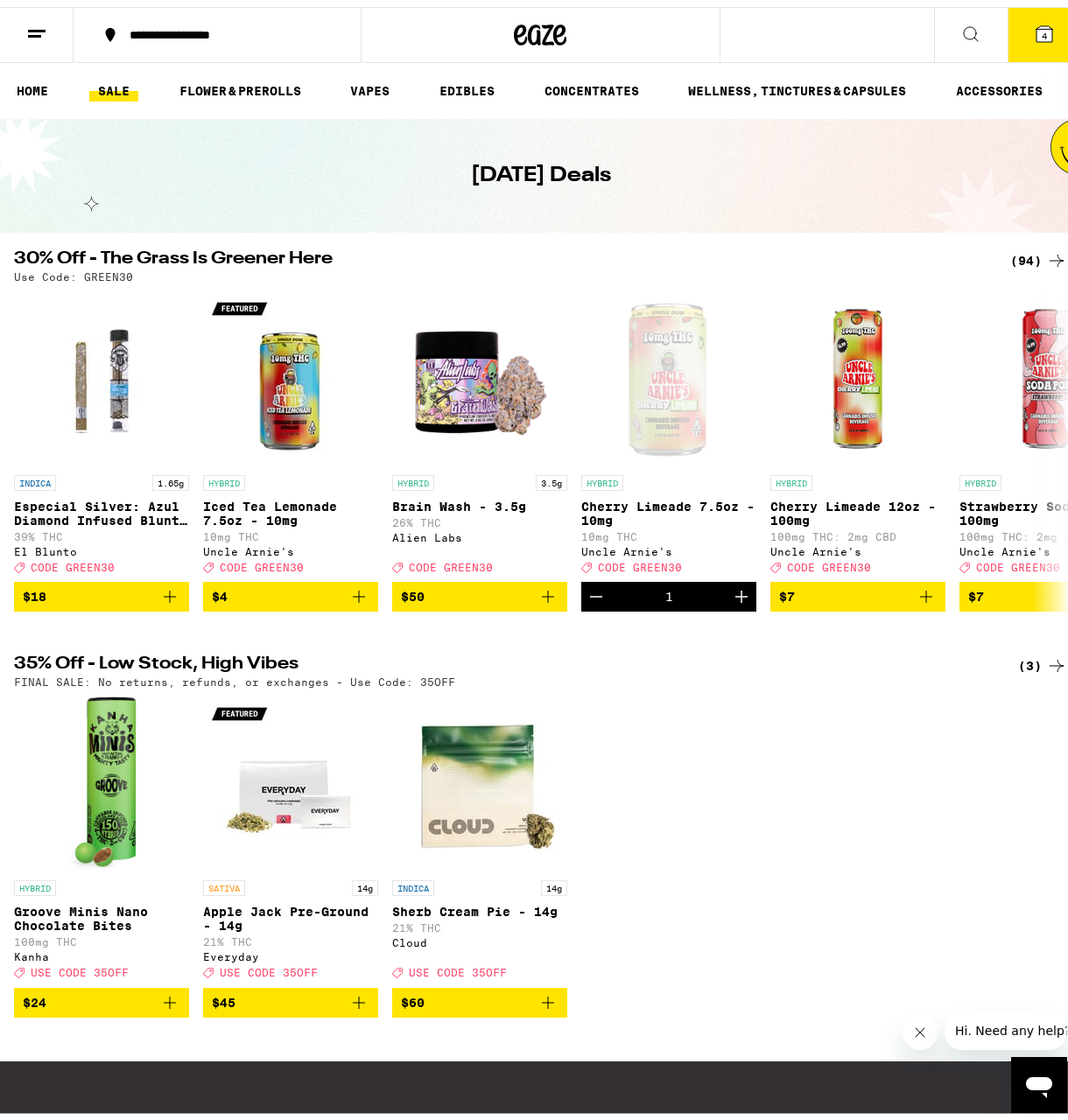
click at [1042, 243] on div "**********" at bounding box center [540, 666] width 1082 height 1332
click at [1032, 248] on div "(94)" at bounding box center [1038, 254] width 57 height 21
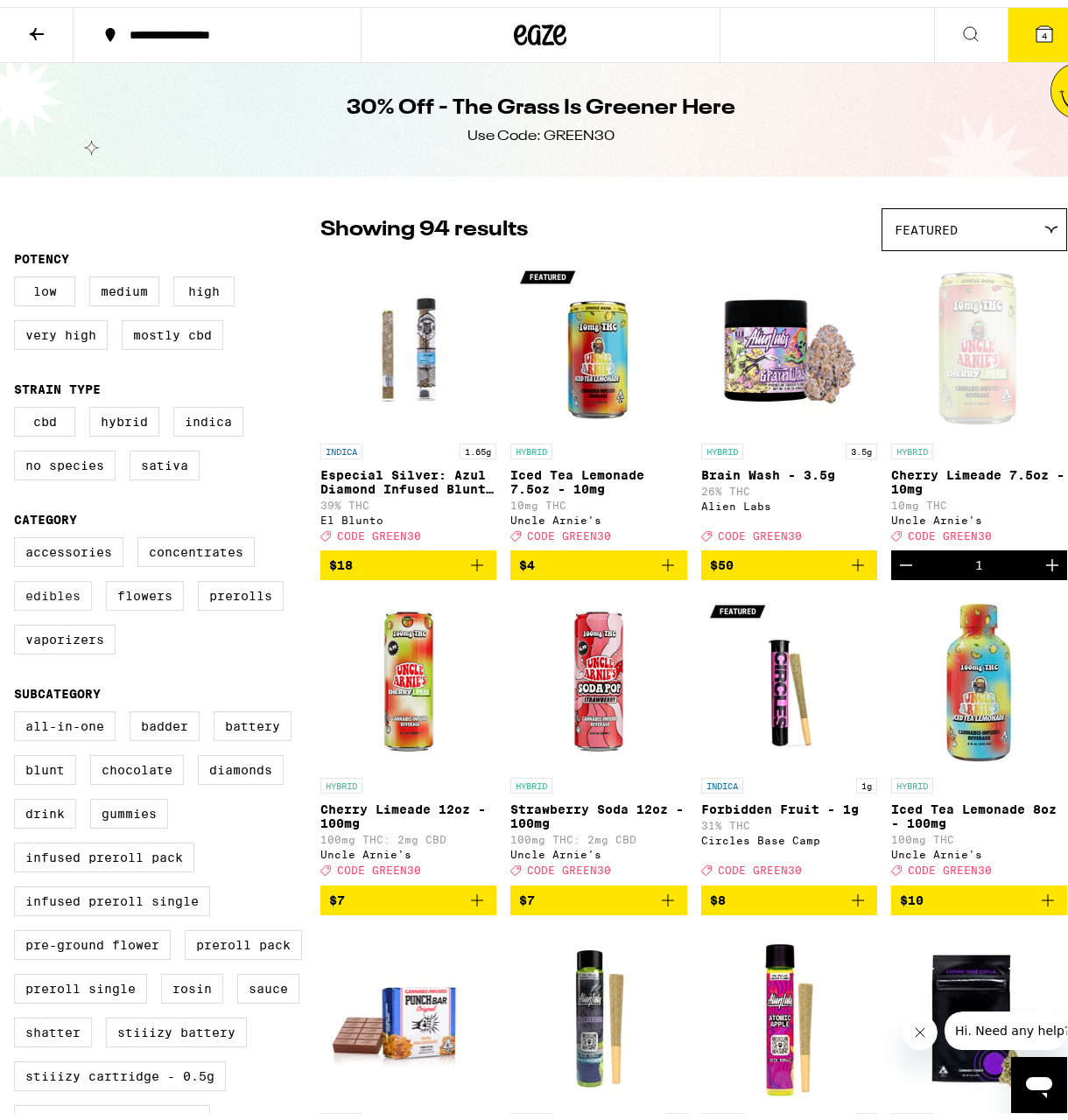
click at [79, 596] on label "Edibles" at bounding box center [52, 589] width 78 height 30
click at [18, 534] on input "Edibles" at bounding box center [17, 533] width 1 height 1
checkbox input "true"
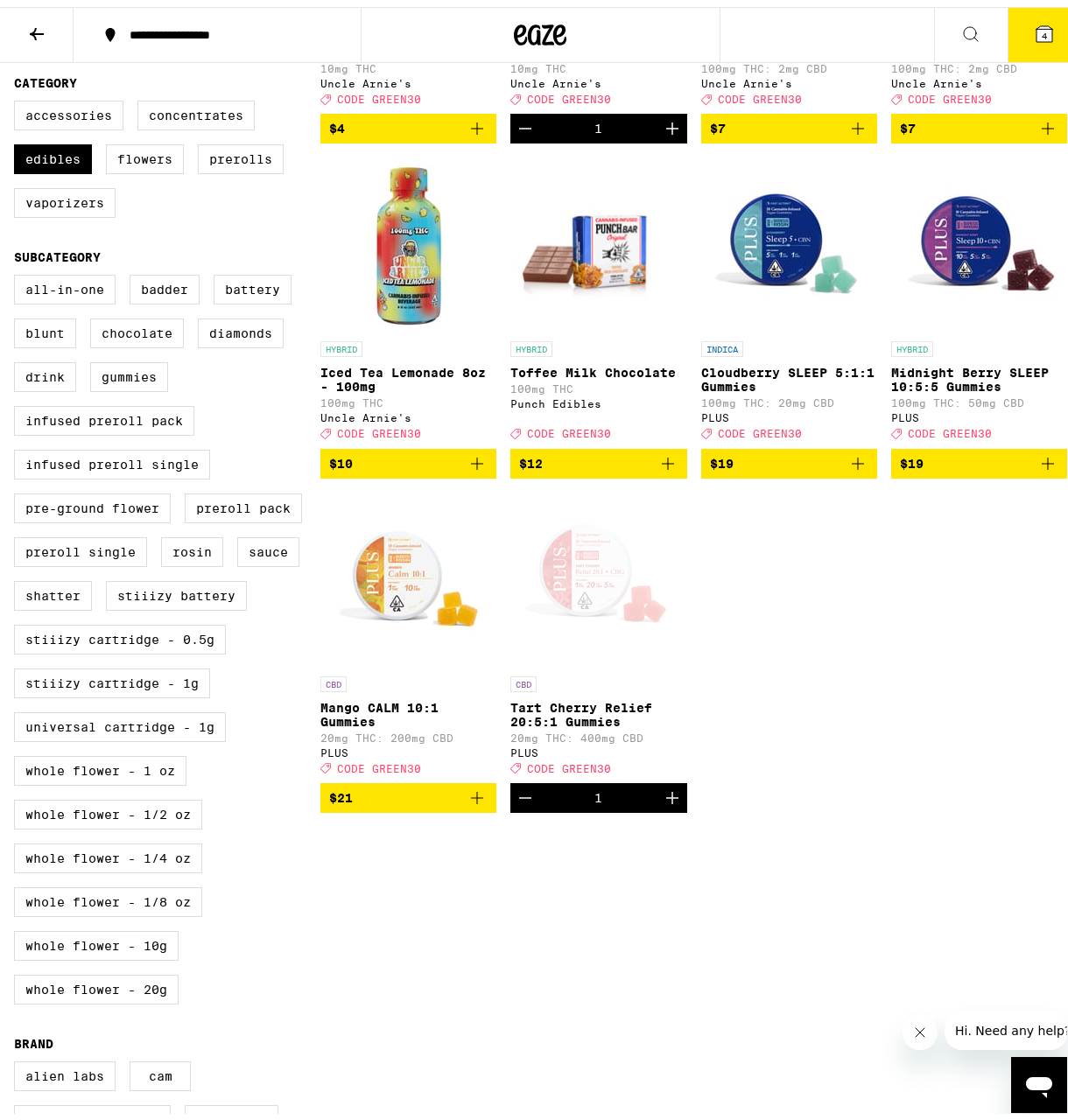
scroll to position [438, 0]
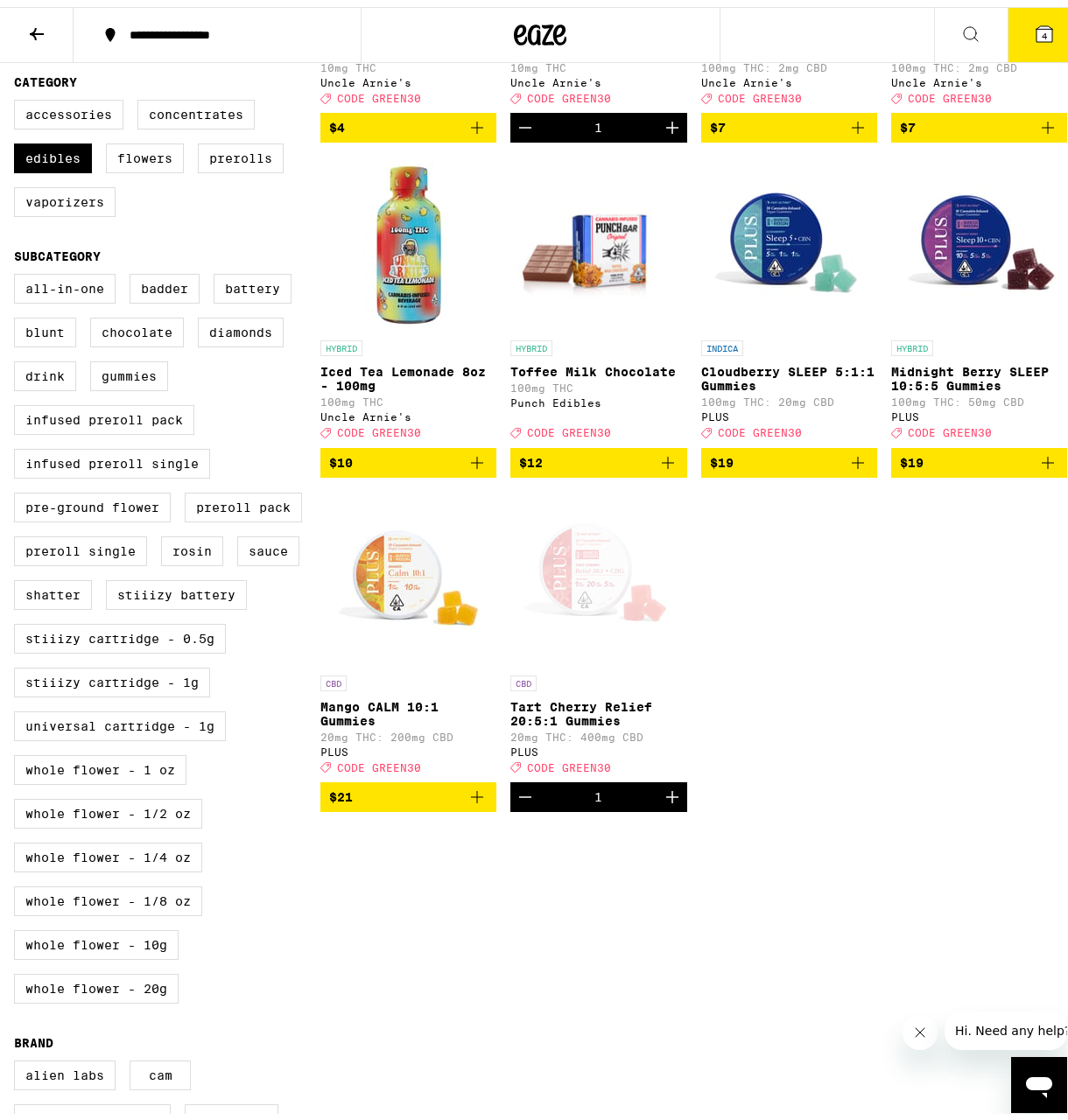
click at [371, 716] on div "CBD Mango CALM 10:1 Gummies 20mg THC: 200mg CBD PLUS Deal Created with Sketch. …" at bounding box center [409, 717] width 176 height 98
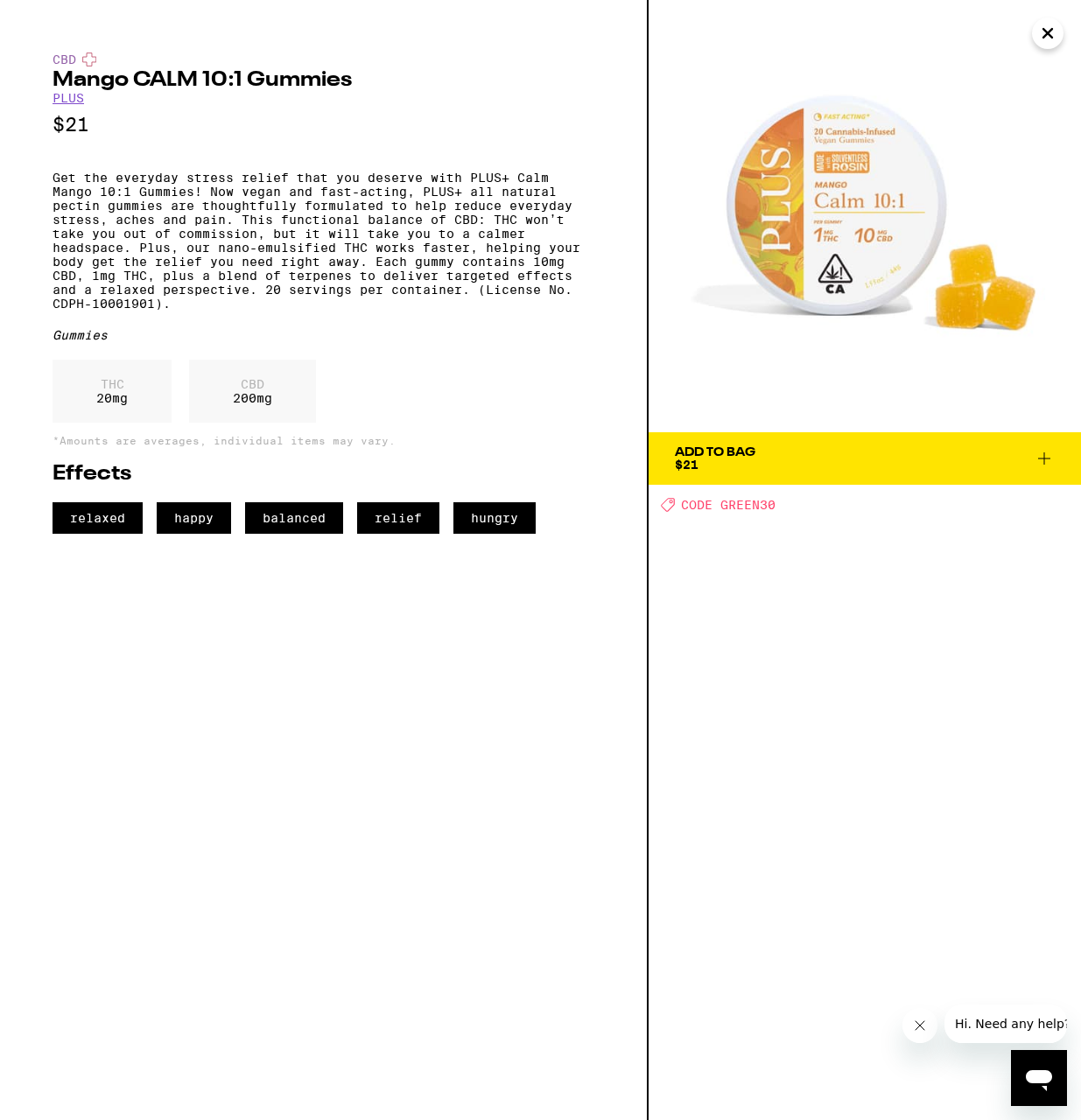
click at [1038, 35] on icon "Close" at bounding box center [1047, 33] width 21 height 26
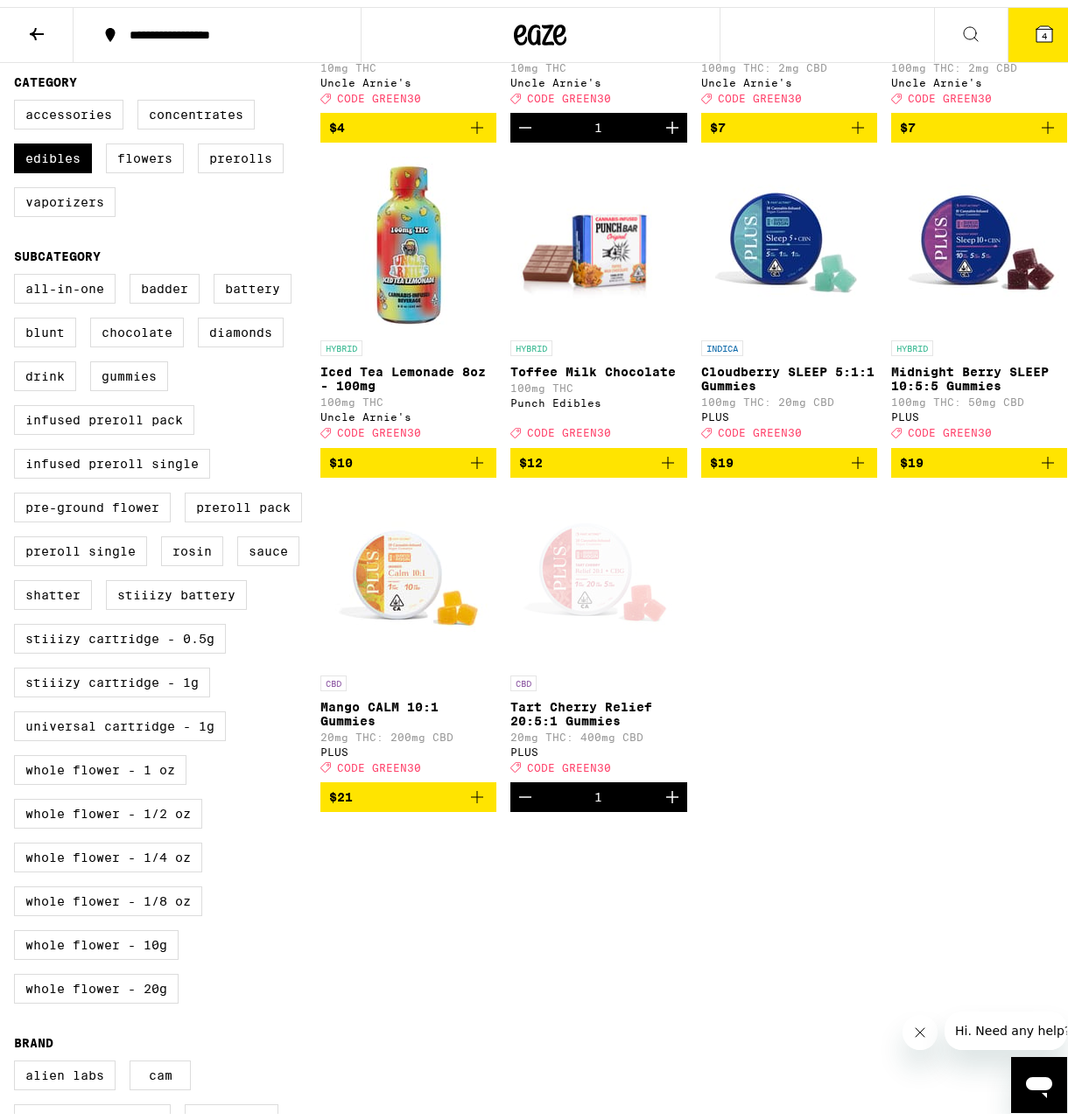
click at [1036, 31] on icon at bounding box center [1044, 27] width 15 height 15
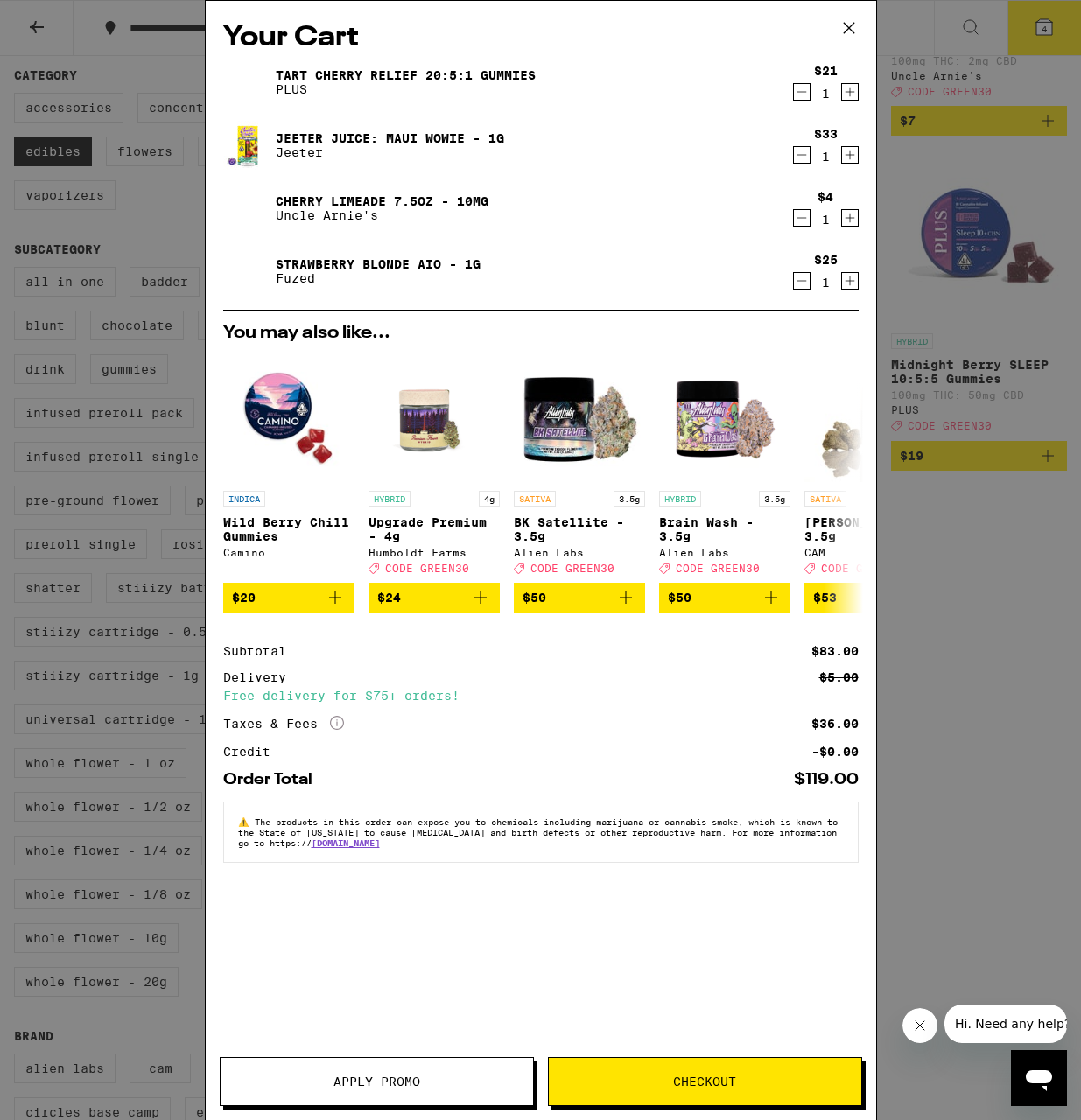
click at [469, 1064] on button "Apply Promo" at bounding box center [376, 1081] width 314 height 49
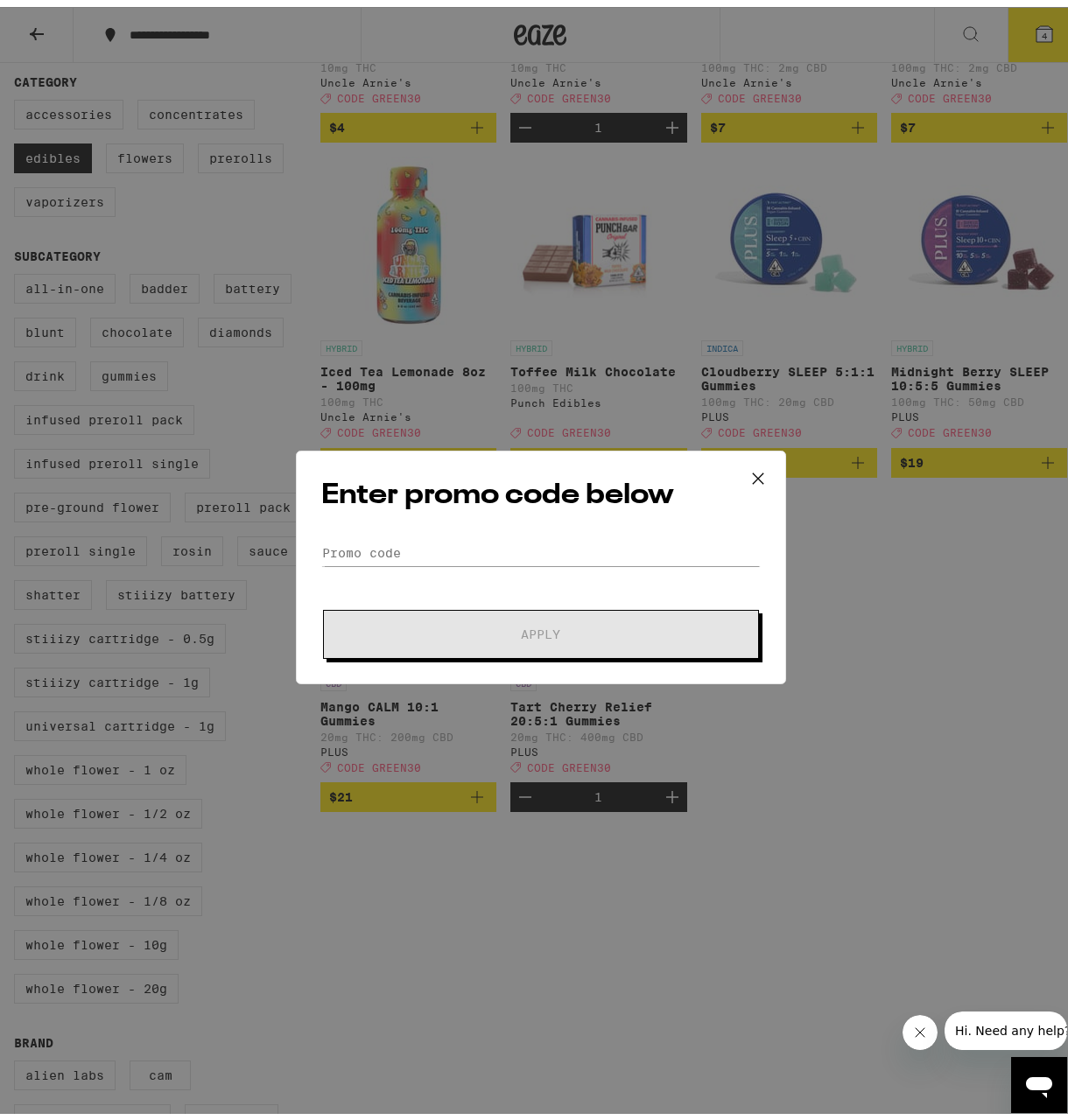
click at [362, 569] on form "Promo Code Apply" at bounding box center [540, 592] width 440 height 119
click at [349, 564] on form "Promo Code Apply" at bounding box center [540, 592] width 440 height 119
click at [377, 542] on input "Promo Code" at bounding box center [540, 546] width 440 height 26
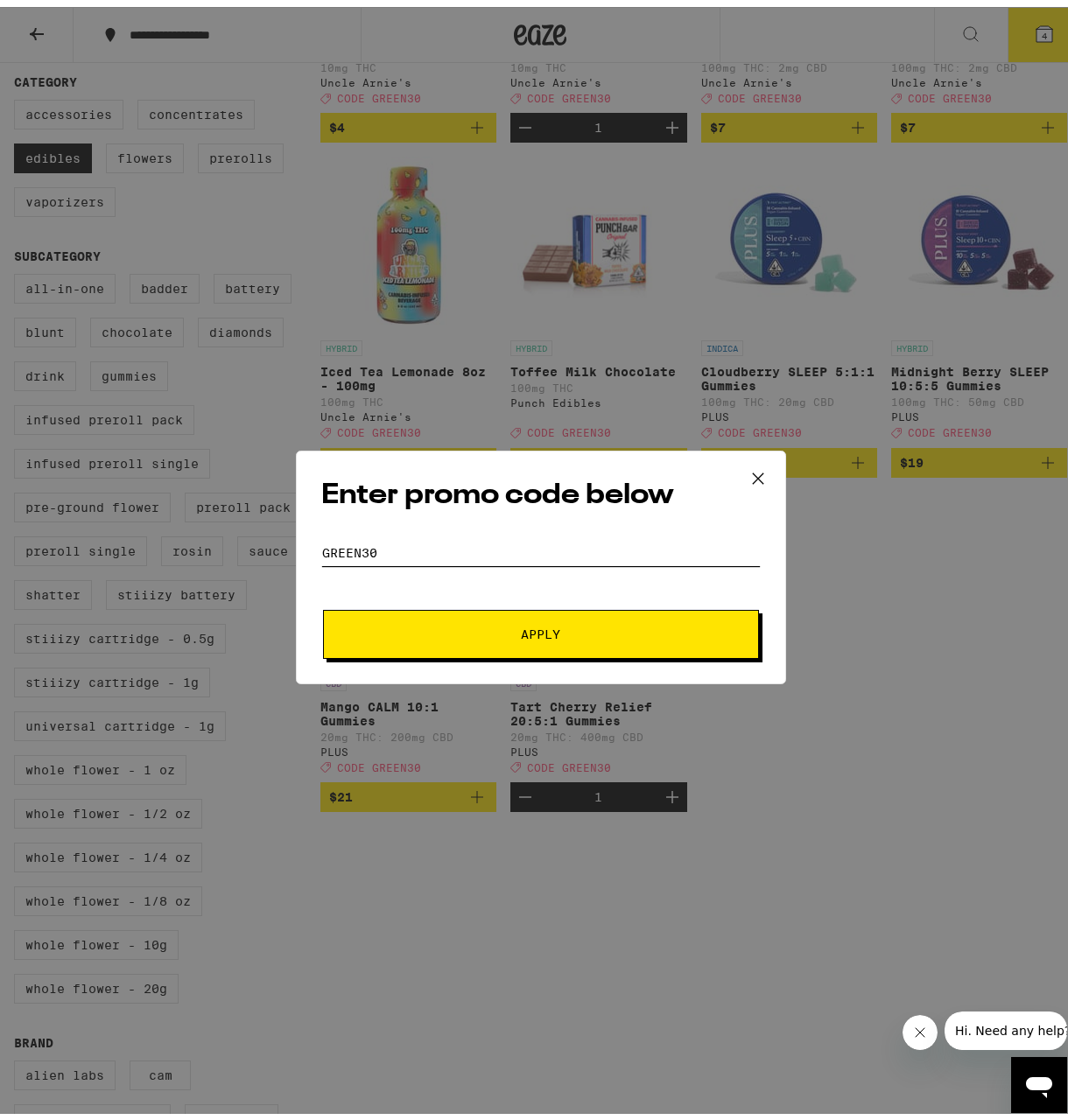
type input "GREEN30"
click at [358, 617] on button "Apply" at bounding box center [540, 627] width 436 height 49
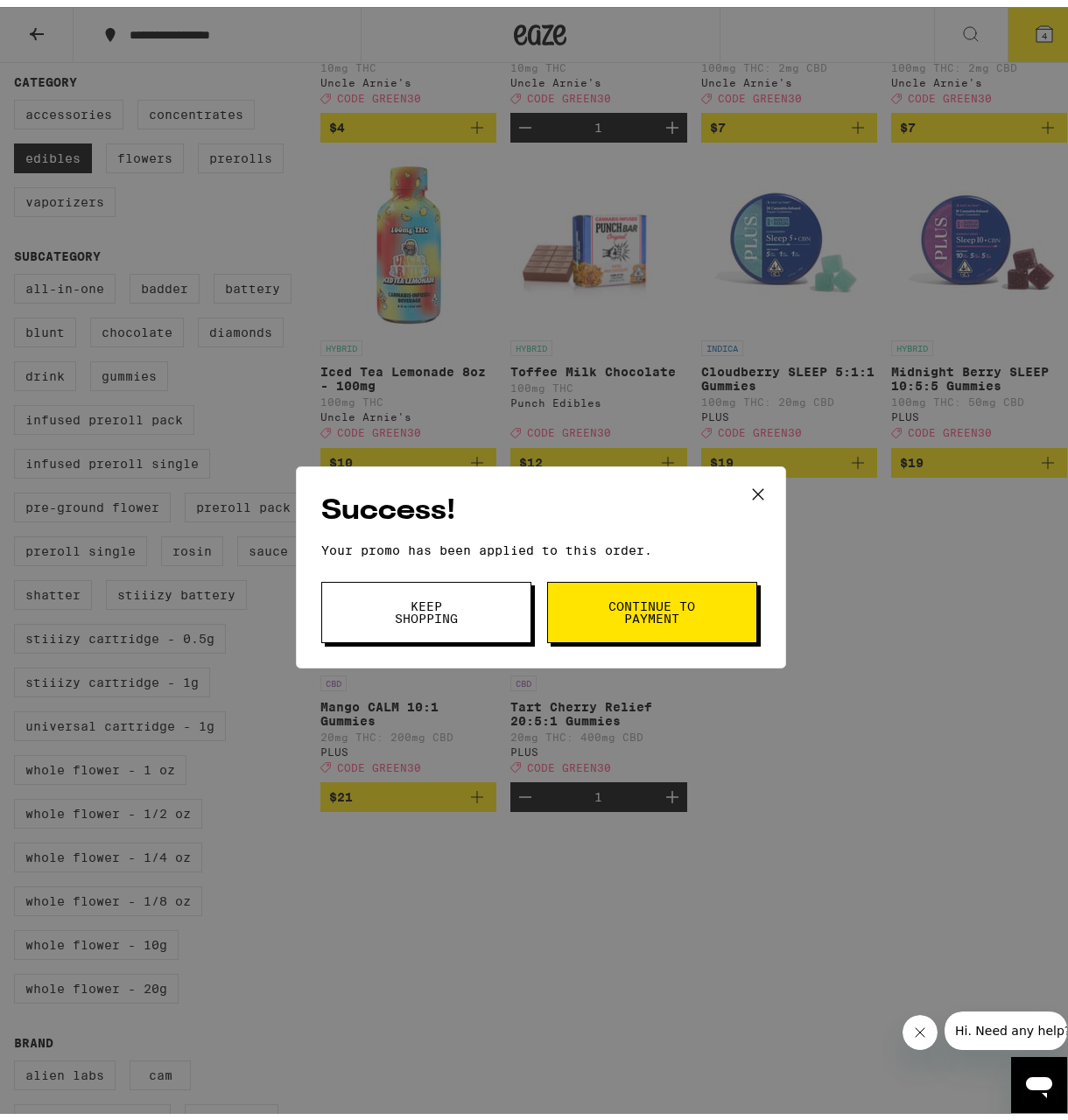
click at [562, 616] on button "Continue to payment" at bounding box center [651, 605] width 210 height 61
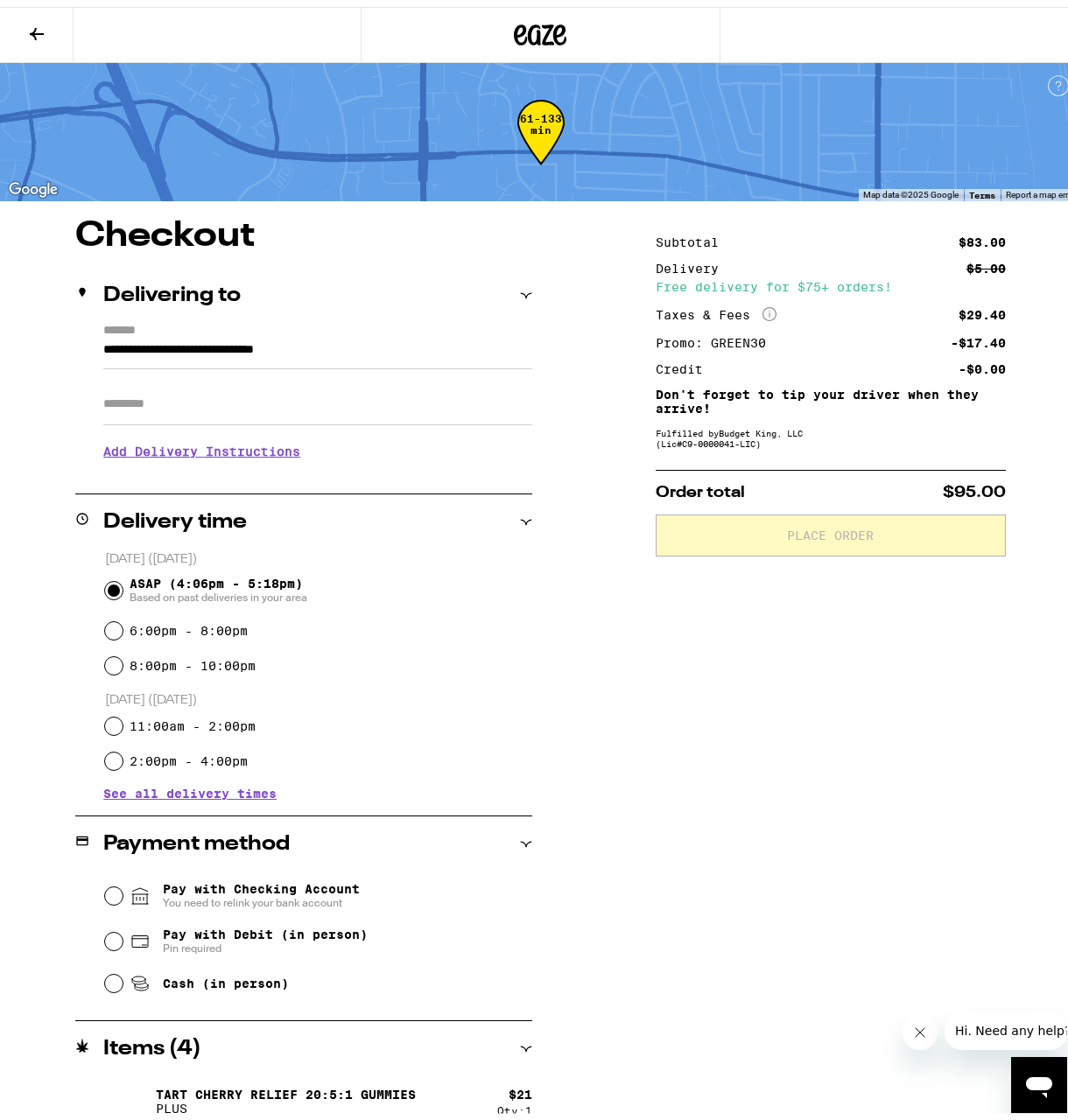
click at [44, 14] on button at bounding box center [37, 28] width 73 height 55
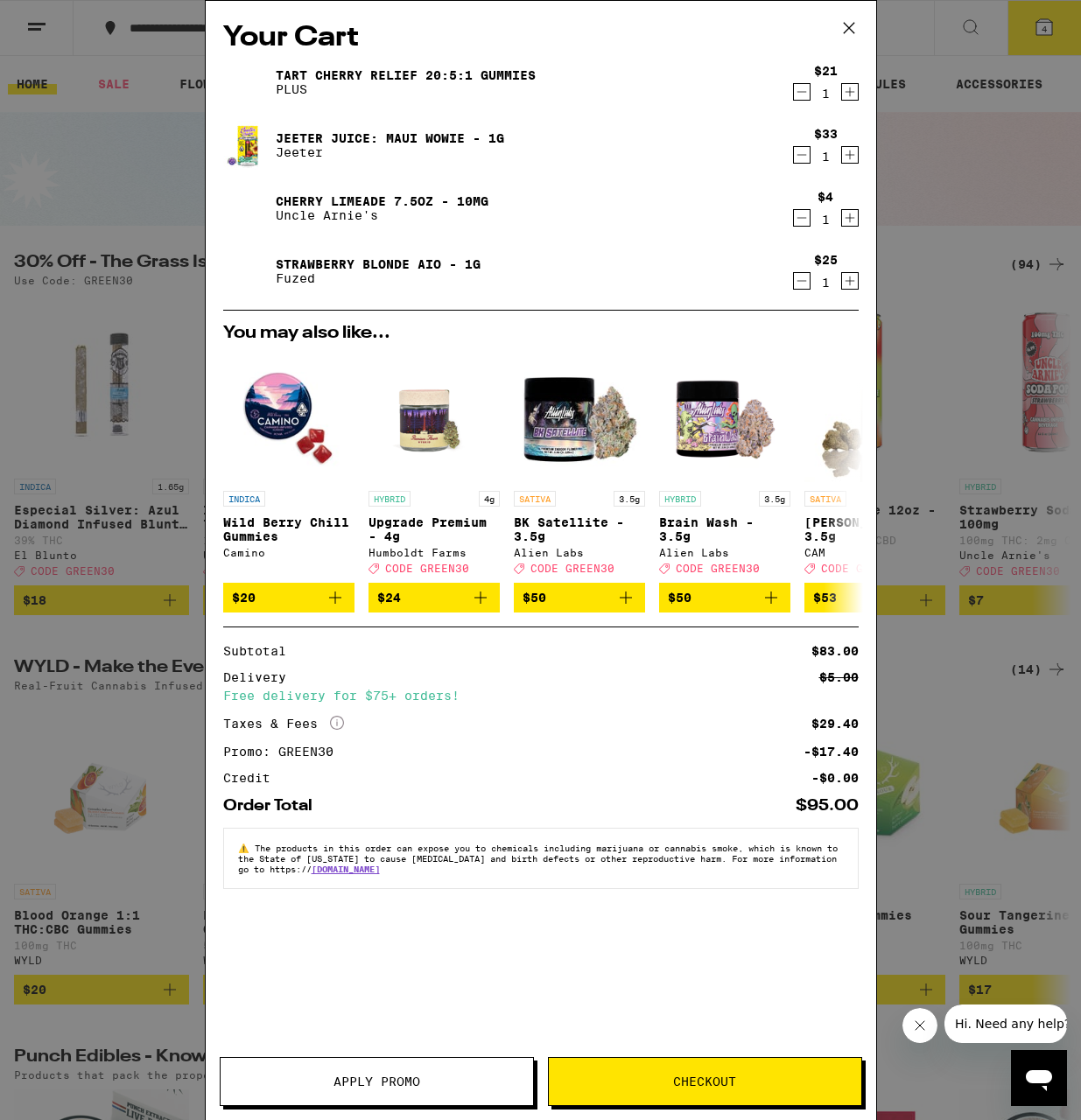
click at [800, 217] on icon "Decrement" at bounding box center [802, 218] width 15 height 21
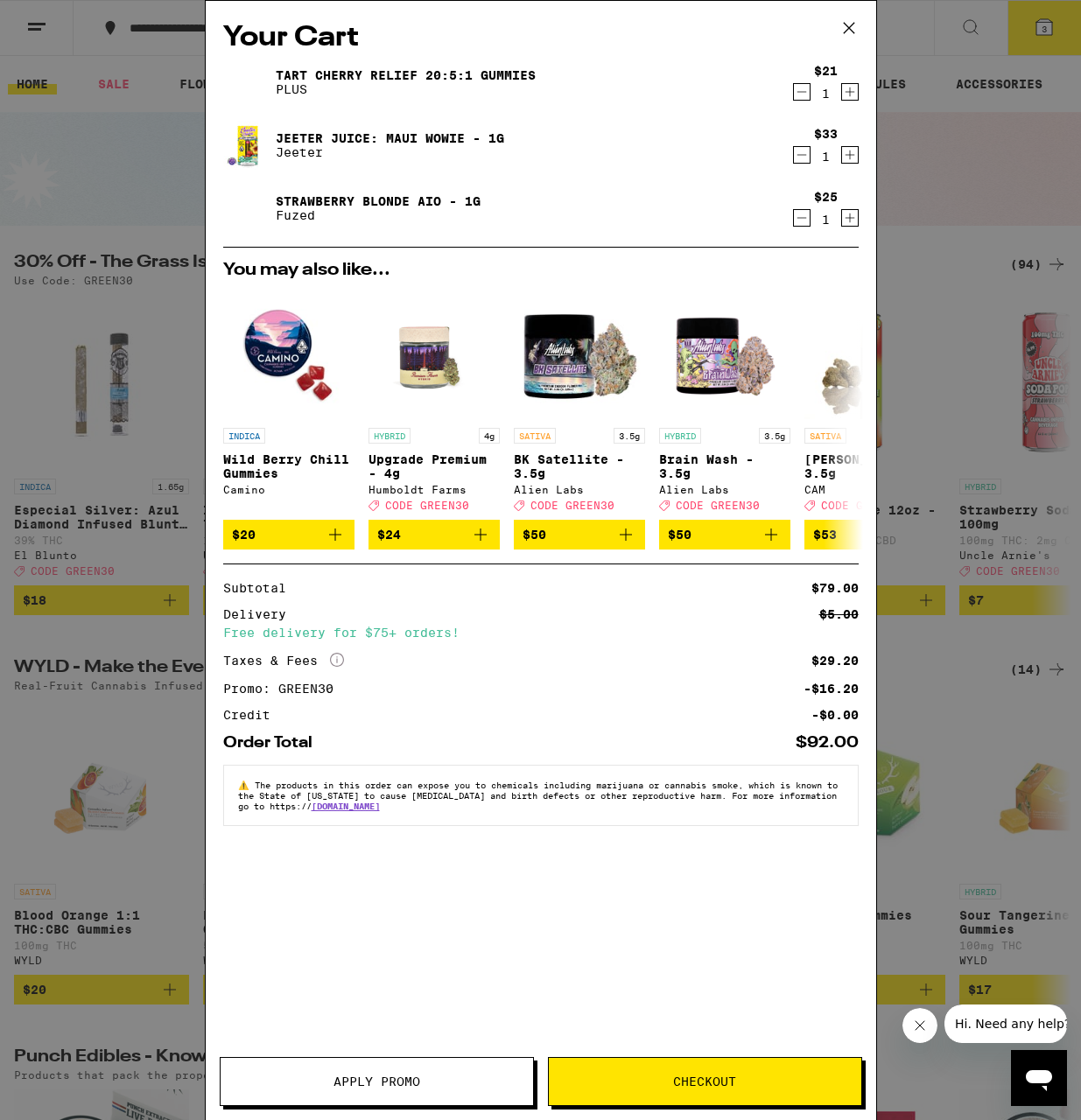
click at [595, 1070] on button "Checkout" at bounding box center [704, 1081] width 314 height 49
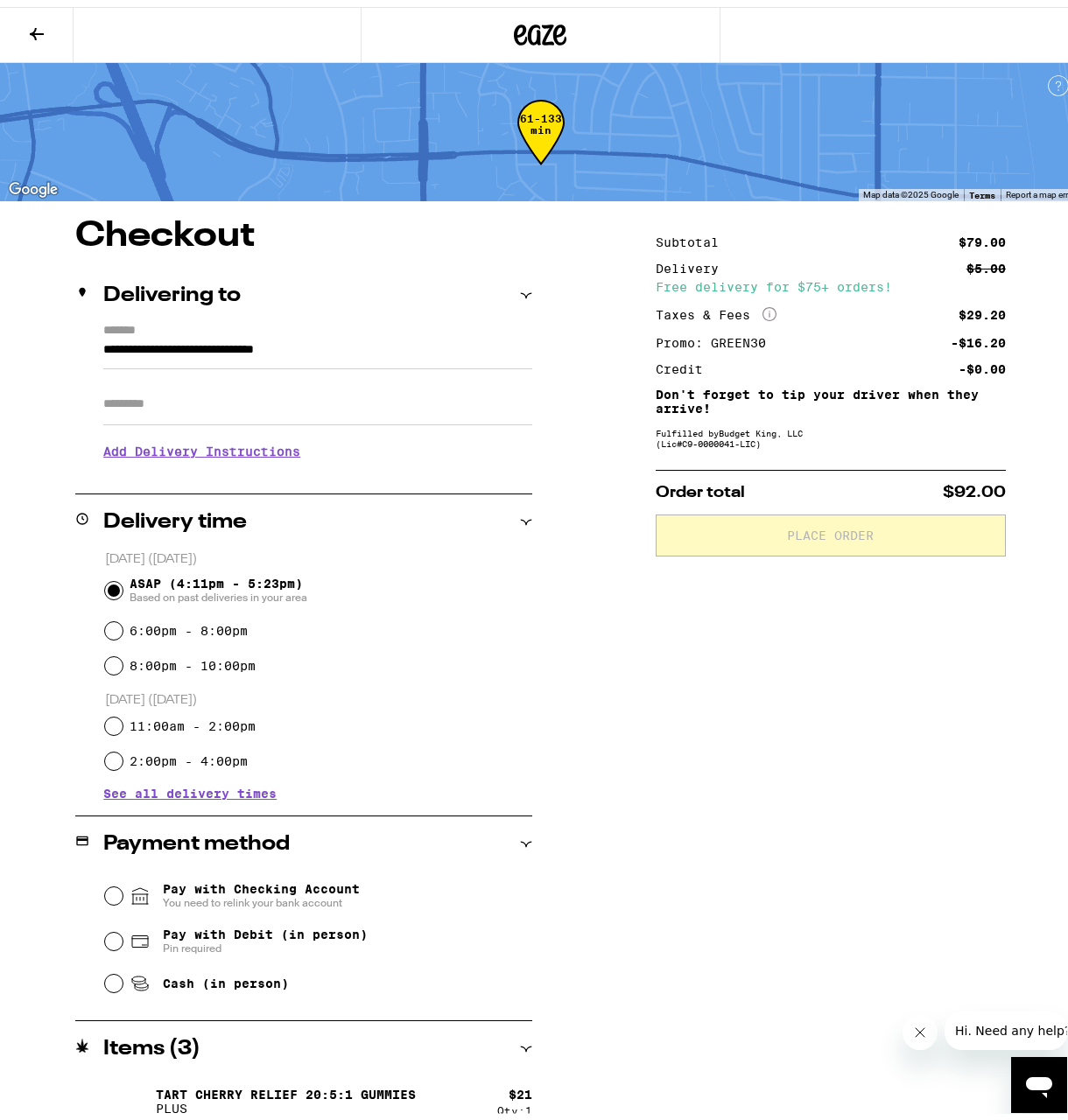
click at [32, 22] on icon at bounding box center [37, 27] width 21 height 21
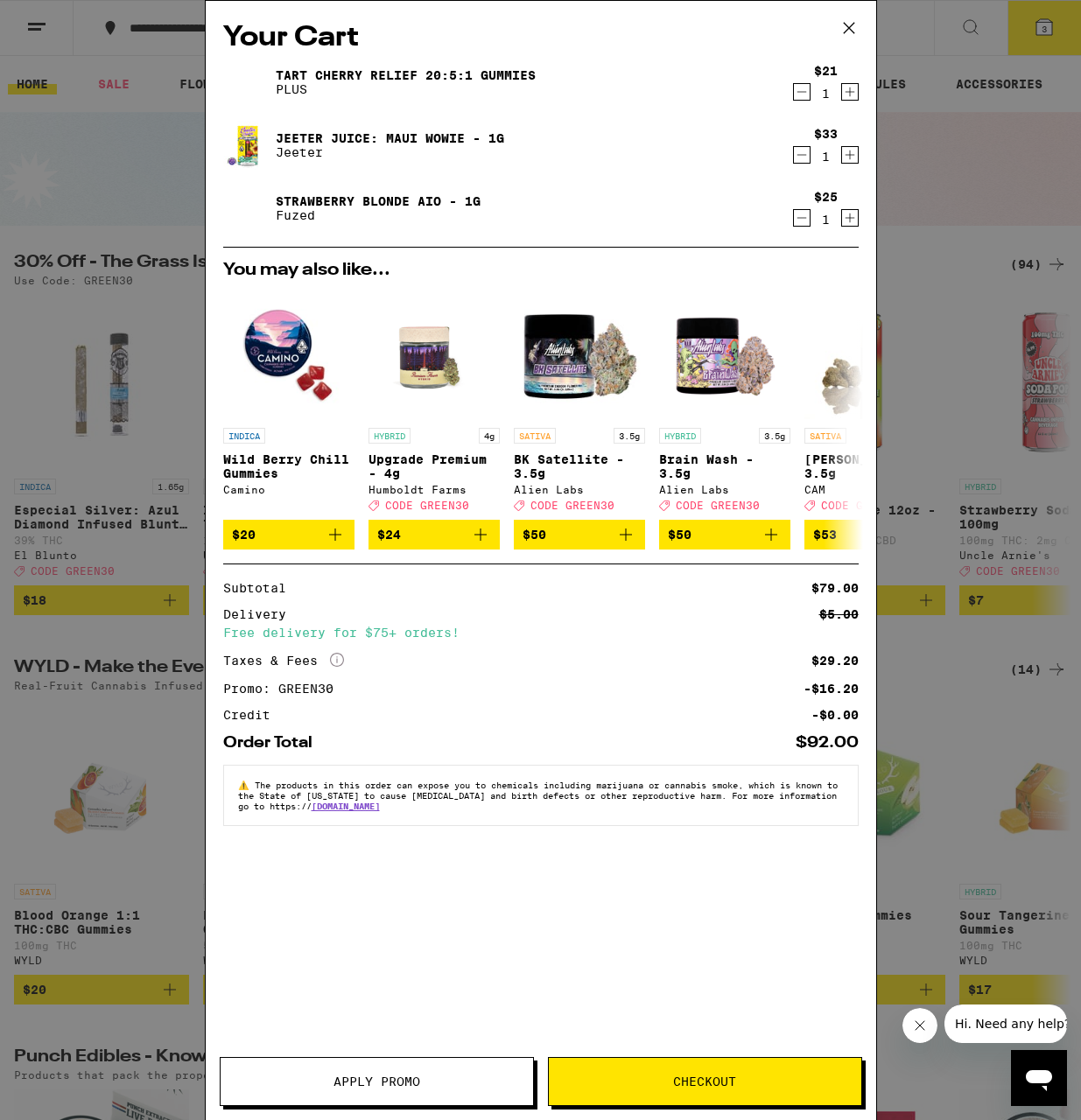
click at [803, 218] on icon "Decrement" at bounding box center [801, 218] width 10 height 0
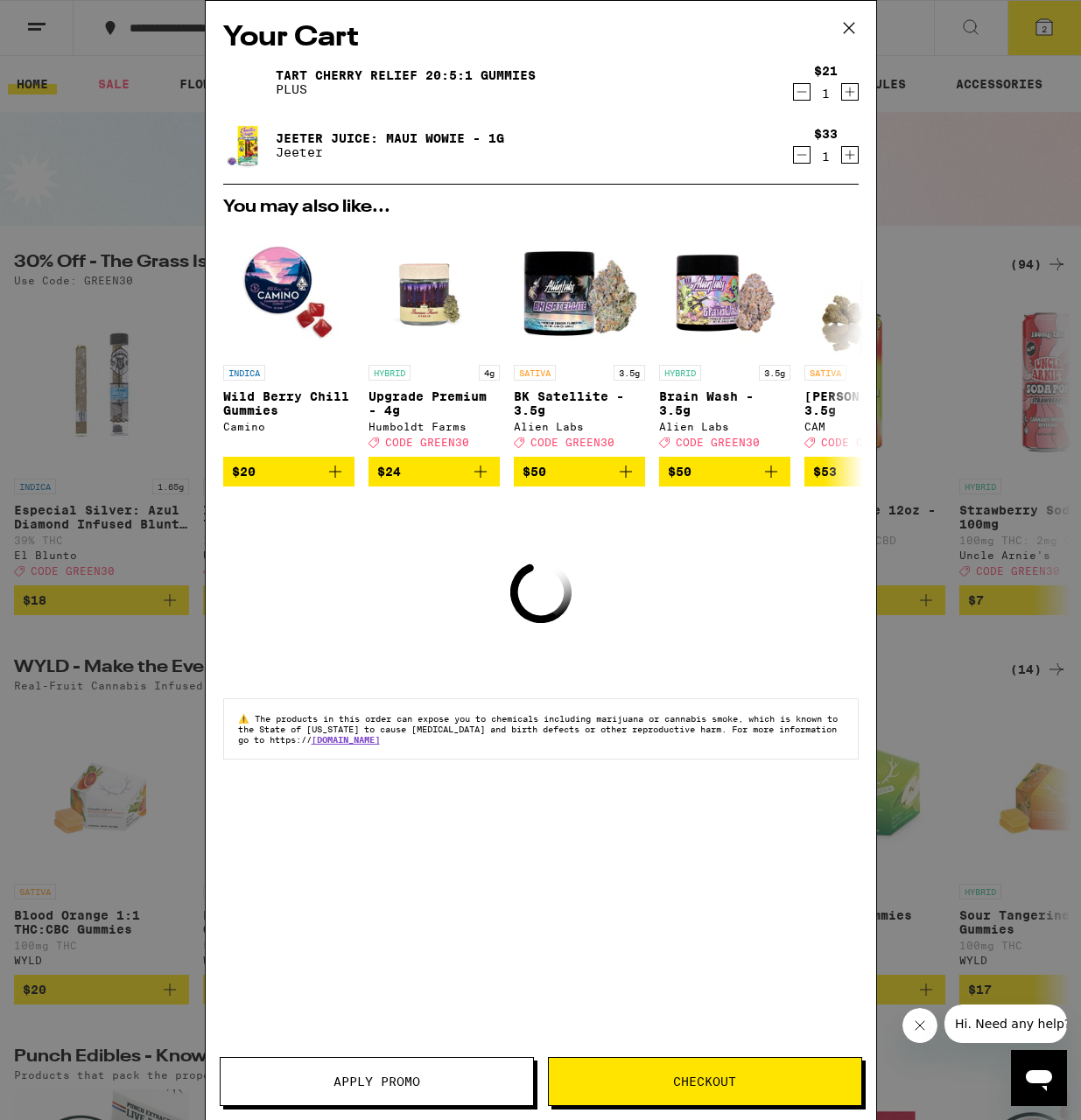
click at [600, 1077] on span "Checkout" at bounding box center [704, 1081] width 312 height 13
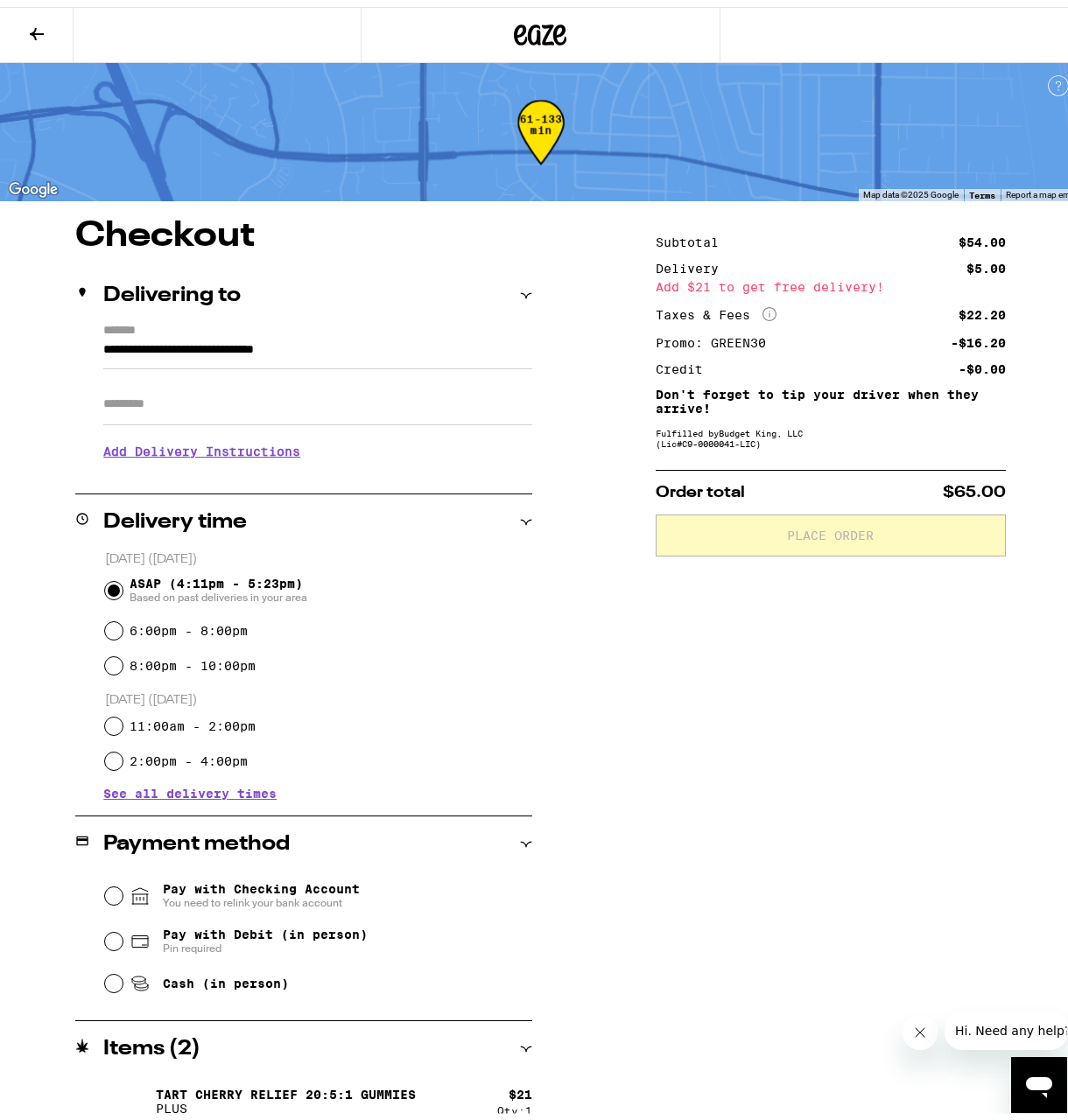
click at [44, 14] on button at bounding box center [37, 28] width 73 height 55
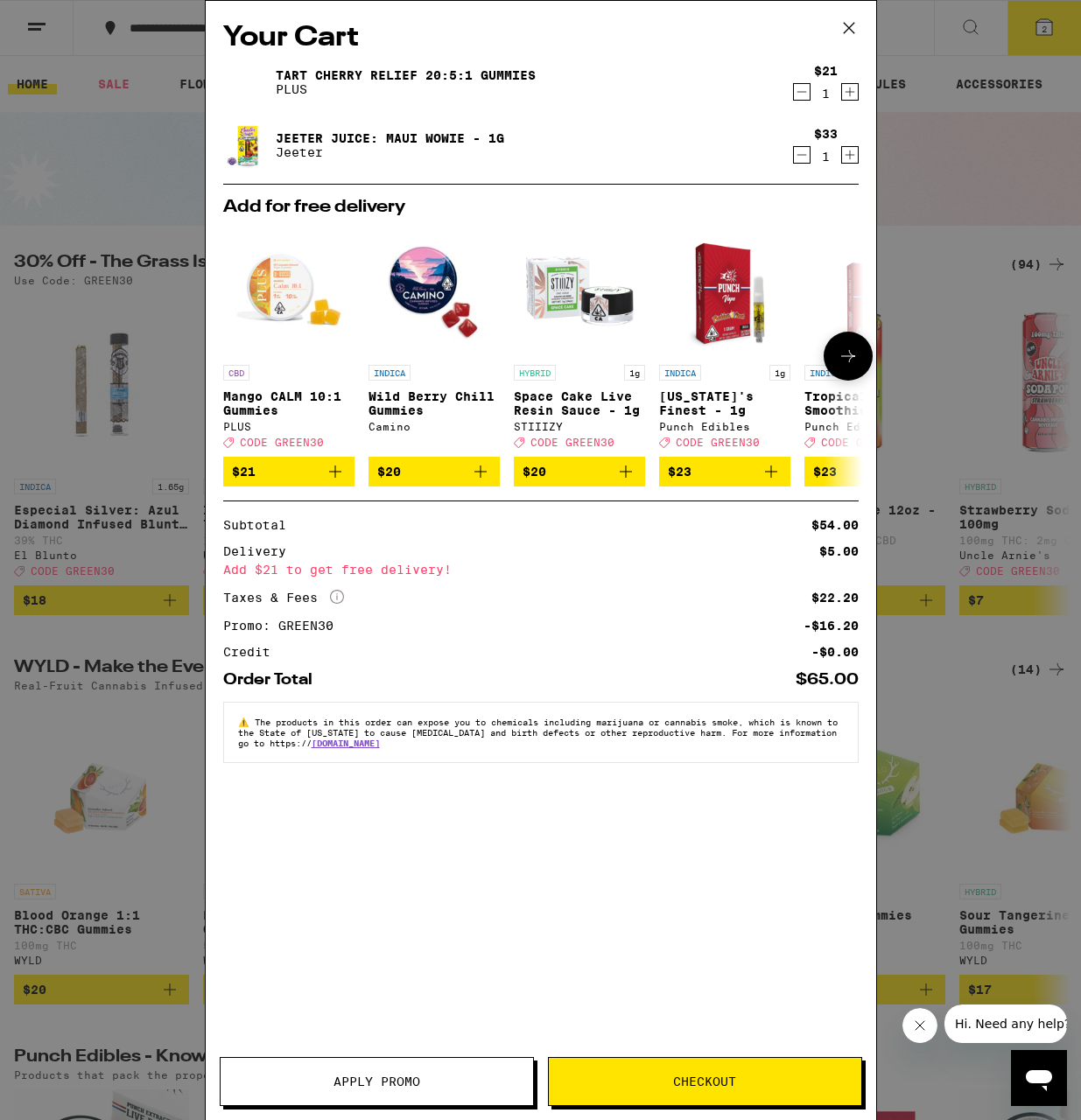
click at [841, 366] on icon at bounding box center [848, 357] width 21 height 21
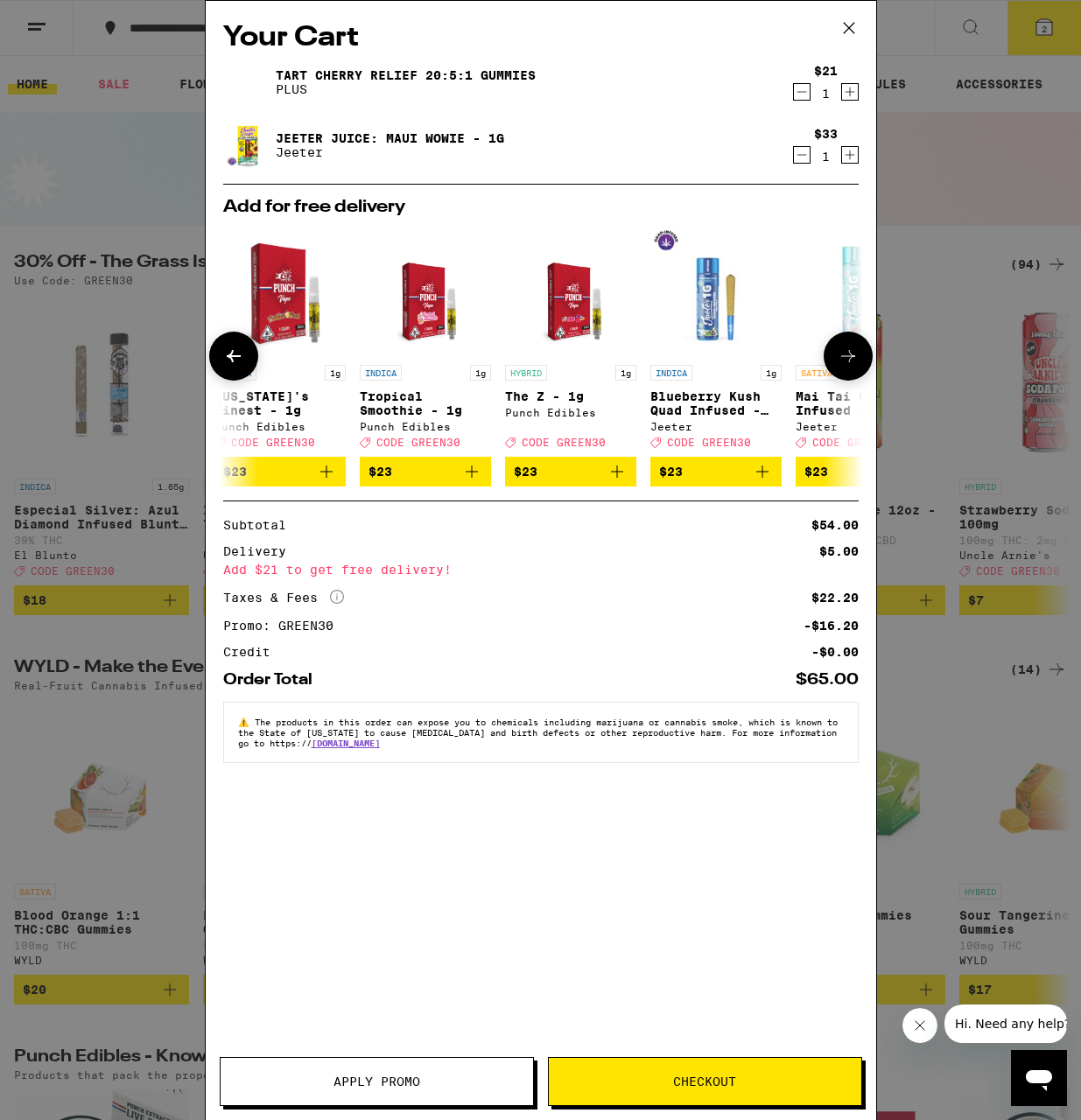
click at [841, 366] on icon at bounding box center [848, 357] width 21 height 21
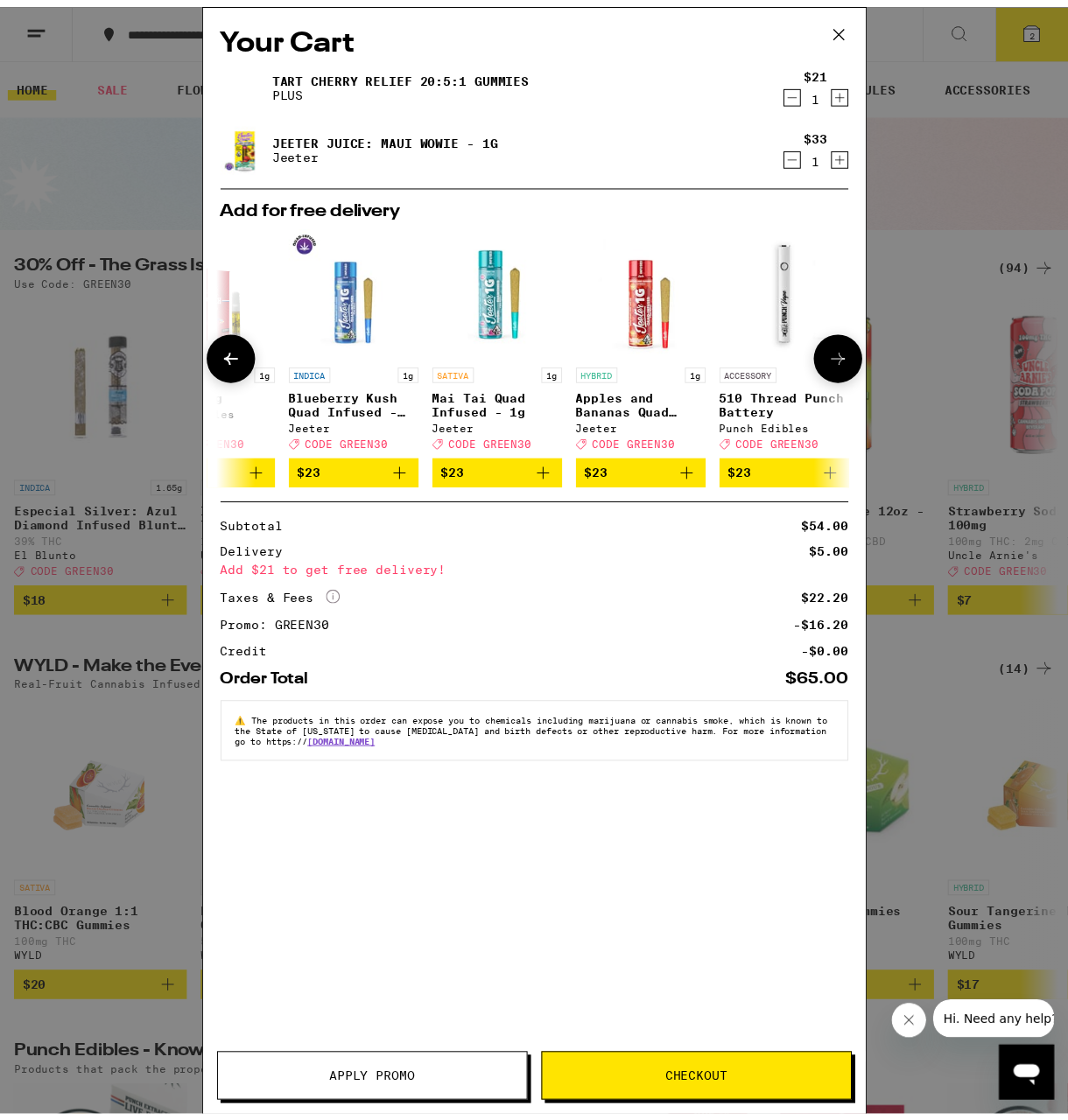
scroll to position [0, 818]
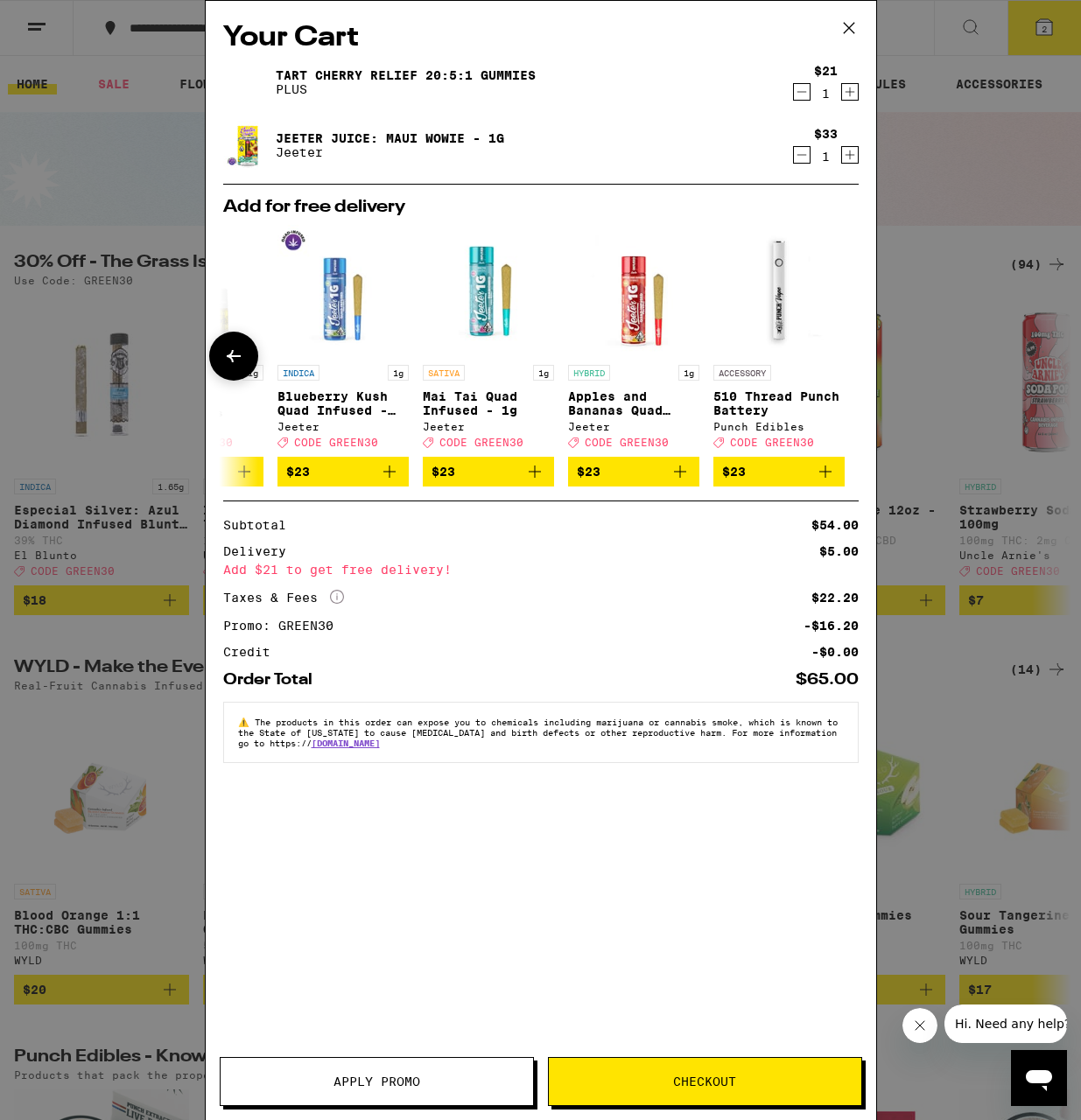
click at [841, 366] on div at bounding box center [847, 356] width 49 height 49
click at [848, 23] on icon at bounding box center [848, 27] width 26 height 26
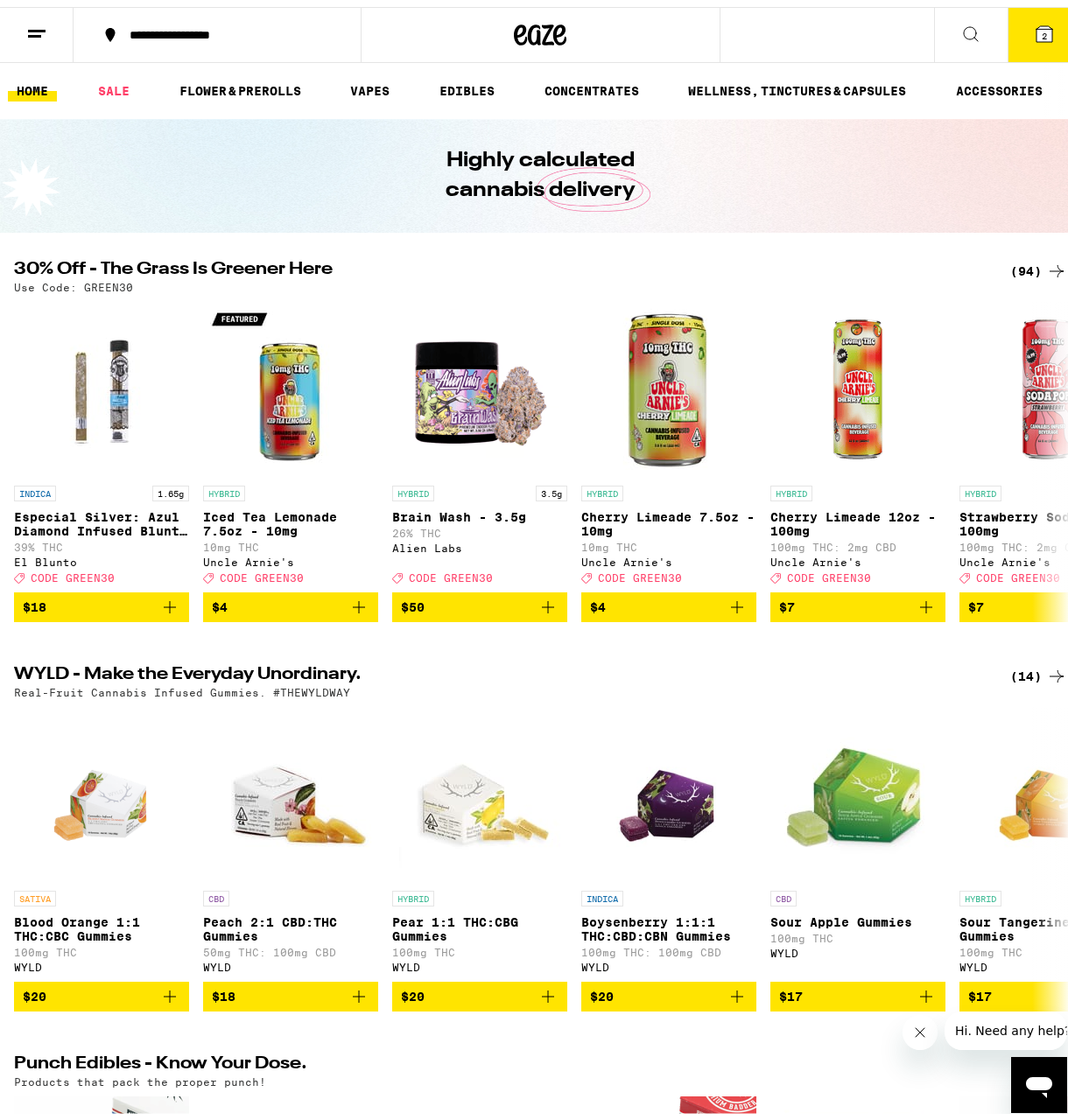
click at [51, 40] on button at bounding box center [37, 28] width 73 height 55
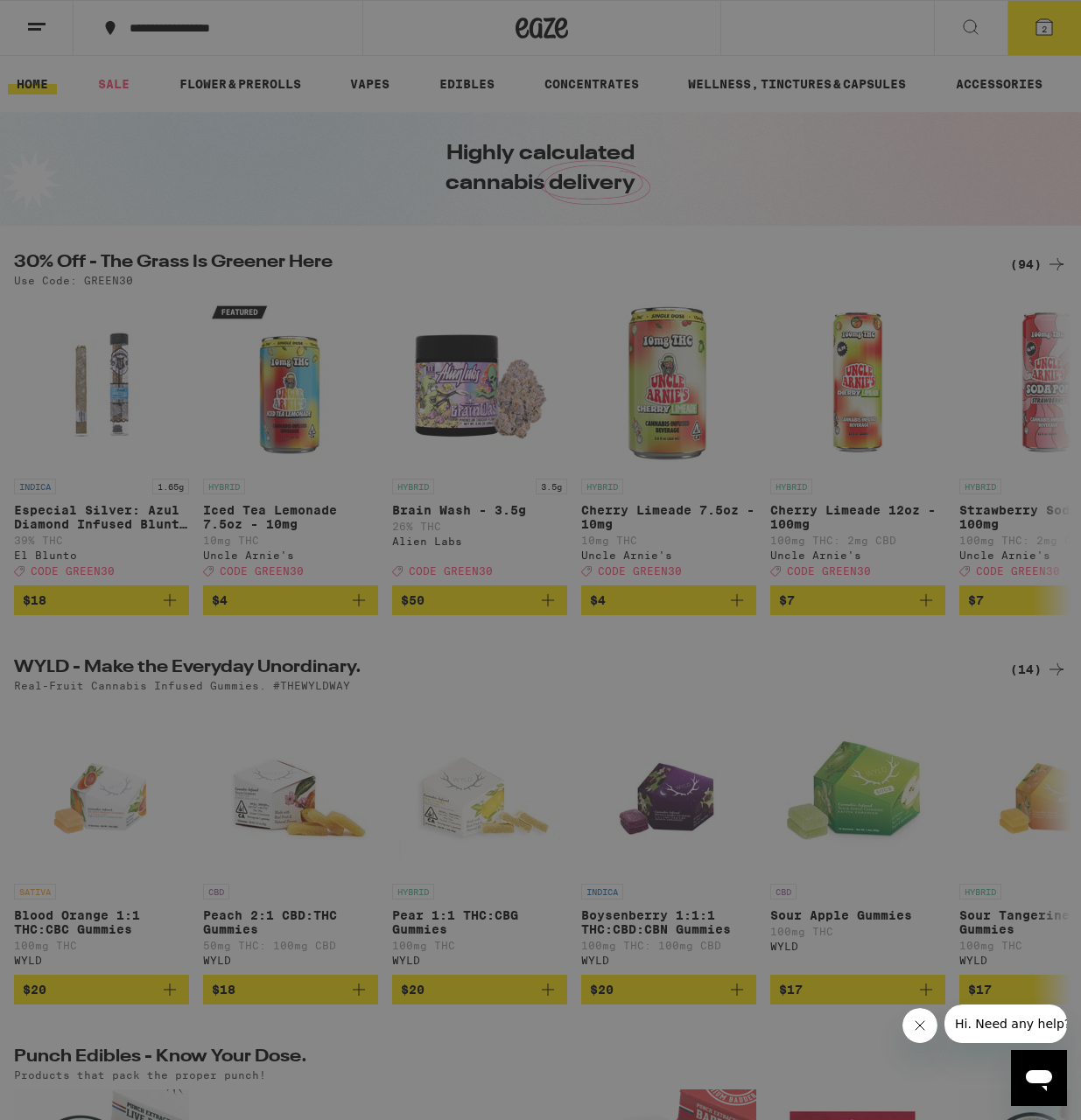
click at [586, 265] on div "Menu Shop Buy It Again Sale Flower & Prerolls Vapes Edibles Concentrates Wellne…" at bounding box center [540, 560] width 1081 height 1120
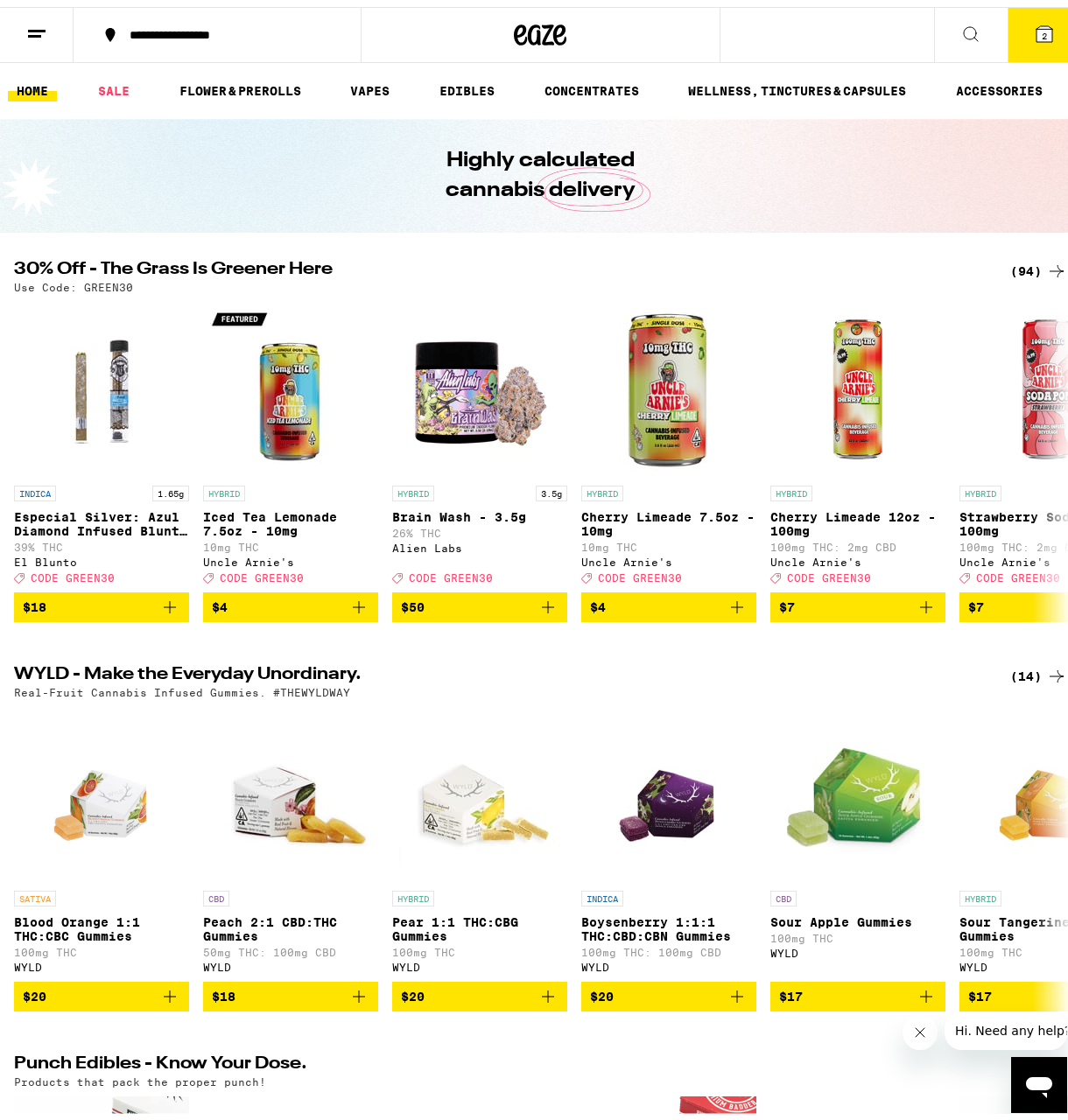
click at [1029, 264] on div "(94)" at bounding box center [1038, 265] width 57 height 21
click at [1010, 264] on div "(94)" at bounding box center [1038, 265] width 57 height 21
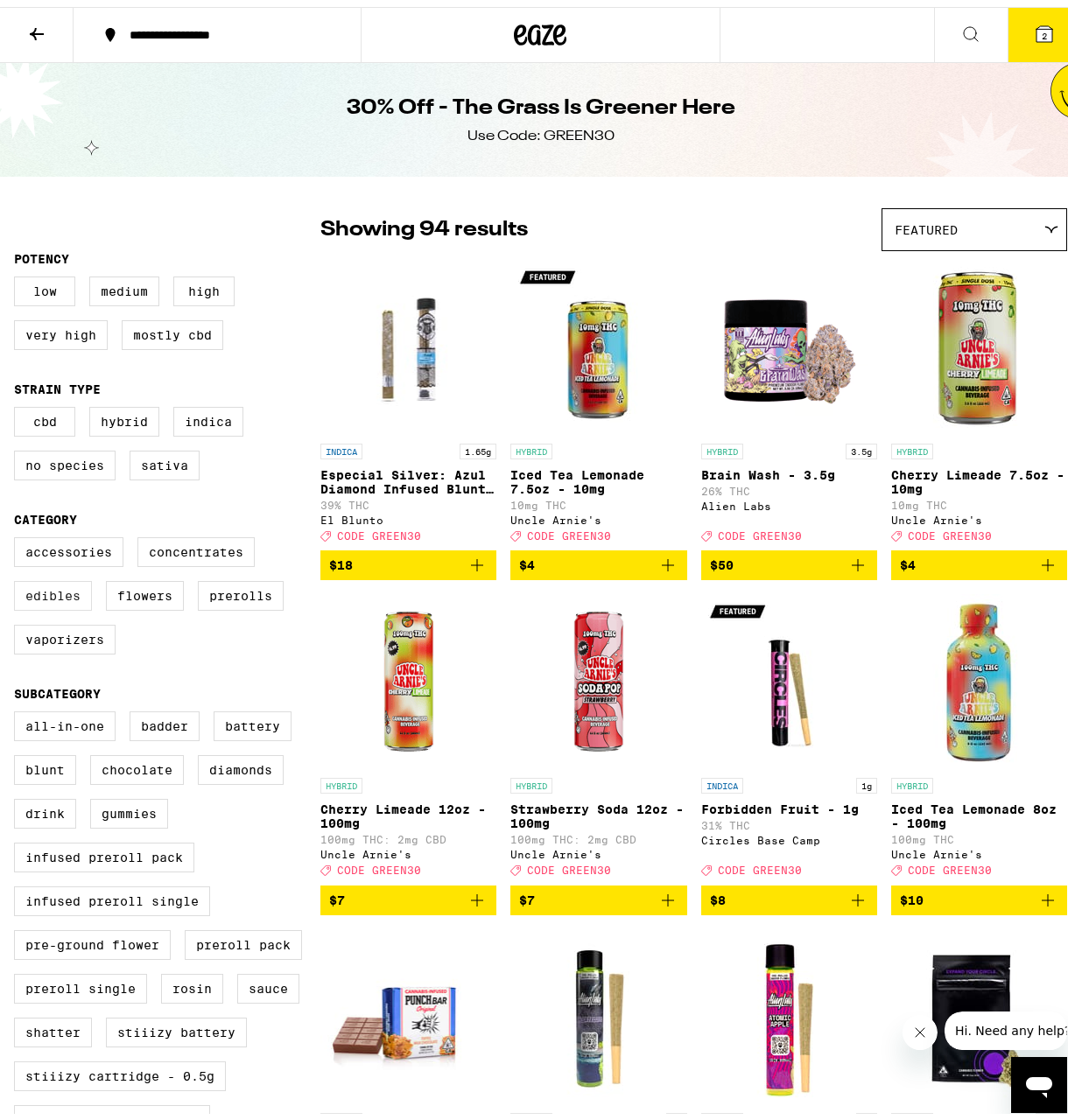
click at [58, 604] on label "Edibles" at bounding box center [52, 589] width 78 height 30
click at [18, 534] on input "Edibles" at bounding box center [17, 533] width 1 height 1
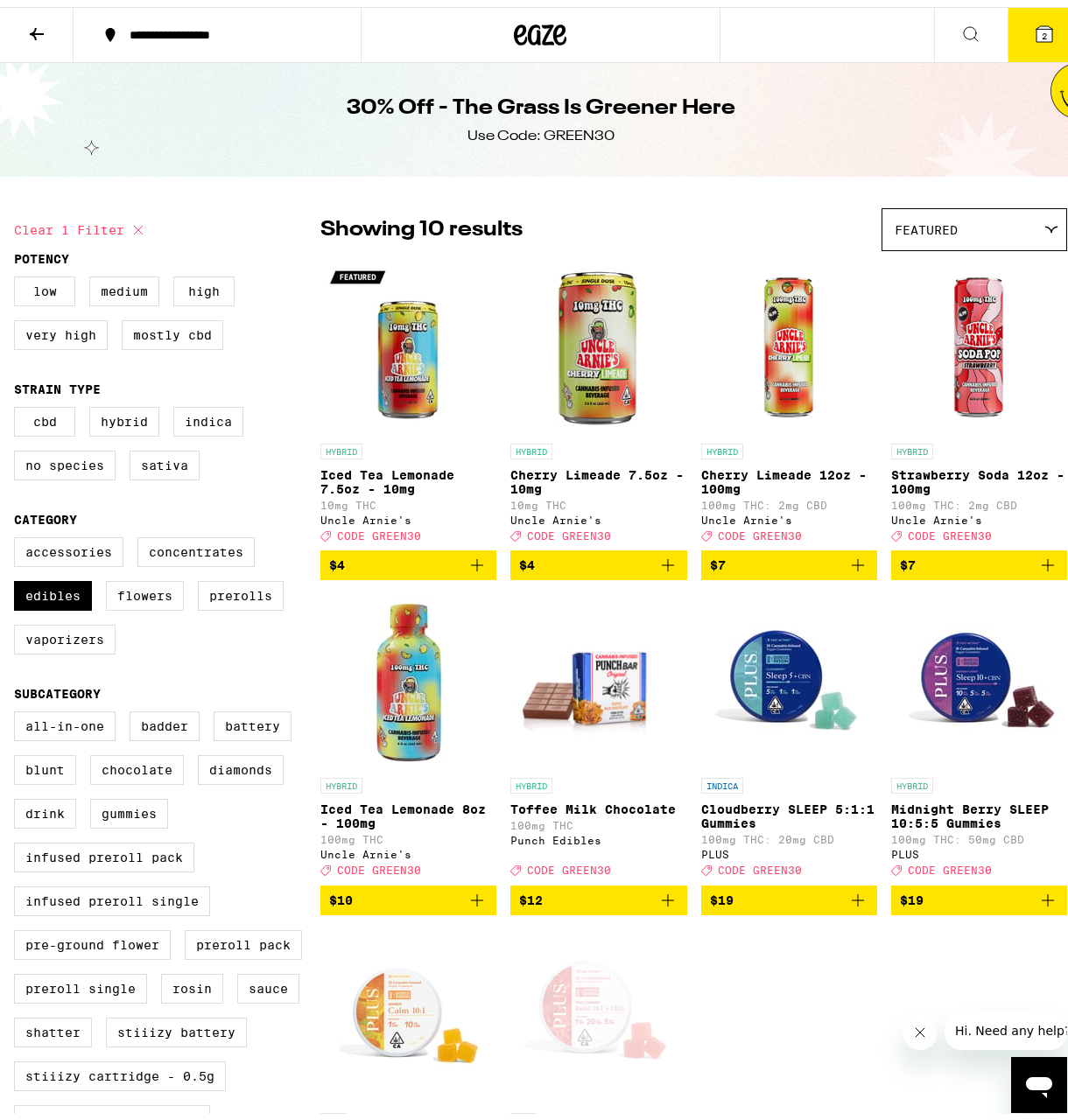
click at [665, 569] on icon "Add to bag" at bounding box center [668, 559] width 21 height 21
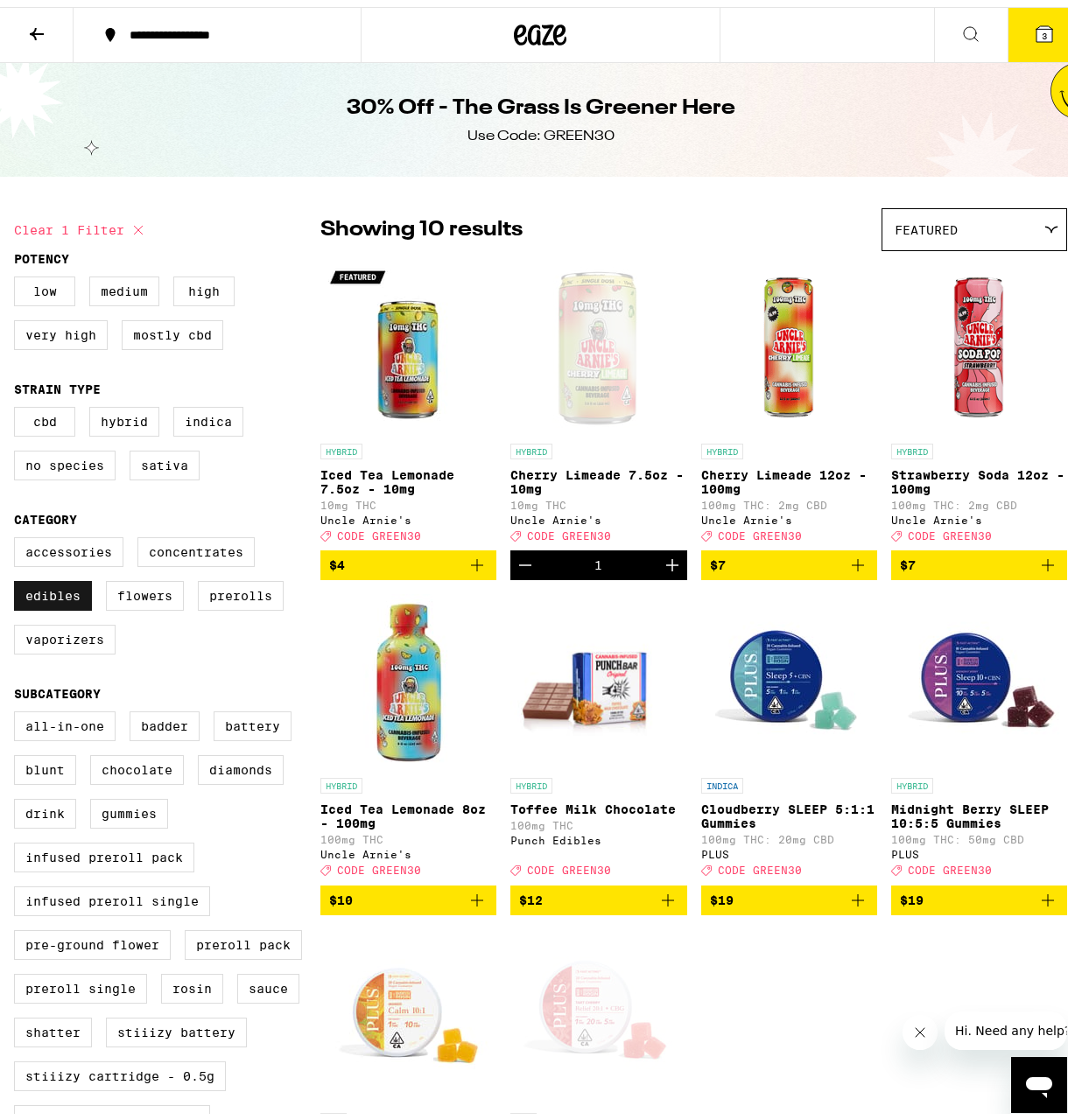
click at [45, 604] on label "Edibles" at bounding box center [52, 589] width 78 height 30
click at [18, 534] on input "Edibles" at bounding box center [17, 533] width 1 height 1
checkbox input "false"
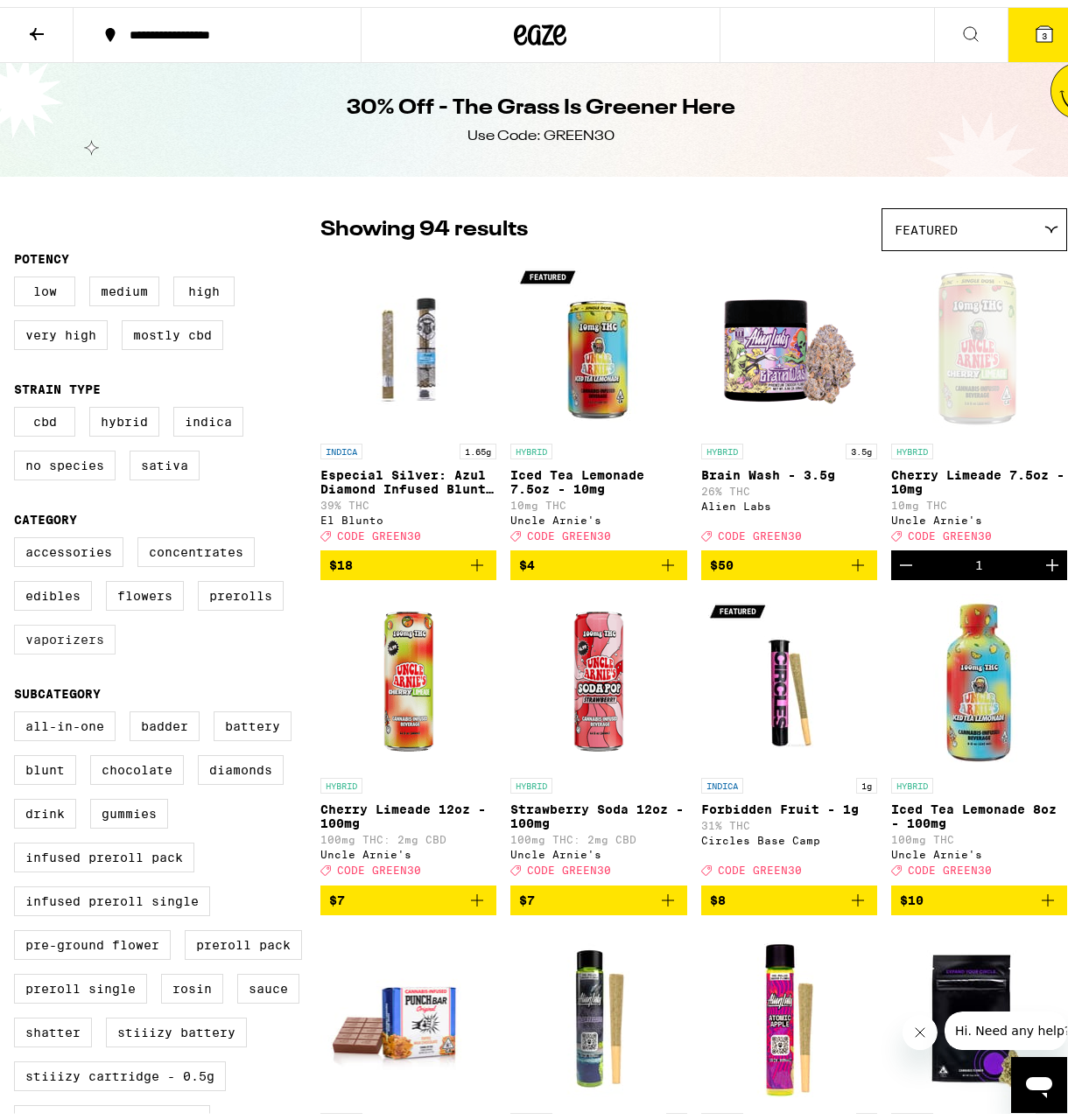
click at [99, 640] on label "Vaporizers" at bounding box center [64, 632] width 101 height 30
click at [18, 534] on input "Vaporizers" at bounding box center [17, 533] width 1 height 1
checkbox input "true"
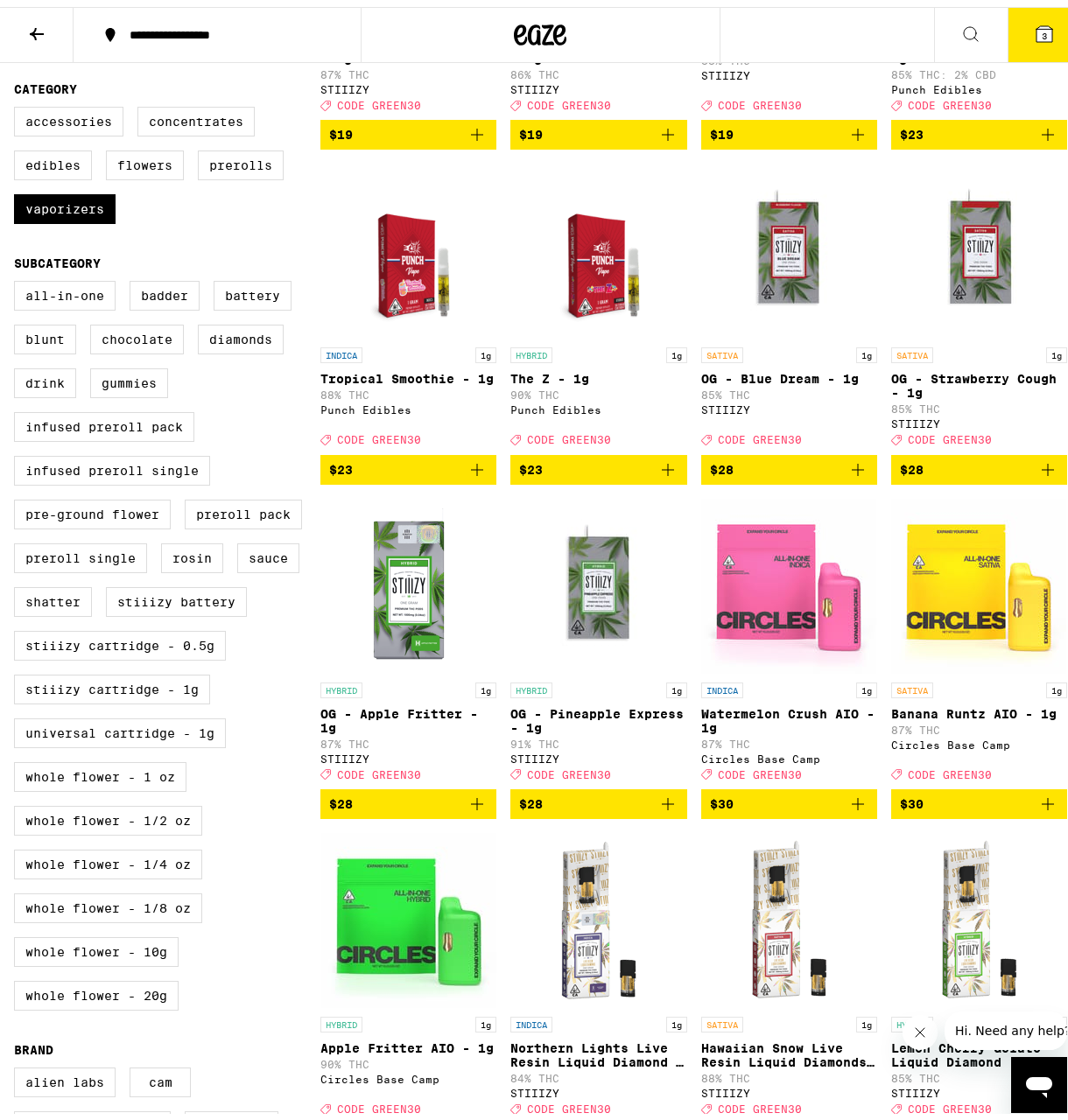
scroll to position [525, 0]
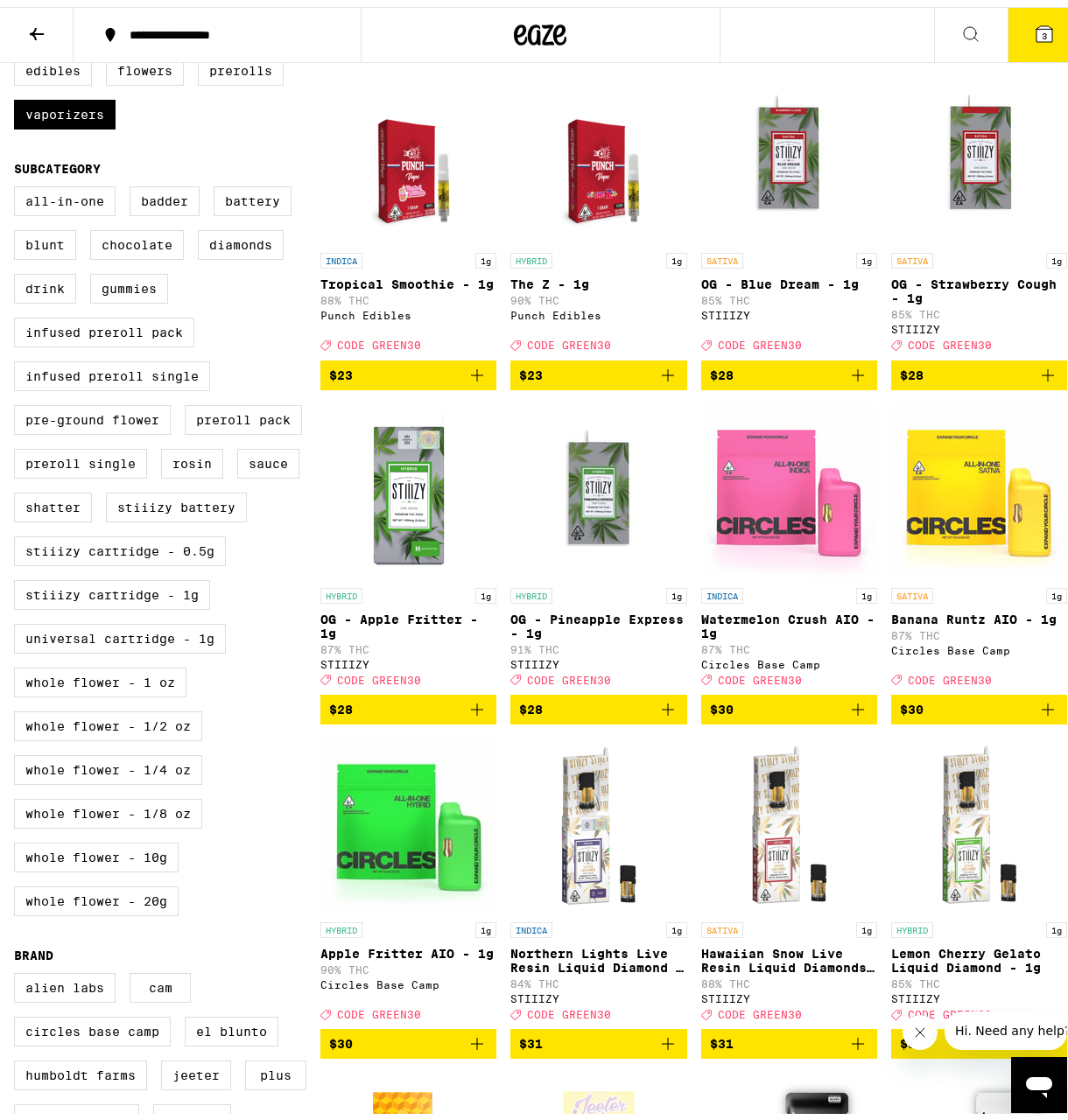
click at [454, 379] on span "$23" at bounding box center [409, 368] width 159 height 21
click at [1013, 42] on button "4" at bounding box center [1045, 28] width 73 height 54
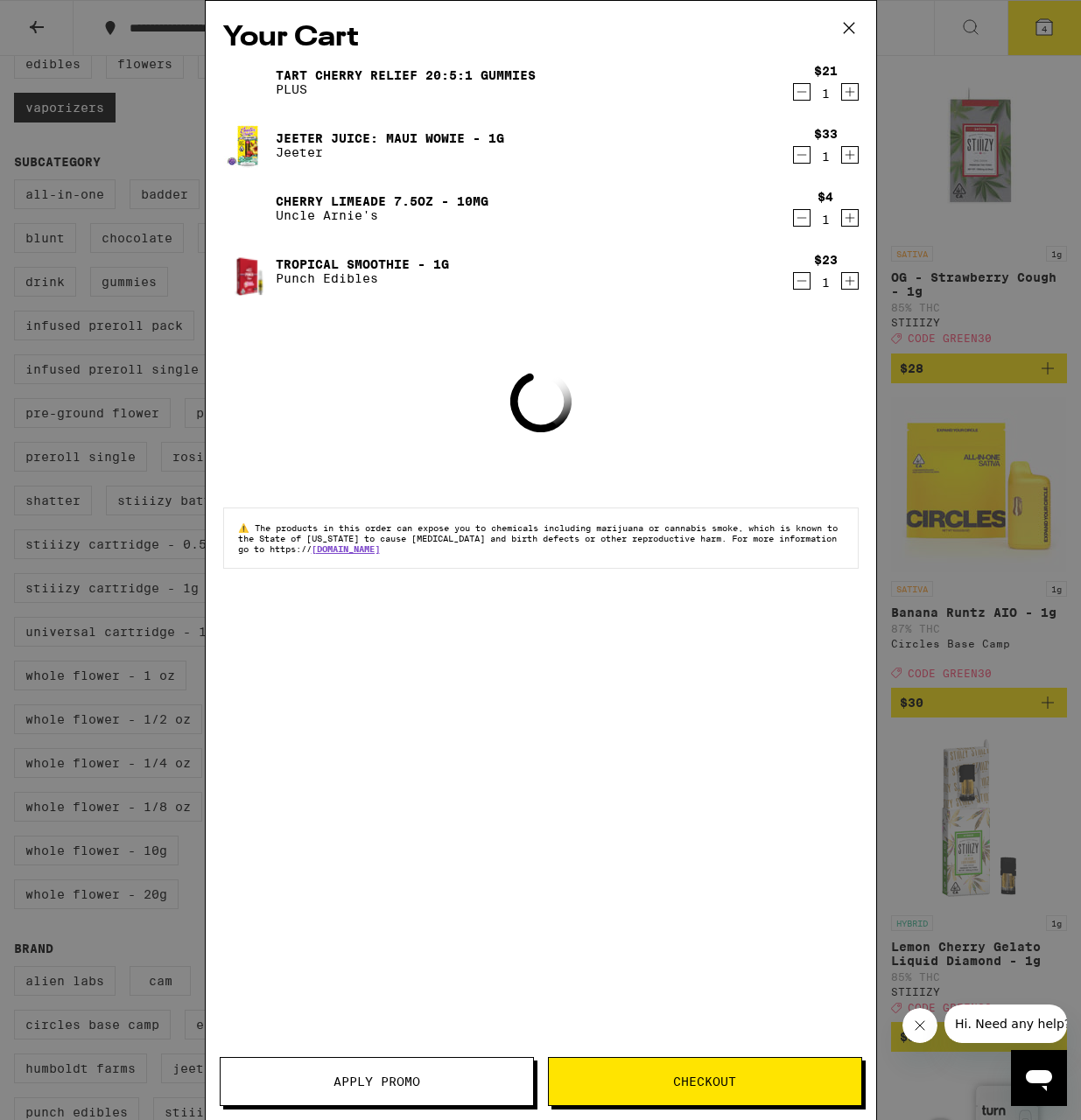
click at [312, 1063] on button "Apply Promo" at bounding box center [376, 1081] width 314 height 49
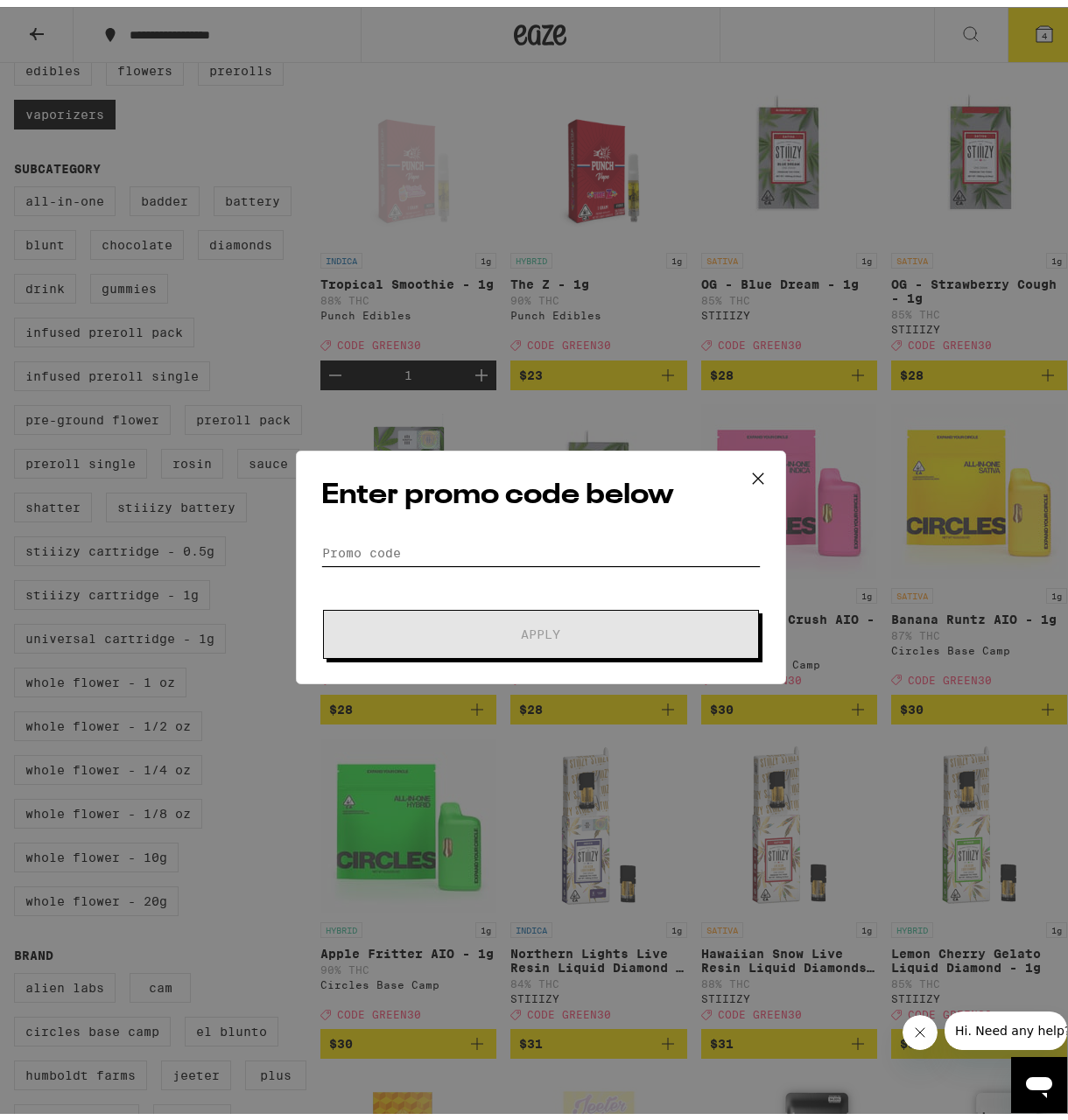
click at [535, 548] on input "Promo Code" at bounding box center [540, 546] width 440 height 26
type input "GREEN30"
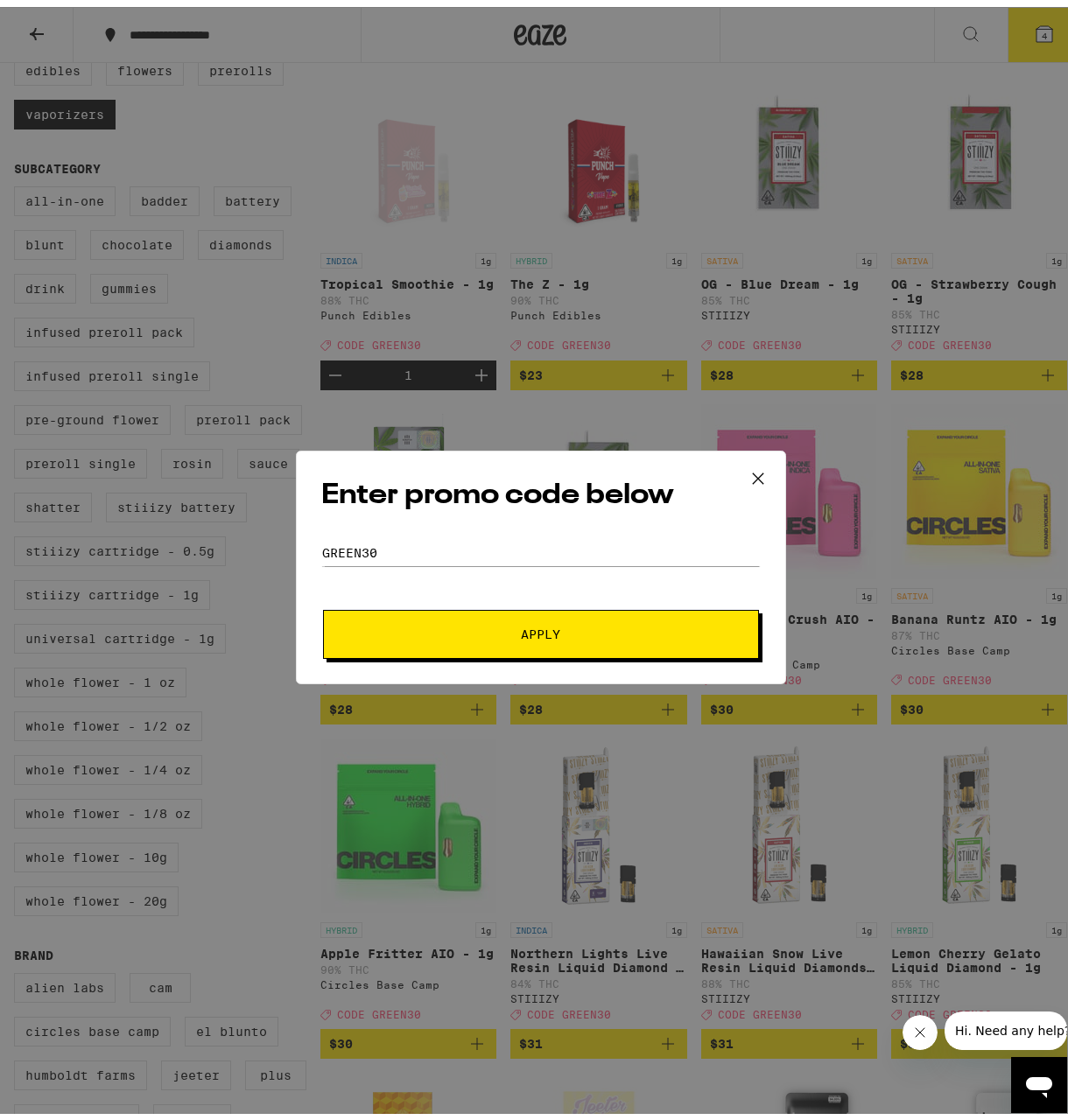
click at [506, 642] on button "Apply" at bounding box center [540, 627] width 436 height 49
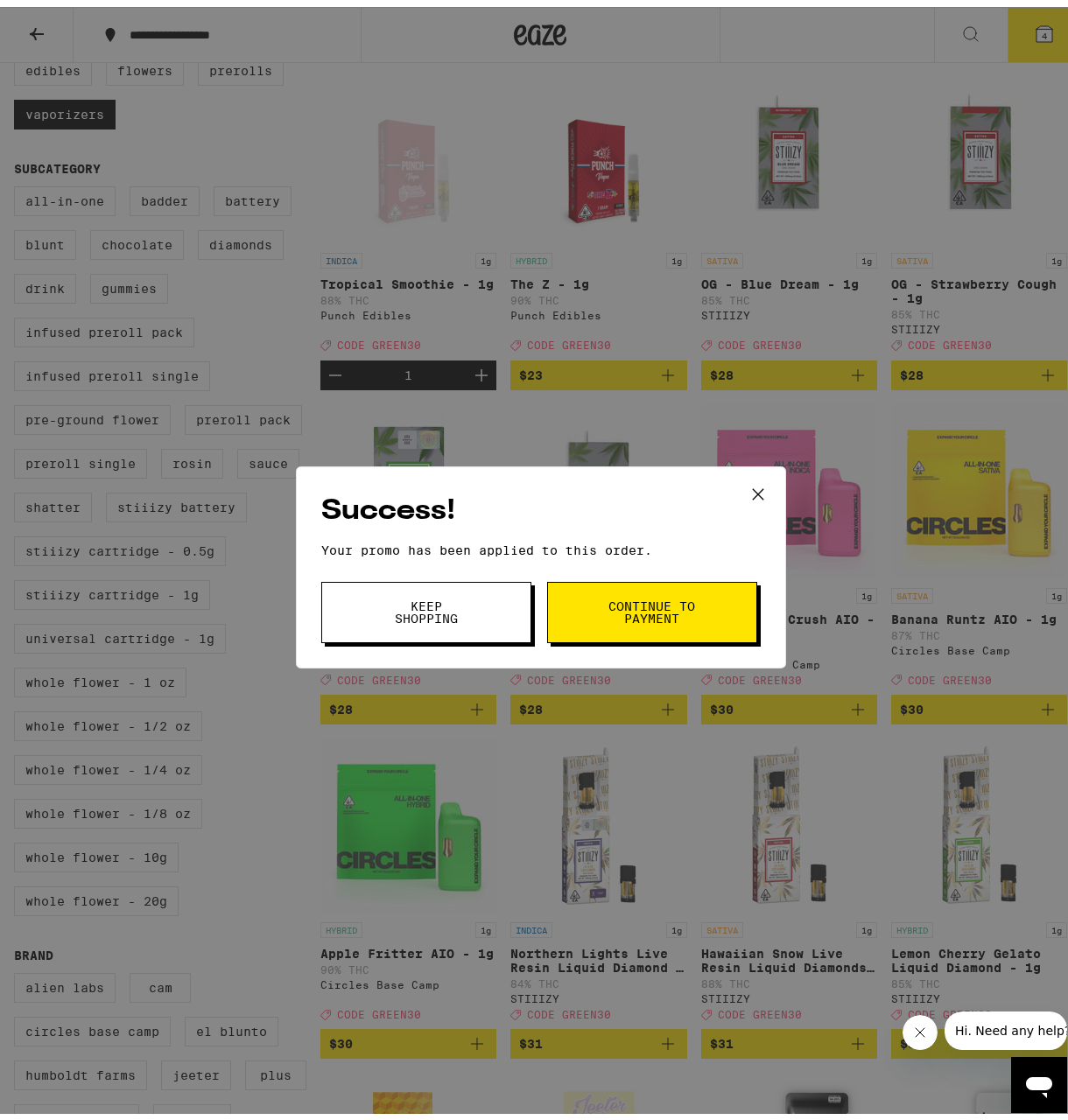
click at [555, 629] on button "Continue to payment" at bounding box center [651, 605] width 210 height 61
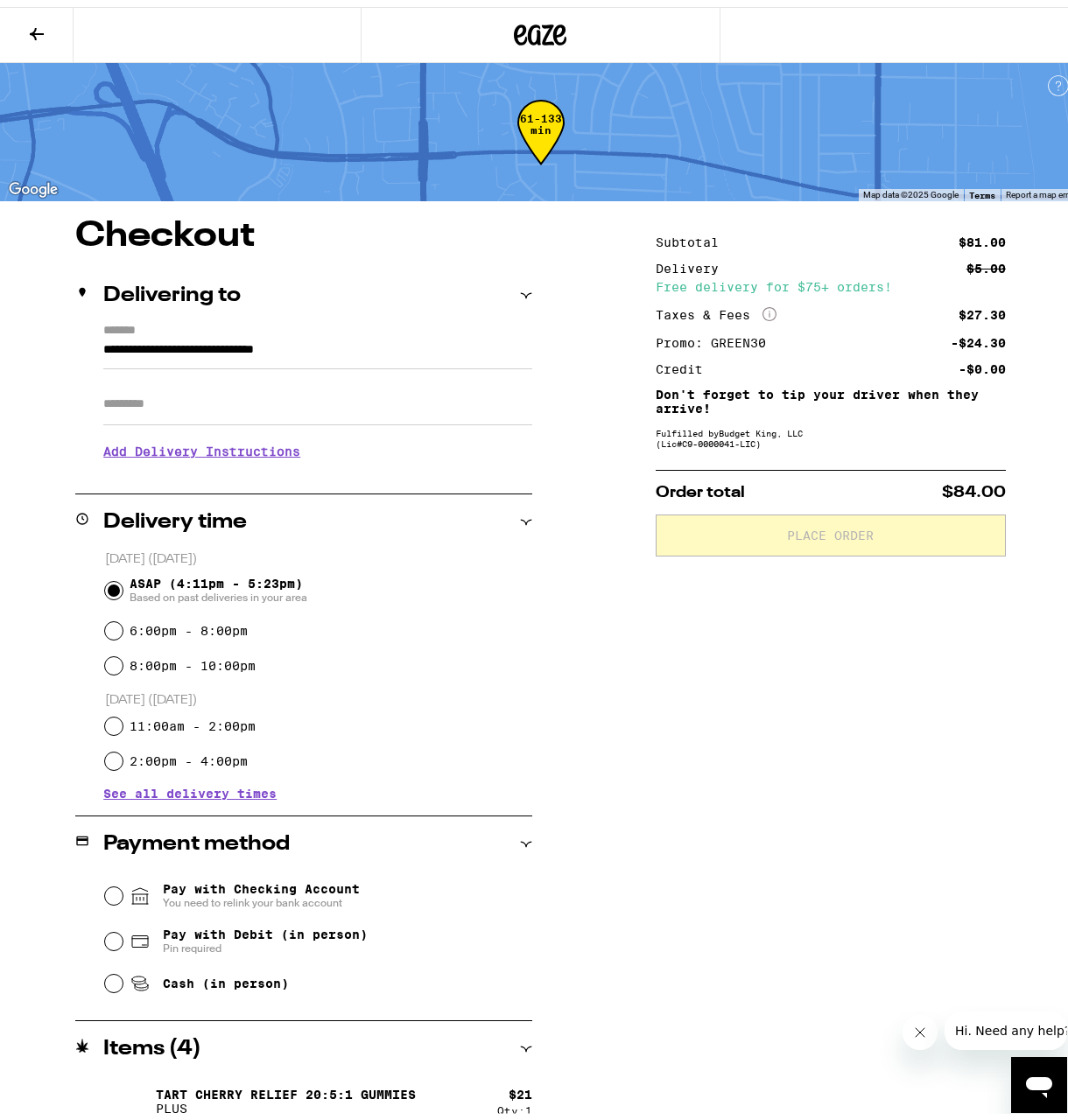
click at [54, 13] on button at bounding box center [37, 28] width 73 height 55
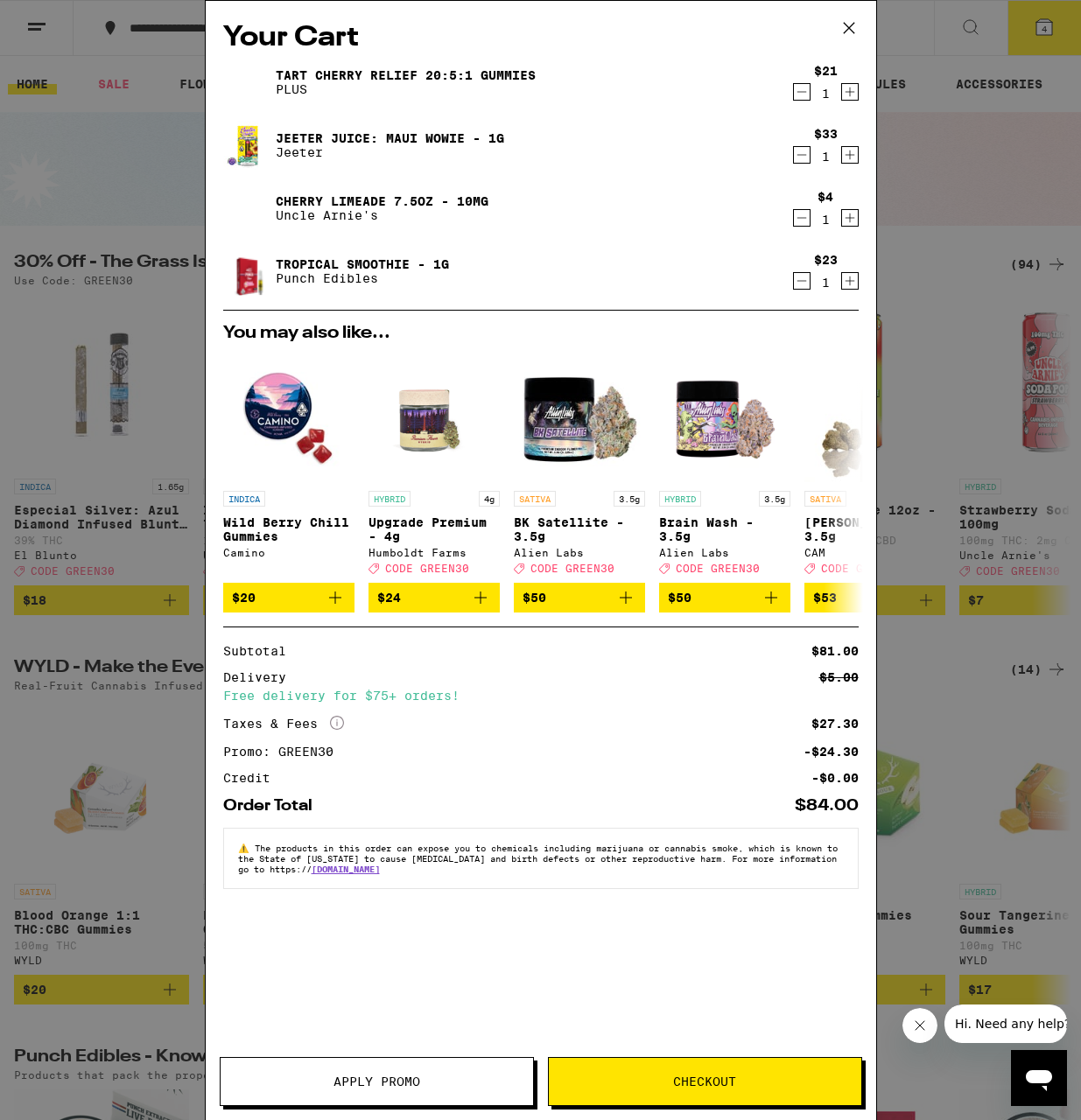
click at [814, 285] on div "$23 1" at bounding box center [826, 272] width 66 height 37
click at [807, 285] on icon "Decrement" at bounding box center [802, 281] width 15 height 21
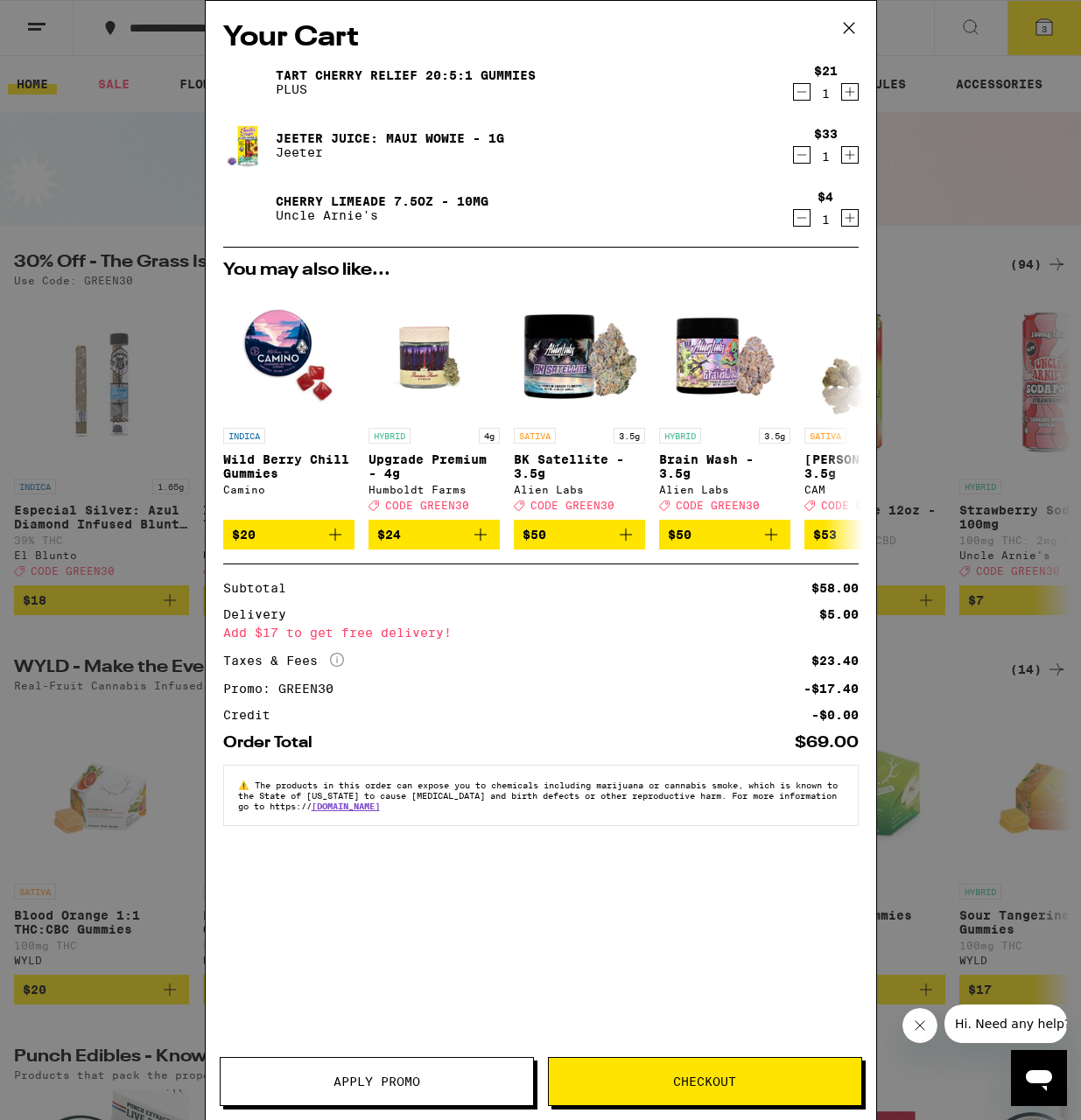
click at [980, 376] on div "Your Cart Tart Cherry Relief 20:5:1 Gummies PLUS $21 1 [PERSON_NAME] Juice: Mau…" at bounding box center [540, 560] width 1081 height 1120
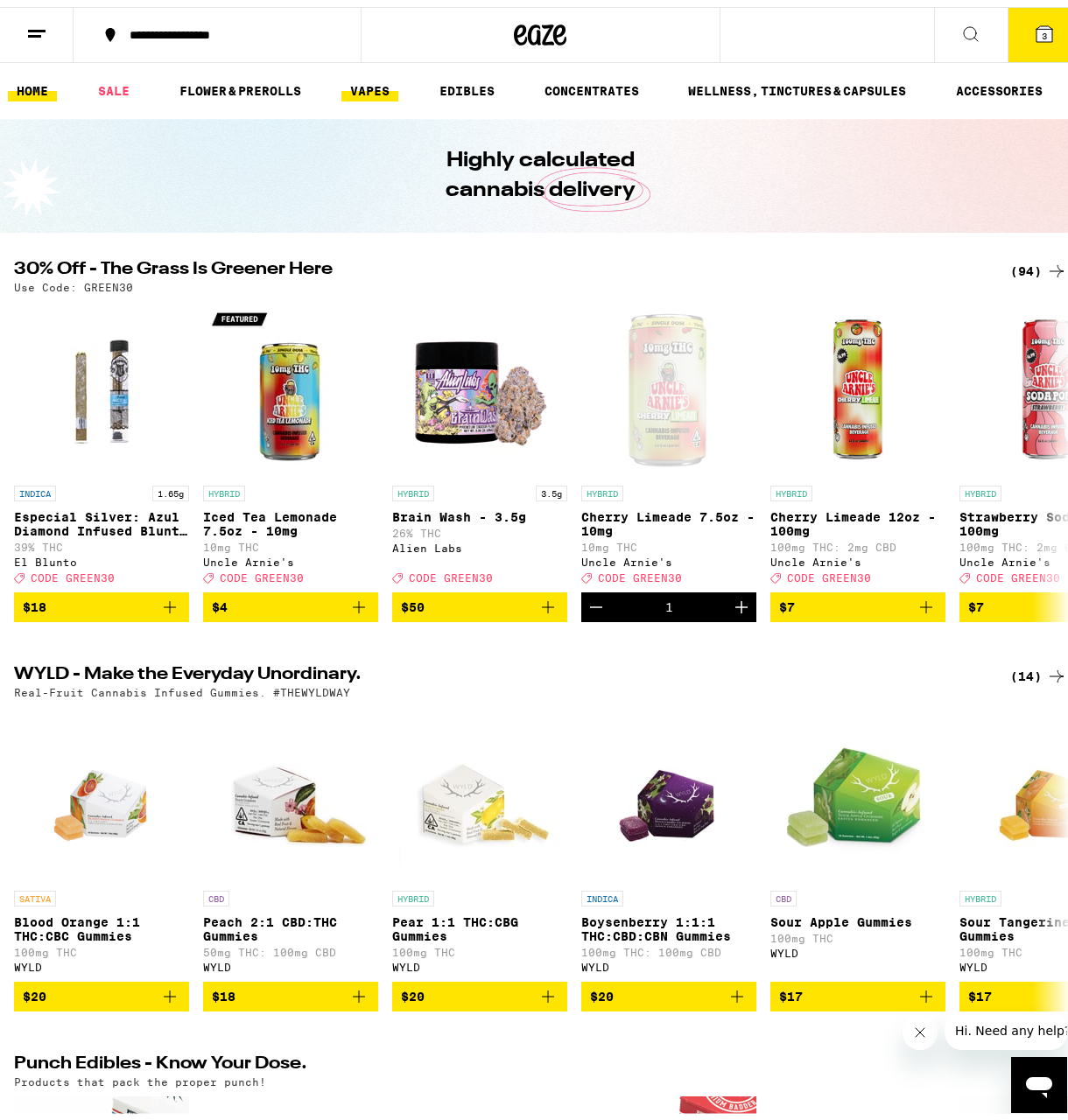
click at [348, 85] on link "VAPES" at bounding box center [369, 84] width 57 height 21
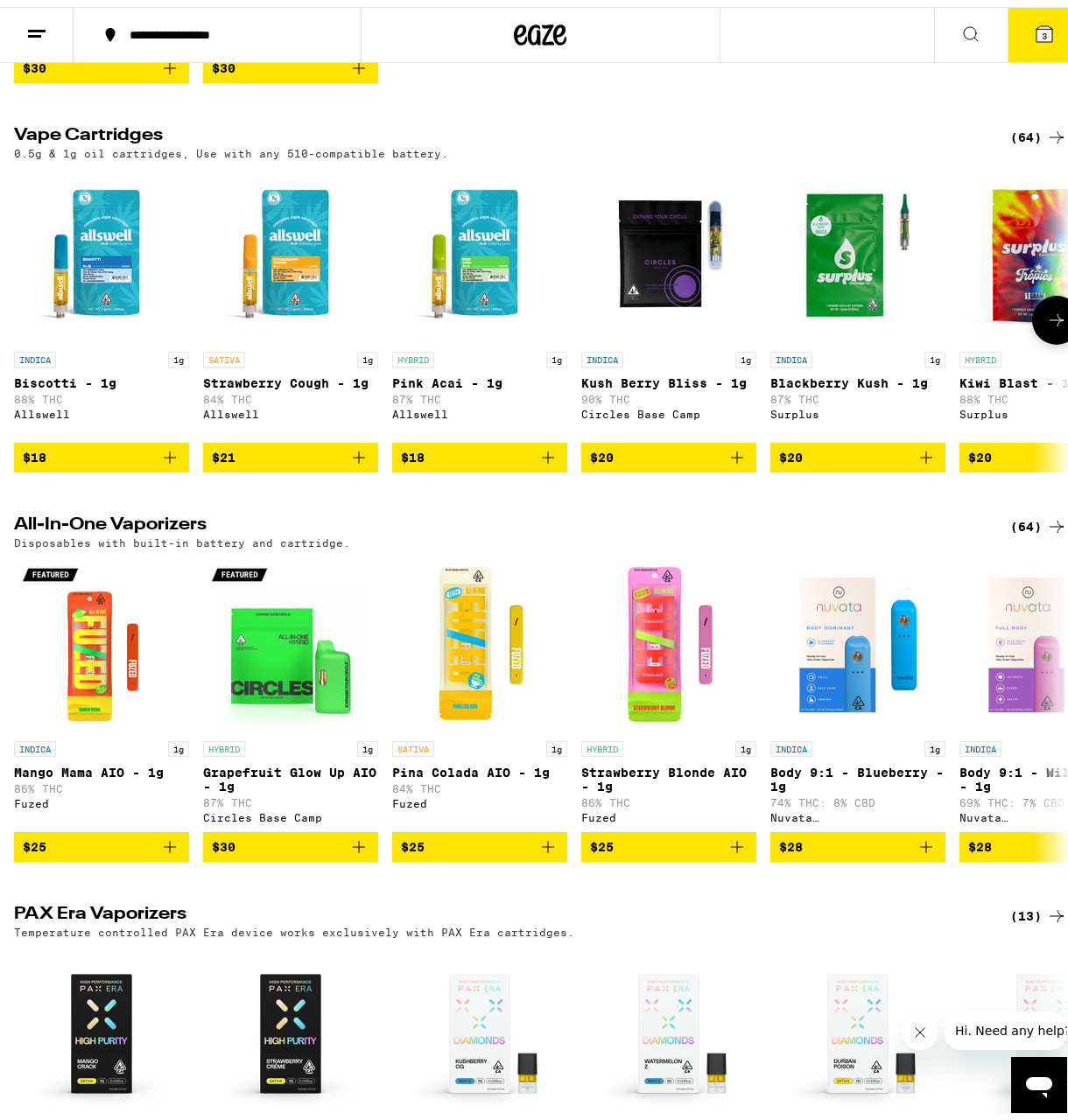
scroll to position [525, 0]
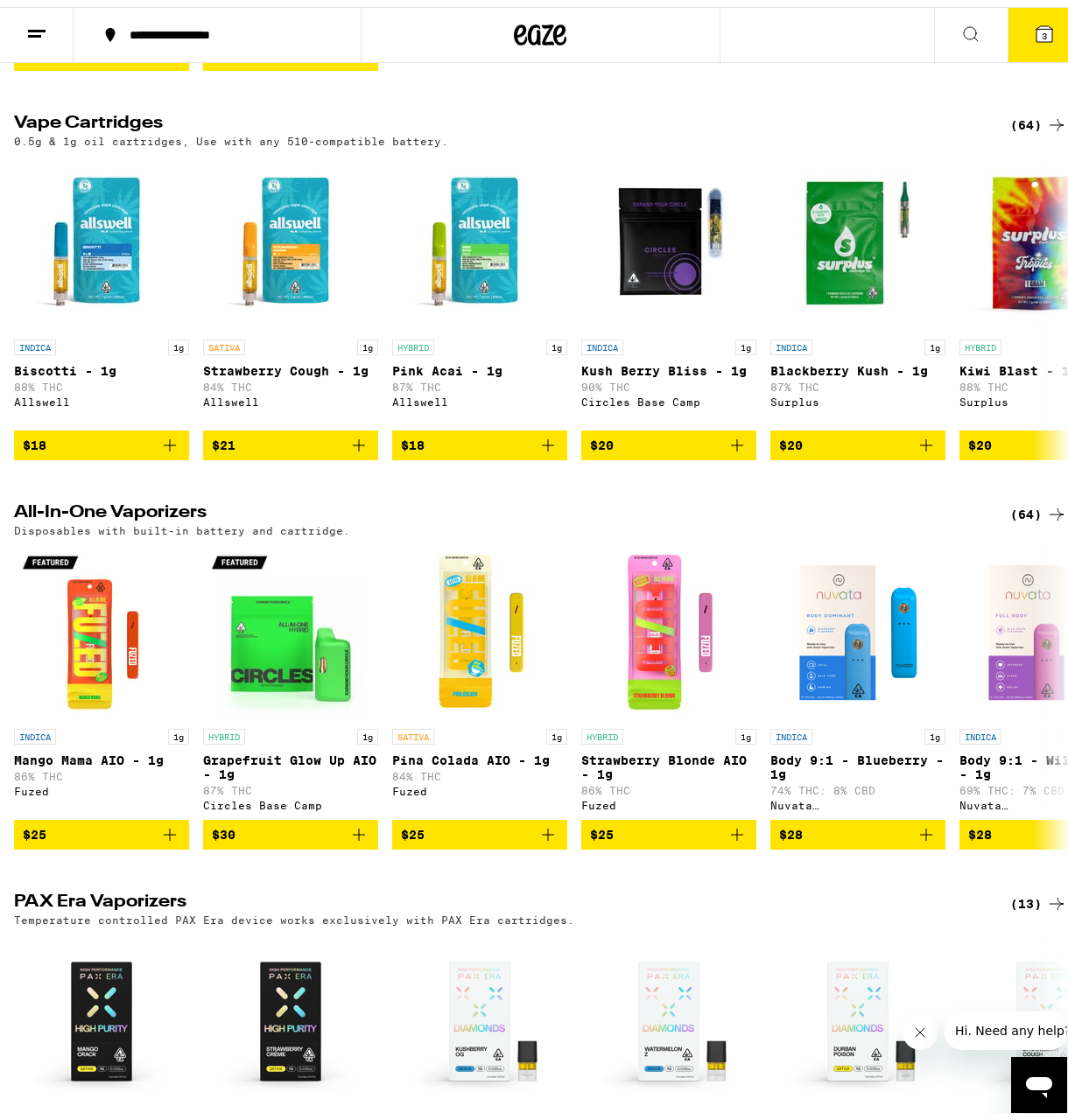
click at [1025, 518] on div "(64)" at bounding box center [1038, 507] width 57 height 21
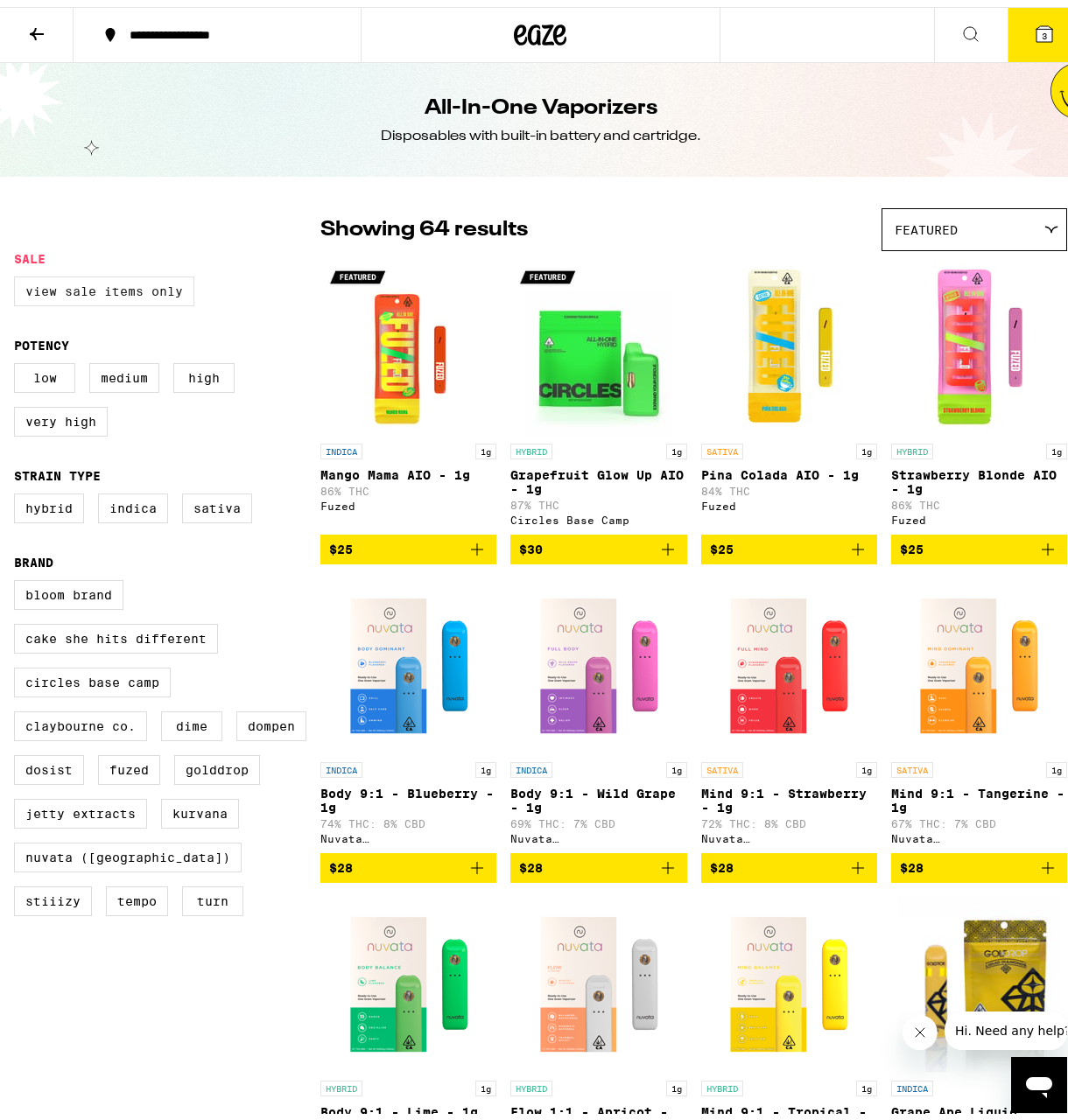
click at [160, 293] on label "View Sale Items Only" at bounding box center [103, 284] width 181 height 30
click at [18, 273] on input "View Sale Items Only" at bounding box center [17, 273] width 1 height 1
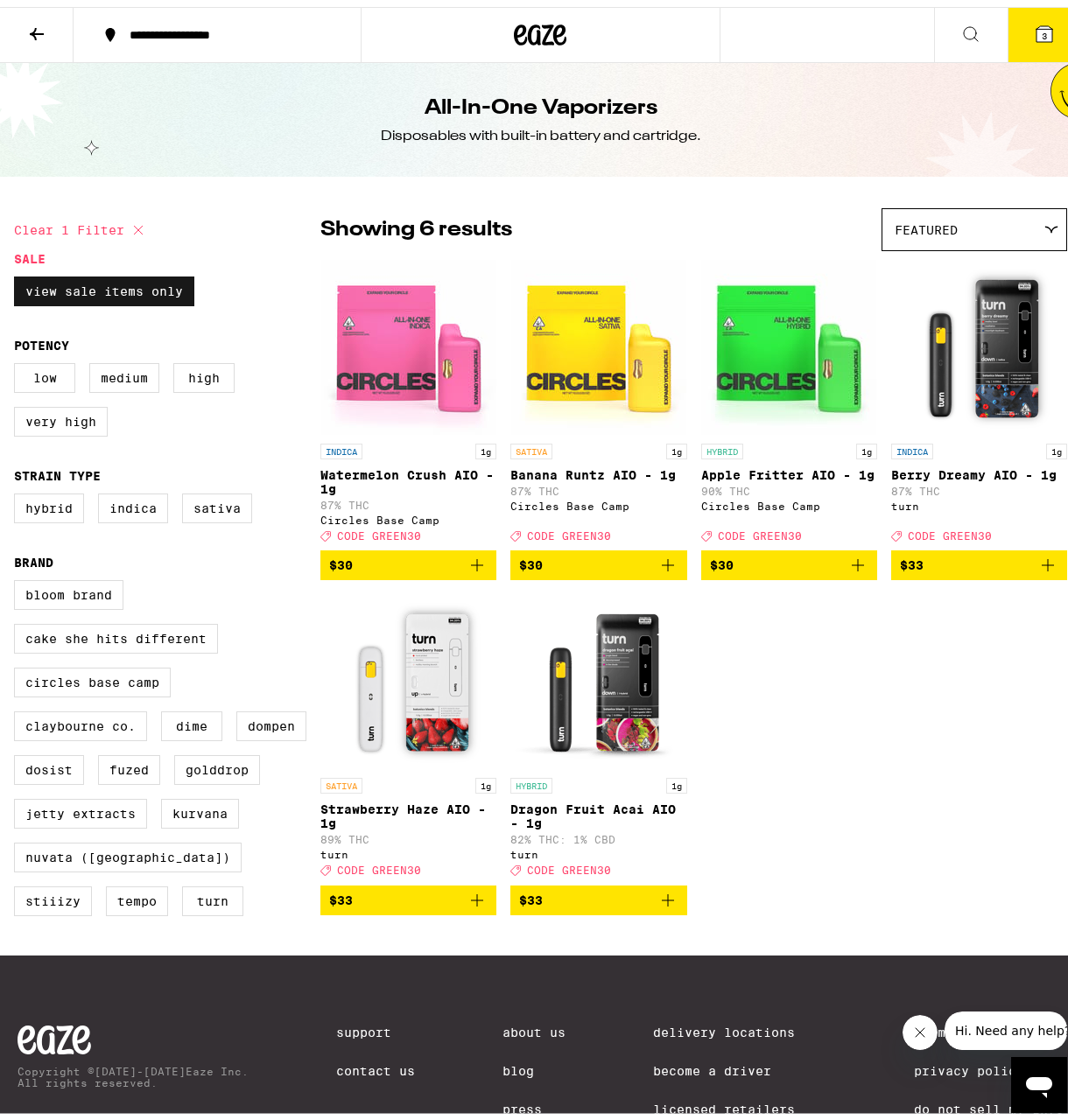
click at [160, 293] on label "View Sale Items Only" at bounding box center [103, 284] width 181 height 30
click at [18, 273] on input "View Sale Items Only" at bounding box center [17, 273] width 1 height 1
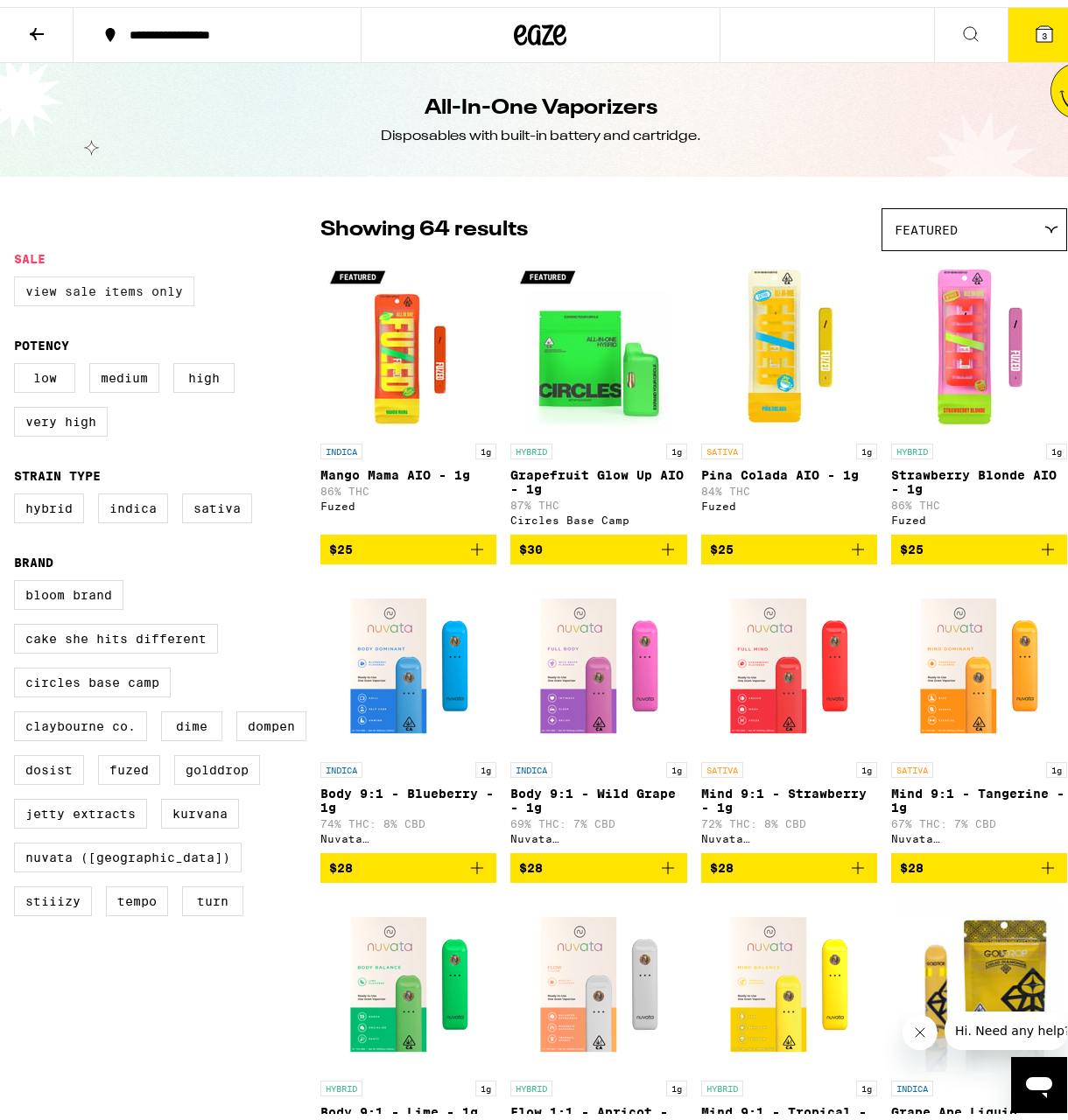
click at [160, 293] on label "View Sale Items Only" at bounding box center [103, 284] width 181 height 30
click at [18, 273] on input "View Sale Items Only" at bounding box center [17, 273] width 1 height 1
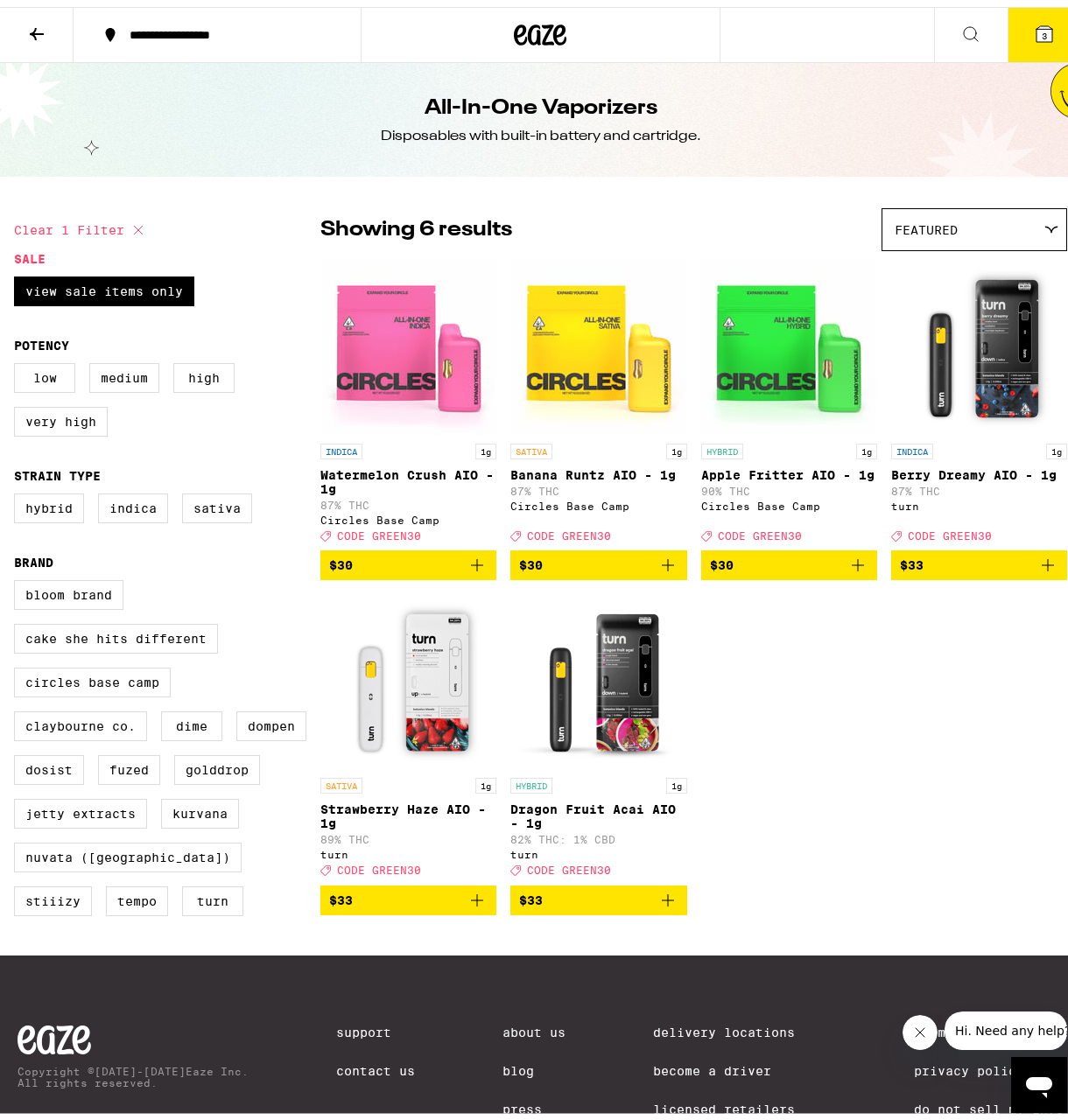
click at [175, 304] on div "View Sale Items Only" at bounding box center [166, 291] width 306 height 43
click at [163, 290] on label "View Sale Items Only" at bounding box center [103, 284] width 181 height 30
click at [18, 273] on input "View Sale Items Only" at bounding box center [17, 273] width 1 height 1
checkbox input "false"
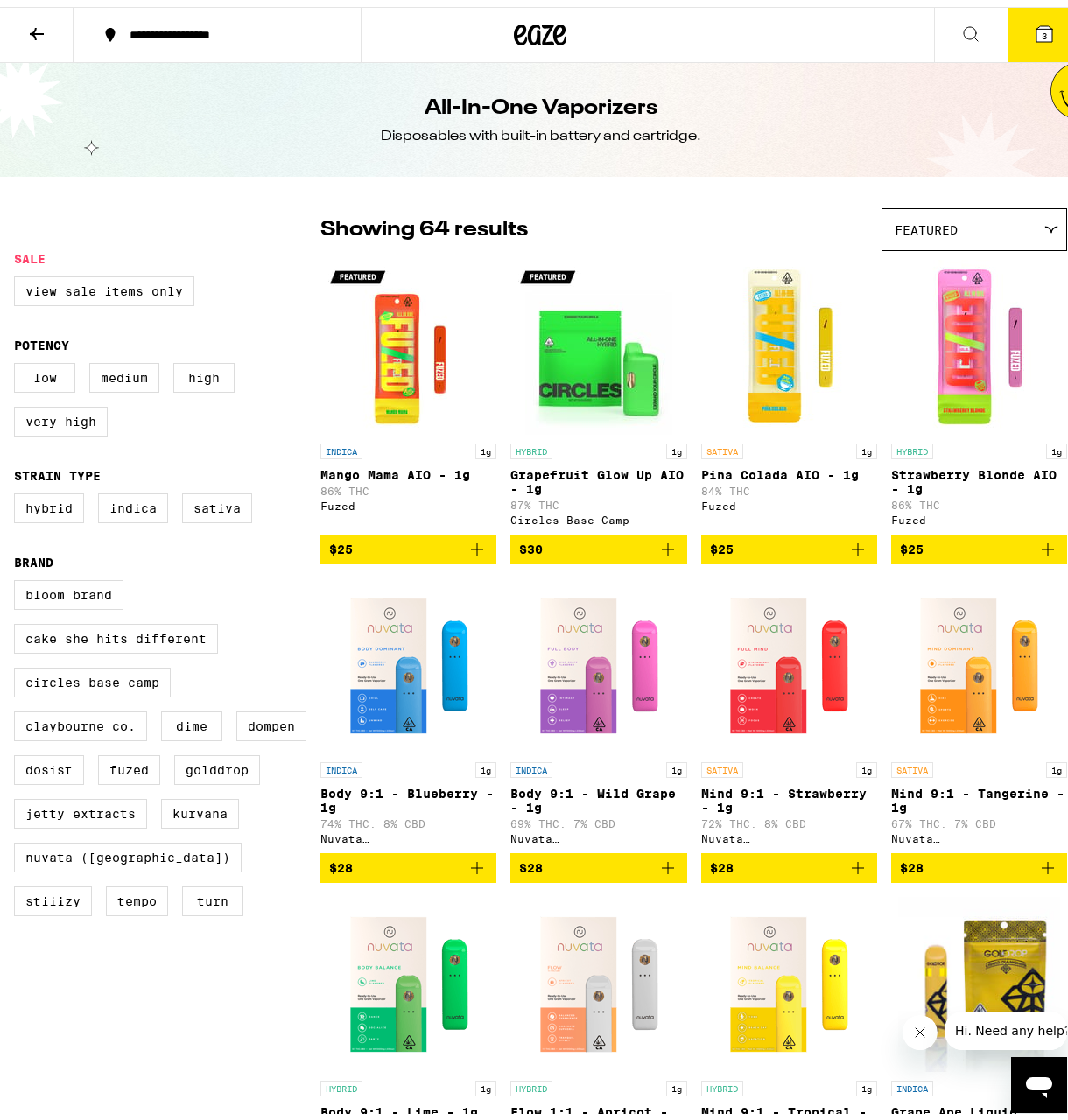
click at [363, 475] on p "Mango Mama AIO - 1g" at bounding box center [409, 468] width 176 height 14
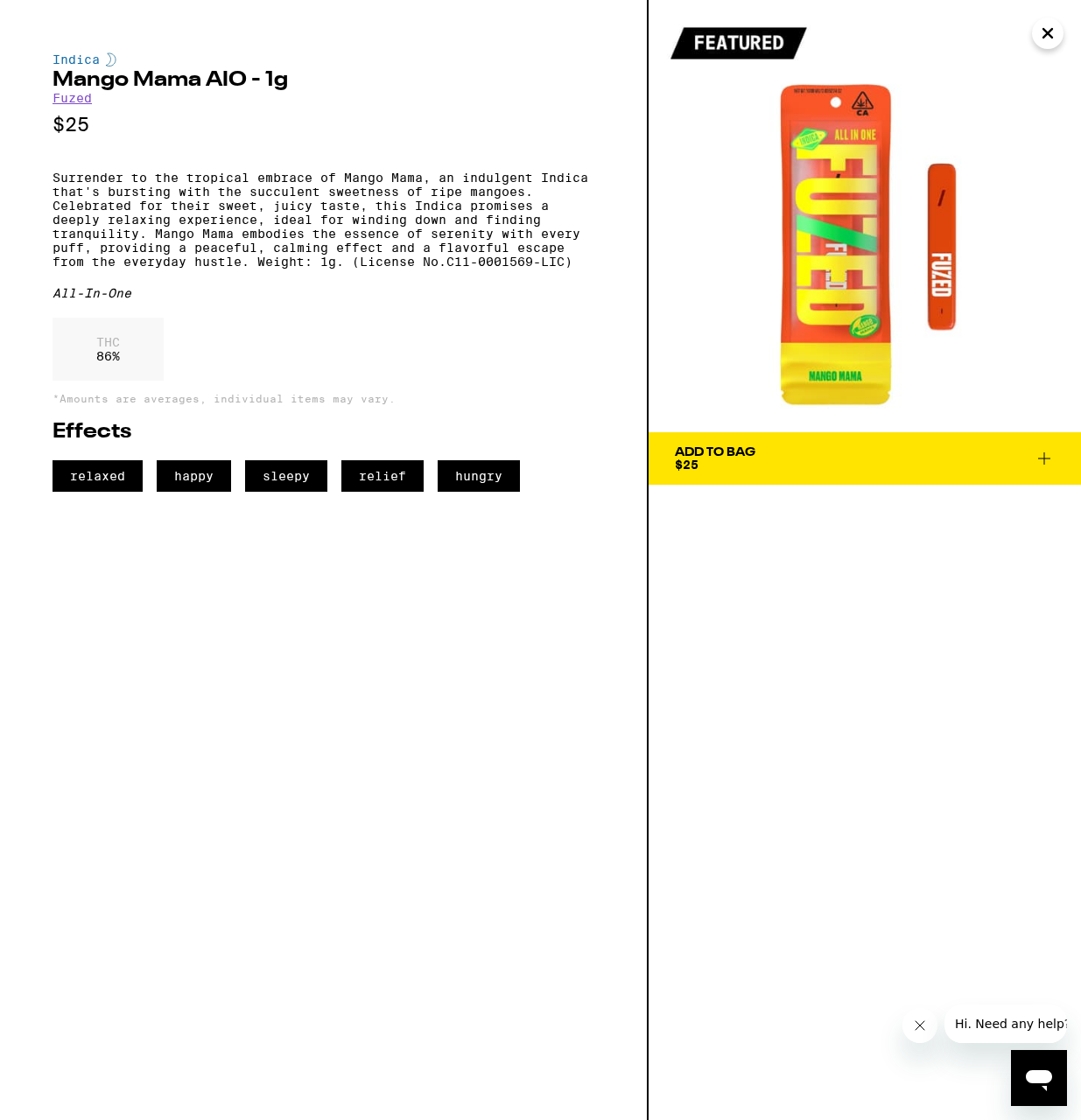
click at [734, 434] on button "Add To Bag $25" at bounding box center [864, 458] width 432 height 52
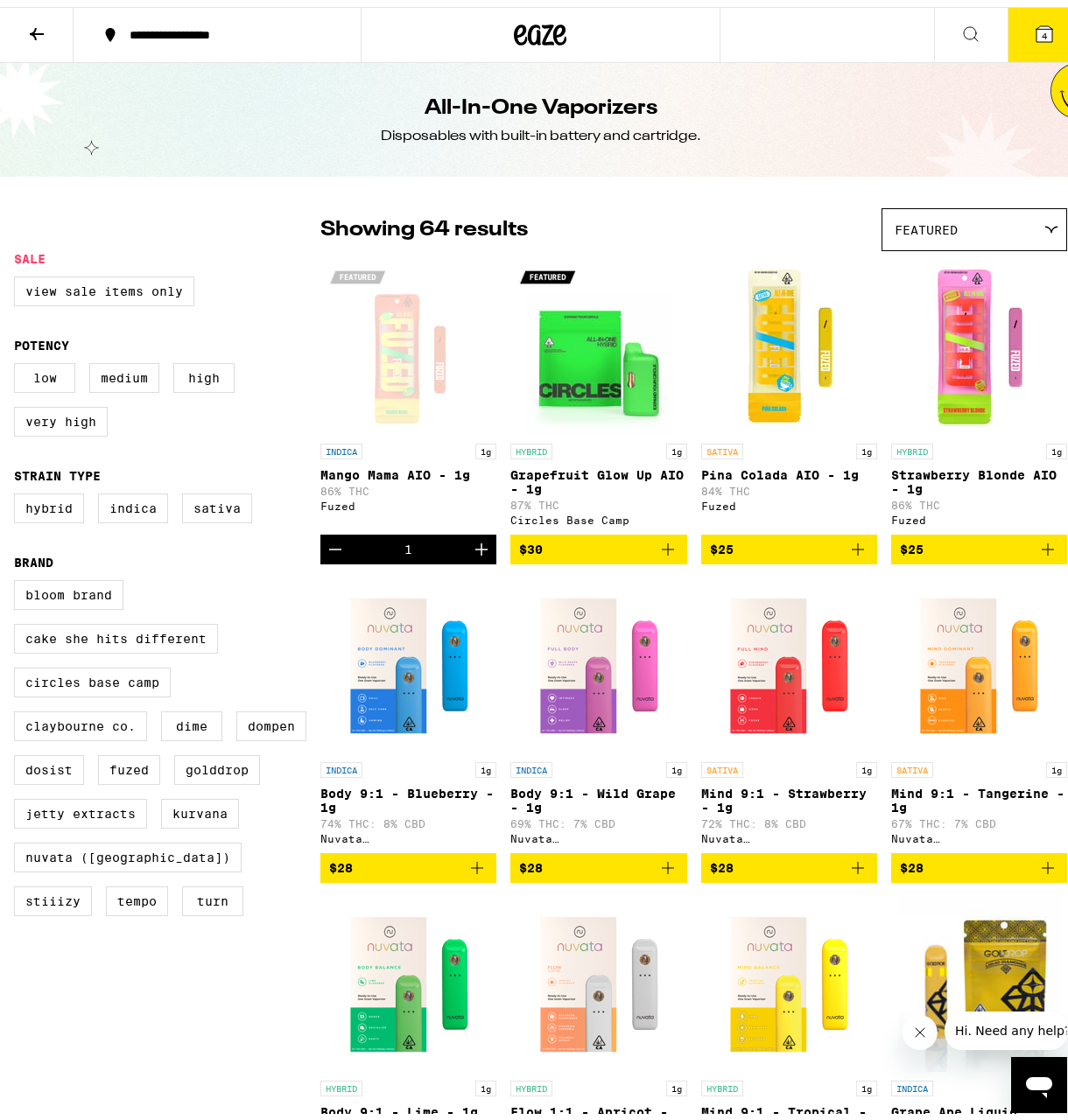
click at [1046, 39] on button "4" at bounding box center [1045, 28] width 73 height 54
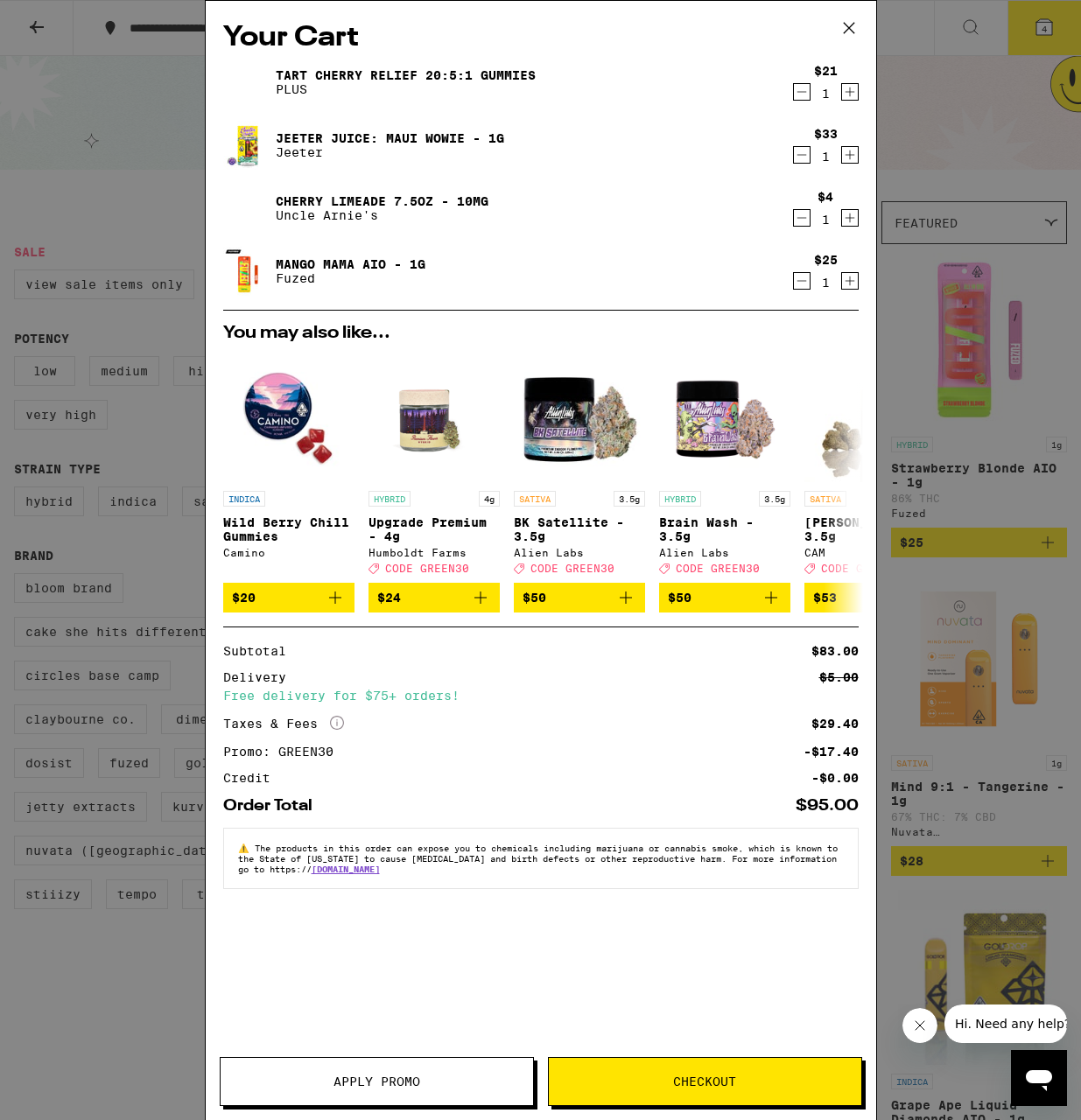
click at [588, 1090] on button "Checkout" at bounding box center [704, 1081] width 314 height 49
